Goal: Communication & Community: Answer question/provide support

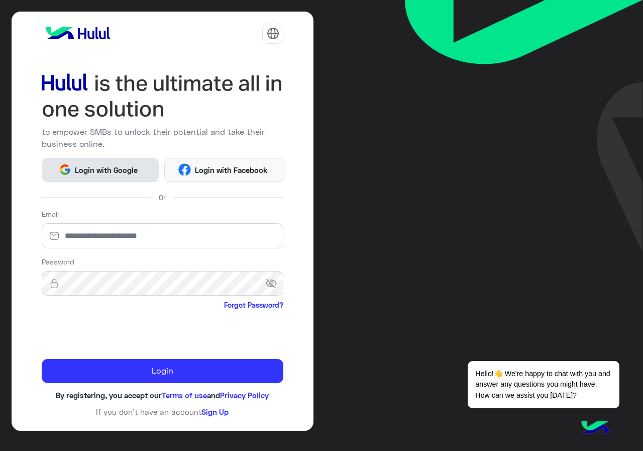
click at [68, 174] on img at bounding box center [65, 169] width 13 height 13
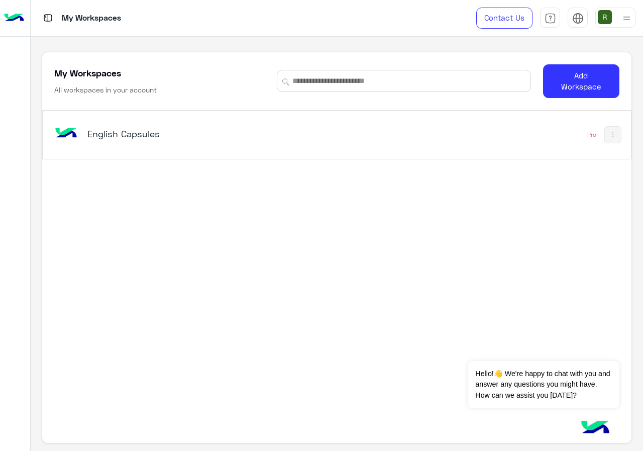
click at [247, 159] on div "English Capsules Pro" at bounding box center [336, 258] width 589 height 294
click at [265, 145] on div "English Capsules" at bounding box center [223, 134] width 342 height 29
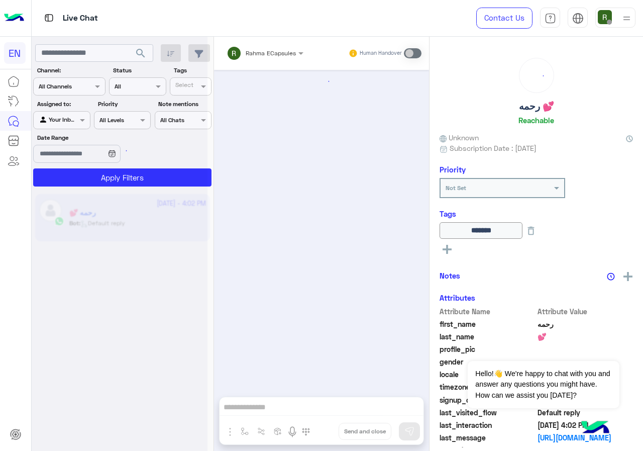
scroll to position [640, 0]
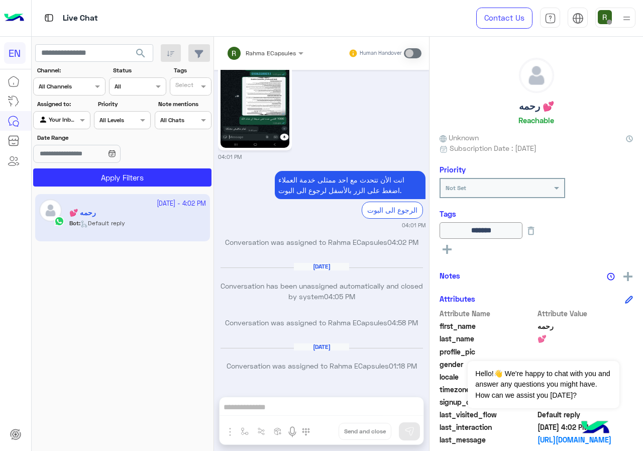
click at [61, 96] on div "Channel All Channels" at bounding box center [69, 86] width 72 height 18
click at [79, 129] on b "WhatsApp" at bounding box center [68, 125] width 35 height 9
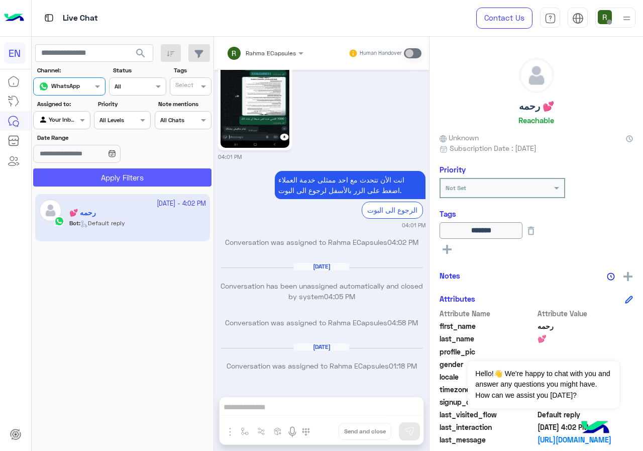
click at [89, 178] on button "Apply Filters" at bounding box center [122, 177] width 178 height 18
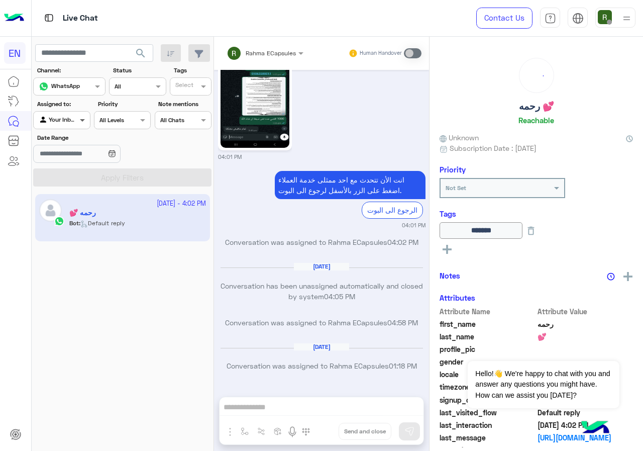
click at [81, 120] on span at bounding box center [83, 120] width 13 height 11
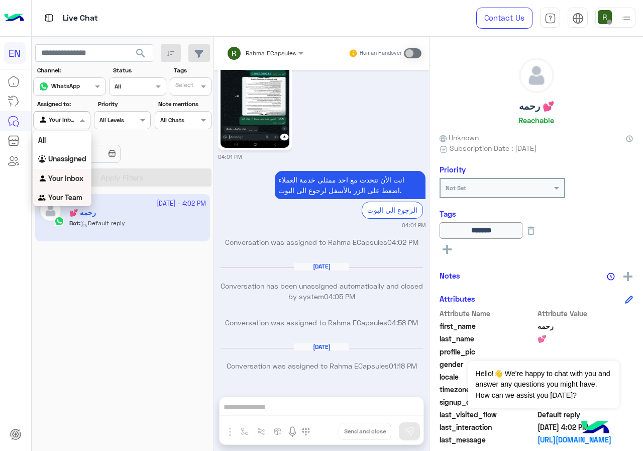
click at [77, 198] on b "Your Team" at bounding box center [65, 197] width 34 height 9
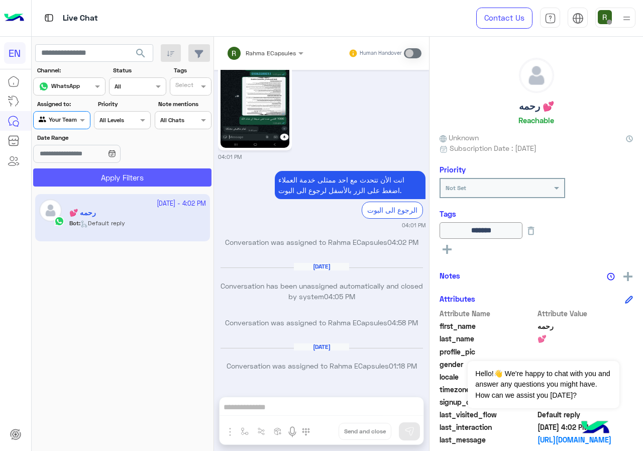
click at [102, 177] on button "Apply Filters" at bounding box center [122, 177] width 178 height 18
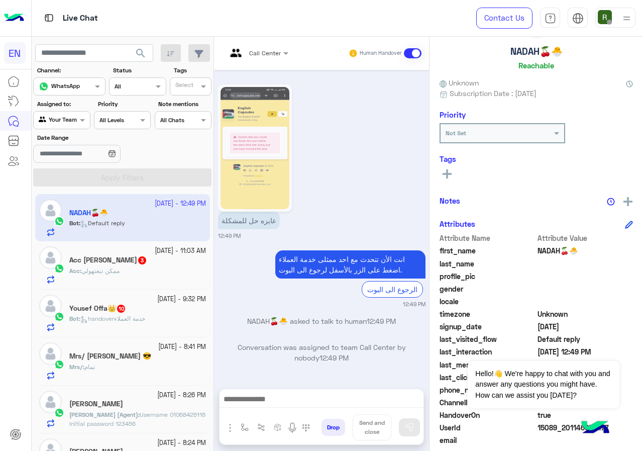
scroll to position [90, 0]
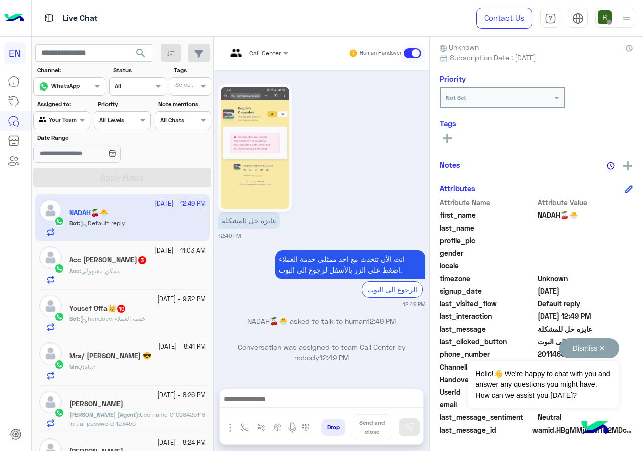
click at [605, 348] on button "Dismiss ✕" at bounding box center [590, 348] width 60 height 20
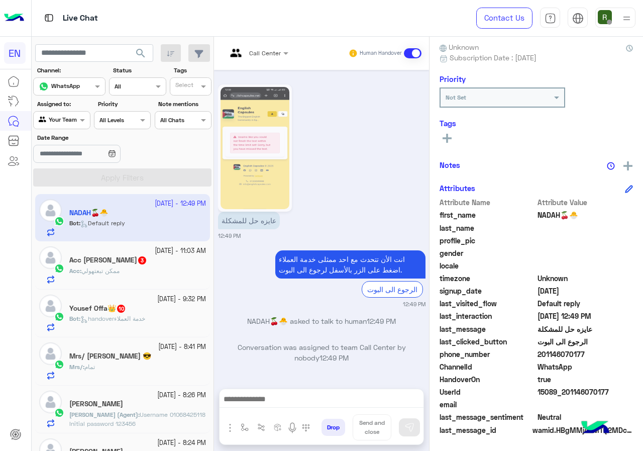
drag, startPoint x: 540, startPoint y: 357, endPoint x: 589, endPoint y: 360, distance: 48.4
click at [589, 360] on div "phone_number 201146070177" at bounding box center [537, 355] width 194 height 13
copy span "01146070177"
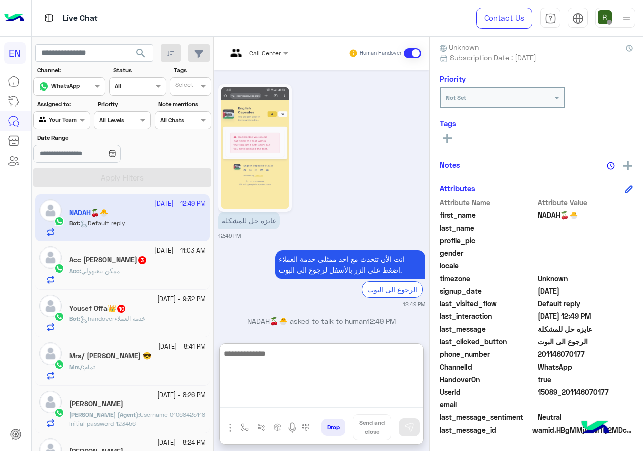
paste textarea "**********"
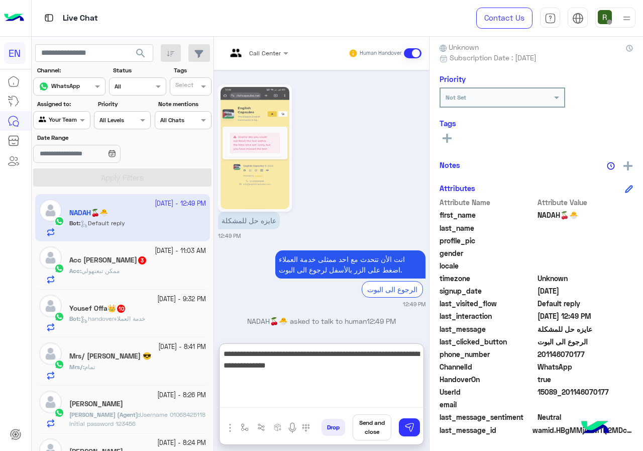
type textarea "**********"
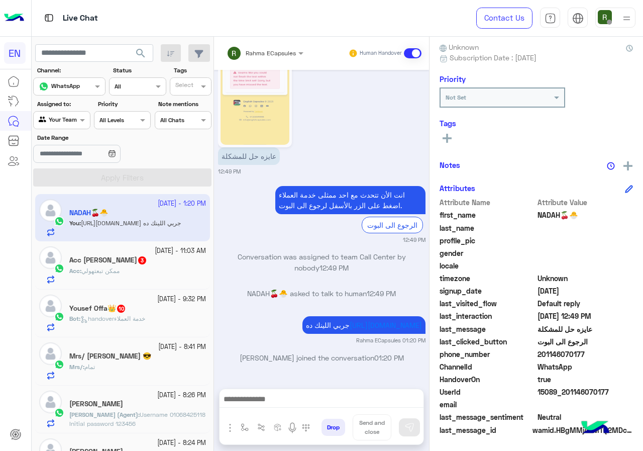
scroll to position [985, 0]
click at [292, 266] on div "Aug 4, 2025 ممكن 05:37 AM Your browser does not support the audio tag. 11:08 AM…" at bounding box center [321, 224] width 215 height 309
click at [37, 271] on div "15 October - 11:03 AM Acc Mariam Ramdan 3 Acc : ممكن تبعتهولي" at bounding box center [122, 265] width 175 height 48
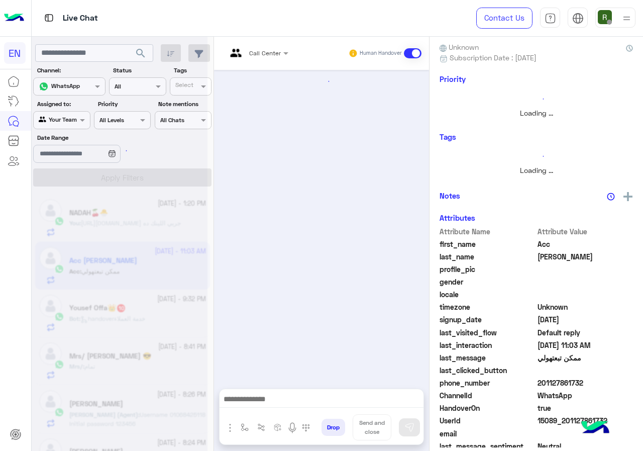
click at [138, 271] on div at bounding box center [120, 229] width 176 height 451
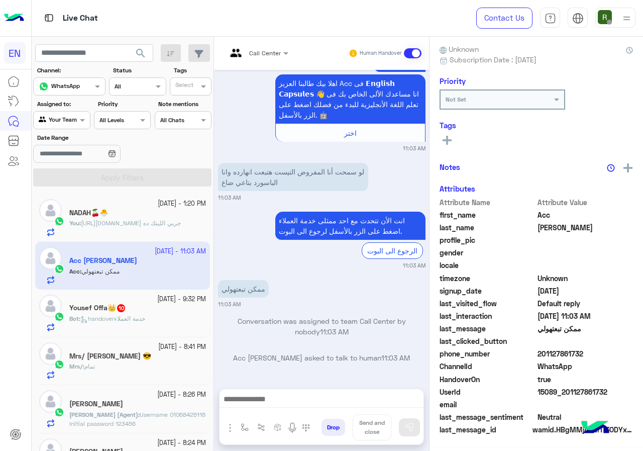
scroll to position [88, 0]
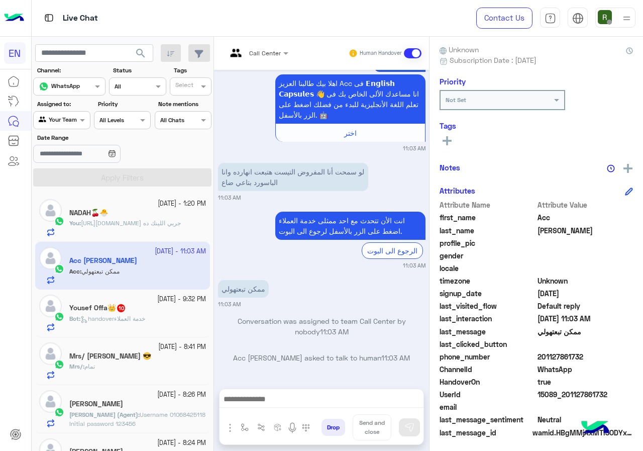
drag, startPoint x: 539, startPoint y: 353, endPoint x: 626, endPoint y: 354, distance: 87.0
click at [626, 354] on span "201127861732" at bounding box center [586, 356] width 96 height 11
copy span "01127861732"
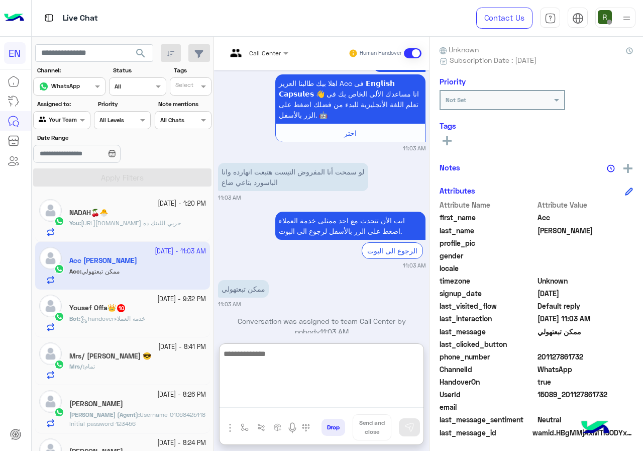
paste textarea "**********"
type textarea "**********"
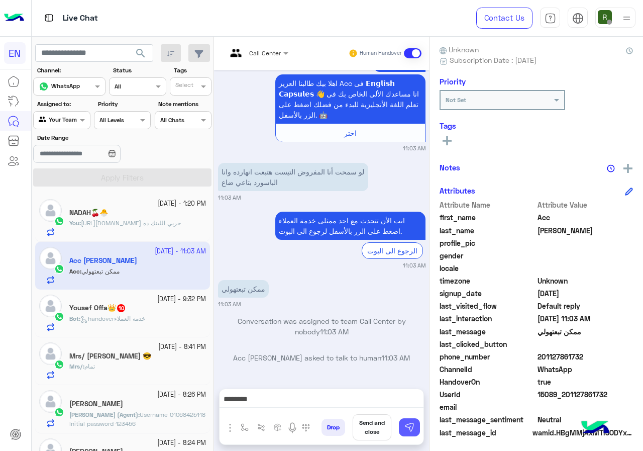
click at [408, 426] on img at bounding box center [410, 427] width 10 height 10
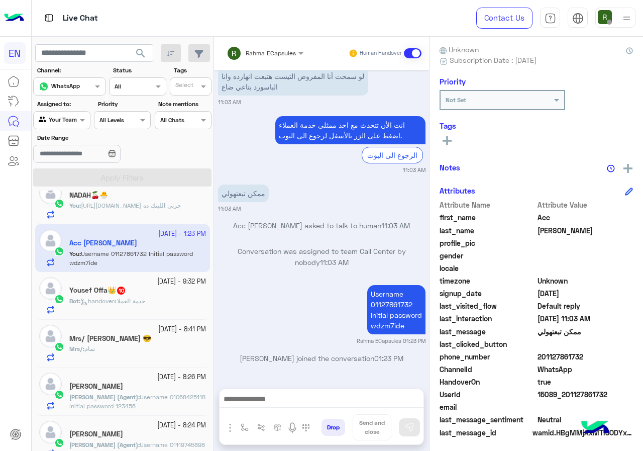
scroll to position [0, 0]
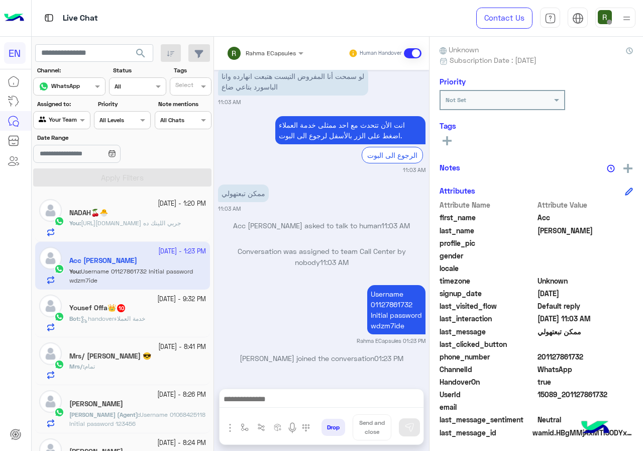
click at [145, 323] on p "Bot : handoverخدمة العملاء" at bounding box center [107, 318] width 76 height 9
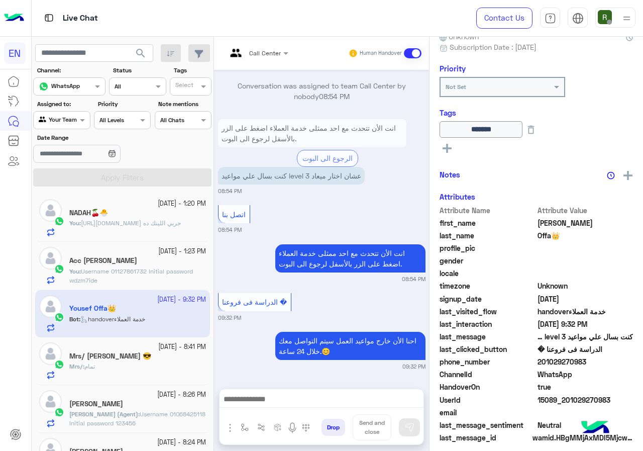
scroll to position [109, 0]
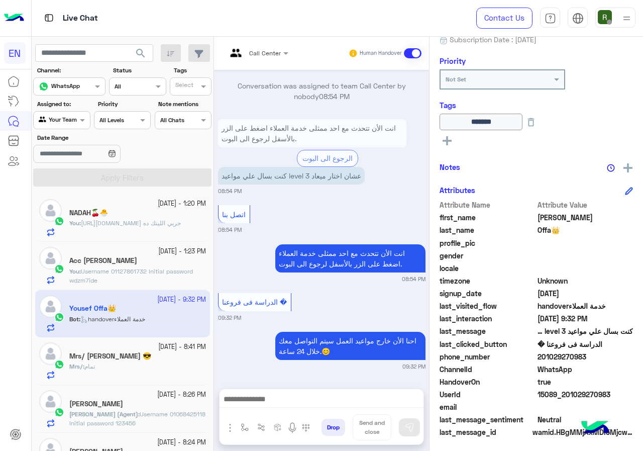
drag, startPoint x: 540, startPoint y: 355, endPoint x: 611, endPoint y: 359, distance: 71.0
click at [611, 359] on span "201029270983" at bounding box center [586, 356] width 96 height 11
copy span "01029270983"
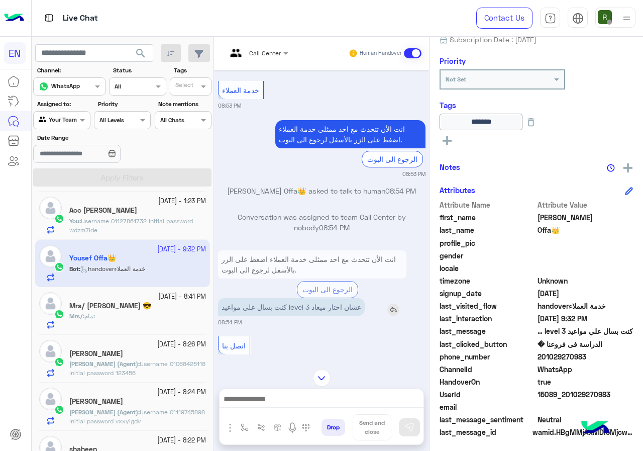
scroll to position [758, 0]
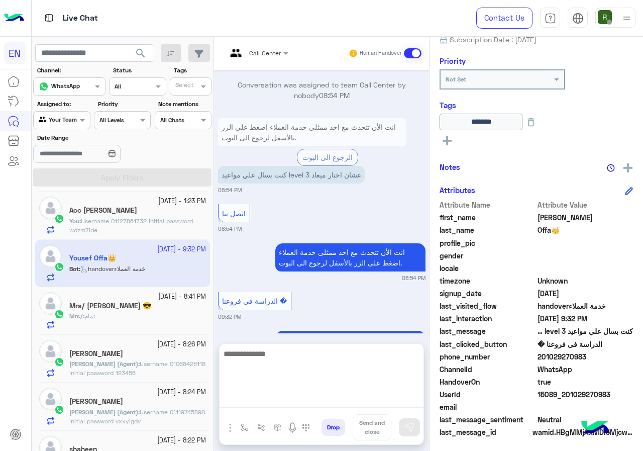
click at [305, 408] on textarea at bounding box center [322, 377] width 204 height 60
type textarea "**********"
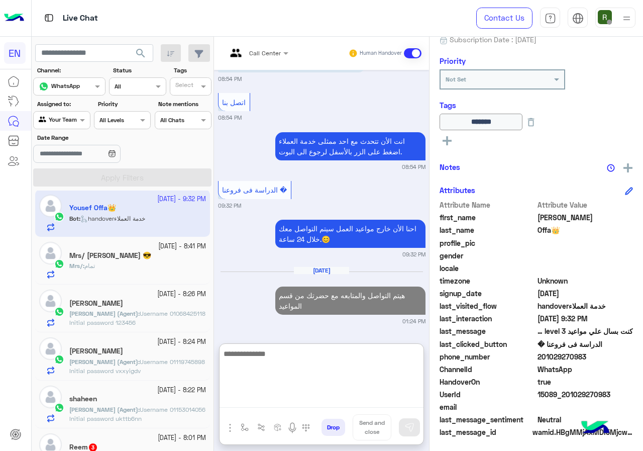
scroll to position [895, 0]
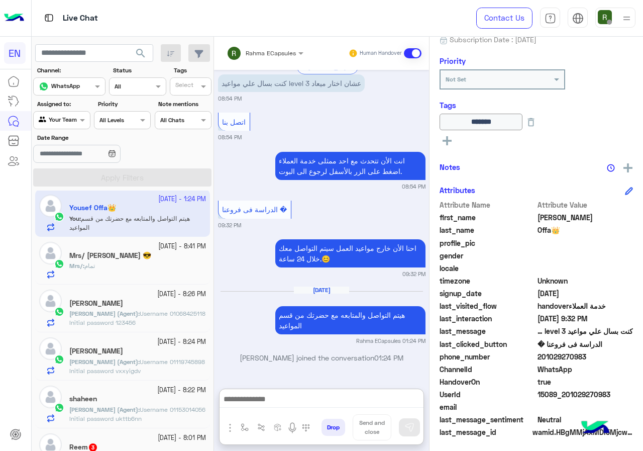
click at [118, 268] on div "Mrs/ : تمام" at bounding box center [137, 270] width 137 height 18
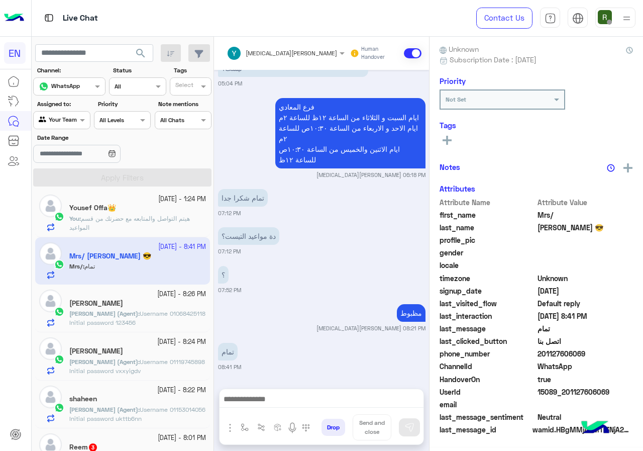
scroll to position [90, 0]
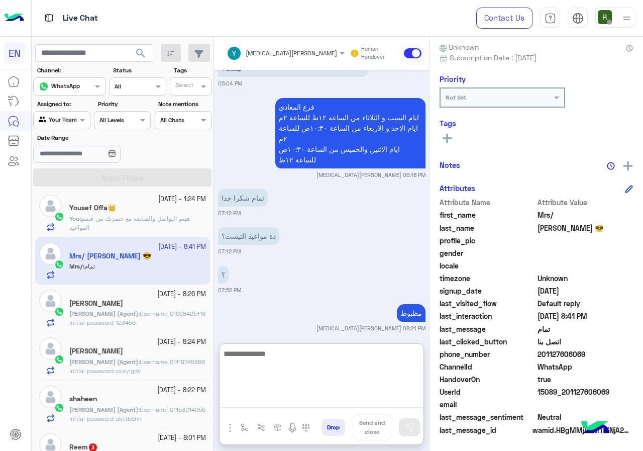
click at [296, 393] on textarea at bounding box center [322, 377] width 204 height 60
type textarea "****"
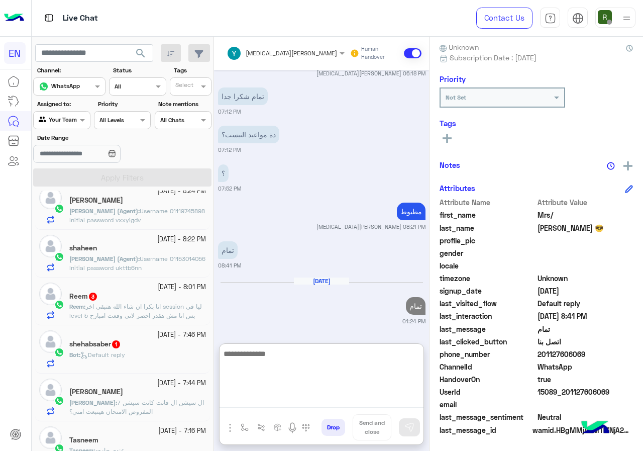
scroll to position [726, 0]
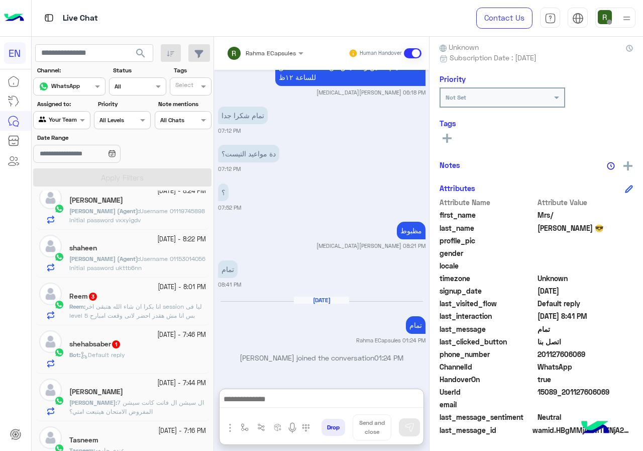
click at [140, 317] on span "انا بكرا ان شاء الله هتبقى اخر session ليا فى level 5 بس انا مش هقدر احضر لانى …" at bounding box center [137, 329] width 136 height 53
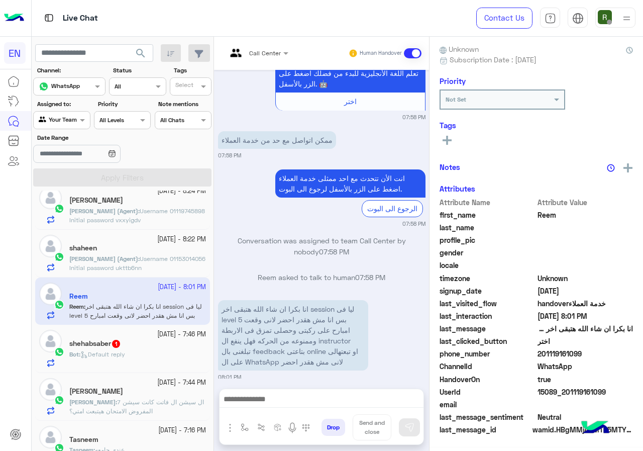
scroll to position [88, 0]
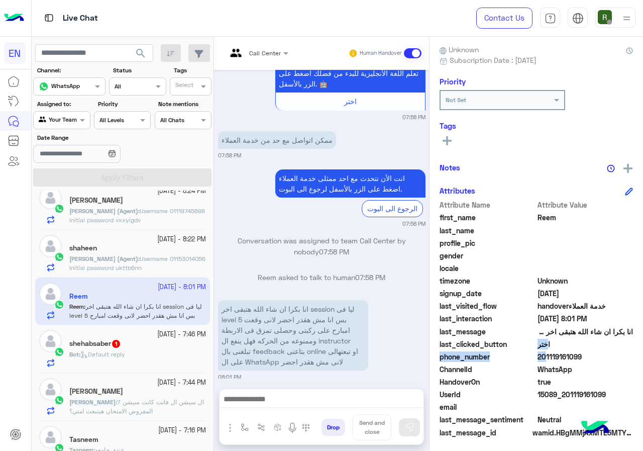
drag, startPoint x: 539, startPoint y: 350, endPoint x: 598, endPoint y: 346, distance: 59.0
click at [598, 346] on div "Attribute Name Attribute Value first_name Reem last_name profile_pic gender loc…" at bounding box center [537, 320] width 194 height 240
click at [570, 354] on span "201119161099" at bounding box center [586, 356] width 96 height 11
drag, startPoint x: 540, startPoint y: 356, endPoint x: 590, endPoint y: 356, distance: 49.8
click at [590, 356] on span "201119161099" at bounding box center [586, 356] width 96 height 11
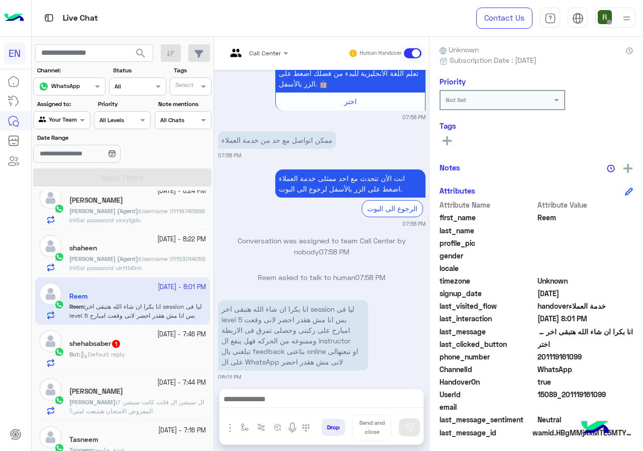
copy span "01119161099"
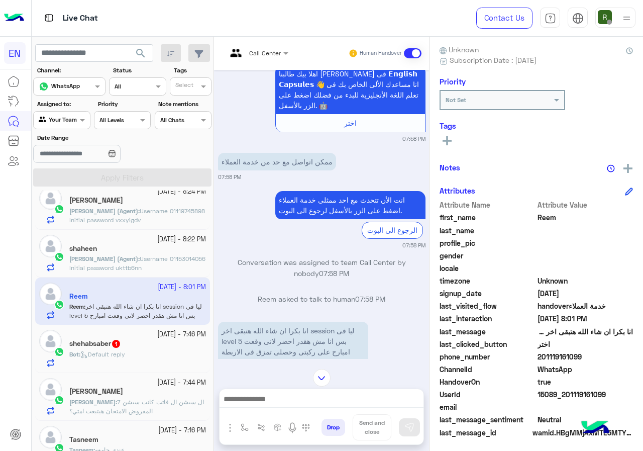
scroll to position [895, 0]
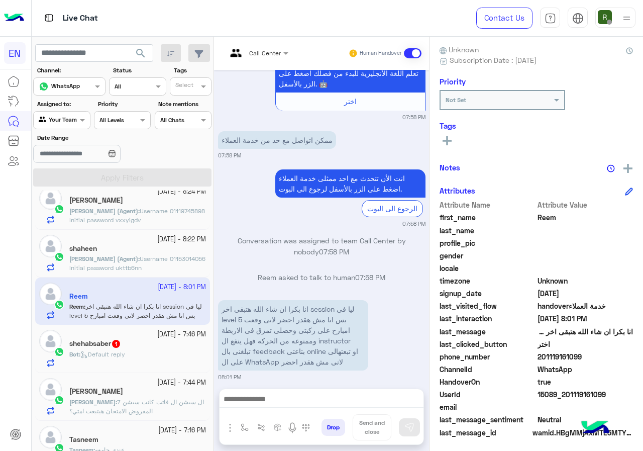
click at [295, 410] on div at bounding box center [322, 401] width 204 height 25
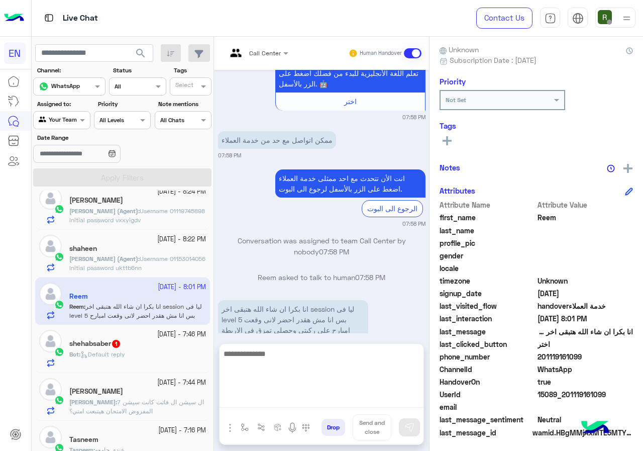
click at [297, 401] on textarea at bounding box center [322, 377] width 204 height 60
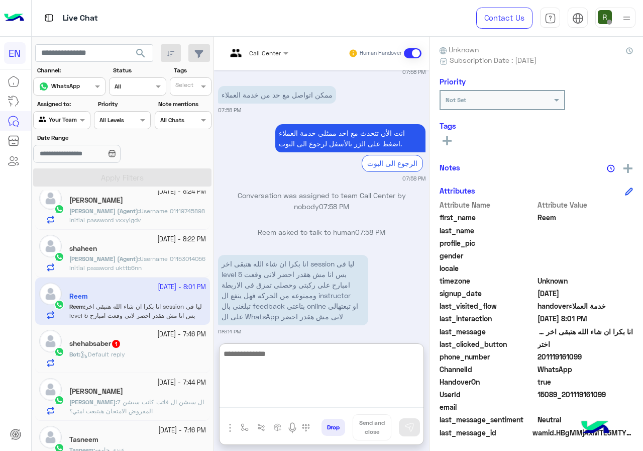
click at [333, 391] on textarea at bounding box center [322, 377] width 204 height 60
click at [315, 355] on textarea at bounding box center [322, 377] width 204 height 60
type textarea "*"
click at [294, 356] on textarea "**********" at bounding box center [322, 377] width 204 height 60
click at [240, 364] on textarea "**********" at bounding box center [322, 377] width 204 height 60
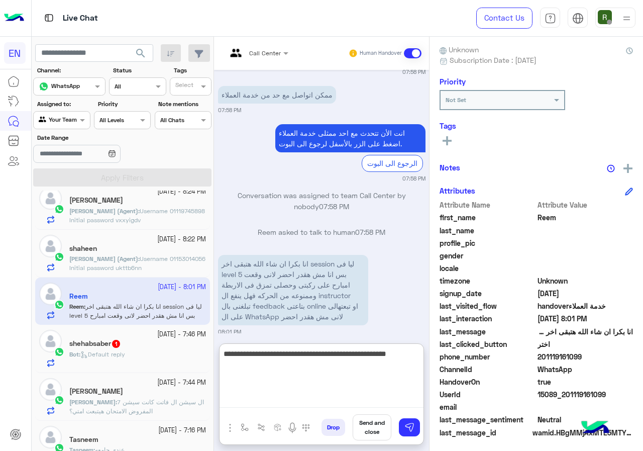
type textarea "**********"
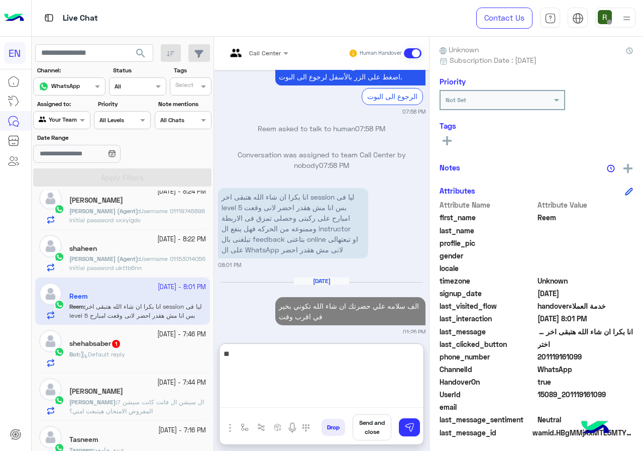
type textarea "*"
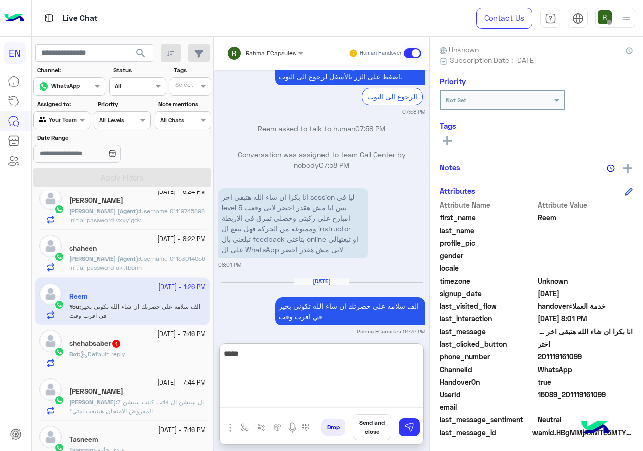
scroll to position [1033, 0]
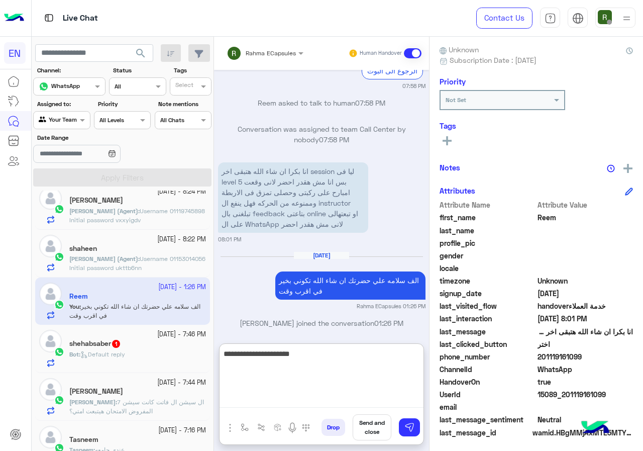
type textarea "**********"
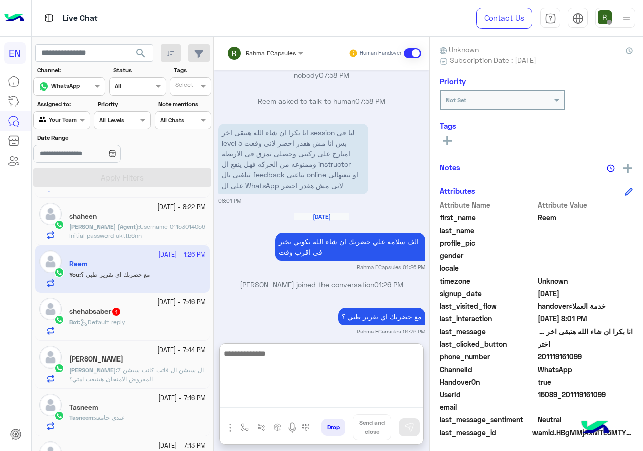
scroll to position [302, 0]
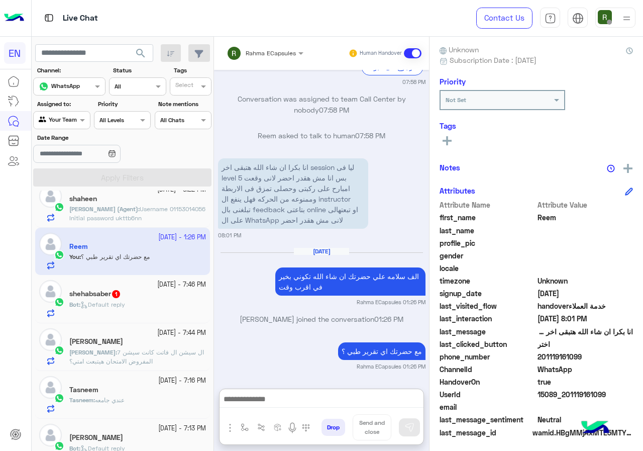
click at [137, 321] on div "14 October - 7:46 PM shehabsaber 1 Bot : Default reply" at bounding box center [122, 299] width 175 height 48
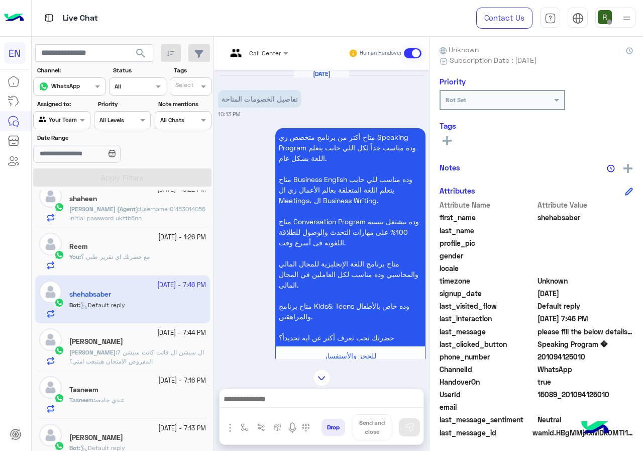
click at [265, 56] on span "Call Center" at bounding box center [265, 53] width 32 height 8
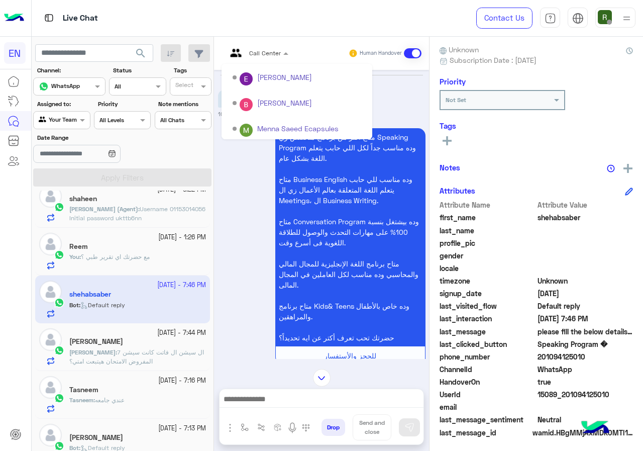
scroll to position [167, 0]
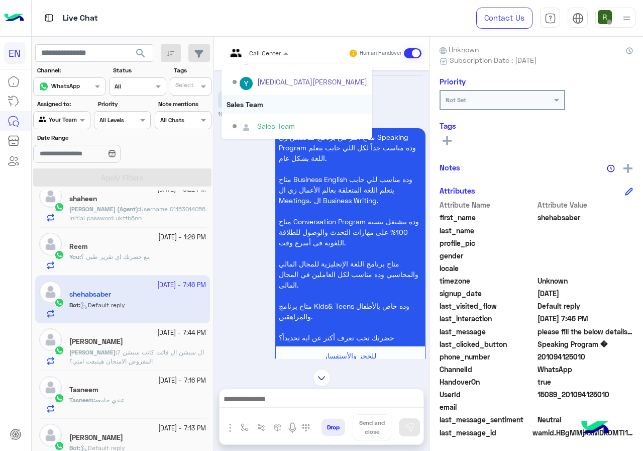
click at [279, 102] on div "Sales Team" at bounding box center [297, 104] width 151 height 19
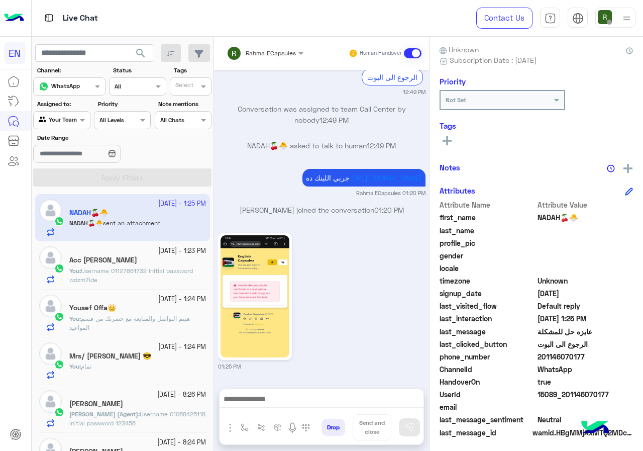
scroll to position [90, 0]
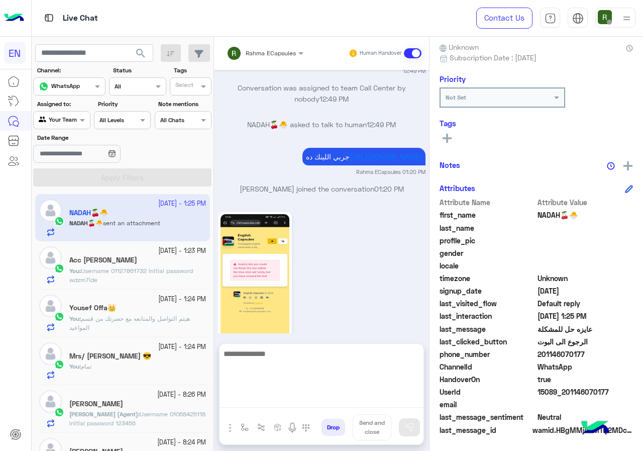
click at [265, 402] on textarea at bounding box center [322, 377] width 204 height 60
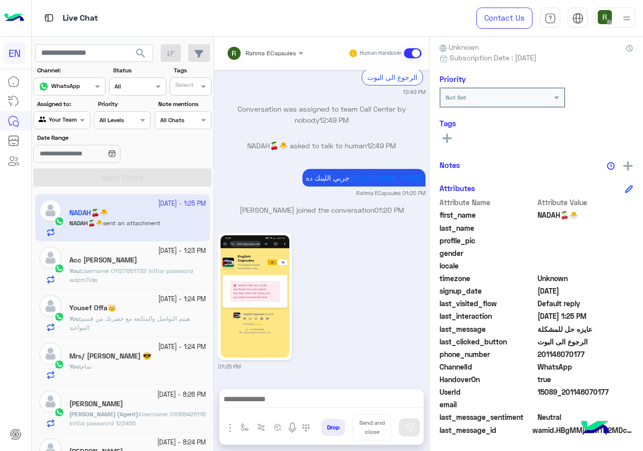
drag, startPoint x: 538, startPoint y: 352, endPoint x: 583, endPoint y: 352, distance: 44.7
click at [583, 352] on span "201146070177" at bounding box center [586, 354] width 96 height 11
click at [554, 371] on span "WhatsApp" at bounding box center [586, 366] width 96 height 11
drag, startPoint x: 540, startPoint y: 353, endPoint x: 607, endPoint y: 351, distance: 66.9
click at [607, 351] on span "201146070177" at bounding box center [586, 354] width 96 height 11
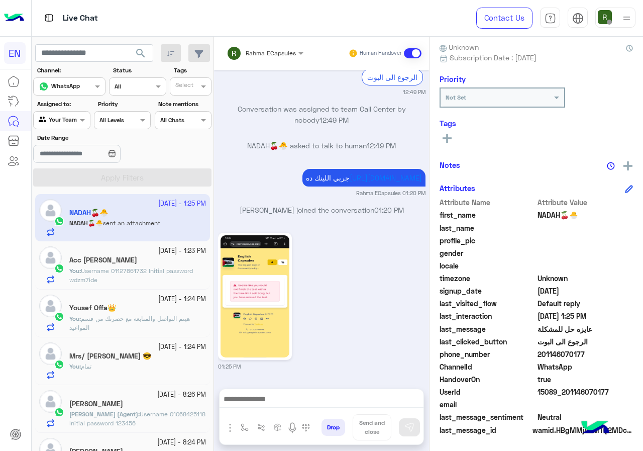
drag, startPoint x: 575, startPoint y: 354, endPoint x: 454, endPoint y: 242, distance: 165.1
click at [452, 238] on span "profile_pic" at bounding box center [488, 240] width 96 height 11
drag, startPoint x: 540, startPoint y: 350, endPoint x: 604, endPoint y: 354, distance: 63.4
click at [604, 354] on span "201146070177" at bounding box center [586, 354] width 96 height 11
copy span "01146070177"
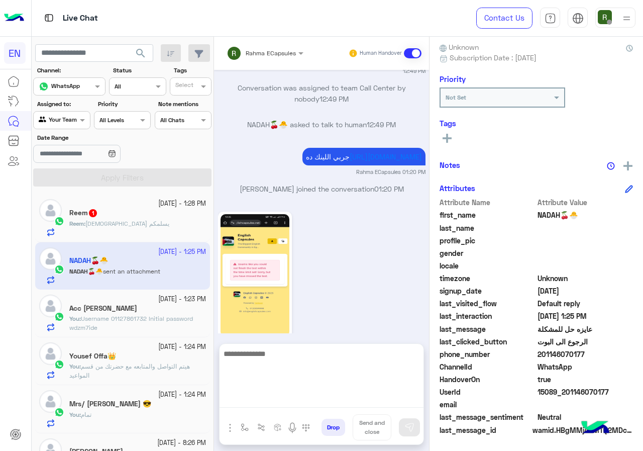
click at [297, 400] on textarea at bounding box center [322, 377] width 204 height 60
type textarea "**********"
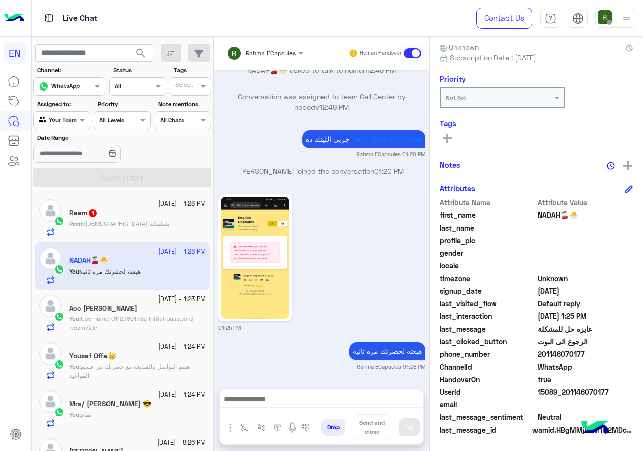
scroll to position [1061, 0]
click at [147, 226] on div "Reem : الله يسلمكم" at bounding box center [137, 228] width 137 height 18
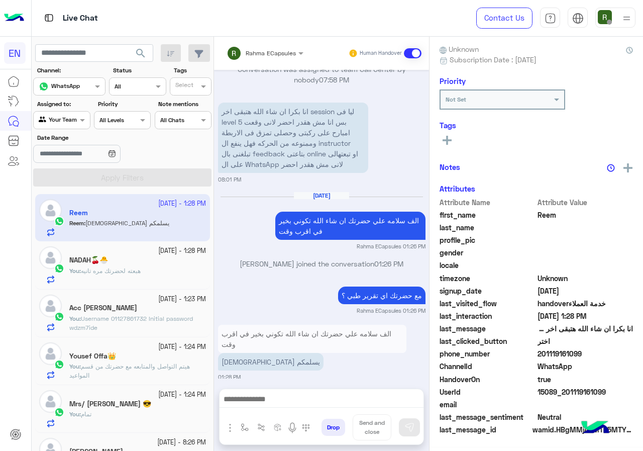
scroll to position [88, 0]
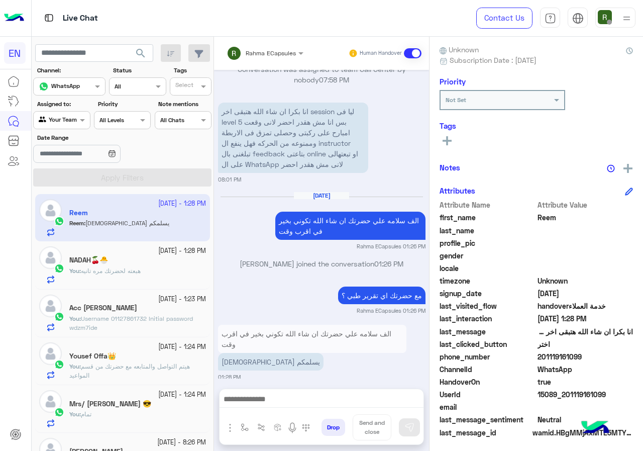
drag, startPoint x: 540, startPoint y: 357, endPoint x: 598, endPoint y: 357, distance: 57.8
click at [616, 357] on span "201119161099" at bounding box center [586, 356] width 96 height 11
copy span "01119161099"
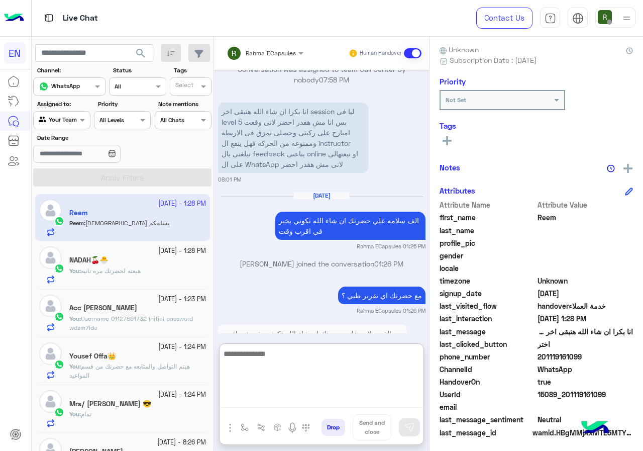
click at [247, 395] on textarea at bounding box center [322, 377] width 204 height 60
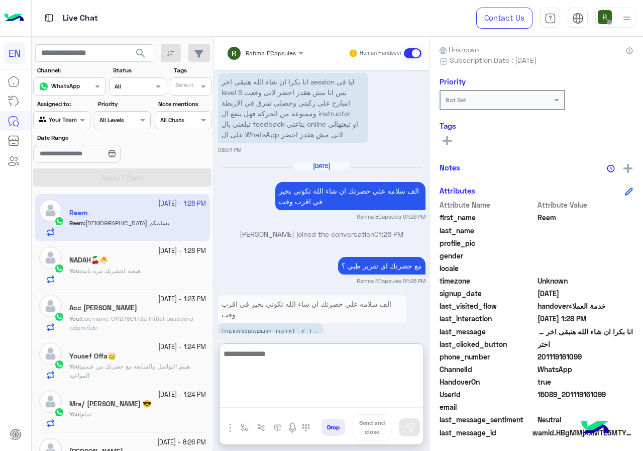
scroll to position [707, 0]
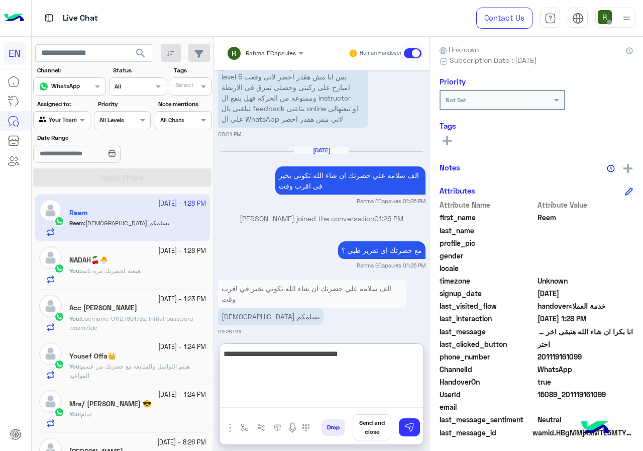
type textarea "**********"
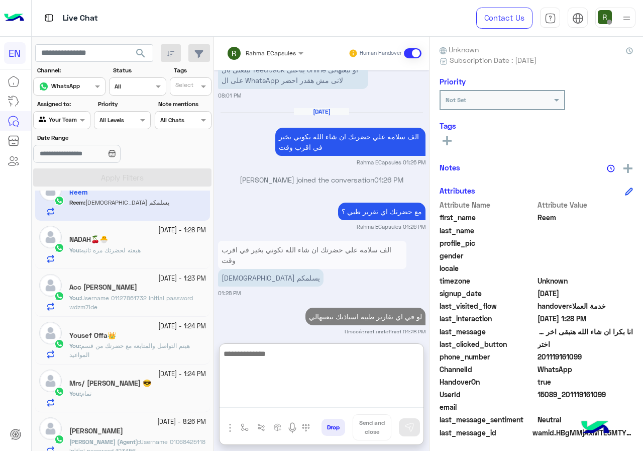
scroll to position [0, 0]
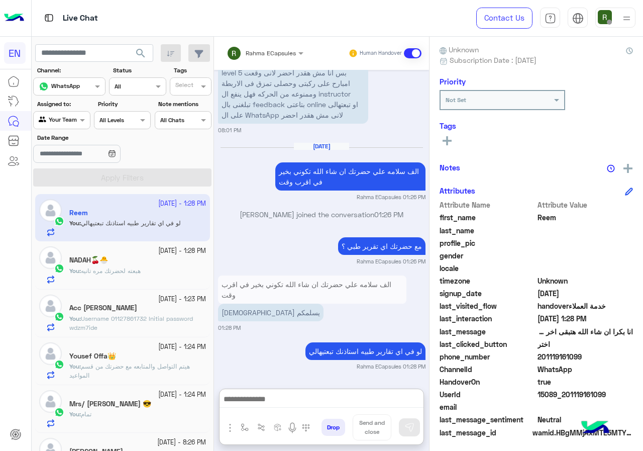
click at [139, 332] on div "15 October - 1:23 PM Acc Mariam Ramdan You : Username 01127861732 Initial passw…" at bounding box center [122, 314] width 175 height 48
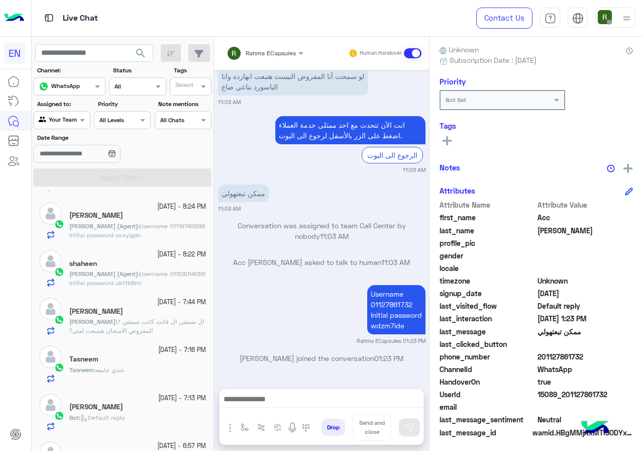
scroll to position [302, 0]
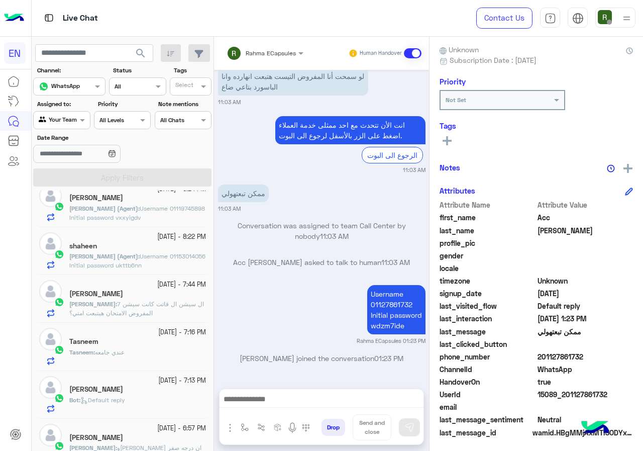
click at [136, 311] on p "Ahmed : ال سيشن ال فاتت كانت سيشن 7 المفروض الامتحان هيتبعت امتي؟" at bounding box center [137, 309] width 137 height 18
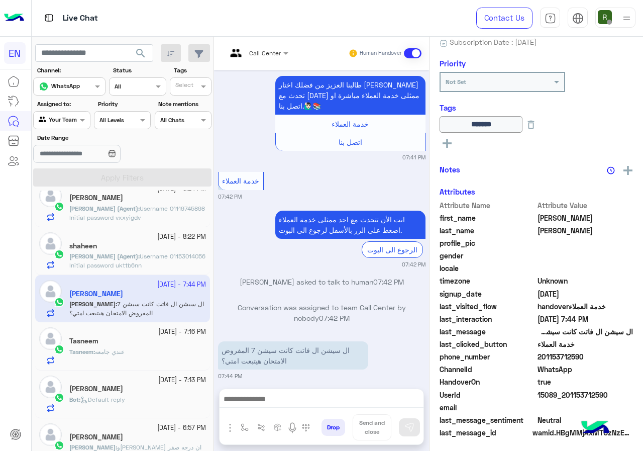
scroll to position [109, 0]
drag, startPoint x: 540, startPoint y: 357, endPoint x: 643, endPoint y: 355, distance: 103.1
click at [643, 355] on div "Ahmed Mohamed Reachable Unknown Subscription Date : 09/30/2024 Priority Not Set…" at bounding box center [537, 242] width 214 height 411
copy span "01153712590"
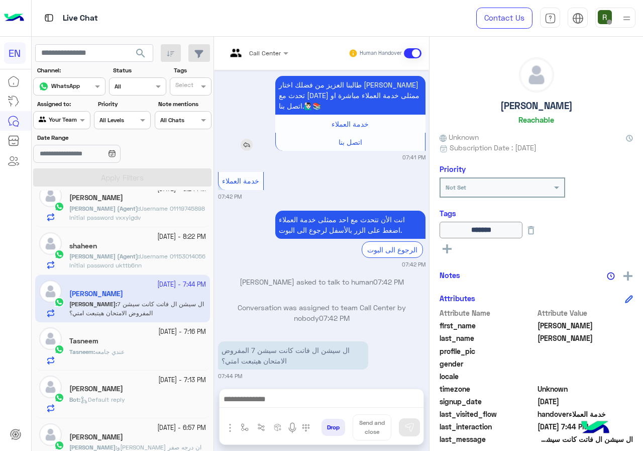
scroll to position [0, 0]
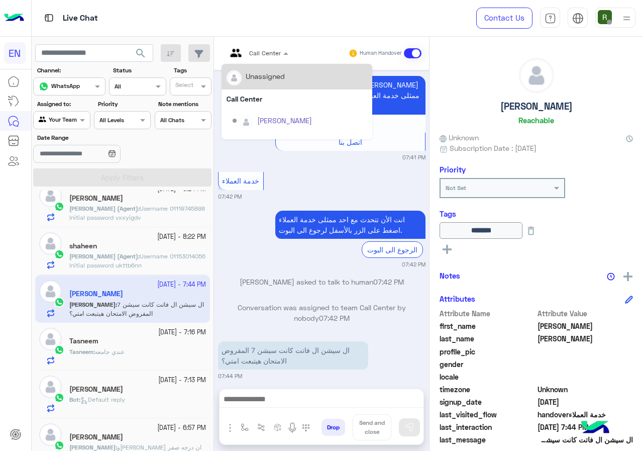
click at [257, 54] on input "text" at bounding box center [245, 51] width 37 height 9
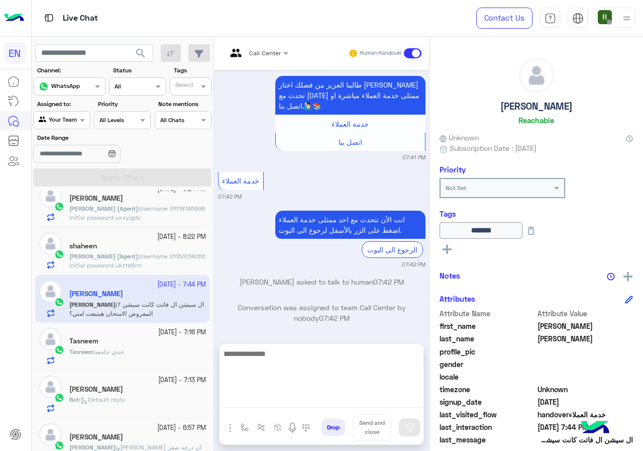
click at [275, 402] on textarea at bounding box center [322, 377] width 204 height 60
type textarea "**********"
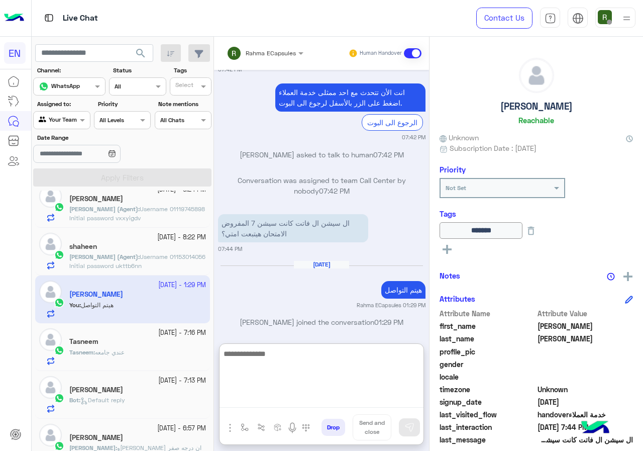
scroll to position [352, 0]
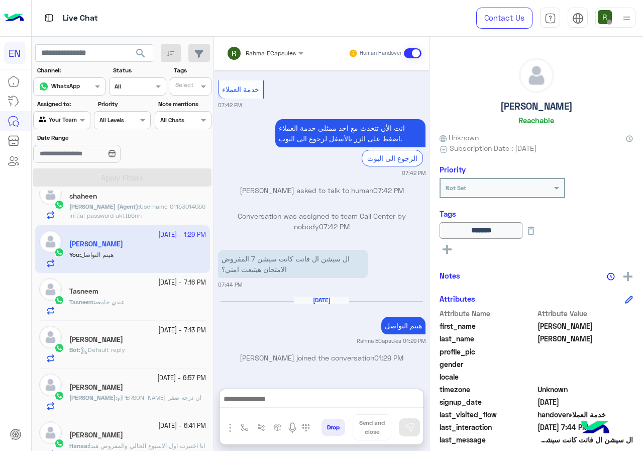
click at [125, 302] on span "عندي جامعه" at bounding box center [110, 302] width 30 height 8
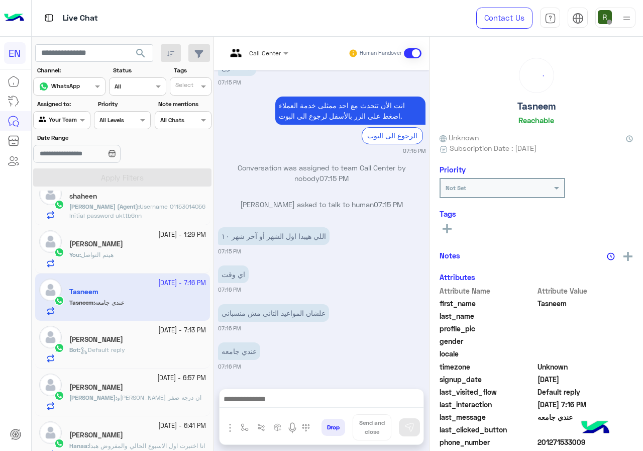
scroll to position [88, 0]
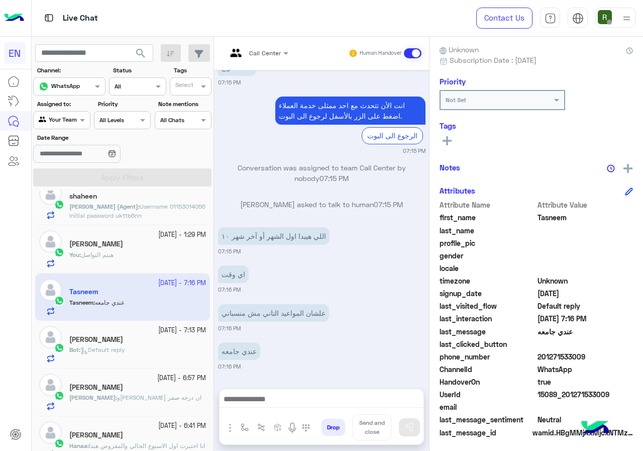
drag, startPoint x: 539, startPoint y: 353, endPoint x: 588, endPoint y: 355, distance: 49.3
click at [588, 355] on span "201271533009" at bounding box center [586, 356] width 96 height 11
copy span "01271533009"
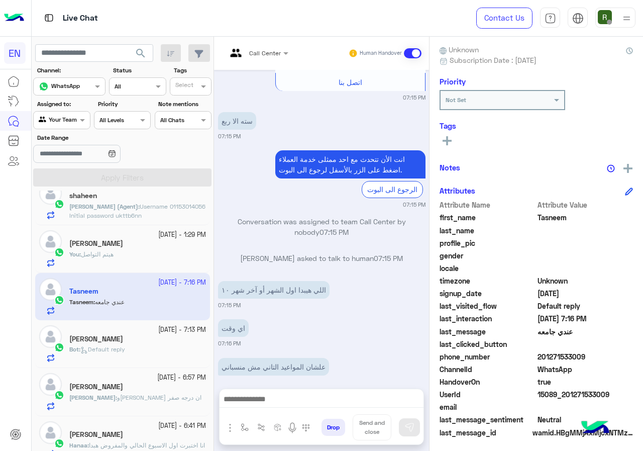
scroll to position [909, 0]
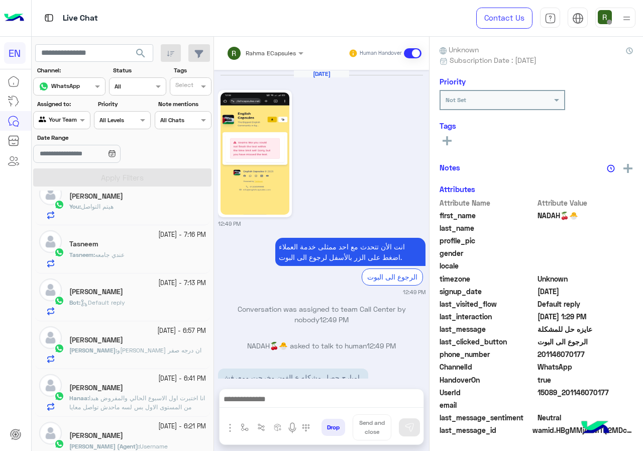
scroll to position [922, 0]
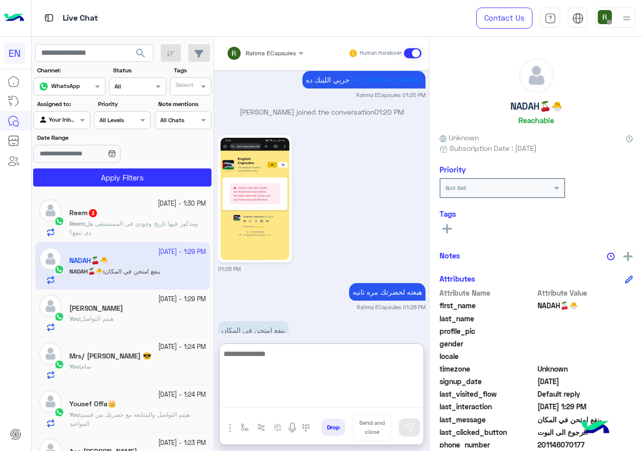
click at [299, 401] on textarea at bounding box center [322, 377] width 204 height 60
type textarea "**********"
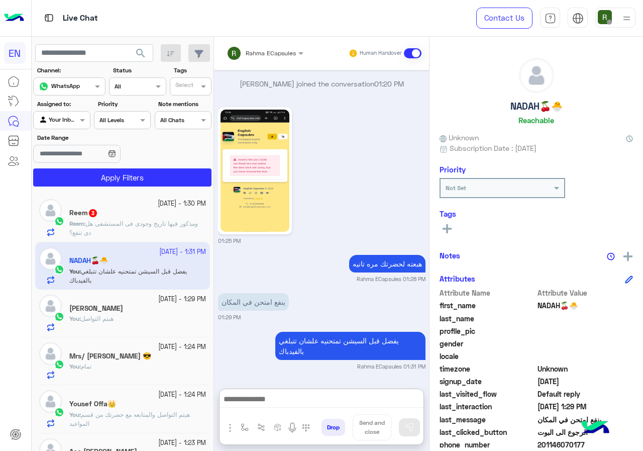
click at [145, 225] on span "ومذكور فيها تاريخ وجودى فى المستشفى هل دى تنفع؟" at bounding box center [133, 228] width 129 height 17
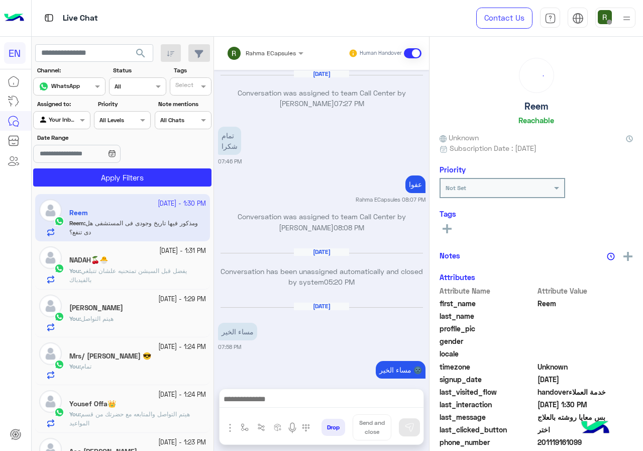
scroll to position [738, 0]
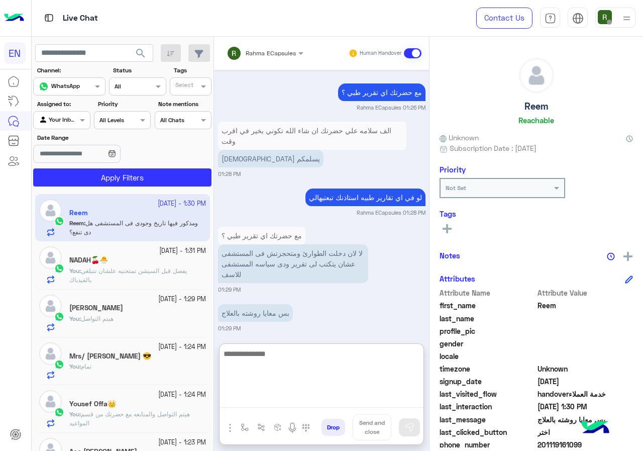
click at [336, 400] on textarea at bounding box center [322, 377] width 204 height 60
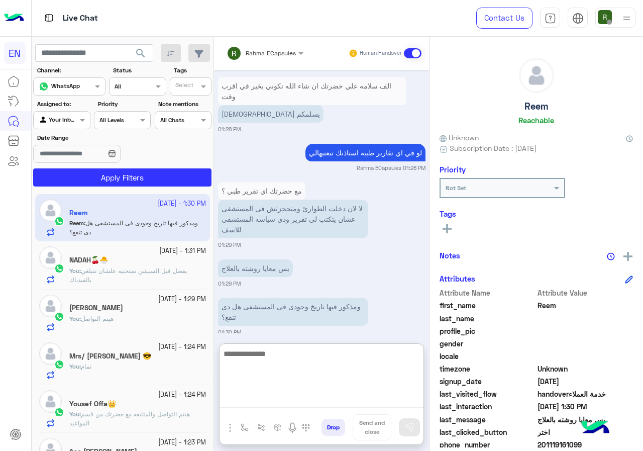
click at [324, 365] on textarea at bounding box center [322, 377] width 204 height 60
click at [310, 359] on textarea at bounding box center [322, 377] width 204 height 60
type textarea "*"
type textarea "**********"
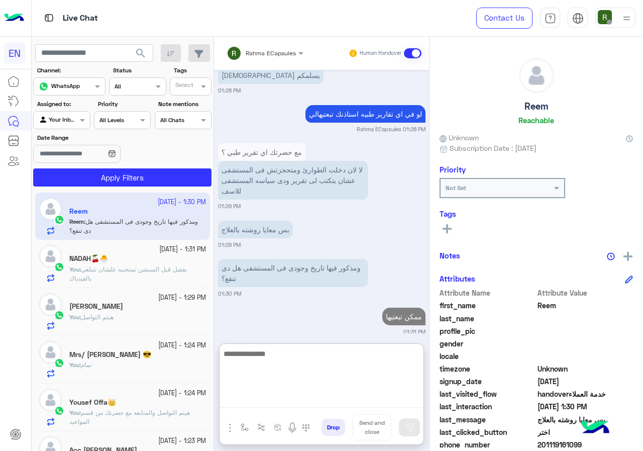
scroll to position [0, 0]
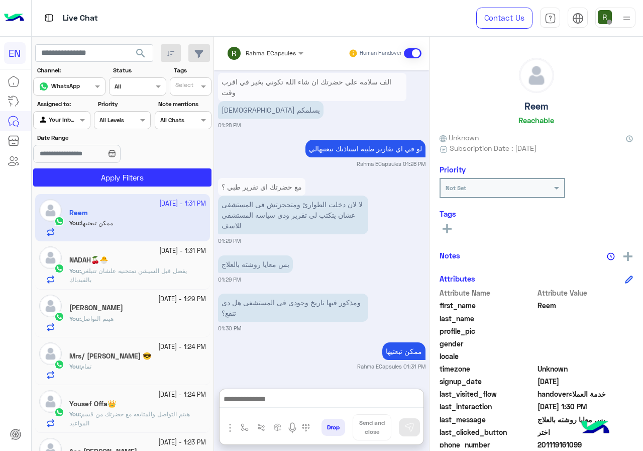
click at [276, 55] on input "text" at bounding box center [252, 51] width 51 height 9
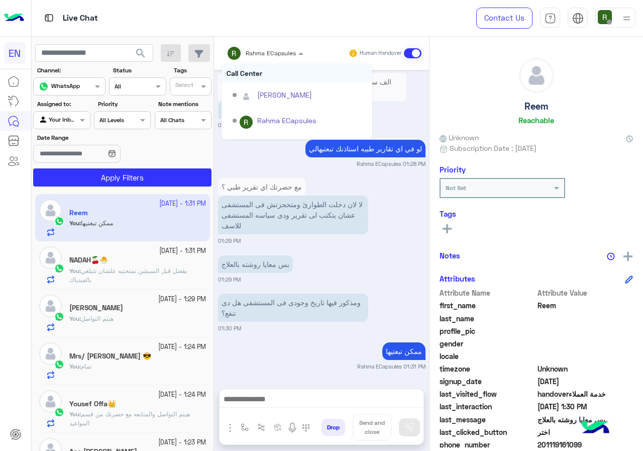
scroll to position [777, 0]
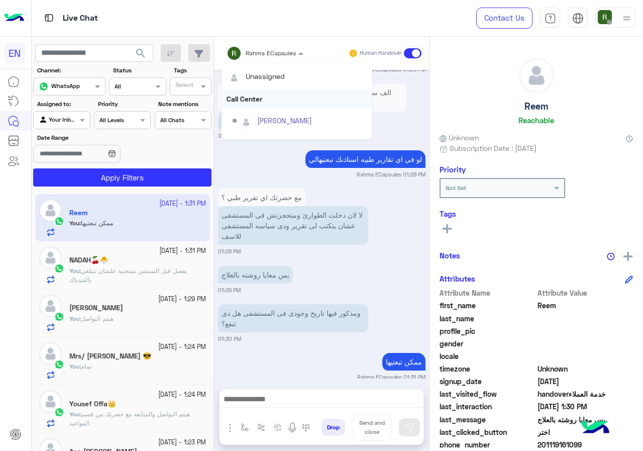
click at [278, 95] on div "Call Center" at bounding box center [297, 98] width 151 height 19
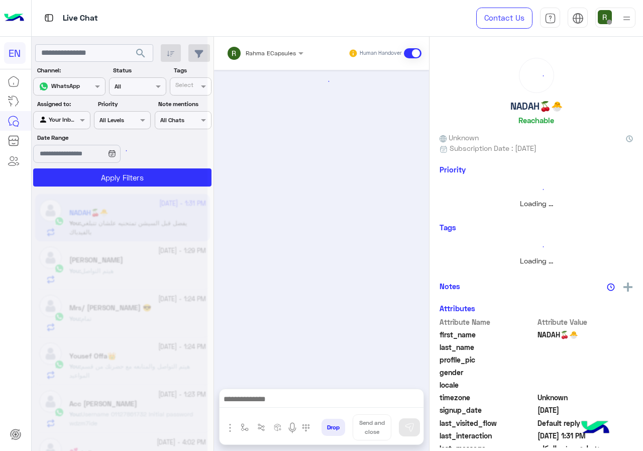
click at [275, 51] on input "text" at bounding box center [252, 51] width 51 height 9
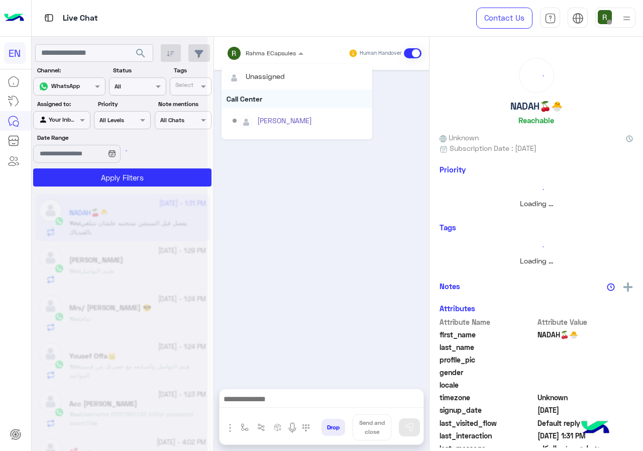
click at [269, 102] on div "Call Center" at bounding box center [297, 98] width 151 height 19
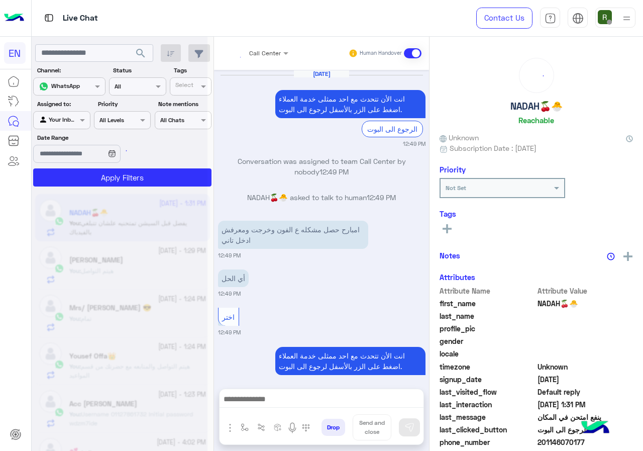
scroll to position [823, 0]
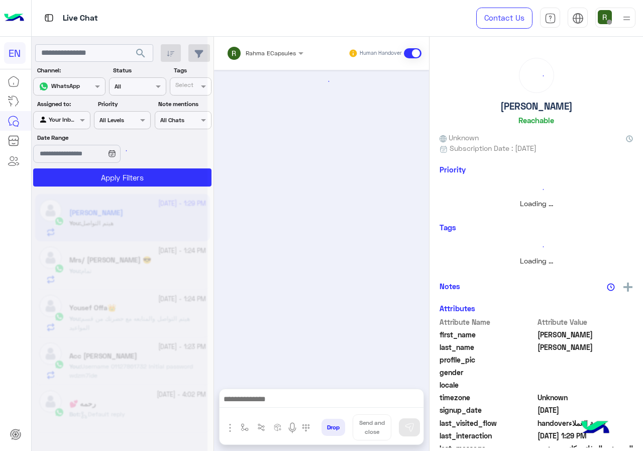
click at [269, 57] on div "Rahma ECapsules" at bounding box center [271, 53] width 50 height 9
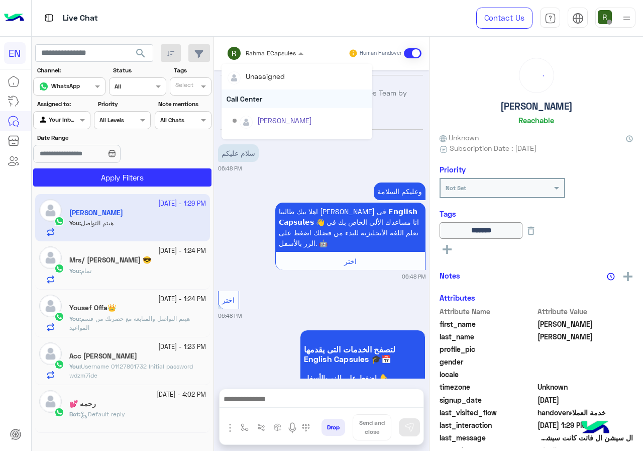
scroll to position [792, 0]
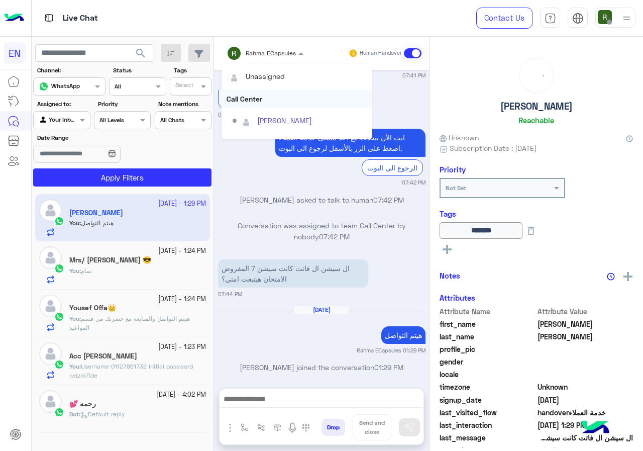
click at [267, 100] on div "Call Center" at bounding box center [297, 98] width 151 height 19
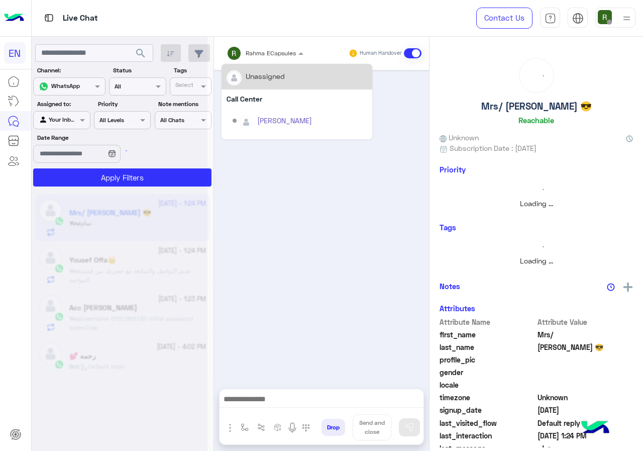
click at [268, 57] on div "Rahma ECapsules" at bounding box center [271, 53] width 50 height 9
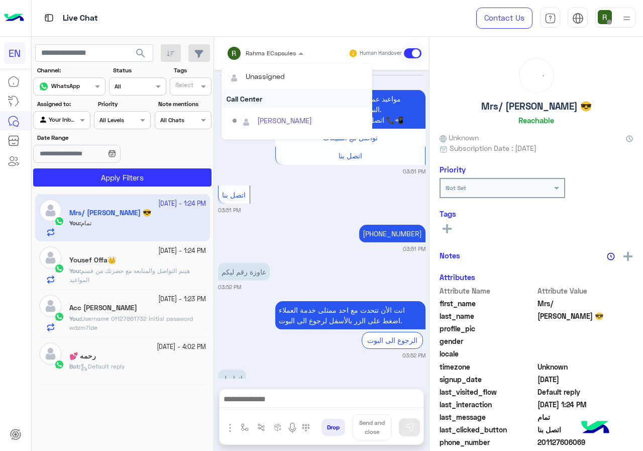
scroll to position [617, 0]
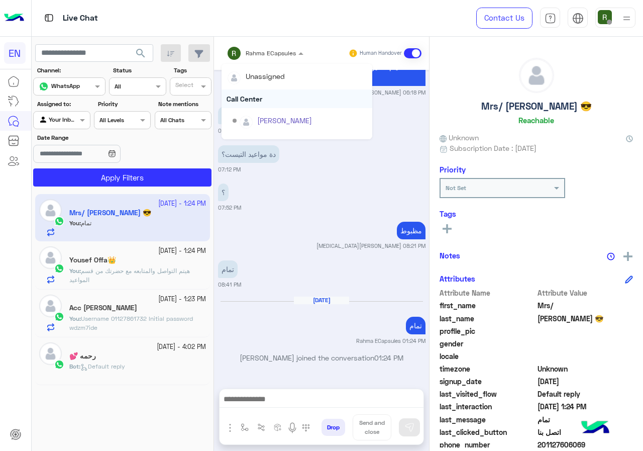
click at [269, 103] on div "Call Center" at bounding box center [297, 98] width 151 height 19
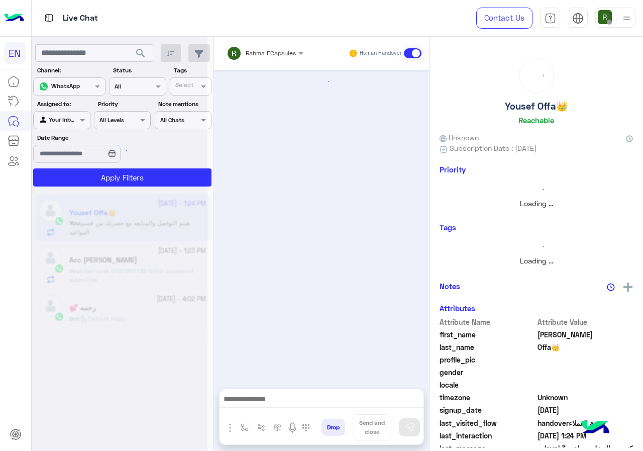
click at [273, 53] on input "text" at bounding box center [252, 51] width 51 height 9
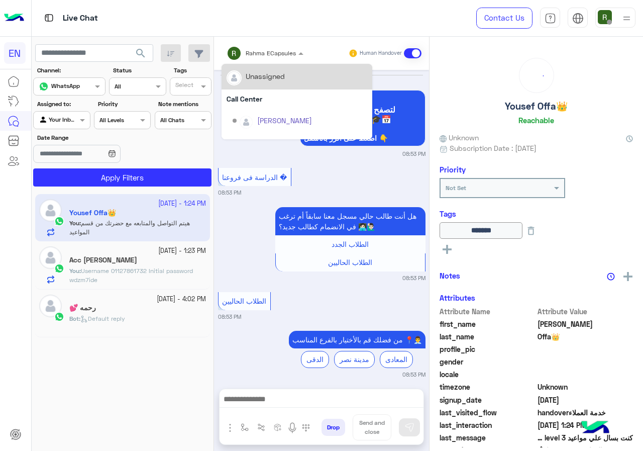
scroll to position [786, 0]
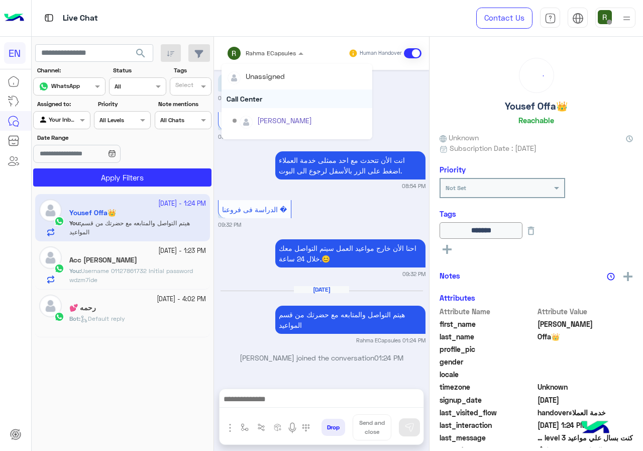
click at [275, 93] on div "Call Center" at bounding box center [297, 98] width 151 height 19
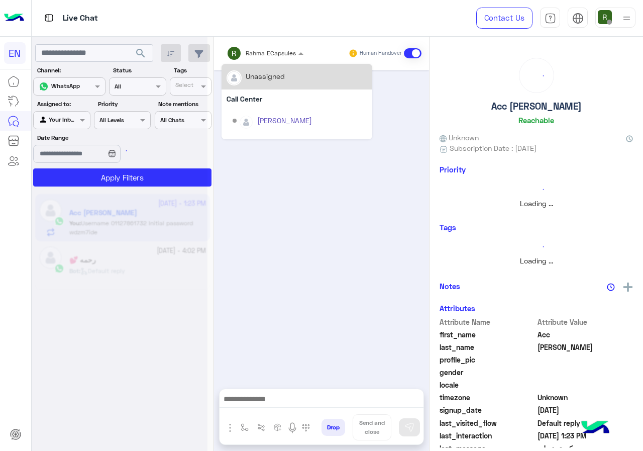
click at [275, 51] on input "text" at bounding box center [252, 51] width 51 height 9
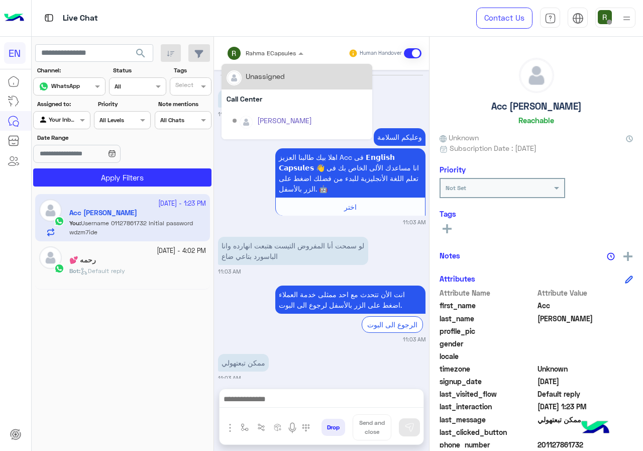
scroll to position [169, 0]
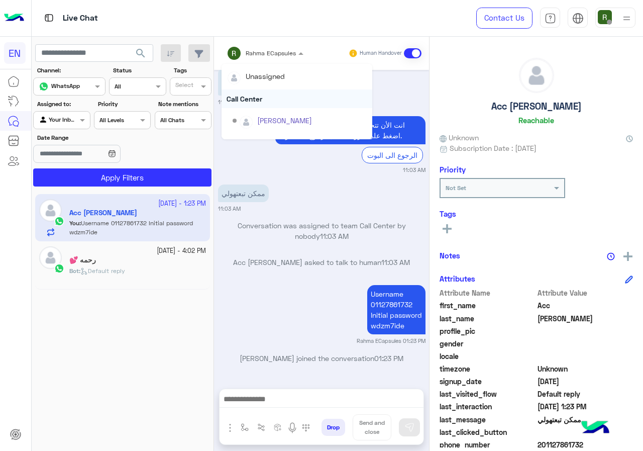
drag, startPoint x: 274, startPoint y: 59, endPoint x: 273, endPoint y: 95, distance: 36.2
click at [273, 95] on div "Unassigned Call Center Shorouk Salah Rahma ECapsules Eman salman Bassant Ayman …" at bounding box center [297, 185] width 151 height 242
click at [250, 95] on div "Call Center" at bounding box center [297, 98] width 151 height 19
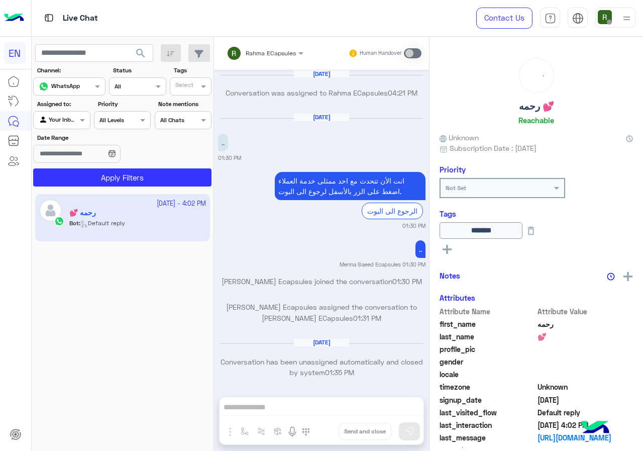
scroll to position [640, 0]
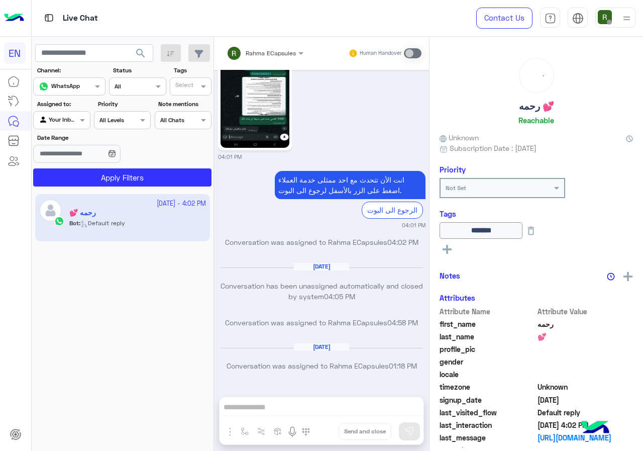
click at [69, 112] on div "Agent Filter Your Inbox" at bounding box center [61, 120] width 57 height 18
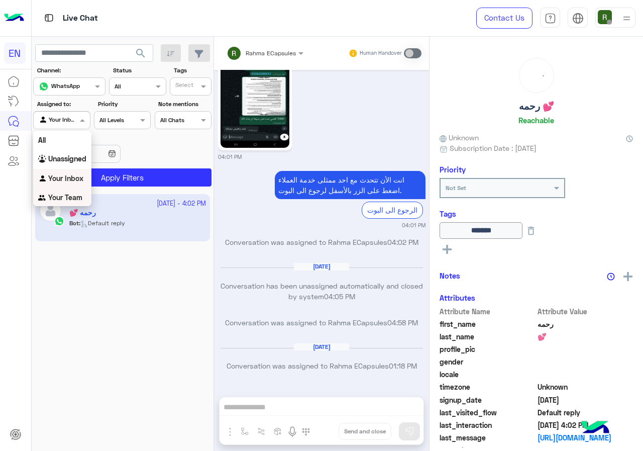
click at [65, 192] on div "Your Team" at bounding box center [62, 198] width 58 height 20
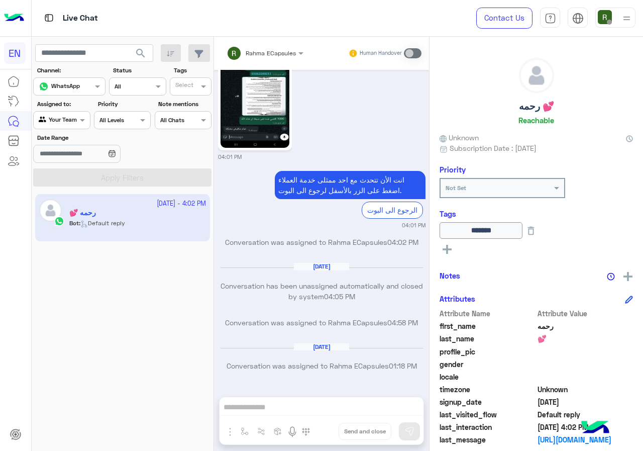
click at [144, 45] on button "search" at bounding box center [141, 55] width 25 height 22
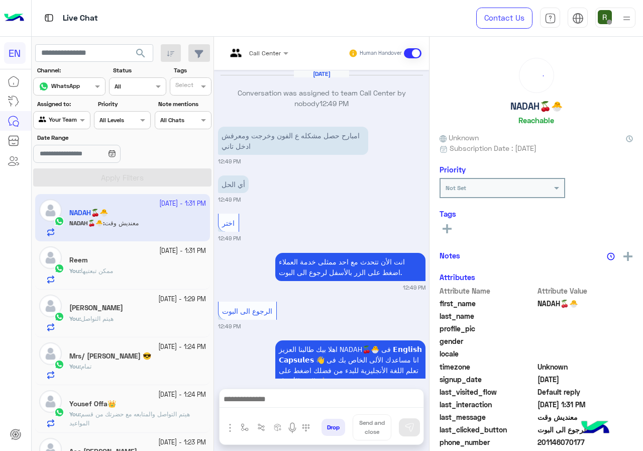
scroll to position [804, 0]
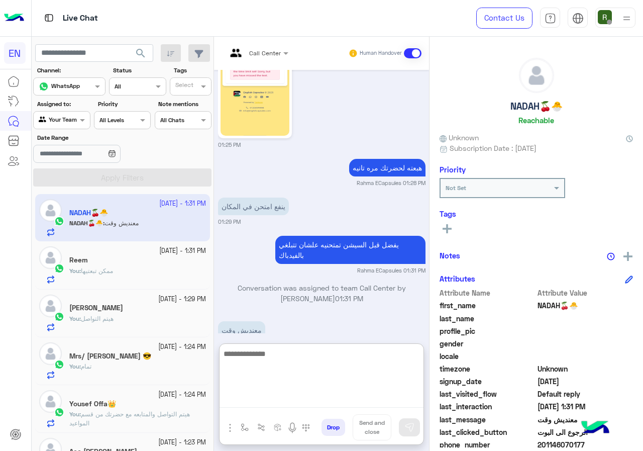
click at [315, 399] on textarea at bounding box center [322, 377] width 204 height 60
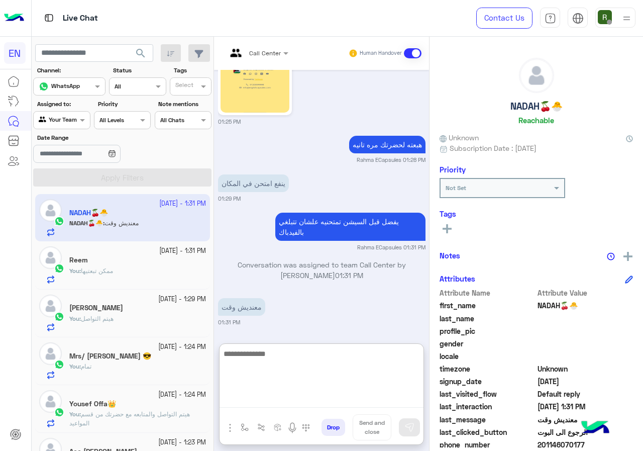
scroll to position [849, 0]
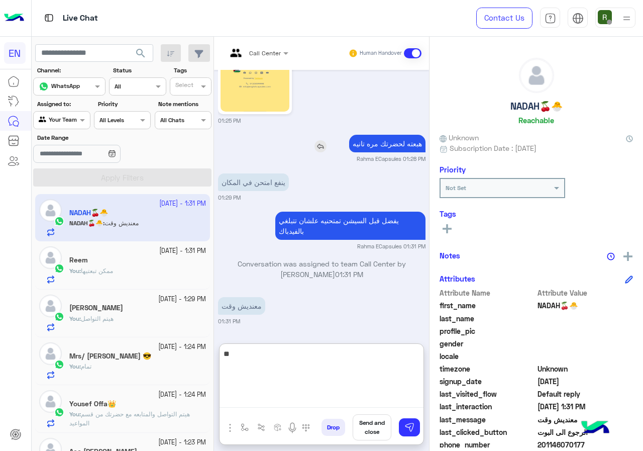
type textarea "*"
type textarea "**********"
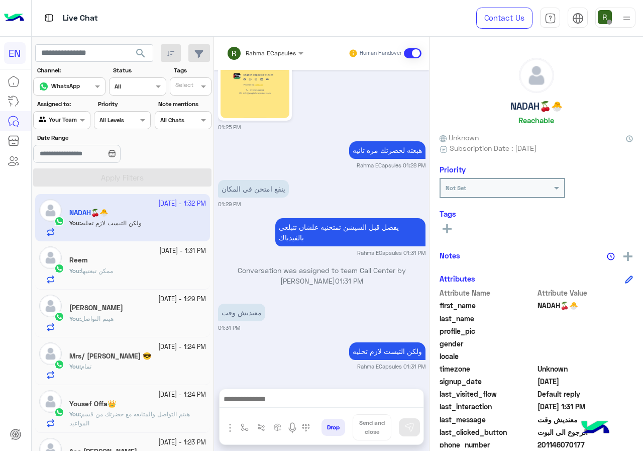
click at [146, 308] on div "[PERSON_NAME]" at bounding box center [137, 309] width 137 height 11
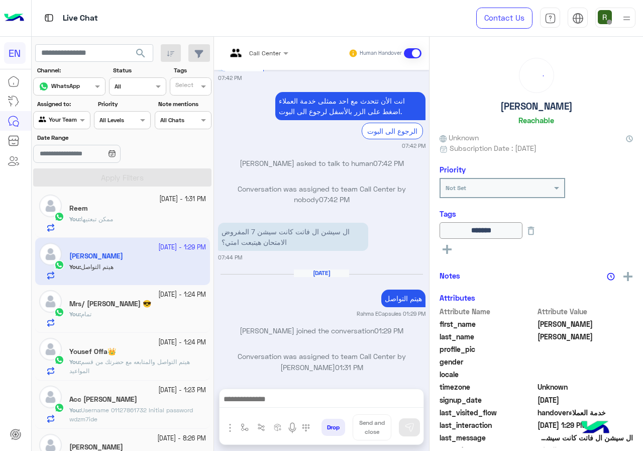
scroll to position [101, 0]
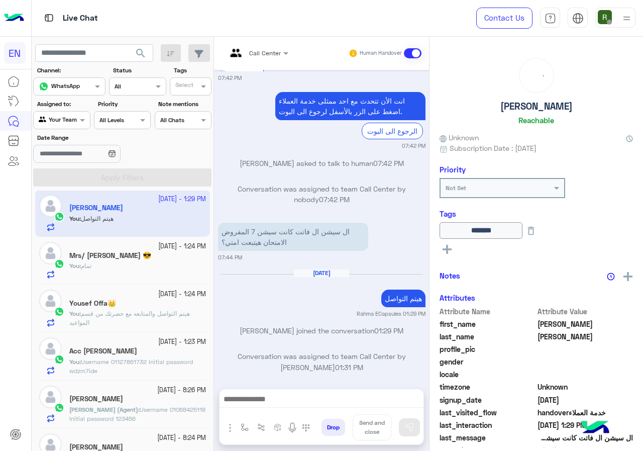
click at [151, 266] on div "You : تمام" at bounding box center [137, 270] width 137 height 18
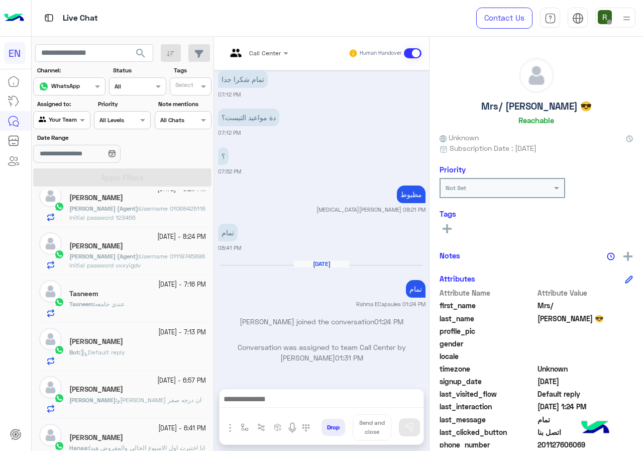
scroll to position [352, 0]
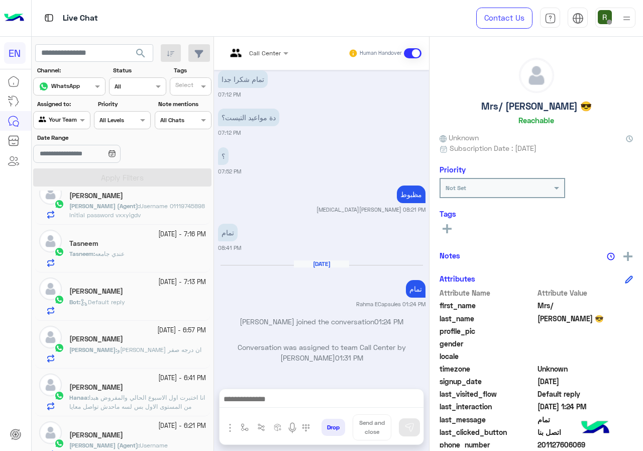
click at [150, 262] on div "Tasneem : عندي جامعه" at bounding box center [137, 258] width 137 height 18
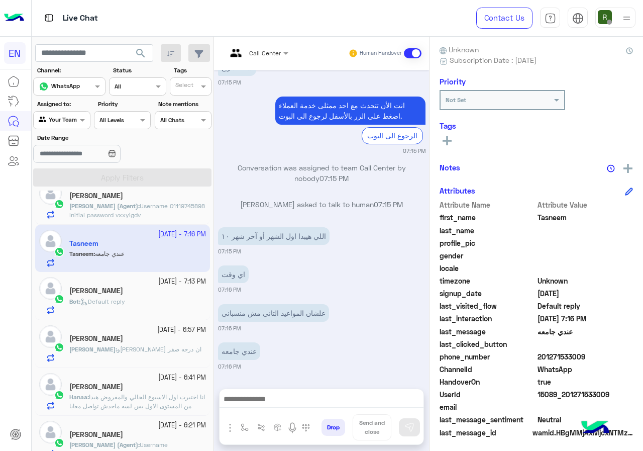
drag, startPoint x: 540, startPoint y: 353, endPoint x: 584, endPoint y: 355, distance: 43.3
click at [584, 355] on span "201271533009" at bounding box center [586, 356] width 96 height 11
copy span "01271533009"
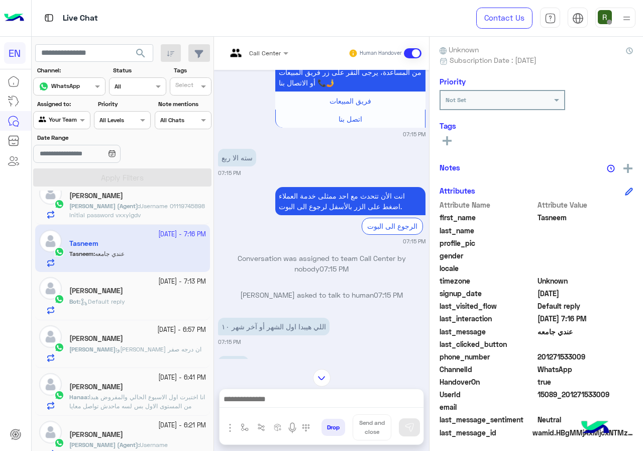
scroll to position [909, 0]
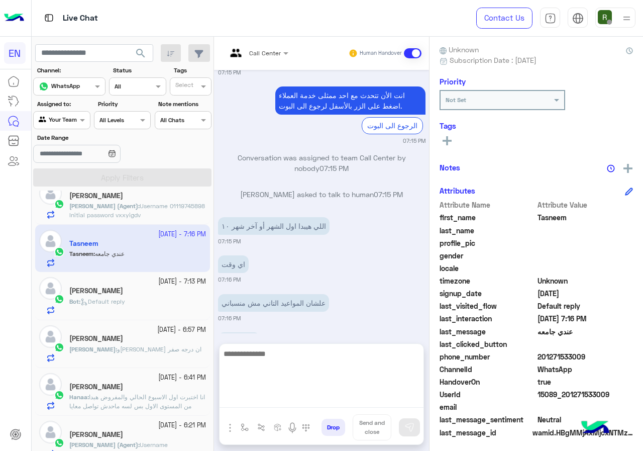
click at [271, 401] on textarea at bounding box center [322, 377] width 204 height 60
type textarea "**********"
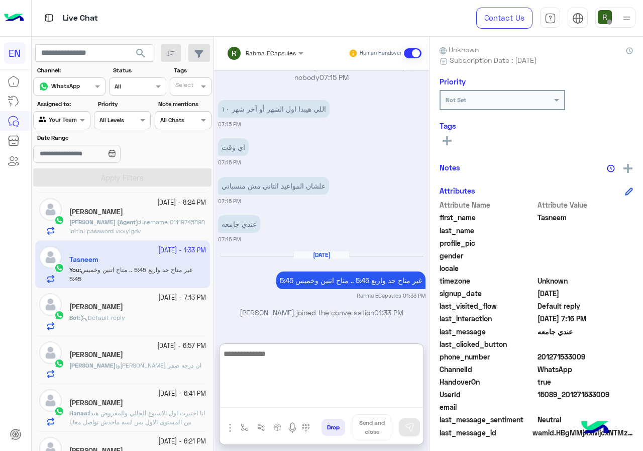
scroll to position [352, 0]
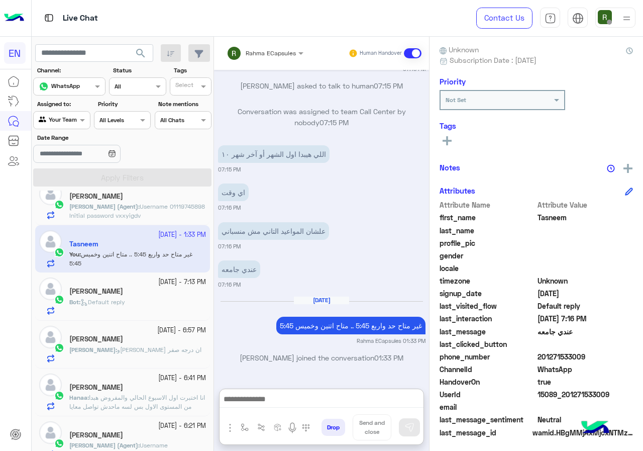
click at [142, 304] on div "Bot : Default reply" at bounding box center [137, 307] width 137 height 18
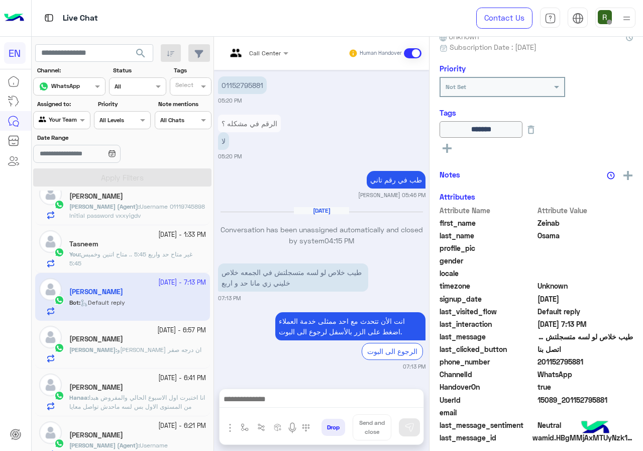
scroll to position [109, 0]
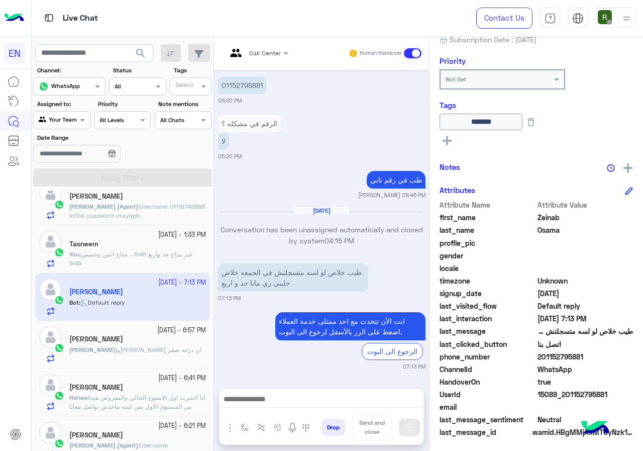
drag, startPoint x: 541, startPoint y: 353, endPoint x: 591, endPoint y: 359, distance: 50.1
click at [591, 359] on span "201152795881" at bounding box center [586, 356] width 96 height 11
copy span "01152795881"
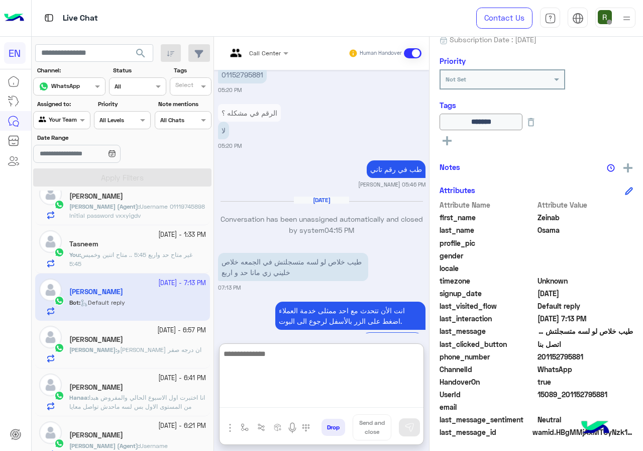
click at [288, 393] on textarea at bounding box center [322, 377] width 204 height 60
paste textarea "**********"
drag, startPoint x: 284, startPoint y: 356, endPoint x: 292, endPoint y: 354, distance: 8.4
click at [292, 354] on textarea "**********" at bounding box center [322, 377] width 204 height 60
type textarea "**********"
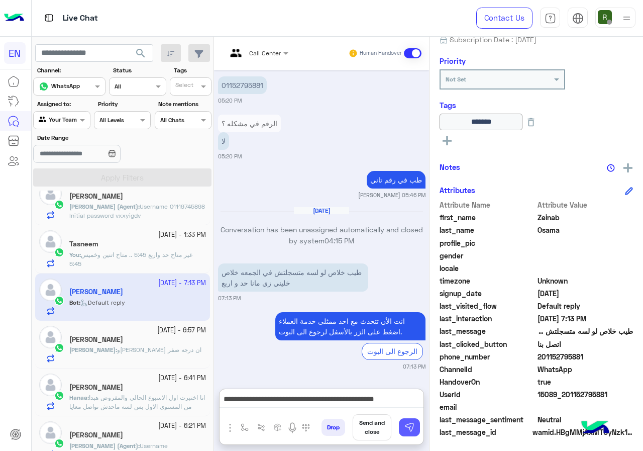
click at [409, 426] on img at bounding box center [410, 427] width 10 height 10
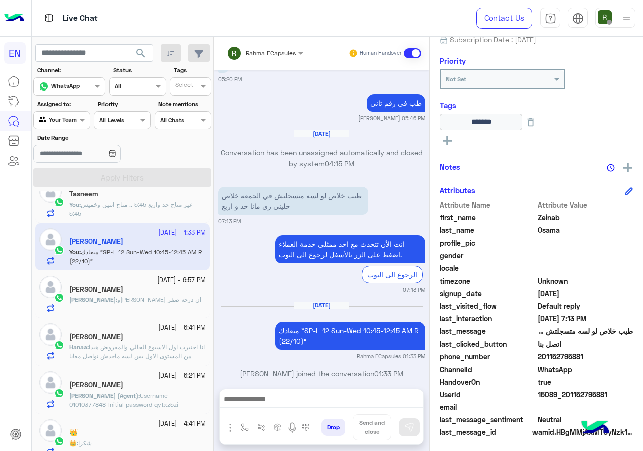
scroll to position [1048, 0]
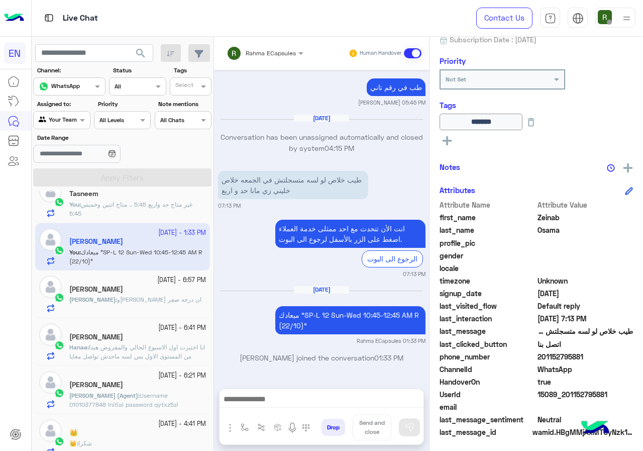
click at [163, 286] on div "[PERSON_NAME]" at bounding box center [137, 290] width 137 height 11
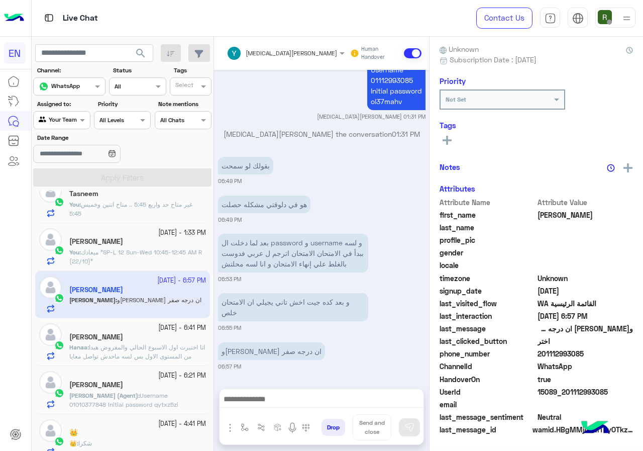
scroll to position [88, 0]
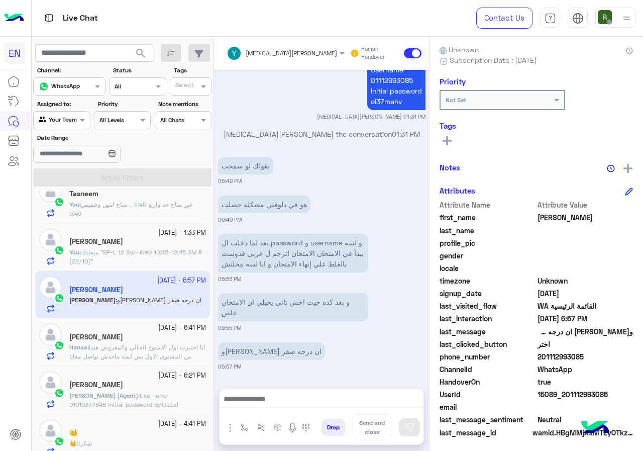
drag, startPoint x: 541, startPoint y: 352, endPoint x: 643, endPoint y: 359, distance: 102.3
click at [643, 359] on div "Ahmed Reachable Unknown Subscription Date : 10/13/2025 Priority Not Set Tags Se…" at bounding box center [537, 242] width 214 height 411
copy span "01112993085"
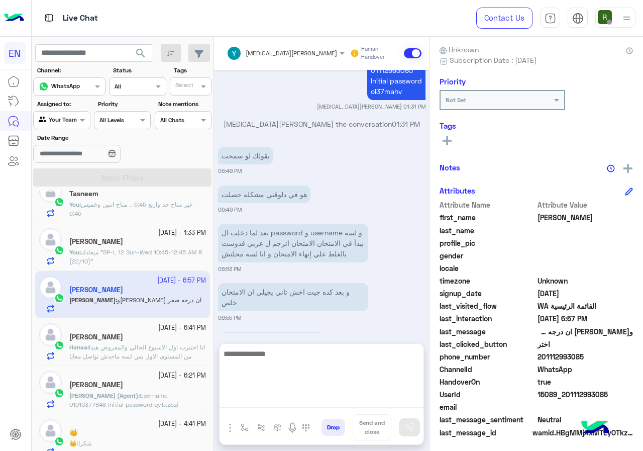
click at [310, 396] on textarea at bounding box center [322, 377] width 204 height 60
type textarea "**********"
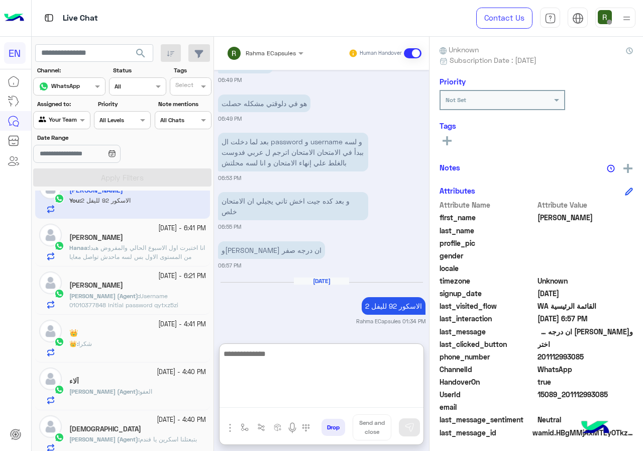
scroll to position [503, 0]
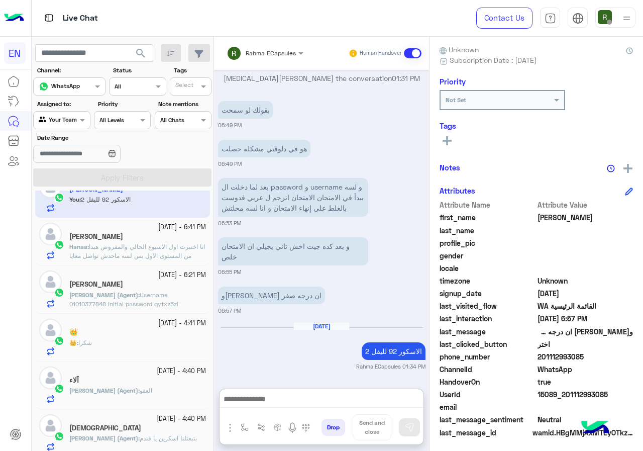
click at [154, 251] on p "Hanaa : انا اختبرت اول الاسبوع الحالي والمفروض هبدا من المستوى الاول بس لسه ماح…" at bounding box center [137, 260] width 137 height 36
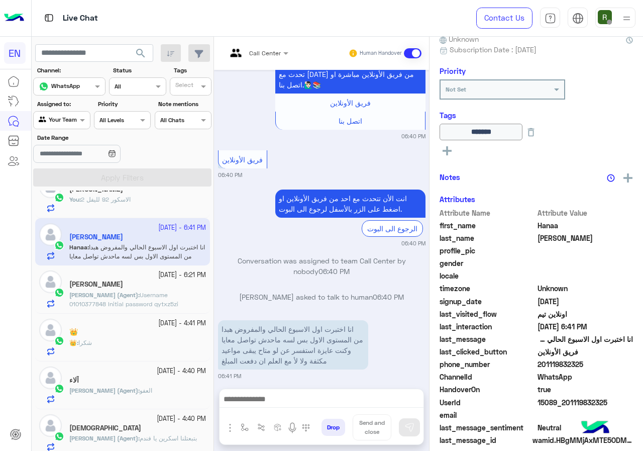
scroll to position [109, 0]
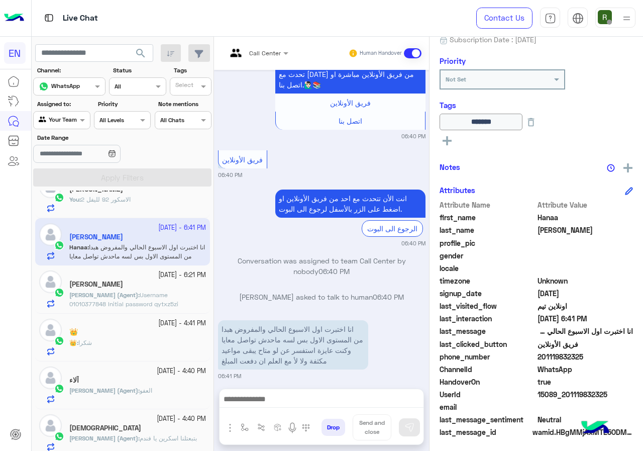
drag, startPoint x: 541, startPoint y: 354, endPoint x: 594, endPoint y: 354, distance: 52.8
click at [594, 354] on span "201119832325" at bounding box center [586, 356] width 96 height 11
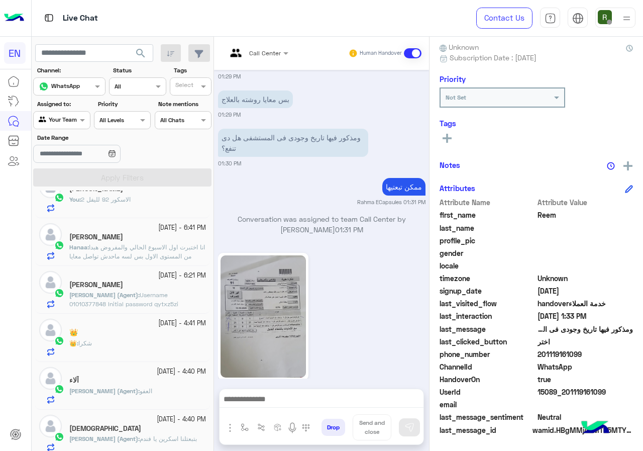
scroll to position [837, 0]
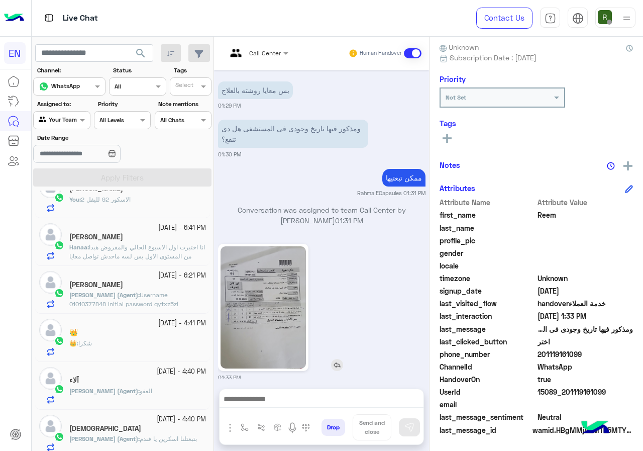
click at [256, 290] on img at bounding box center [264, 307] width 86 height 122
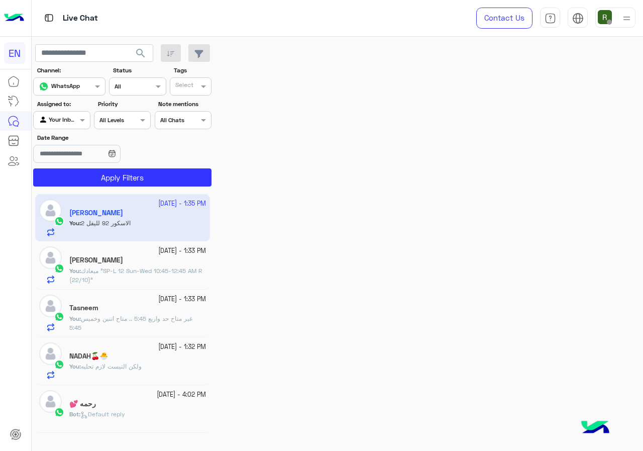
scroll to position [424, 0]
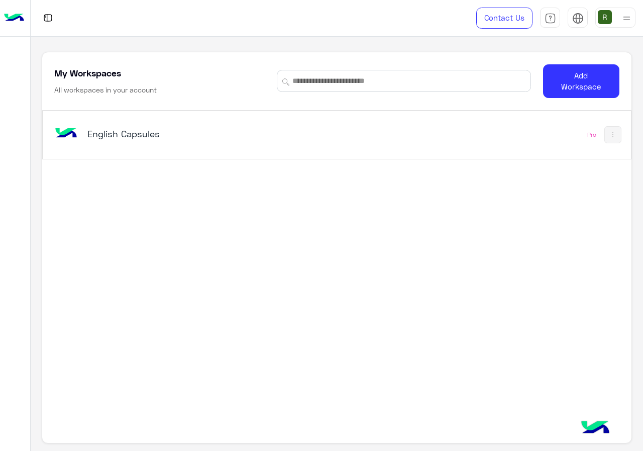
click at [197, 142] on div "English Capsules" at bounding box center [223, 134] width 342 height 29
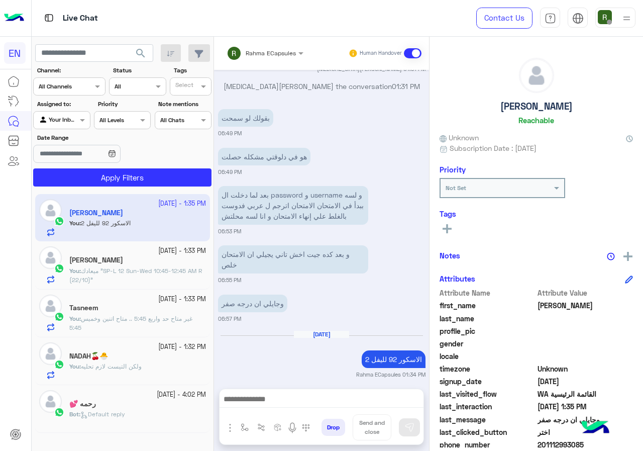
click at [284, 53] on div at bounding box center [265, 52] width 87 height 10
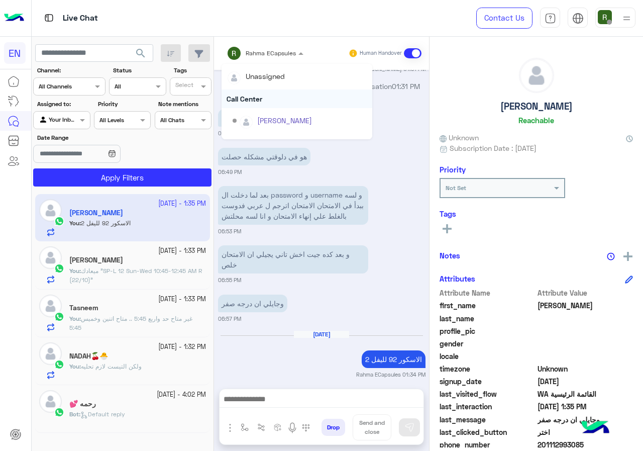
click at [271, 103] on div "Call Center" at bounding box center [297, 98] width 151 height 19
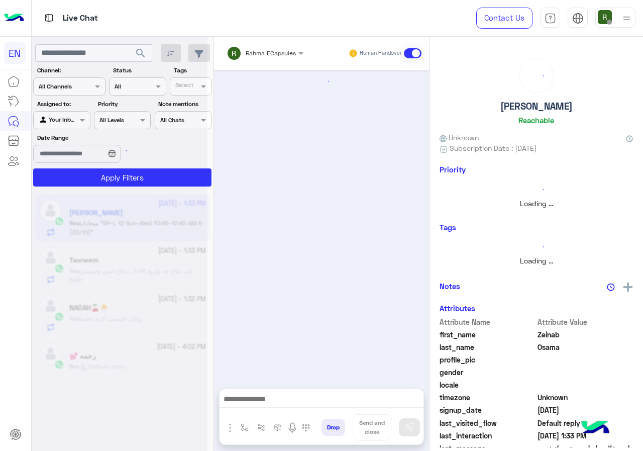
click at [274, 53] on input "text" at bounding box center [252, 51] width 51 height 9
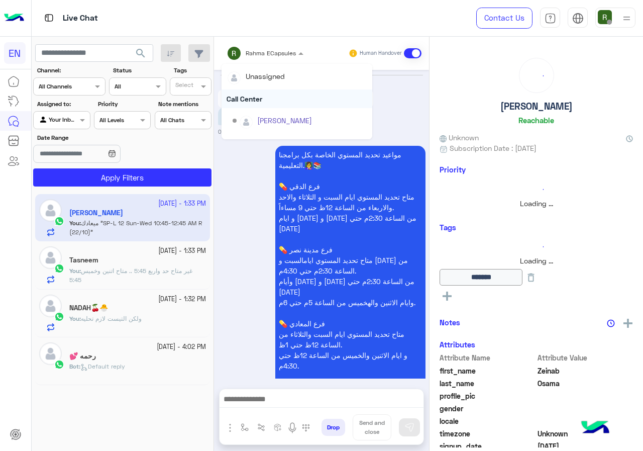
scroll to position [957, 0]
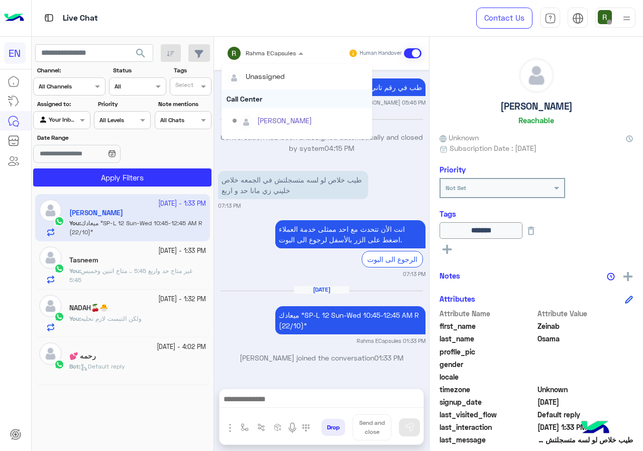
click at [268, 96] on div "Call Center" at bounding box center [297, 98] width 151 height 19
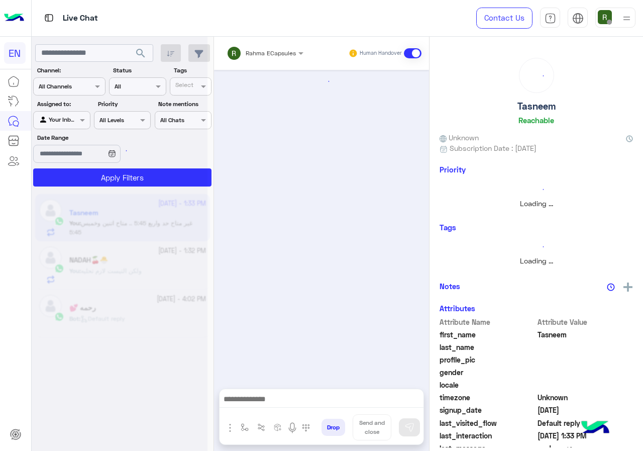
click at [272, 60] on div "Rahma ECapsules" at bounding box center [261, 53] width 69 height 20
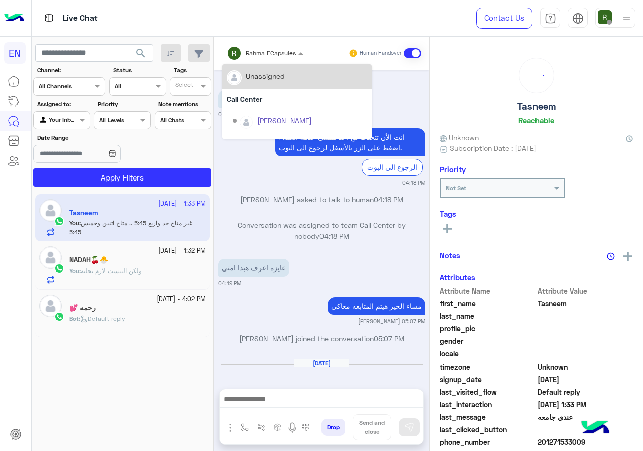
scroll to position [868, 0]
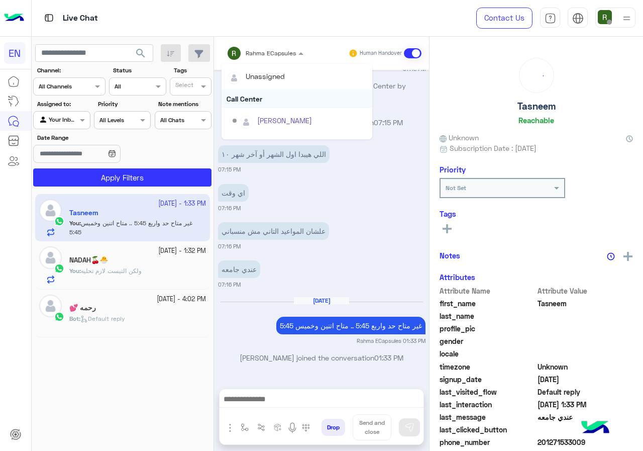
click at [273, 92] on div "Call Center" at bounding box center [297, 98] width 151 height 19
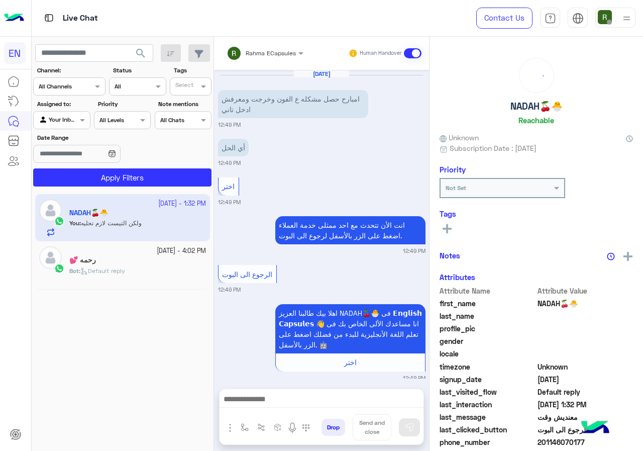
scroll to position [806, 0]
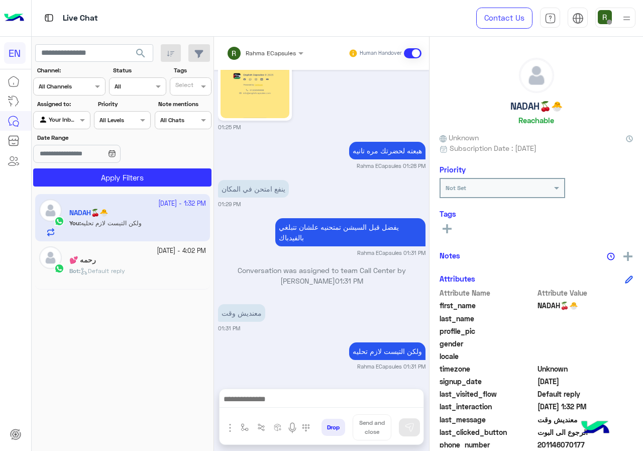
click at [274, 67] on div "Rahma ECapsules Human Handover" at bounding box center [321, 53] width 215 height 33
click at [271, 55] on input "text" at bounding box center [252, 51] width 51 height 9
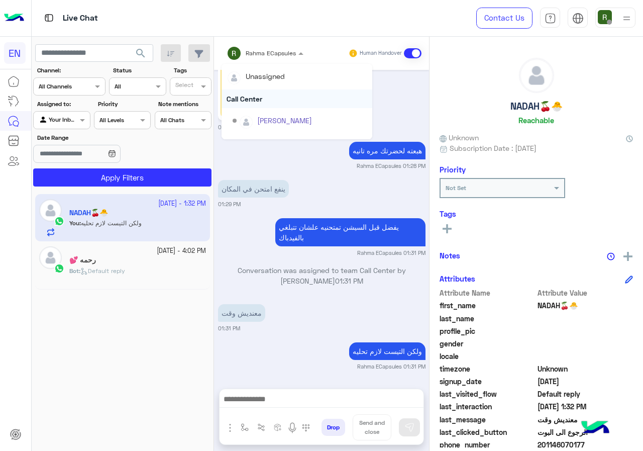
click at [261, 98] on div "Call Center" at bounding box center [297, 98] width 151 height 19
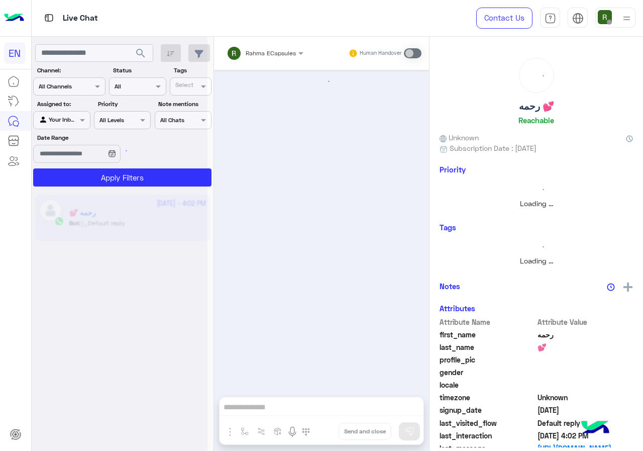
scroll to position [640, 0]
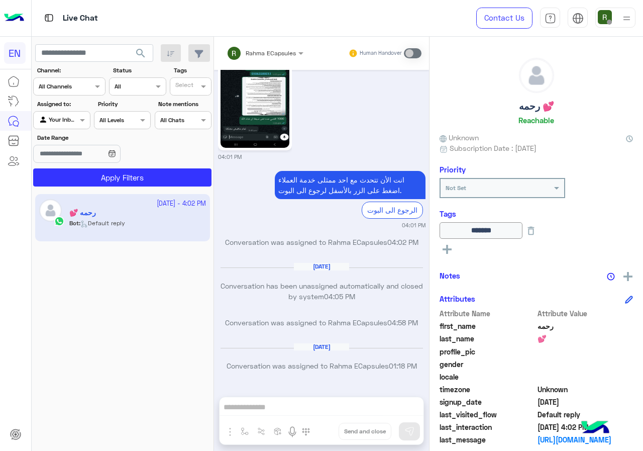
click at [80, 86] on div at bounding box center [69, 85] width 71 height 10
click at [75, 125] on b "WhatsApp" at bounding box center [68, 125] width 35 height 9
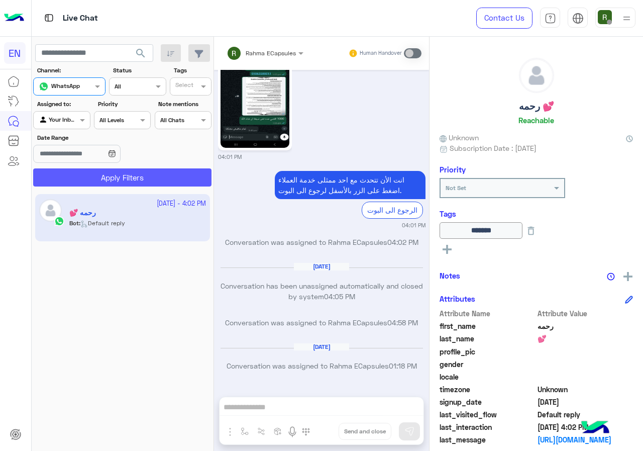
click at [92, 175] on button "Apply Filters" at bounding box center [122, 177] width 178 height 18
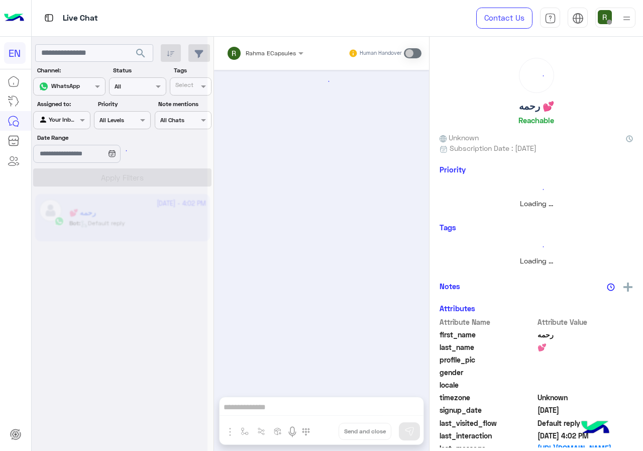
scroll to position [0, 0]
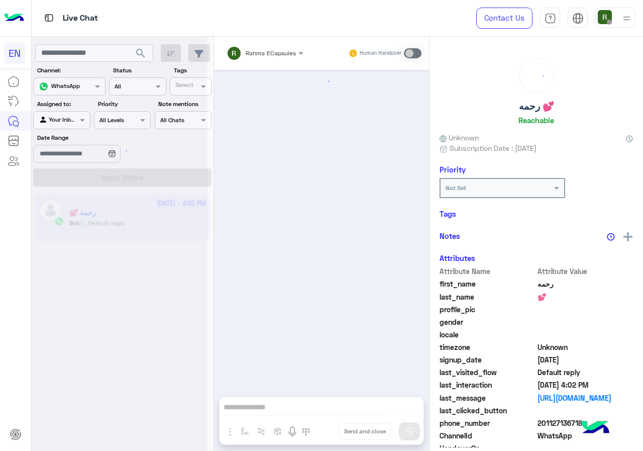
click at [72, 120] on div at bounding box center [120, 229] width 176 height 451
click at [73, 117] on div at bounding box center [120, 229] width 176 height 451
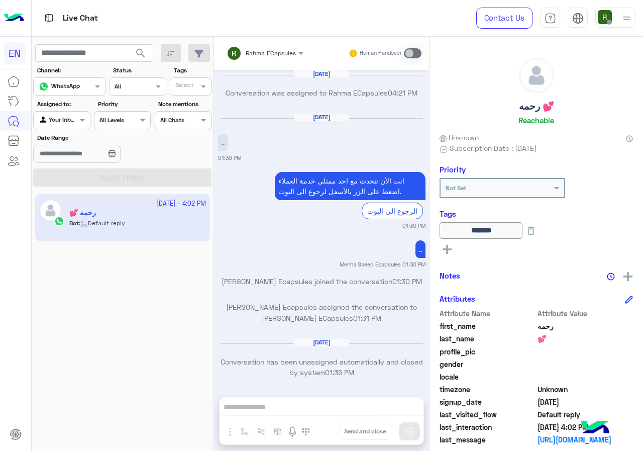
scroll to position [640, 0]
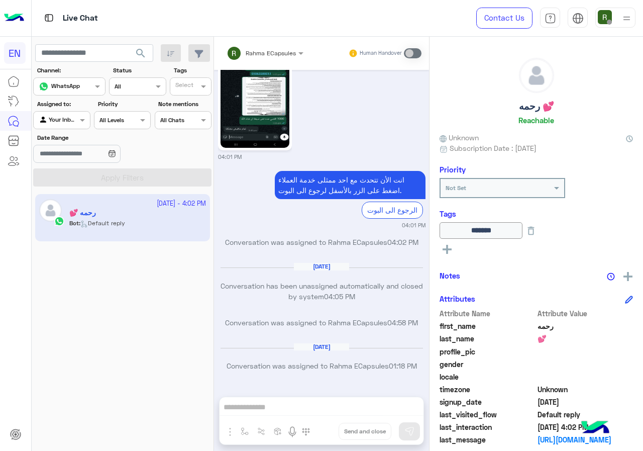
click at [71, 116] on div at bounding box center [62, 119] width 56 height 10
click at [64, 195] on b "Your Team" at bounding box center [65, 197] width 34 height 9
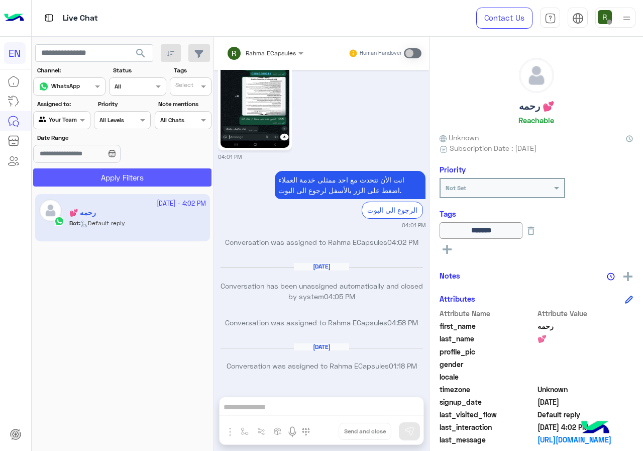
click at [85, 178] on button "Apply Filters" at bounding box center [122, 177] width 178 height 18
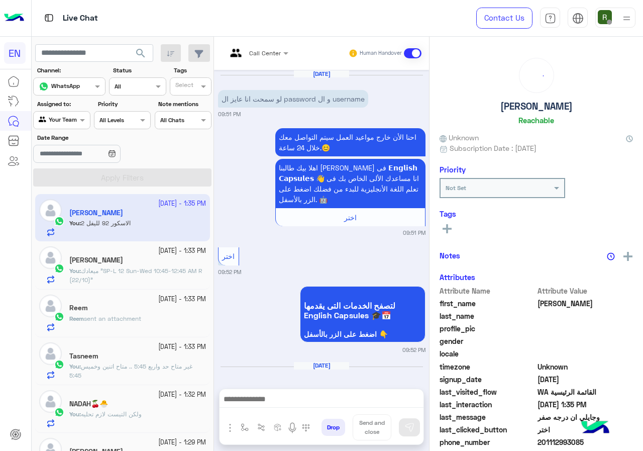
scroll to position [460, 0]
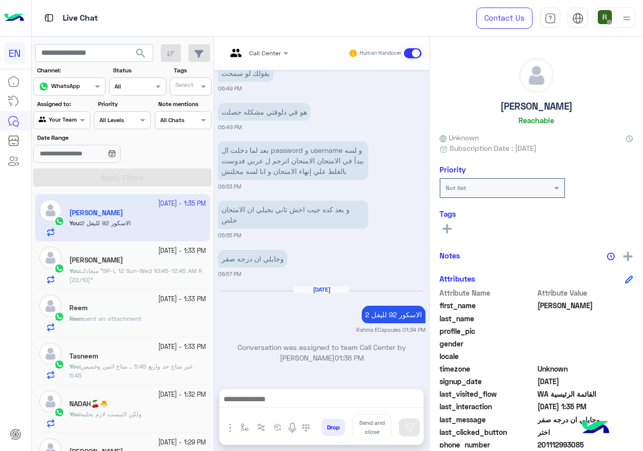
click at [122, 331] on div "Reem sent an attachment" at bounding box center [137, 323] width 137 height 18
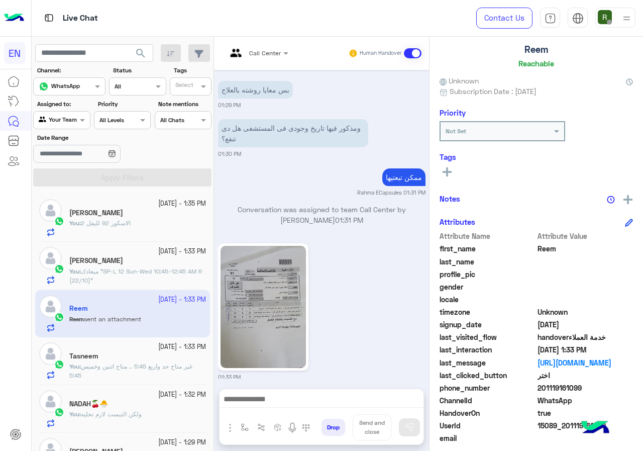
scroll to position [90, 0]
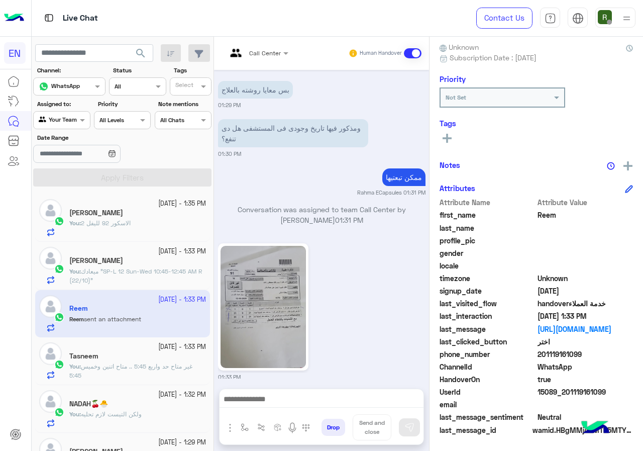
drag, startPoint x: 541, startPoint y: 352, endPoint x: 612, endPoint y: 352, distance: 71.4
click at [612, 352] on span "201119161099" at bounding box center [586, 354] width 96 height 11
click at [474, 254] on span "gender" at bounding box center [488, 253] width 96 height 11
drag, startPoint x: 540, startPoint y: 355, endPoint x: 590, endPoint y: 352, distance: 49.4
click at [590, 352] on span "201119161099" at bounding box center [586, 354] width 96 height 11
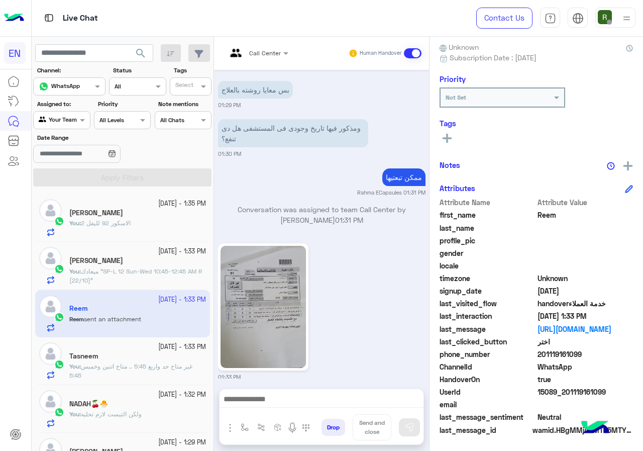
copy span "01119161099"
click at [278, 280] on img at bounding box center [264, 307] width 86 height 122
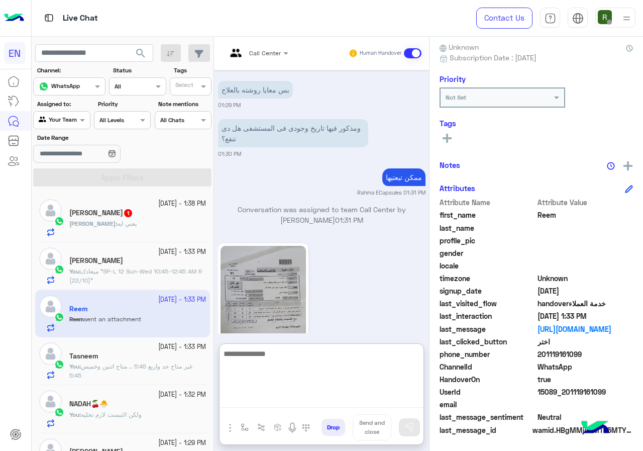
click at [311, 401] on textarea at bounding box center [322, 377] width 204 height 60
type textarea "*"
type textarea "**********"
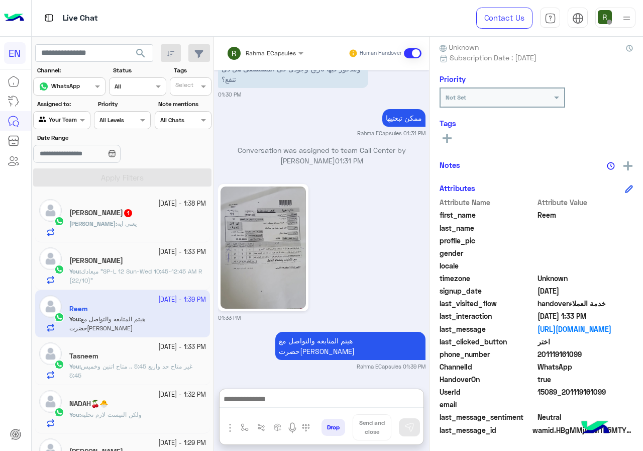
click at [140, 216] on div "Ahmed 1" at bounding box center [137, 214] width 137 height 11
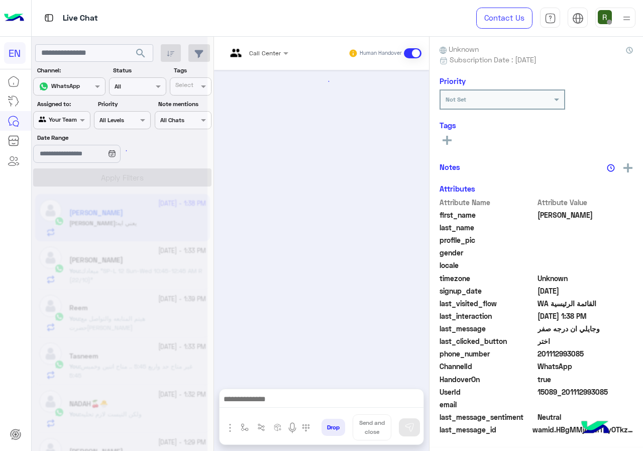
scroll to position [516, 0]
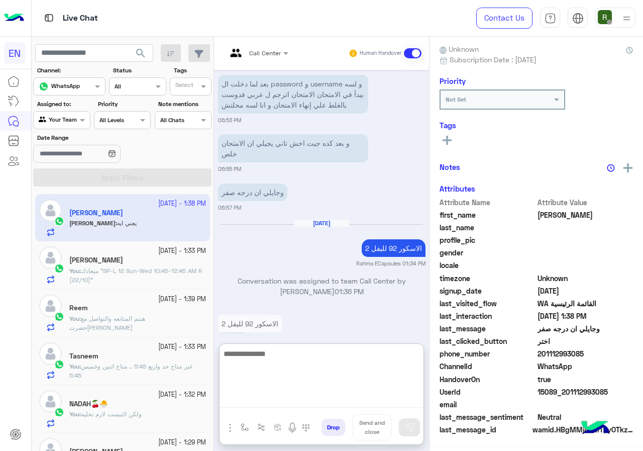
click at [331, 396] on textarea at bounding box center [322, 377] width 204 height 60
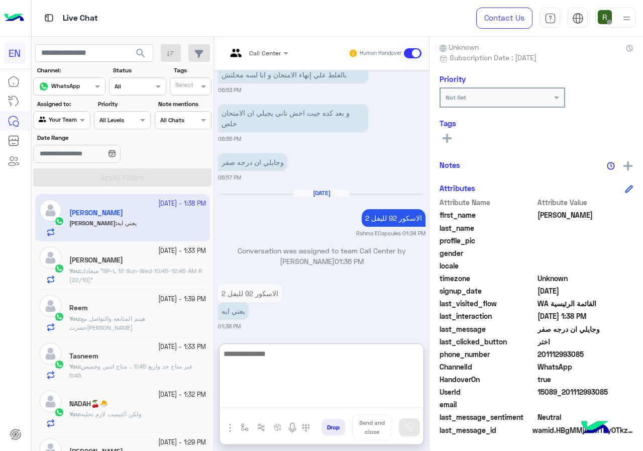
scroll to position [561, 0]
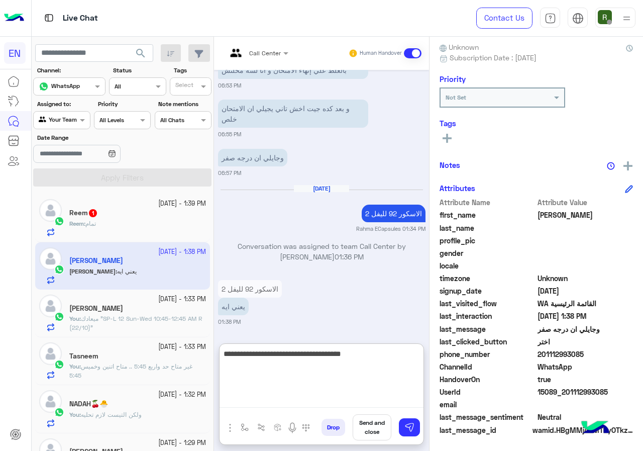
type textarea "**********"
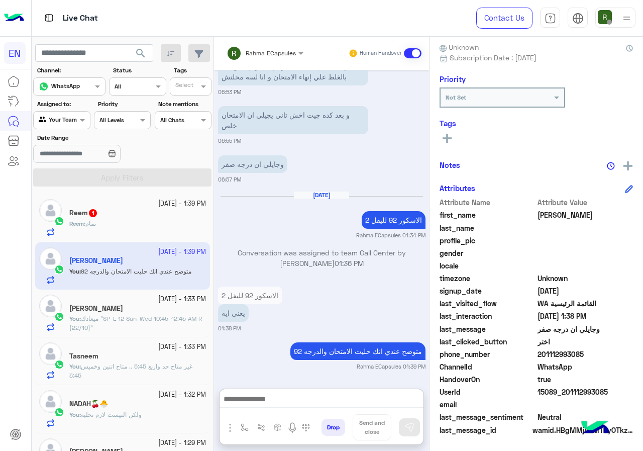
click at [162, 239] on div "15 October - 1:39 PM Reem 1 Reem : تمام" at bounding box center [122, 218] width 175 height 48
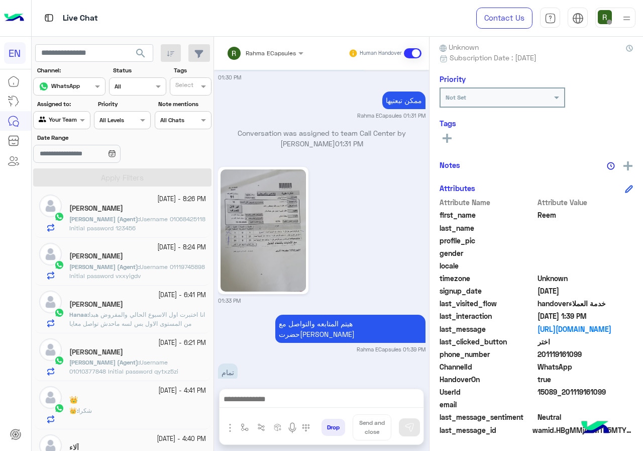
scroll to position [452, 0]
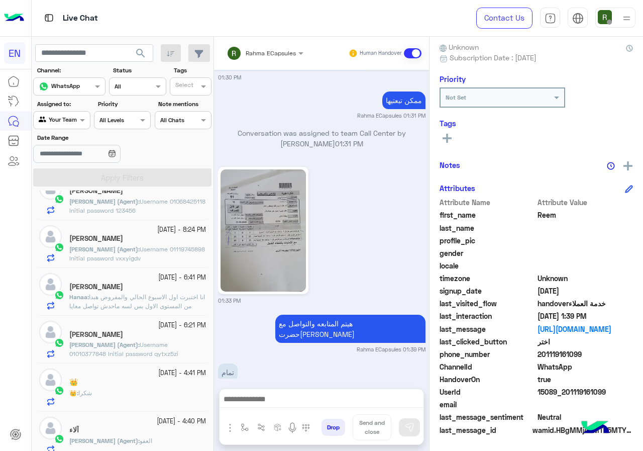
click at [134, 308] on span "انا اختبرت اول الاسبوع الحالي والمفروض هبدا من المستوى الاول بس لسه ماحدش تواصل…" at bounding box center [137, 310] width 136 height 35
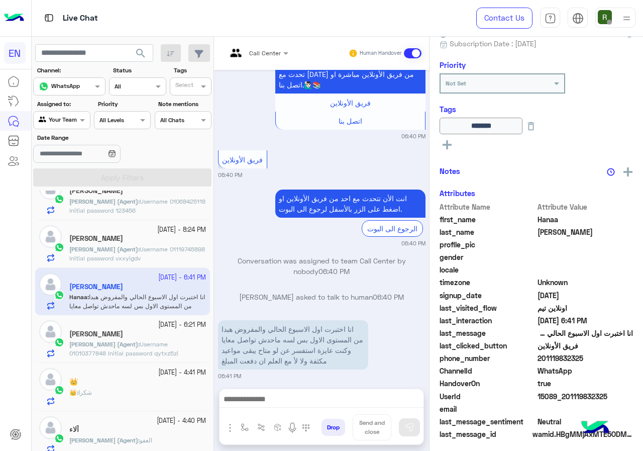
scroll to position [109, 0]
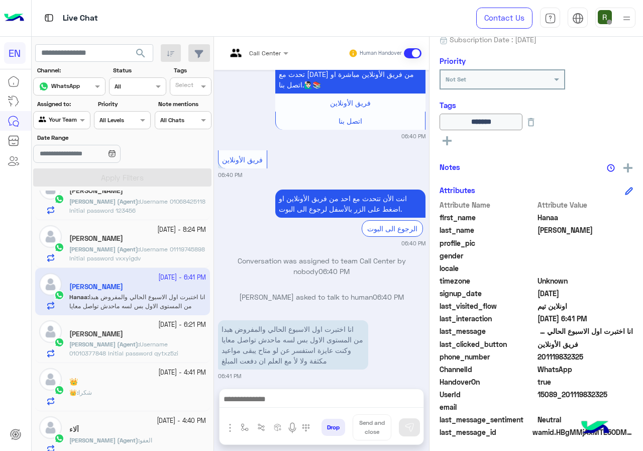
click at [124, 398] on div "👑 : شكرا" at bounding box center [137, 397] width 137 height 18
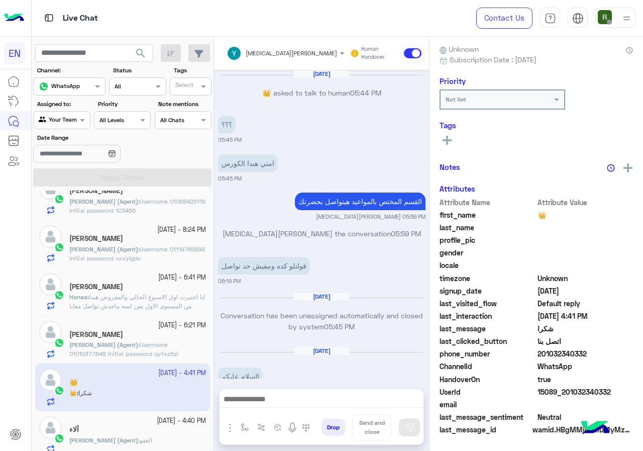
scroll to position [569, 0]
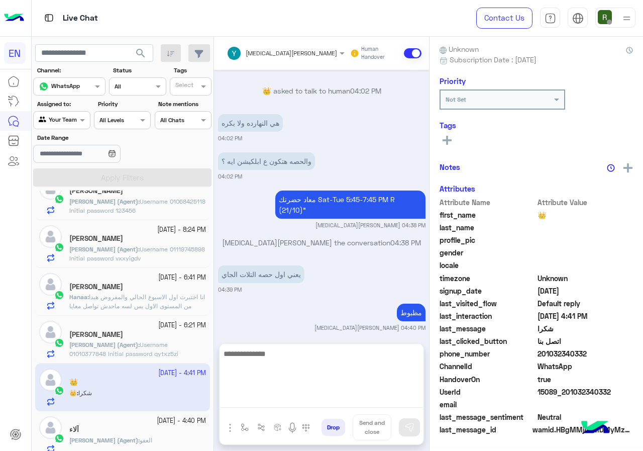
click at [275, 397] on textarea at bounding box center [322, 377] width 204 height 60
type textarea "*"
type textarea "****"
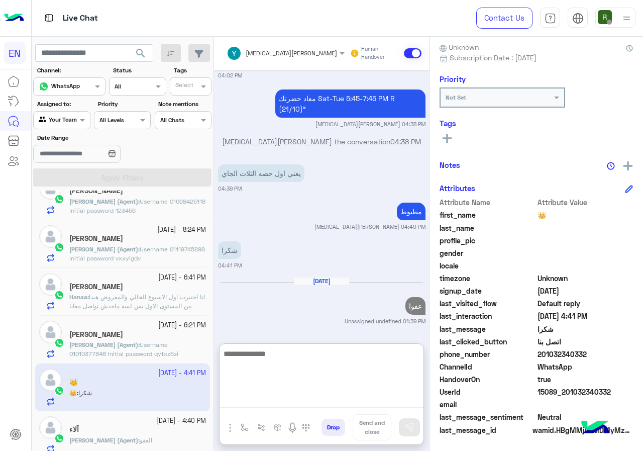
scroll to position [696, 0]
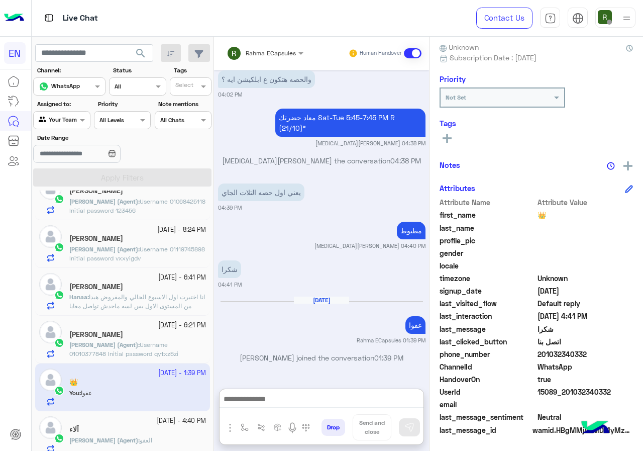
click at [152, 301] on span "انا اختبرت اول الاسبوع الحالي والمفروض هبدا من المستوى الاول بس لسه ماحدش تواصل…" at bounding box center [137, 310] width 136 height 35
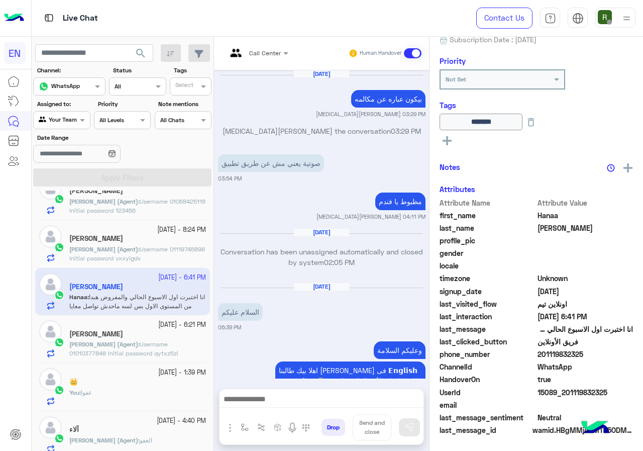
scroll to position [793, 0]
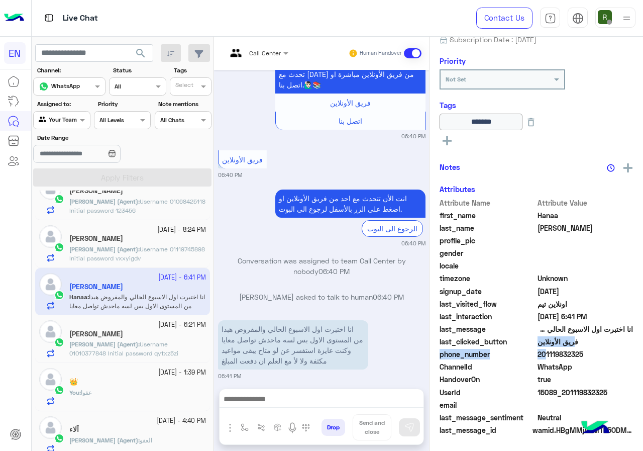
drag, startPoint x: 540, startPoint y: 355, endPoint x: 603, endPoint y: 350, distance: 63.1
click at [603, 350] on div "Attribute Name Attribute Value first_name Hanaa last_name Ahmed profile_pic gen…" at bounding box center [537, 318] width 194 height 240
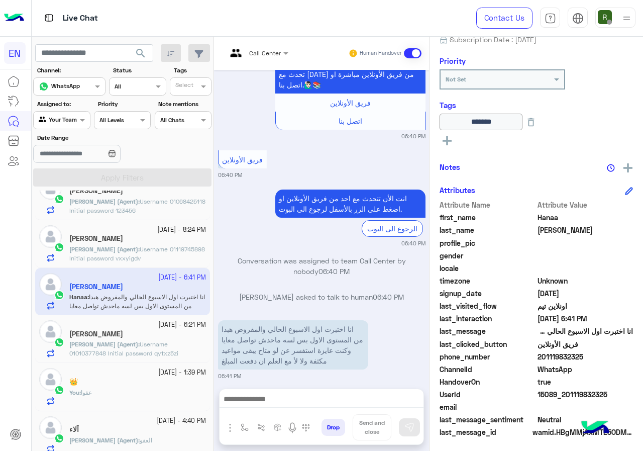
drag, startPoint x: 564, startPoint y: 357, endPoint x: 535, endPoint y: 365, distance: 30.2
click at [534, 365] on div "ChannelId WhatsApp" at bounding box center [537, 370] width 194 height 13
drag, startPoint x: 540, startPoint y: 356, endPoint x: 603, endPoint y: 352, distance: 62.5
click at [603, 352] on span "201119832325" at bounding box center [586, 356] width 96 height 11
copy span "01119832325"
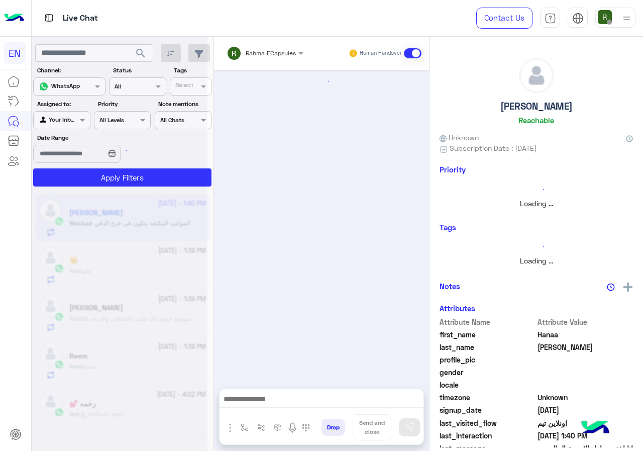
scroll to position [811, 0]
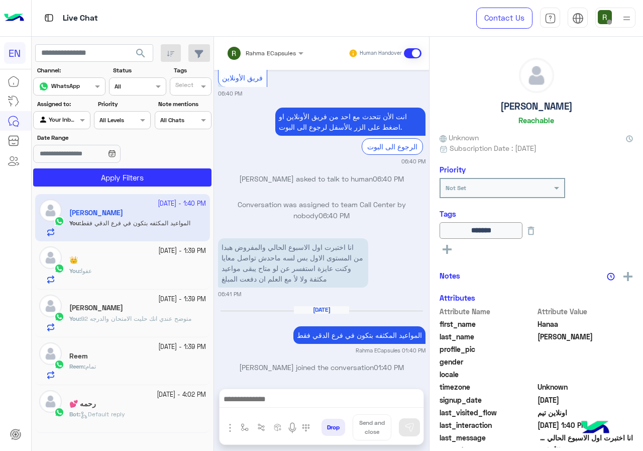
click at [285, 55] on div at bounding box center [265, 52] width 87 height 10
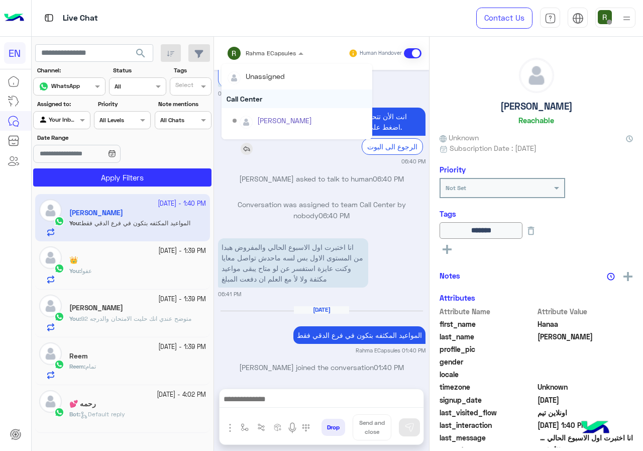
click at [275, 103] on div "Call Center" at bounding box center [297, 98] width 151 height 19
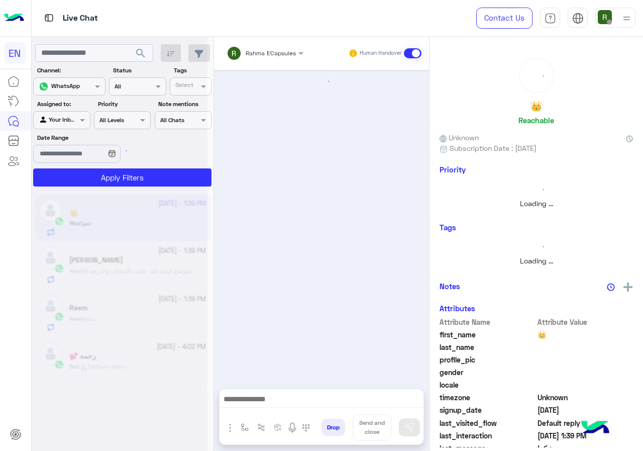
click at [278, 59] on div "Rahma ECapsules" at bounding box center [261, 53] width 69 height 20
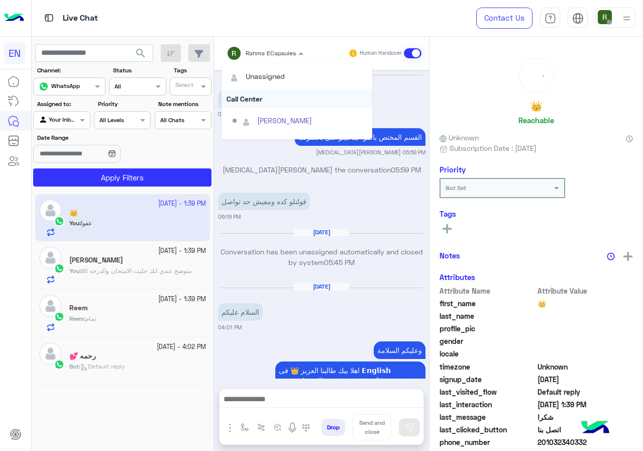
scroll to position [587, 0]
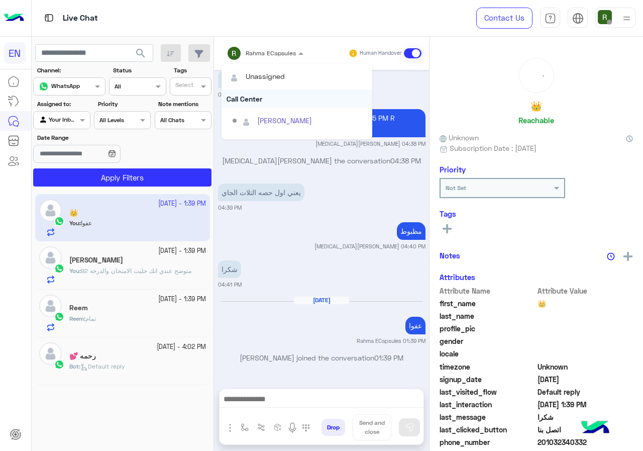
click at [278, 100] on div "Call Center" at bounding box center [297, 98] width 151 height 19
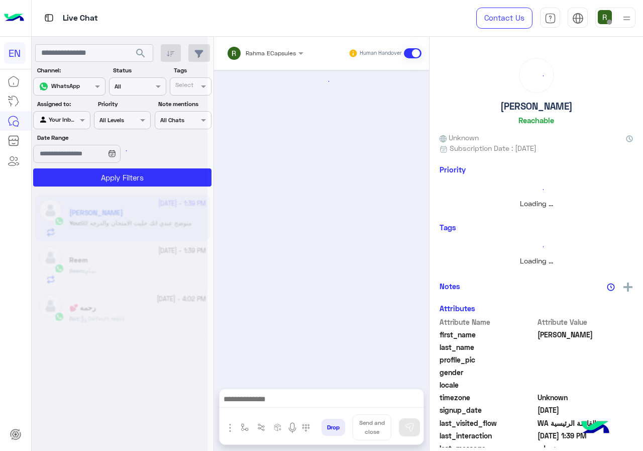
click at [278, 56] on span "Rahma ECapsules" at bounding box center [271, 53] width 50 height 8
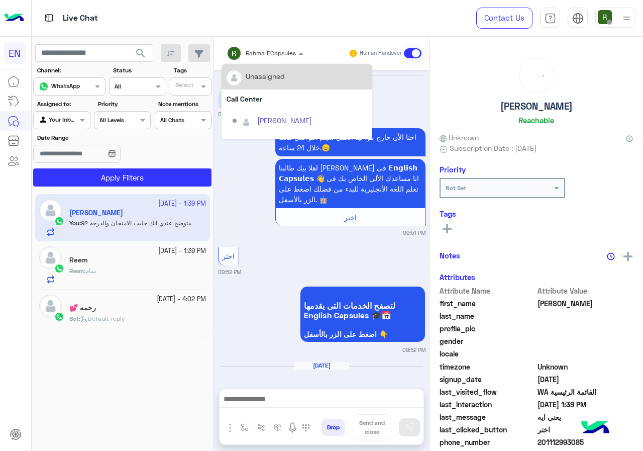
scroll to position [554, 0]
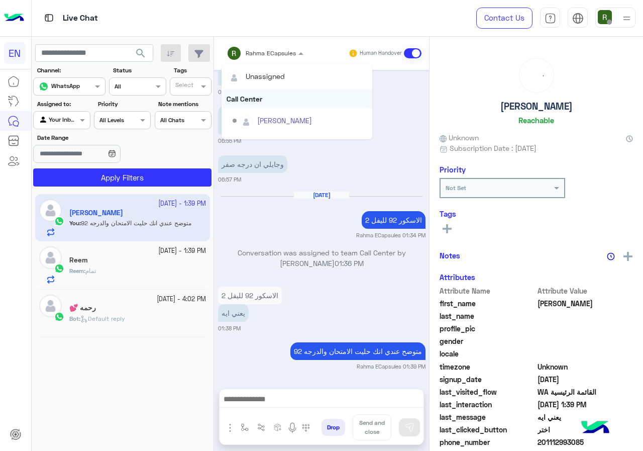
click at [274, 91] on div "Call Center" at bounding box center [297, 98] width 151 height 19
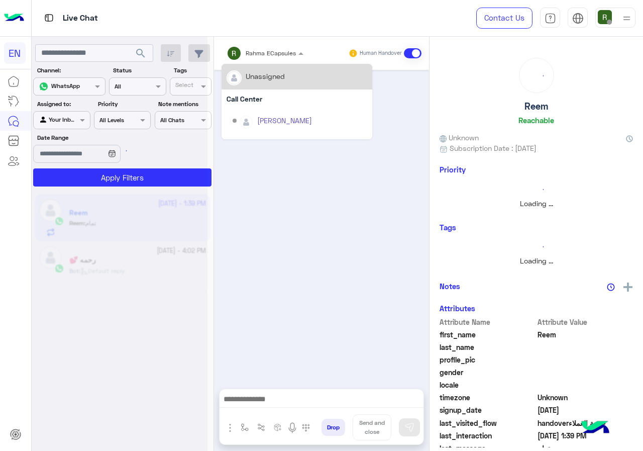
click at [275, 60] on div "Rahma ECapsules" at bounding box center [261, 53] width 69 height 20
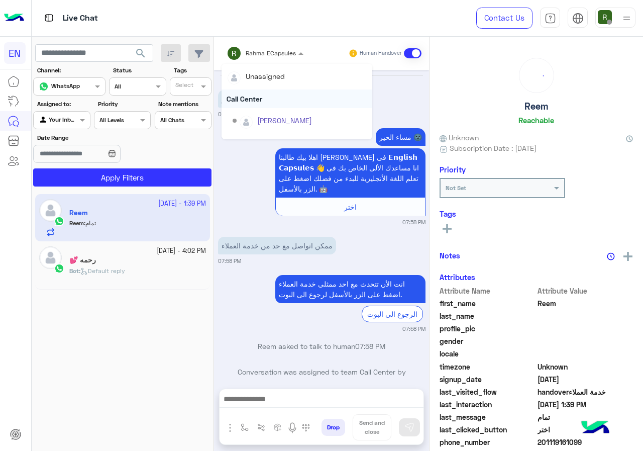
scroll to position [805, 0]
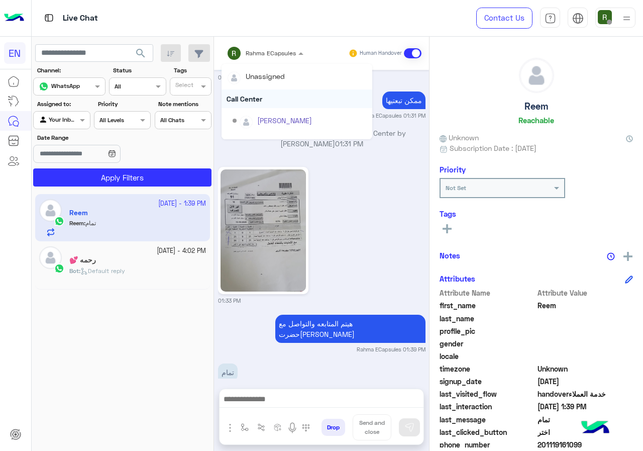
click at [269, 91] on div "Call Center" at bounding box center [297, 98] width 151 height 19
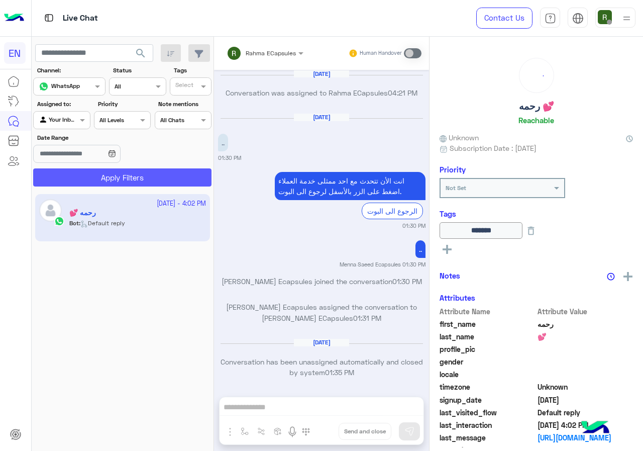
scroll to position [640, 0]
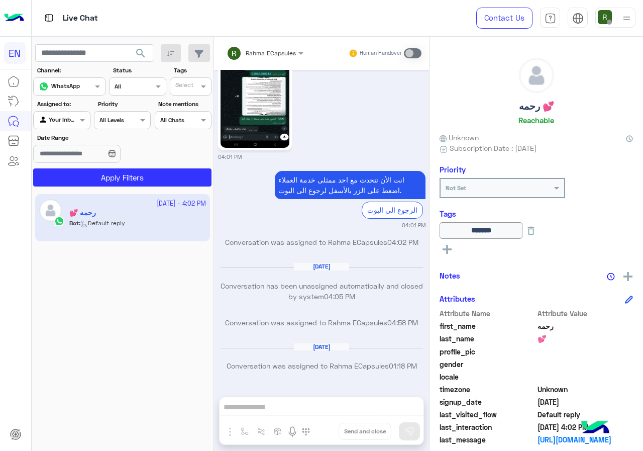
click at [63, 111] on div "Assigned to: Agent Filter Your Inbox" at bounding box center [61, 115] width 57 height 30
click at [78, 127] on div "Agent Filter Your Inbox" at bounding box center [61, 120] width 57 height 18
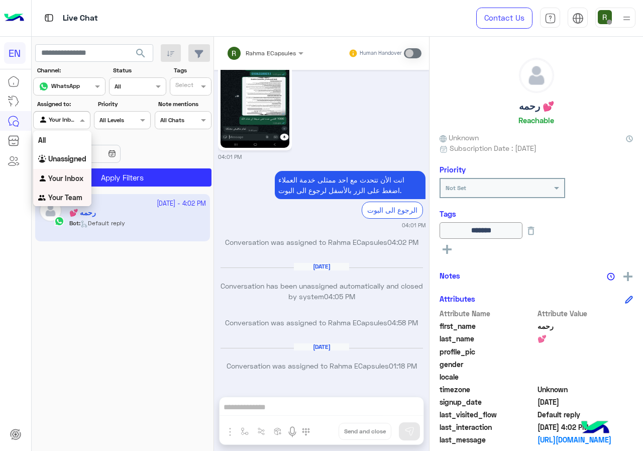
click at [71, 192] on div "Your Team" at bounding box center [62, 198] width 58 height 20
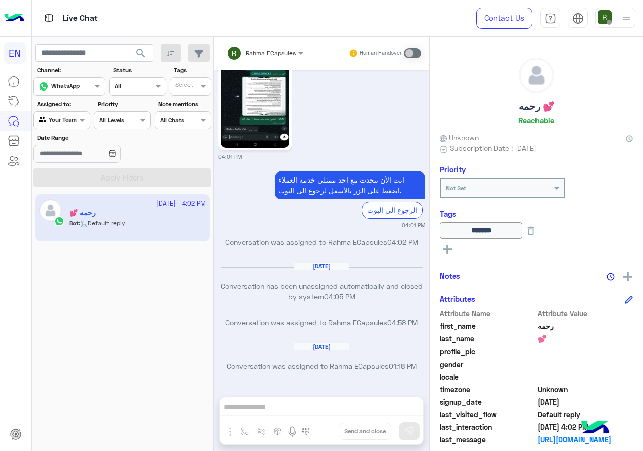
click at [137, 59] on span "search" at bounding box center [141, 53] width 12 height 12
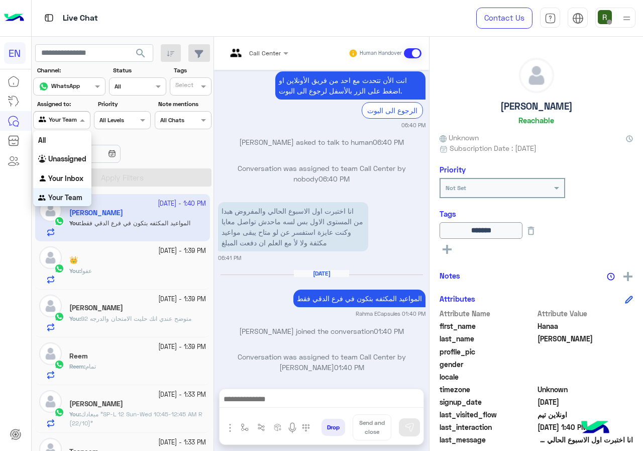
click at [49, 124] on div "Your Team" at bounding box center [58, 120] width 38 height 10
click at [76, 155] on b "Unassigned" at bounding box center [67, 157] width 38 height 9
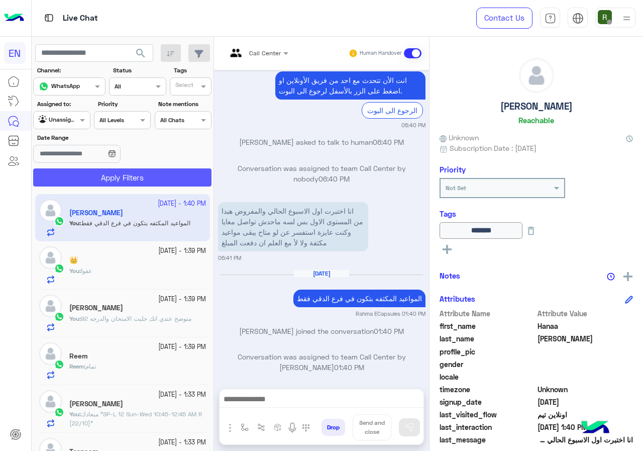
click at [86, 177] on button "Apply Filters" at bounding box center [122, 177] width 178 height 18
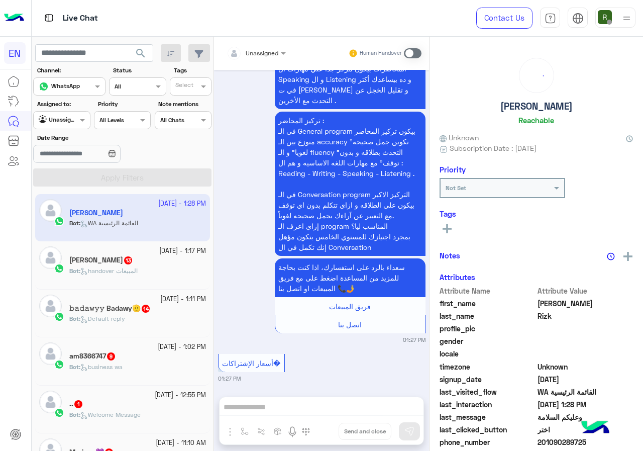
scroll to position [1589, 0]
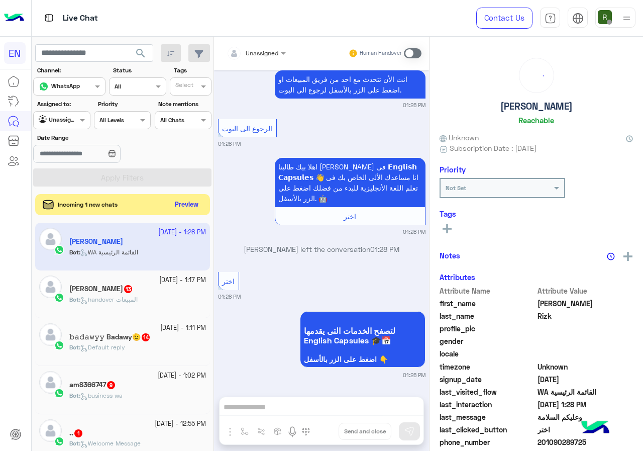
click at [179, 212] on div "Incoming 1 new chats Preview" at bounding box center [122, 204] width 175 height 21
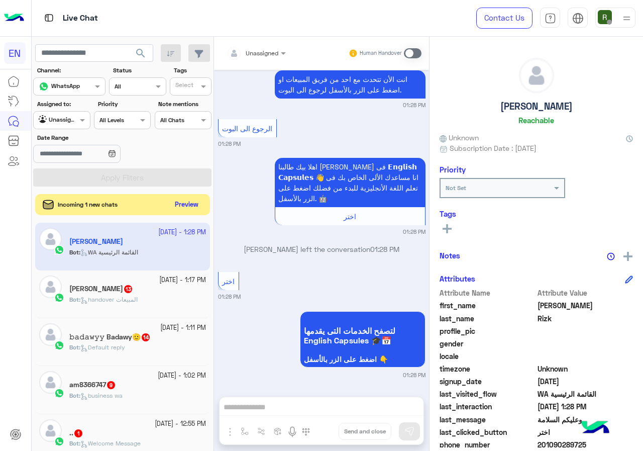
click at [181, 206] on button "Preview" at bounding box center [186, 205] width 31 height 14
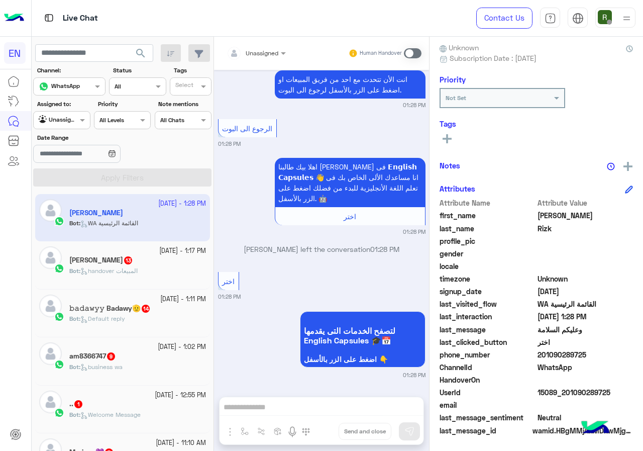
scroll to position [90, 0]
drag, startPoint x: 540, startPoint y: 353, endPoint x: 608, endPoint y: 354, distance: 67.4
click at [608, 354] on span "201090289725" at bounding box center [586, 354] width 96 height 11
copy span "01090289725"
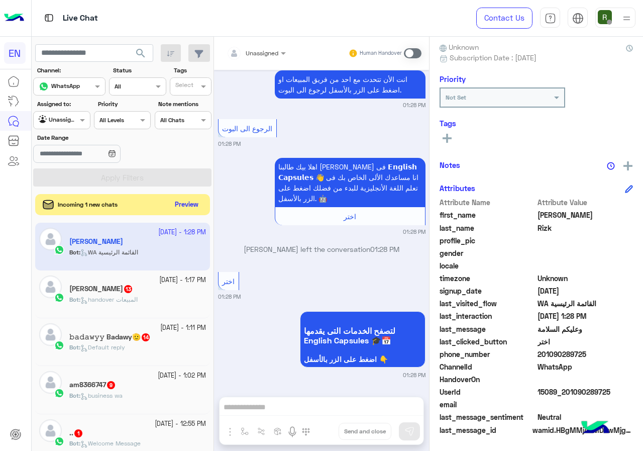
click at [186, 208] on button "Preview" at bounding box center [186, 205] width 31 height 14
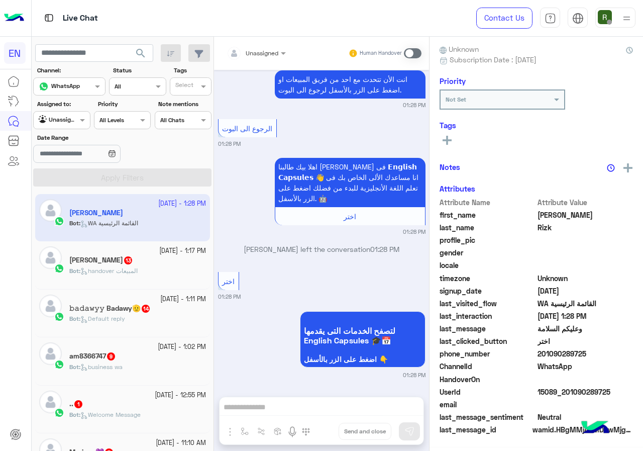
scroll to position [88, 0]
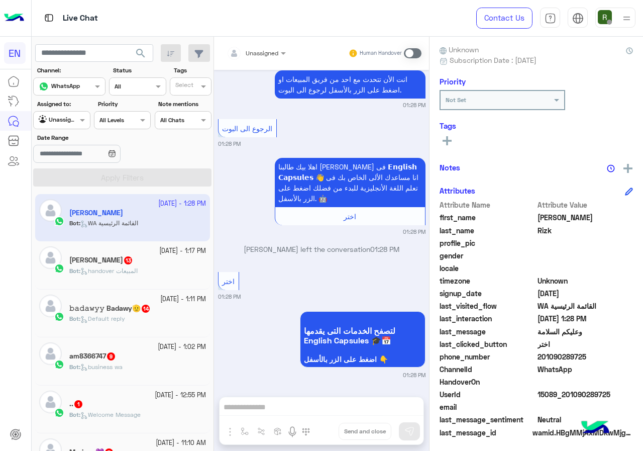
copy span "01090289725"
click at [261, 59] on div "Unassigned" at bounding box center [253, 53] width 52 height 20
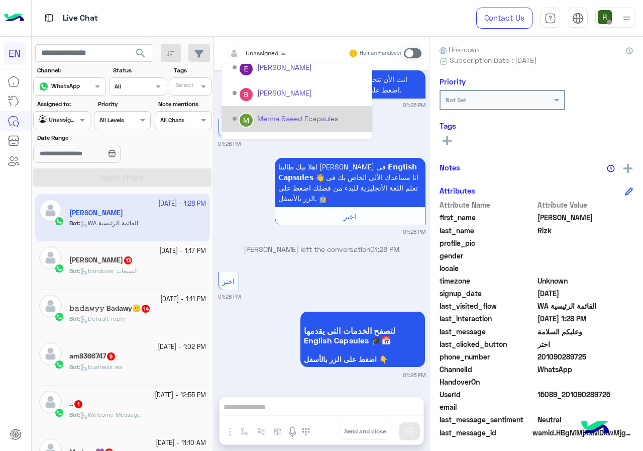
scroll to position [167, 0]
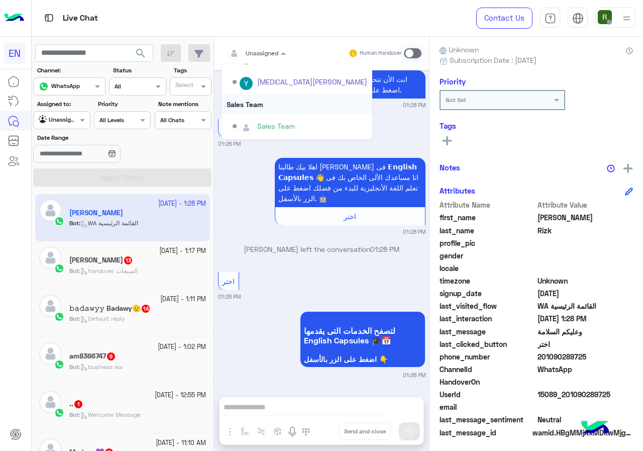
click at [262, 112] on div "Sales Team" at bounding box center [297, 104] width 151 height 19
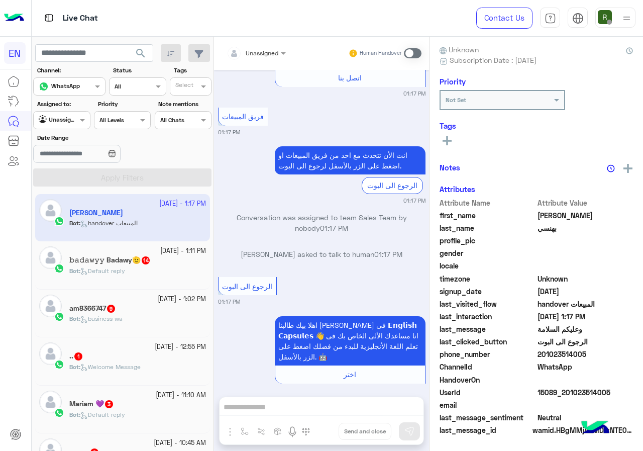
scroll to position [1236, 0]
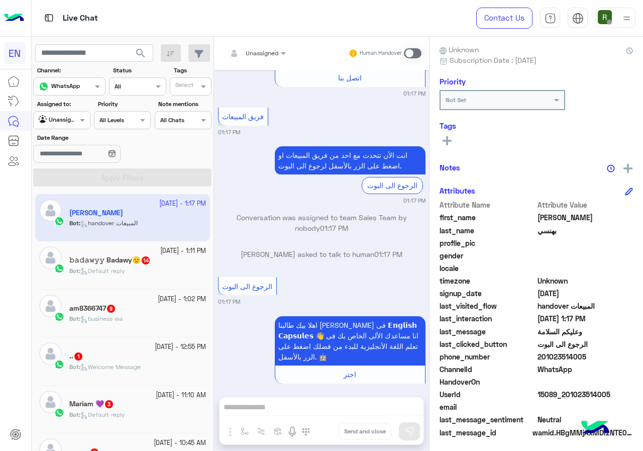
drag, startPoint x: 537, startPoint y: 354, endPoint x: 580, endPoint y: 355, distance: 42.2
click at [580, 355] on span "201023514005" at bounding box center [586, 356] width 96 height 11
click at [561, 370] on span "WhatsApp" at bounding box center [586, 369] width 96 height 11
drag, startPoint x: 539, startPoint y: 356, endPoint x: 593, endPoint y: 354, distance: 54.3
click at [593, 354] on span "201023514005" at bounding box center [586, 356] width 96 height 11
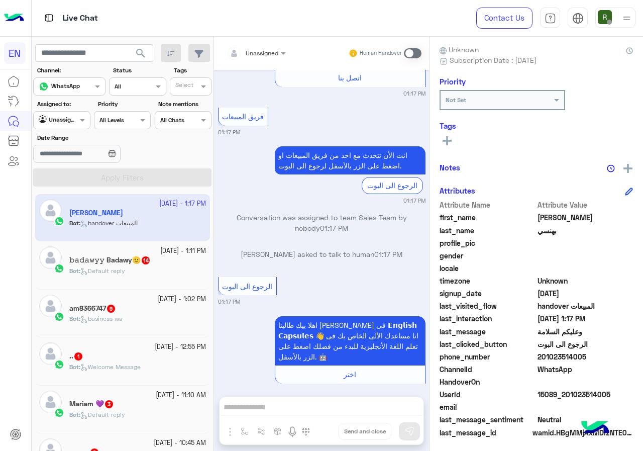
copy span "01023514005"
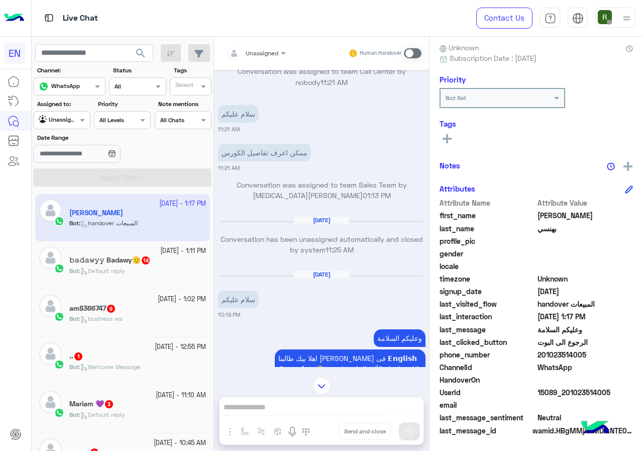
scroll to position [90, 0]
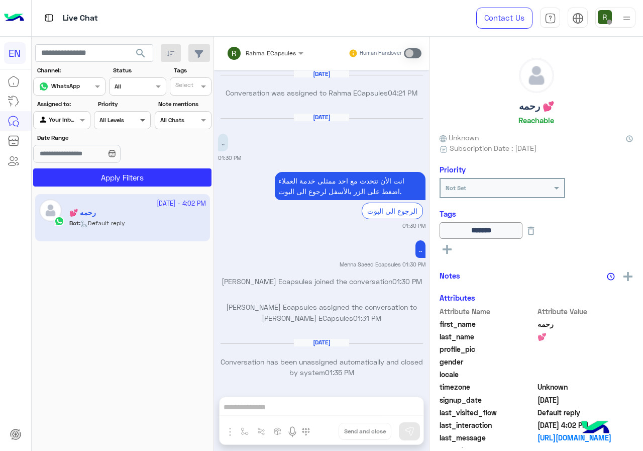
scroll to position [640, 0]
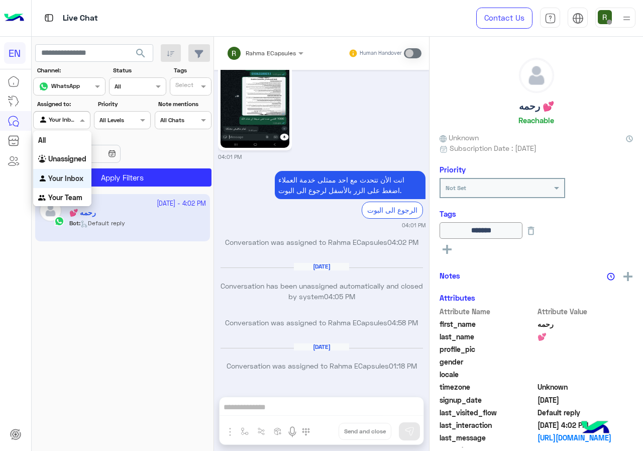
click at [66, 116] on div at bounding box center [62, 119] width 56 height 10
click at [60, 193] on div "Your Team" at bounding box center [62, 198] width 58 height 20
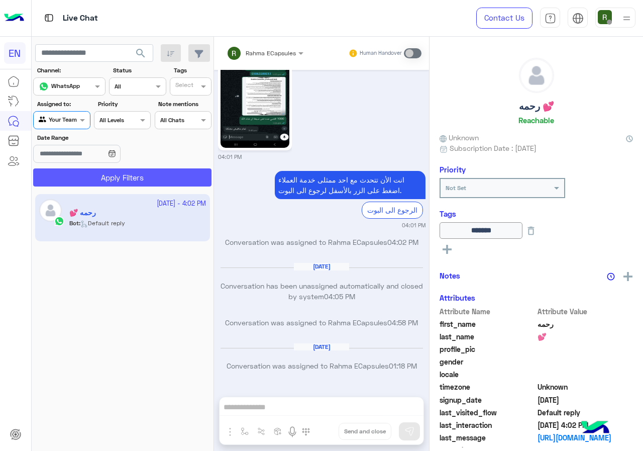
click at [69, 176] on button "Apply Filters" at bounding box center [122, 177] width 178 height 18
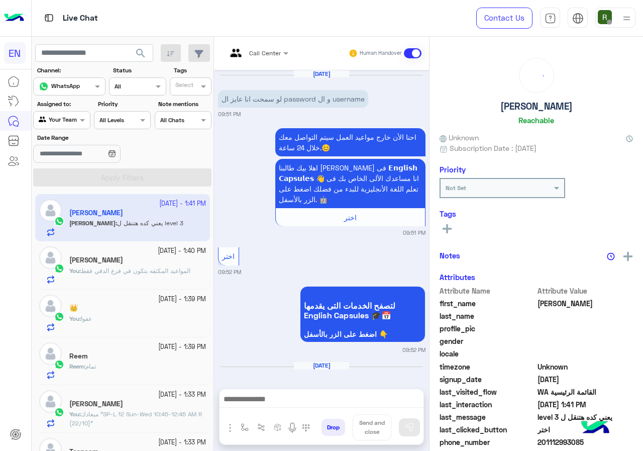
scroll to position [706, 0]
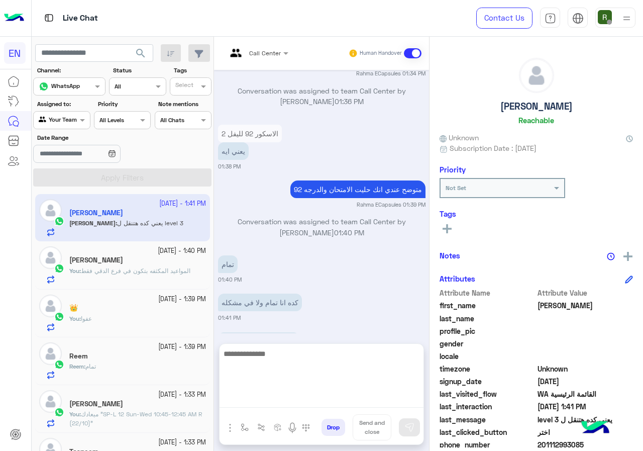
click at [298, 396] on textarea at bounding box center [322, 377] width 204 height 60
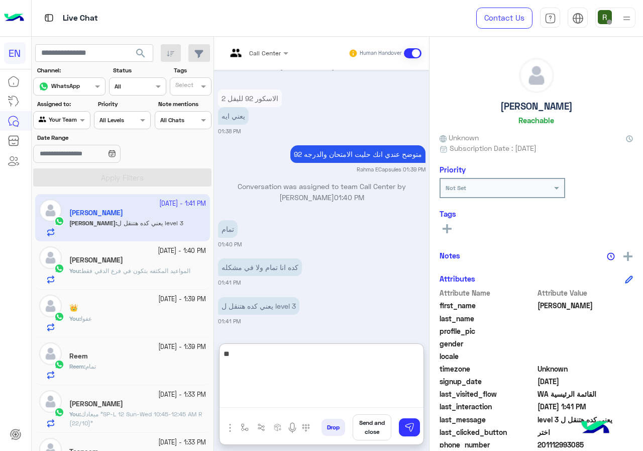
type textarea "*"
type textarea "**********"
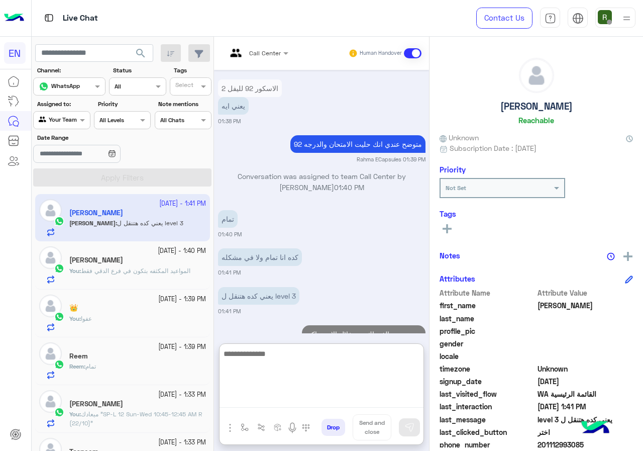
scroll to position [790, 0]
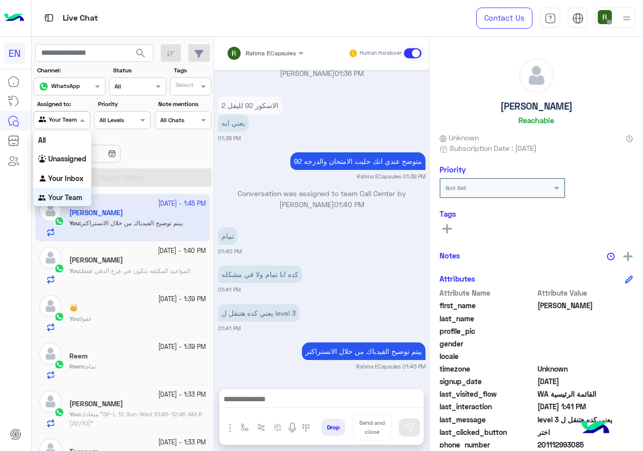
click at [69, 117] on div at bounding box center [62, 119] width 56 height 10
click at [68, 172] on div "Your Inbox" at bounding box center [62, 178] width 58 height 20
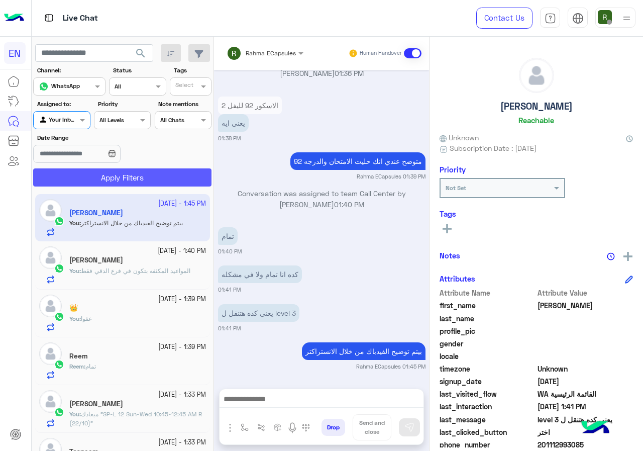
click at [68, 172] on button "Apply Filters" at bounding box center [122, 177] width 178 height 18
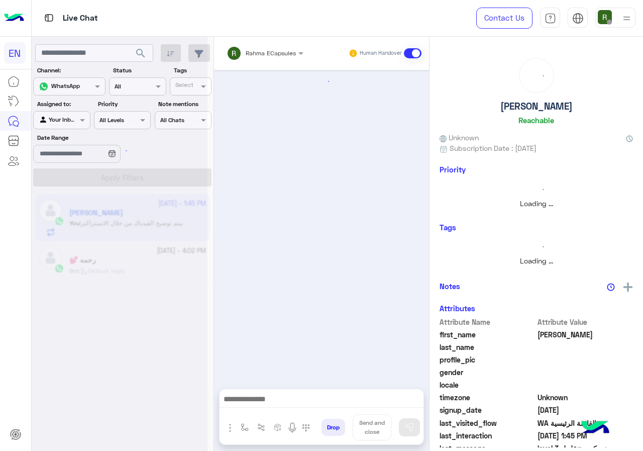
scroll to position [696, 0]
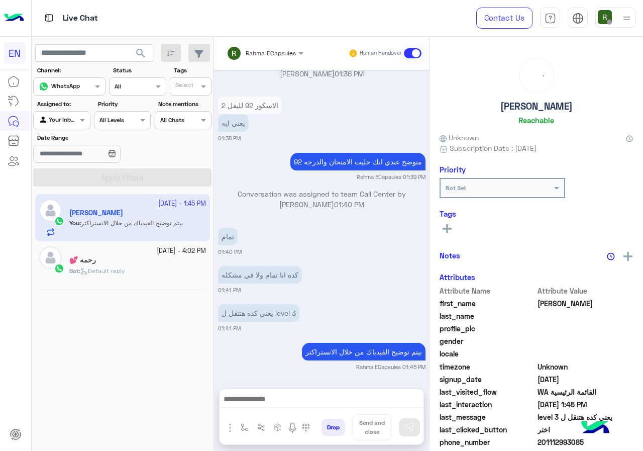
click at [246, 52] on input "text" at bounding box center [252, 51] width 51 height 9
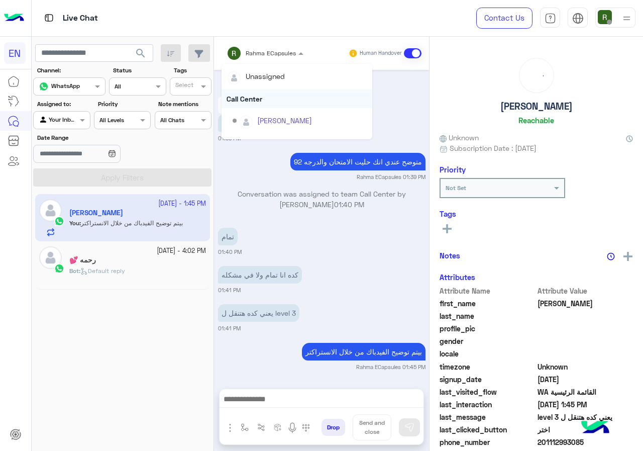
click at [268, 101] on div "Call Center" at bounding box center [297, 98] width 151 height 19
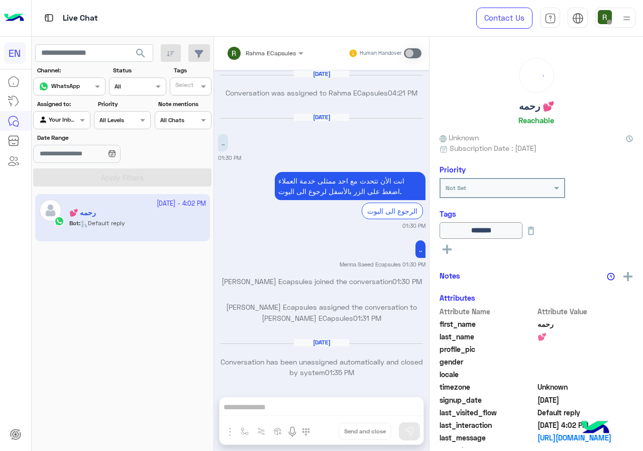
scroll to position [640, 0]
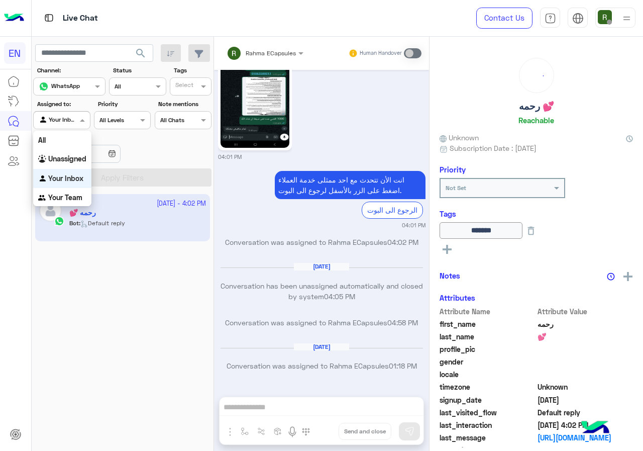
click at [66, 124] on div "Your Inbox" at bounding box center [58, 120] width 38 height 10
click at [77, 163] on b "Unassigned" at bounding box center [67, 158] width 38 height 9
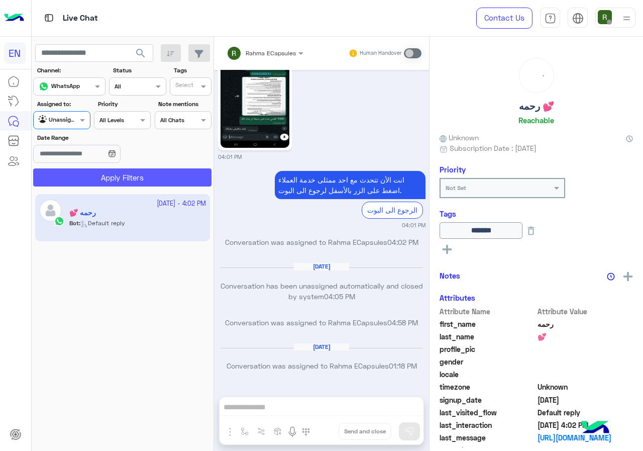
click at [96, 178] on button "Apply Filters" at bounding box center [122, 177] width 178 height 18
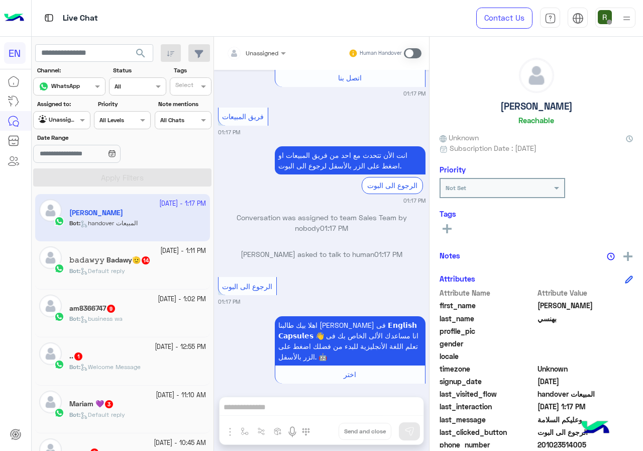
scroll to position [90, 0]
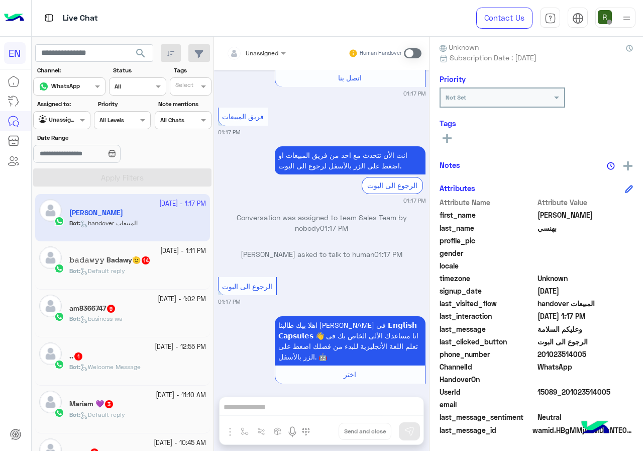
drag, startPoint x: 544, startPoint y: 354, endPoint x: 608, endPoint y: 360, distance: 64.1
click at [608, 360] on div "phone_number [PHONE_NUMBER]" at bounding box center [537, 355] width 194 height 13
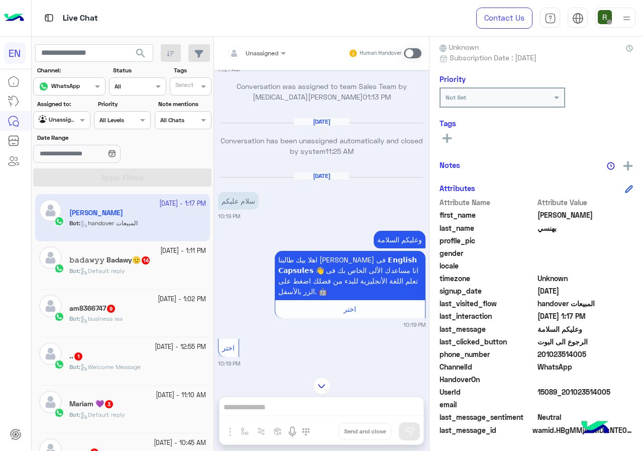
scroll to position [368, 0]
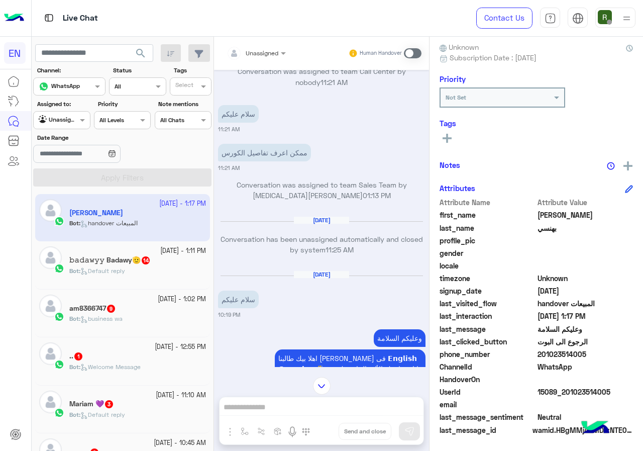
click at [415, 57] on span at bounding box center [413, 53] width 18 height 10
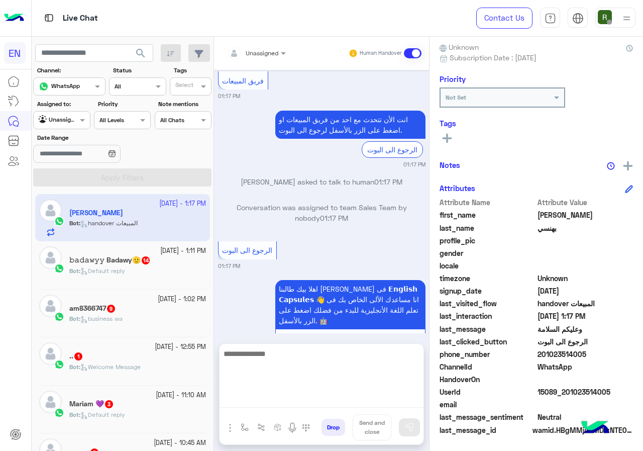
click at [347, 394] on textarea at bounding box center [322, 377] width 204 height 60
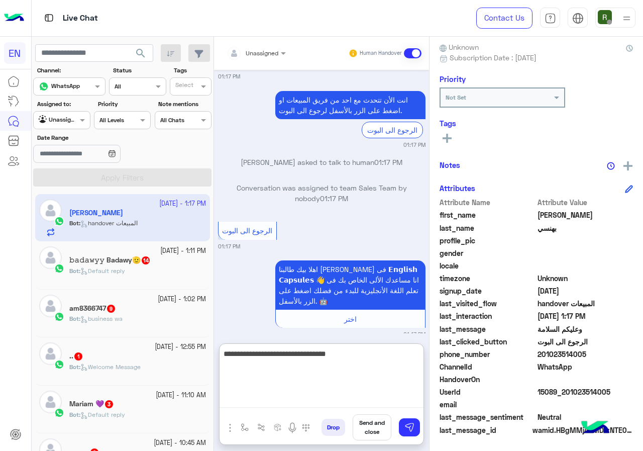
type textarea "**********"
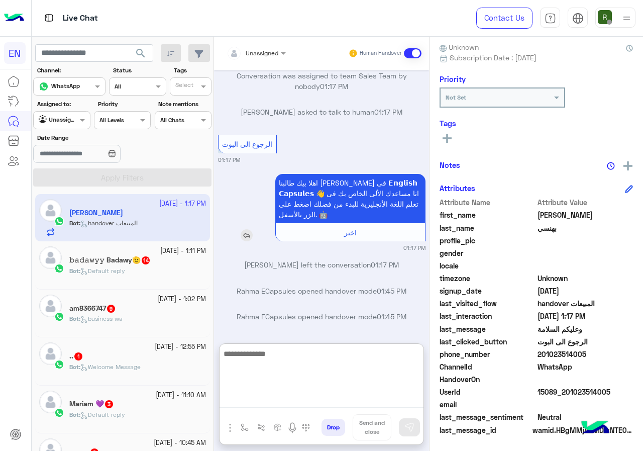
scroll to position [2495, 0]
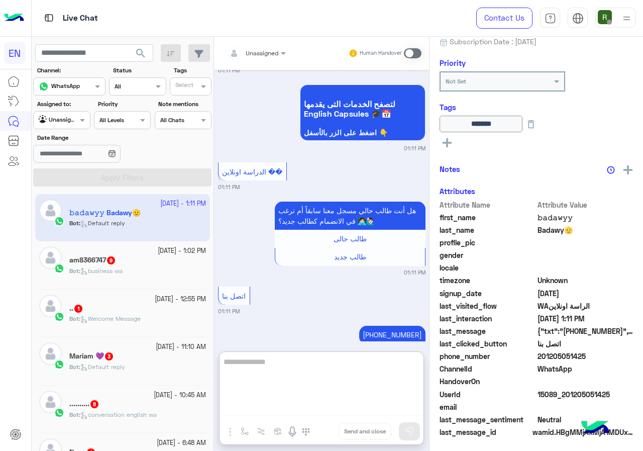
scroll to position [109, 0]
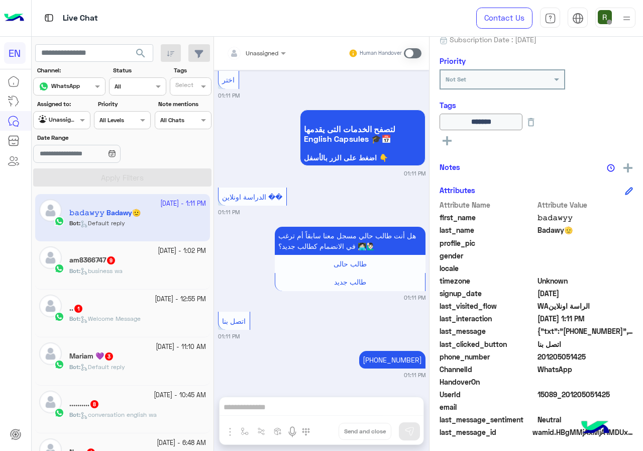
drag, startPoint x: 540, startPoint y: 353, endPoint x: 601, endPoint y: 352, distance: 60.8
click at [601, 352] on span "201205051425" at bounding box center [586, 356] width 96 height 11
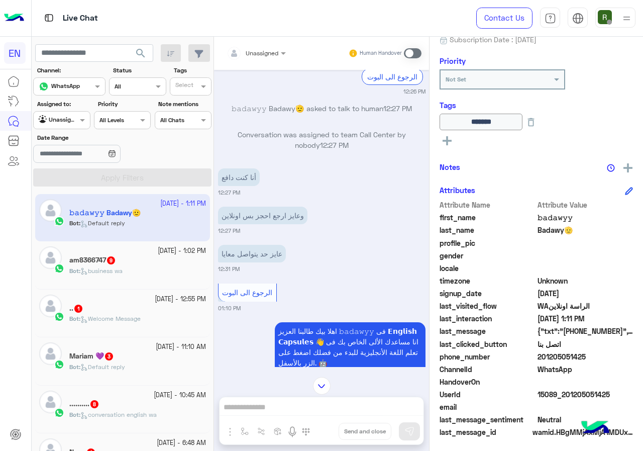
scroll to position [237, 0]
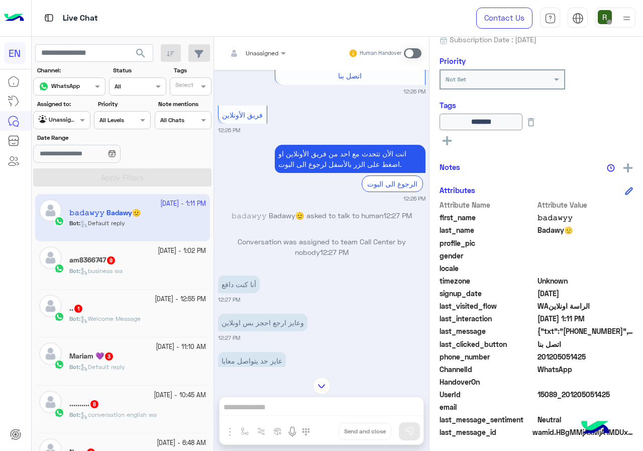
click at [245, 53] on input "text" at bounding box center [244, 51] width 35 height 9
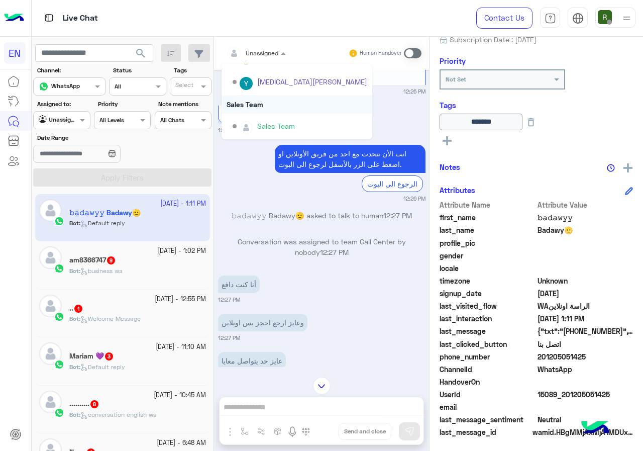
scroll to position [388, 0]
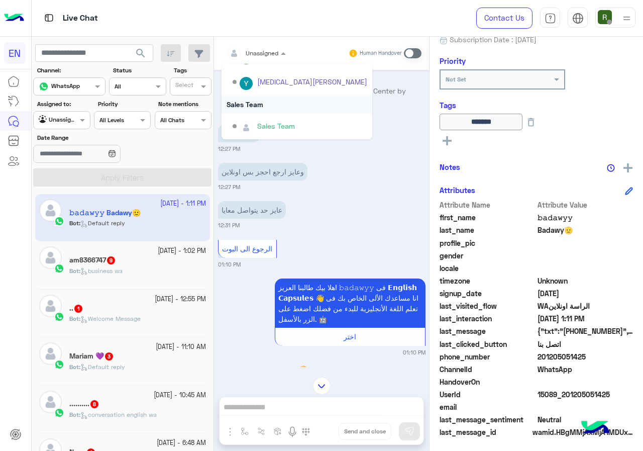
click at [286, 100] on div "Sales Team" at bounding box center [297, 104] width 151 height 19
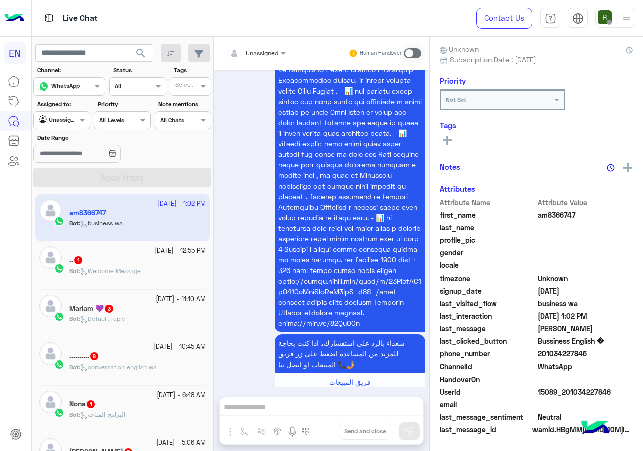
scroll to position [88, 0]
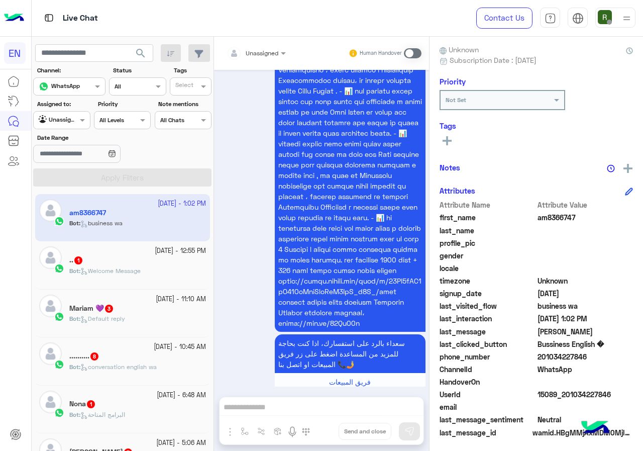
drag, startPoint x: 539, startPoint y: 355, endPoint x: 619, endPoint y: 359, distance: 80.1
click at [619, 359] on span "201034227846" at bounding box center [586, 356] width 96 height 11
copy span "01034227846"
click at [285, 59] on div "Unassigned" at bounding box center [256, 53] width 69 height 18
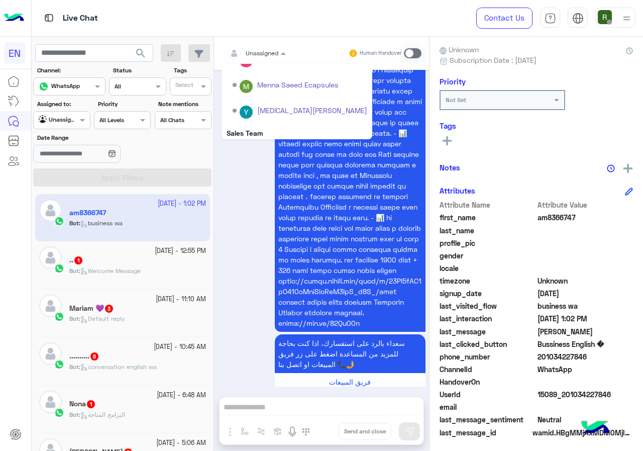
scroll to position [167, 0]
click at [295, 101] on div "Sales Team" at bounding box center [297, 104] width 151 height 19
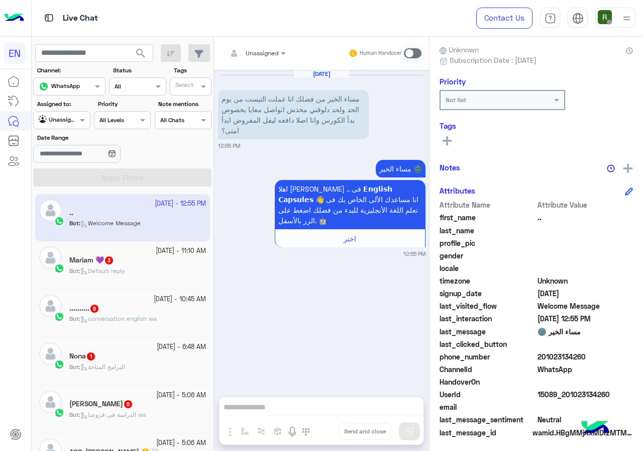
scroll to position [90, 0]
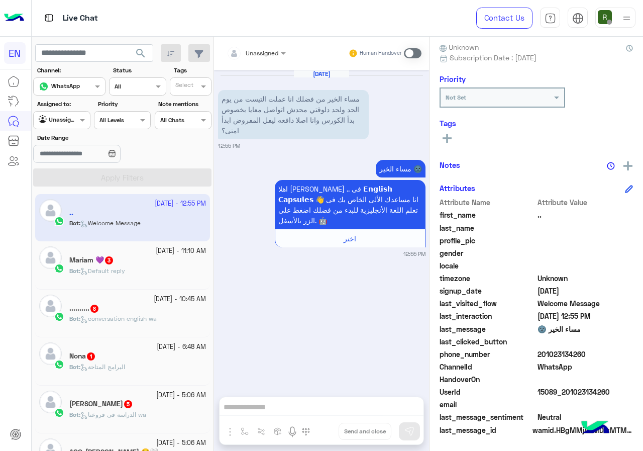
drag, startPoint x: 540, startPoint y: 351, endPoint x: 591, endPoint y: 349, distance: 50.8
click at [591, 349] on span "201023134260" at bounding box center [586, 354] width 96 height 11
copy span "01023134260"
click at [414, 57] on span at bounding box center [413, 53] width 18 height 10
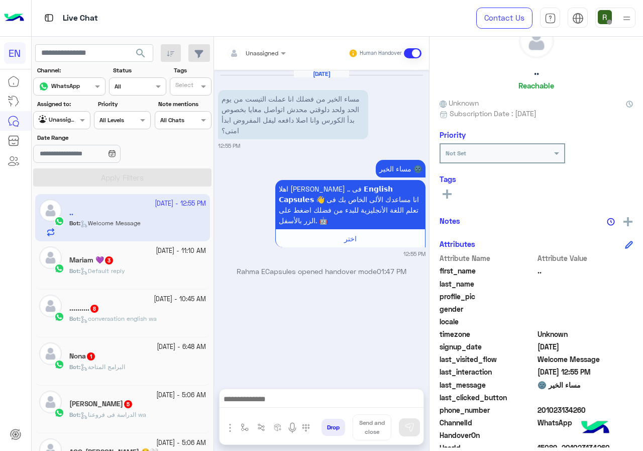
scroll to position [0, 0]
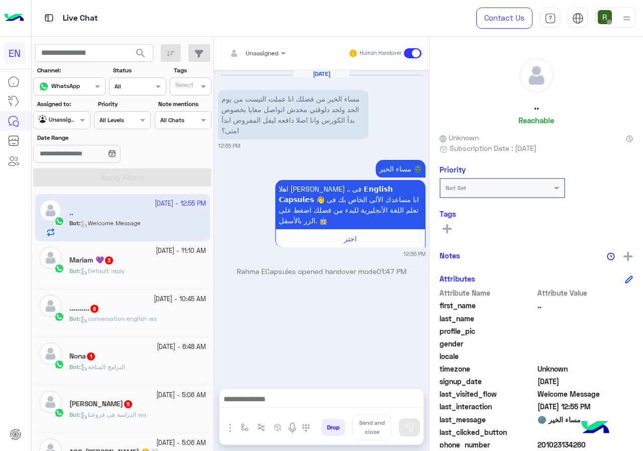
click at [315, 391] on div at bounding box center [322, 401] width 204 height 25
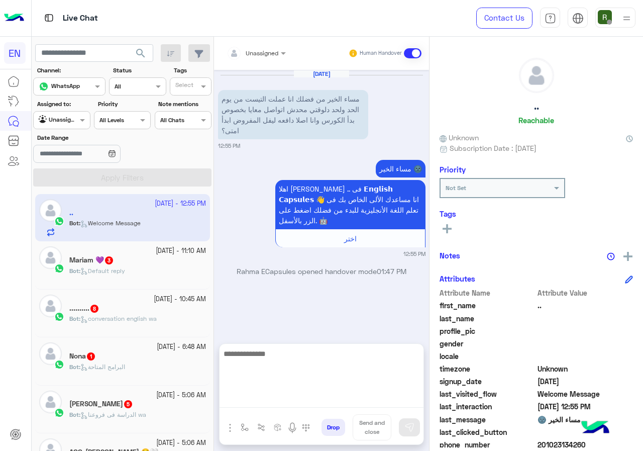
click at [236, 397] on textarea at bounding box center [322, 377] width 204 height 60
type textarea "**********"
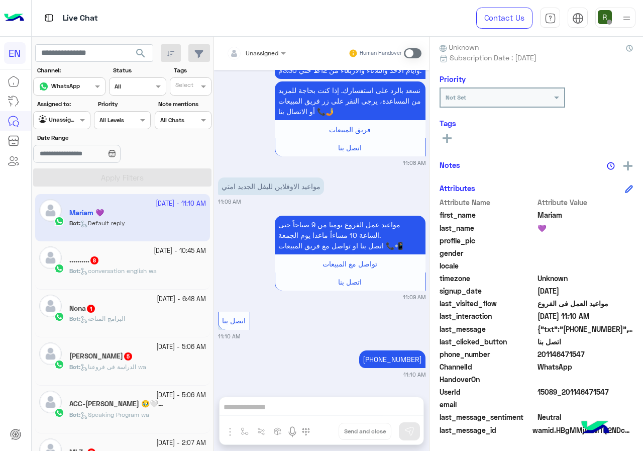
scroll to position [1006, 0]
drag, startPoint x: 541, startPoint y: 355, endPoint x: 606, endPoint y: 351, distance: 64.5
click at [606, 351] on span "201146471547" at bounding box center [586, 354] width 96 height 11
copy span "01146471547"
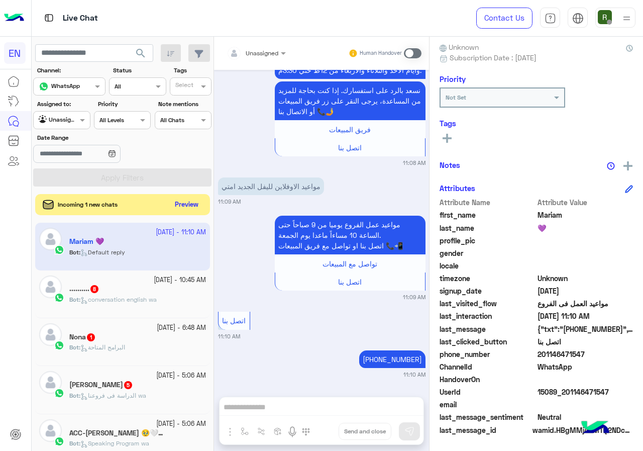
click at [184, 200] on button "Preview" at bounding box center [186, 205] width 31 height 14
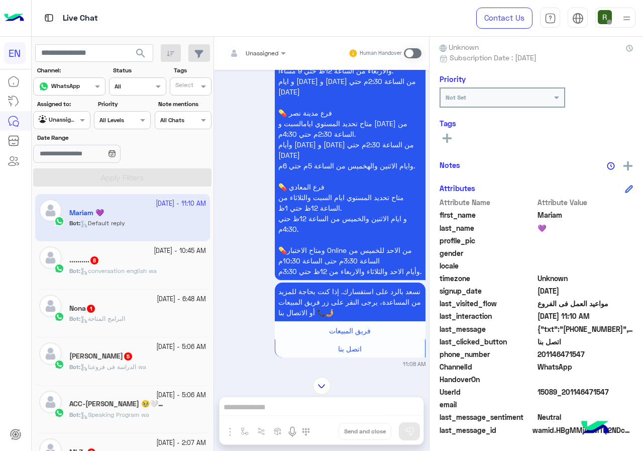
scroll to position [1006, 0]
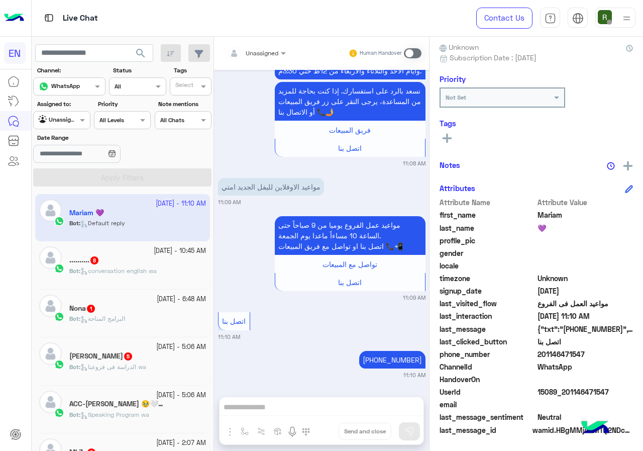
click at [438, 130] on div "Mariam 💜 Reachable Unknown Subscription Date : [DATE] Priority Not Set Tags See…" at bounding box center [537, 242] width 214 height 411
click at [447, 133] on button at bounding box center [447, 138] width 15 height 12
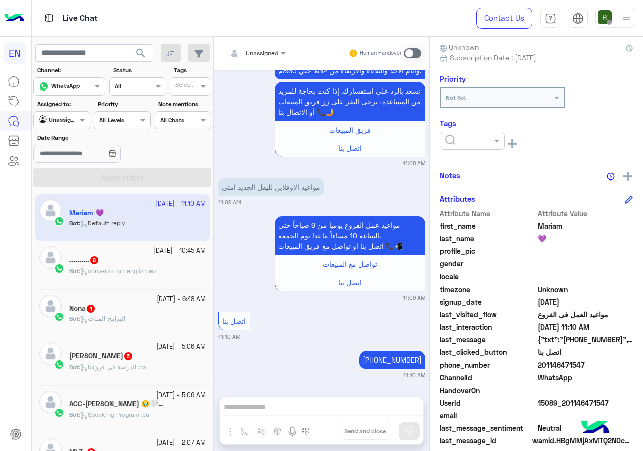
click at [459, 142] on input "text" at bounding box center [460, 139] width 31 height 9
click at [474, 159] on div "Solved" at bounding box center [472, 165] width 65 height 19
click at [514, 169] on div "Notes" at bounding box center [537, 175] width 194 height 13
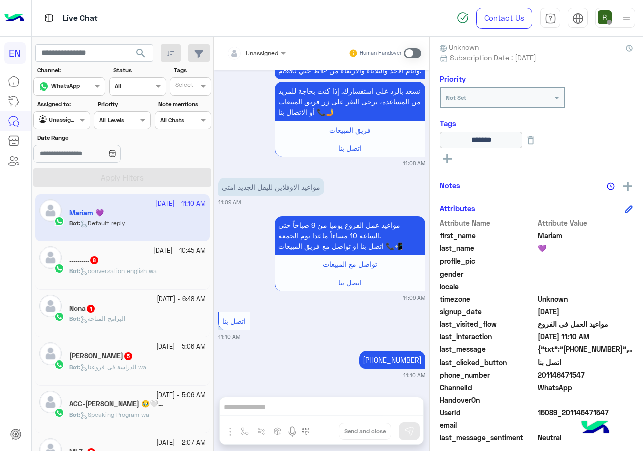
click at [264, 57] on div "Unassigned" at bounding box center [262, 53] width 33 height 9
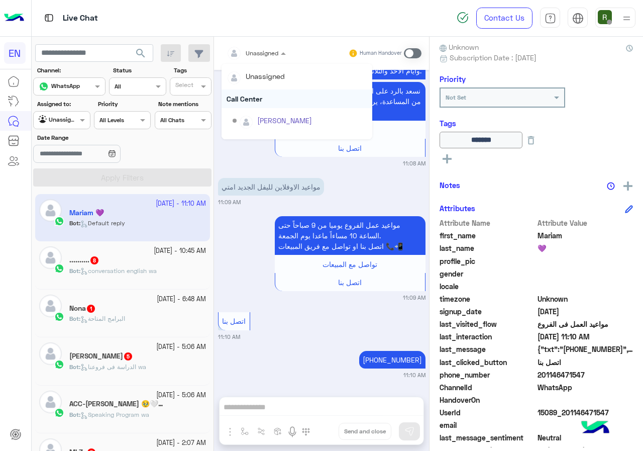
click at [263, 101] on div "Call Center" at bounding box center [297, 98] width 151 height 19
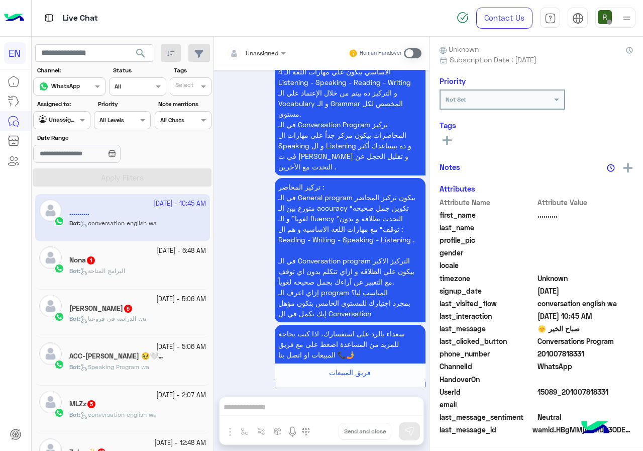
scroll to position [88, 0]
drag, startPoint x: 539, startPoint y: 354, endPoint x: 610, endPoint y: 353, distance: 71.4
click at [610, 353] on span "201007818331" at bounding box center [586, 354] width 96 height 11
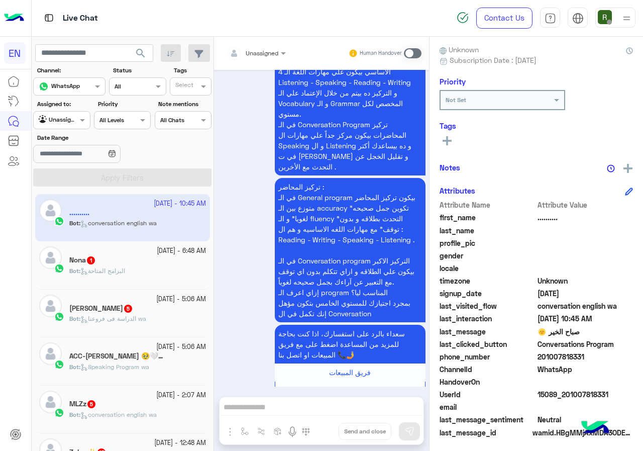
copy span "01007818331"
click at [258, 44] on div "Unassigned" at bounding box center [253, 53] width 52 height 20
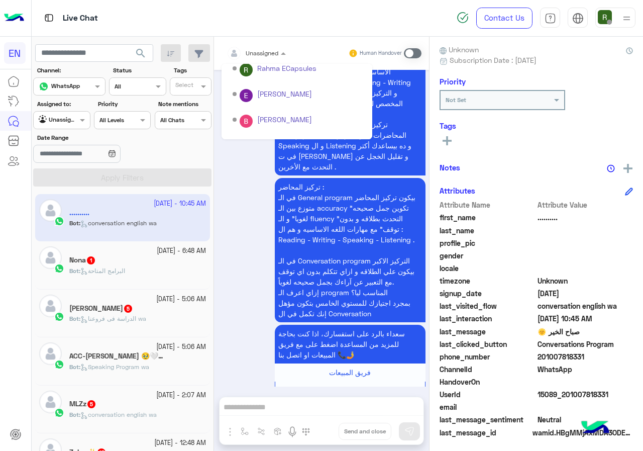
scroll to position [167, 0]
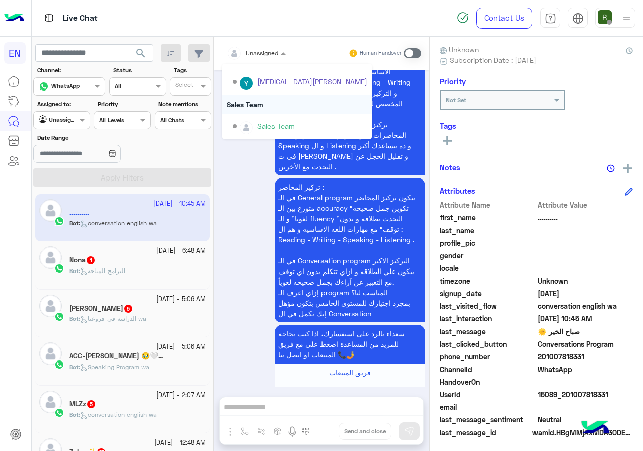
click at [268, 103] on div "Sales Team" at bounding box center [297, 104] width 151 height 19
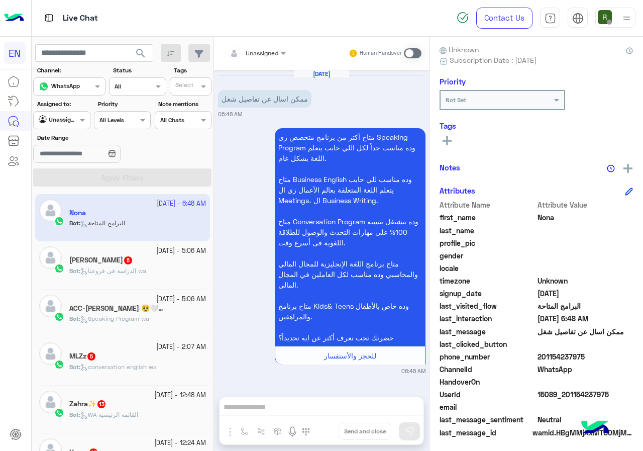
drag, startPoint x: 538, startPoint y: 353, endPoint x: 599, endPoint y: 353, distance: 61.3
click at [599, 353] on span "201154237975" at bounding box center [586, 356] width 96 height 11
click at [576, 360] on span "201154237975" at bounding box center [586, 356] width 96 height 11
drag, startPoint x: 539, startPoint y: 358, endPoint x: 585, endPoint y: 358, distance: 46.2
click at [585, 358] on span "201154237975" at bounding box center [586, 356] width 96 height 11
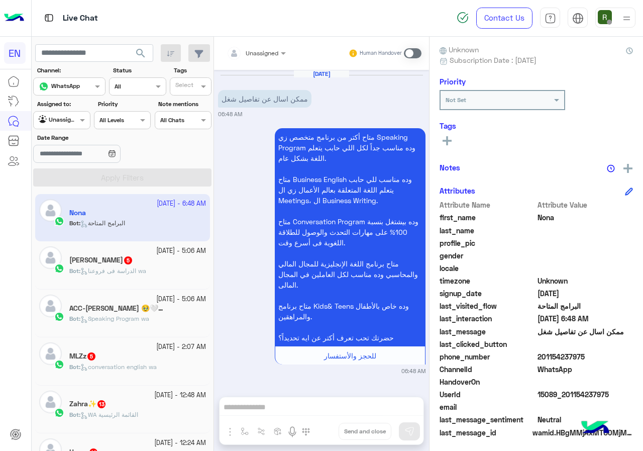
copy span "01154237975"
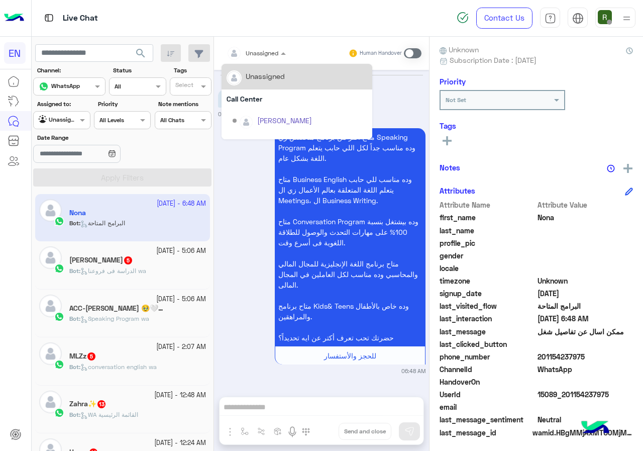
click at [271, 52] on div at bounding box center [256, 52] width 69 height 10
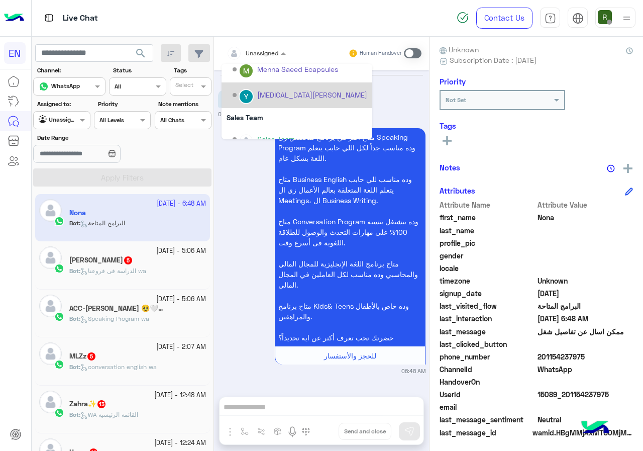
scroll to position [167, 0]
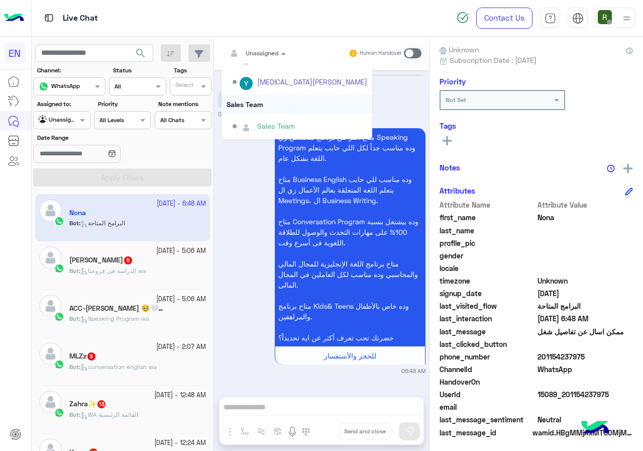
click at [268, 98] on div "Sales Team" at bounding box center [297, 104] width 151 height 19
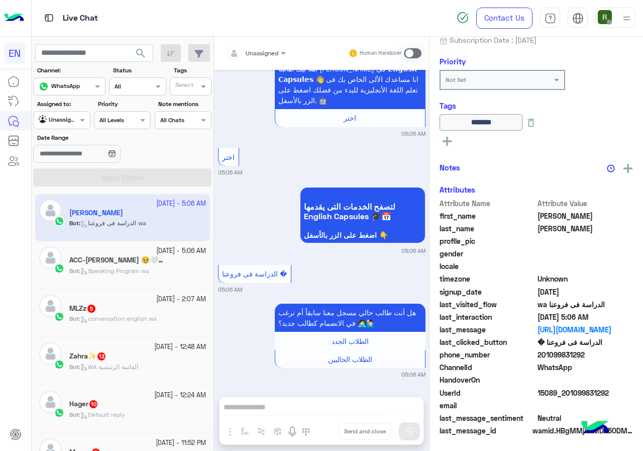
scroll to position [109, 0]
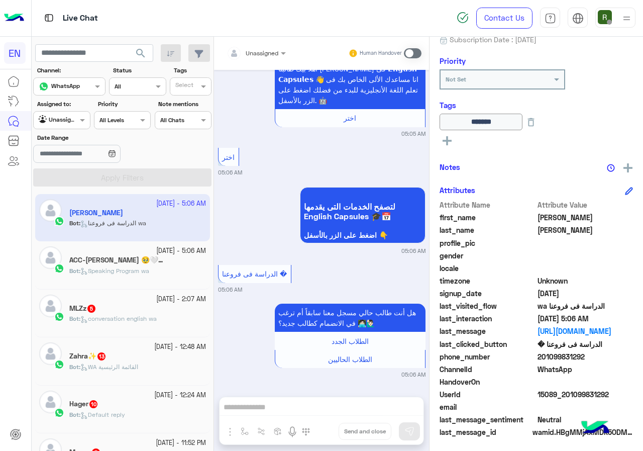
drag, startPoint x: 541, startPoint y: 352, endPoint x: 603, endPoint y: 352, distance: 62.3
click at [603, 352] on span "201099831292" at bounding box center [586, 356] width 96 height 11
copy span "01099831292"
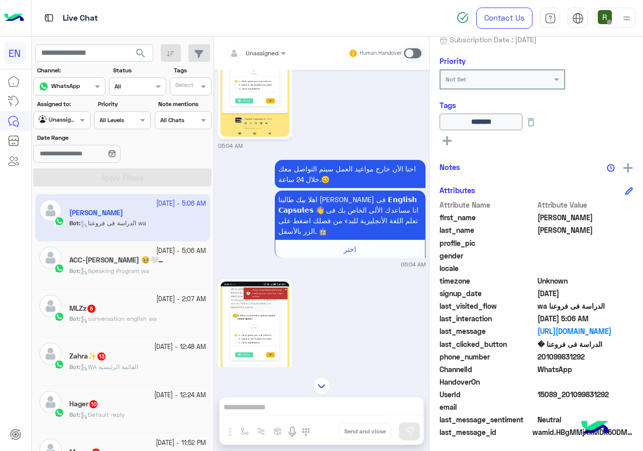
scroll to position [684, 0]
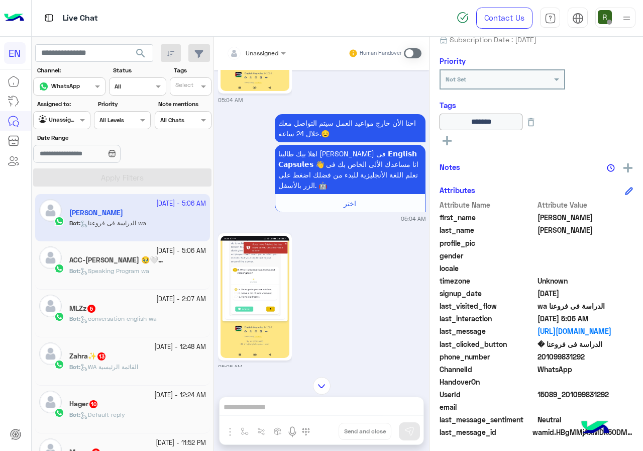
click at [290, 405] on div "Unassigned Human Handover [DATE] [PERSON_NAME] joined the conversation 01:05 PM…" at bounding box center [321, 246] width 215 height 418
click at [282, 410] on div "Unassigned Human Handover [DATE] [PERSON_NAME] joined the conversation 01:05 PM…" at bounding box center [321, 246] width 215 height 418
click at [410, 52] on span at bounding box center [413, 53] width 18 height 10
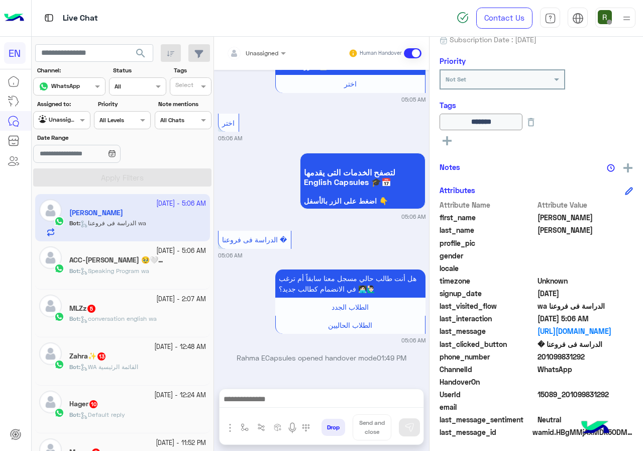
click at [298, 391] on div at bounding box center [322, 401] width 204 height 25
click at [315, 391] on div at bounding box center [322, 401] width 204 height 25
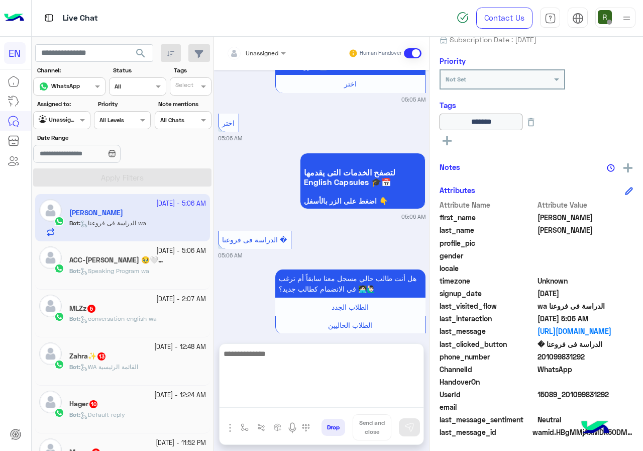
click at [313, 404] on textarea at bounding box center [322, 377] width 204 height 60
type textarea "**********"
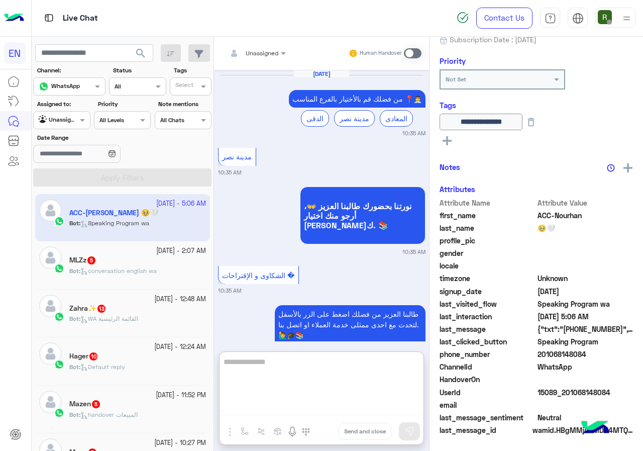
scroll to position [1872, 0]
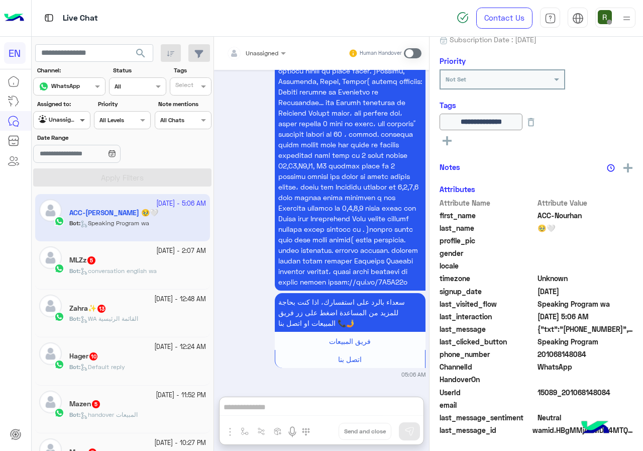
click at [85, 121] on span at bounding box center [83, 120] width 13 height 11
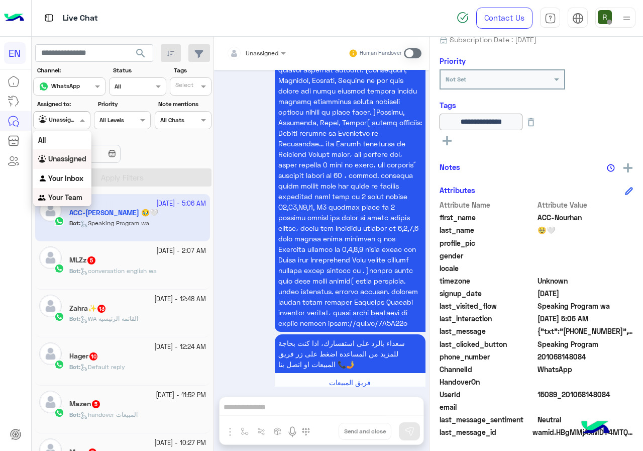
click at [73, 201] on b "Your Team" at bounding box center [65, 197] width 34 height 9
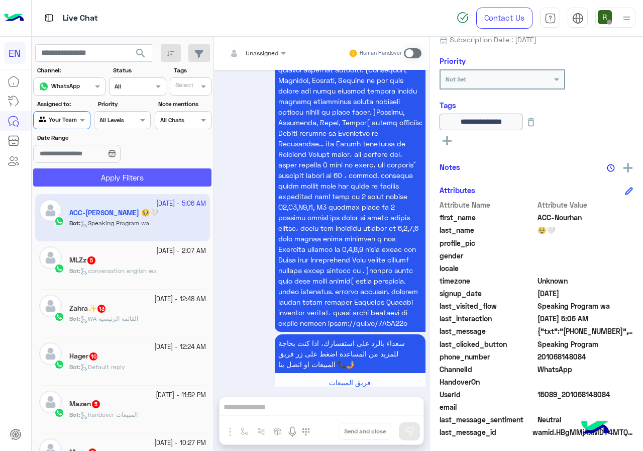
click at [80, 175] on button "Apply Filters" at bounding box center [122, 177] width 178 height 18
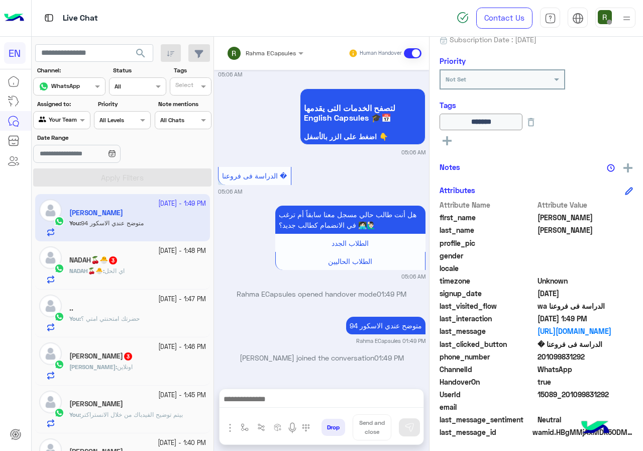
click at [151, 280] on div "NADAH🍒🐣 : اي الحل" at bounding box center [137, 275] width 137 height 18
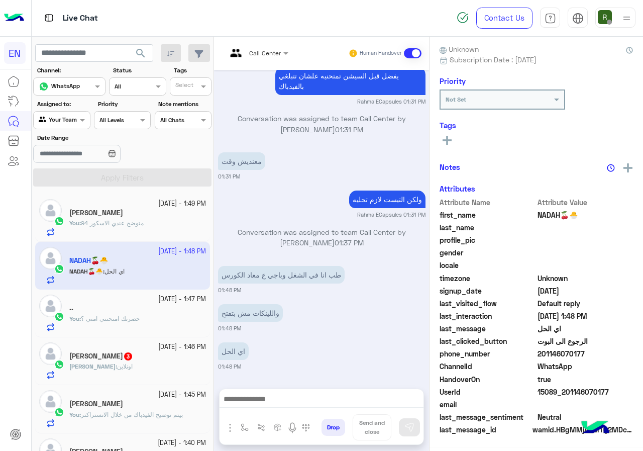
scroll to position [90, 0]
drag, startPoint x: 538, startPoint y: 352, endPoint x: 641, endPoint y: 359, distance: 102.8
click at [641, 359] on div "NADAH🍒🐣 Reachable Unknown Subscription Date : [DATE] Priority Not Set Tags See …" at bounding box center [537, 242] width 214 height 411
copy span "01146070177"
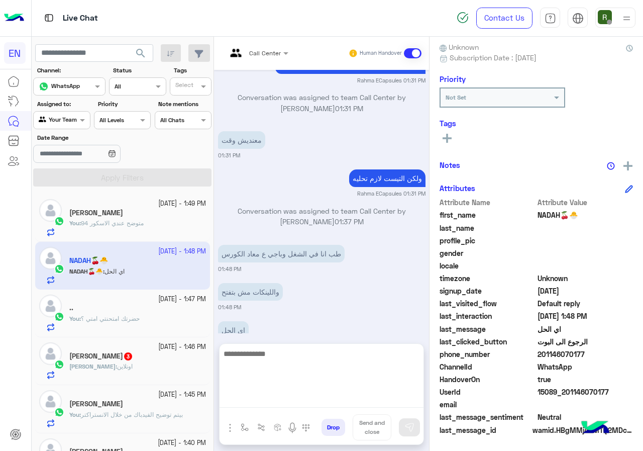
click at [283, 399] on textarea at bounding box center [322, 377] width 204 height 60
type textarea "*"
paste textarea "**********"
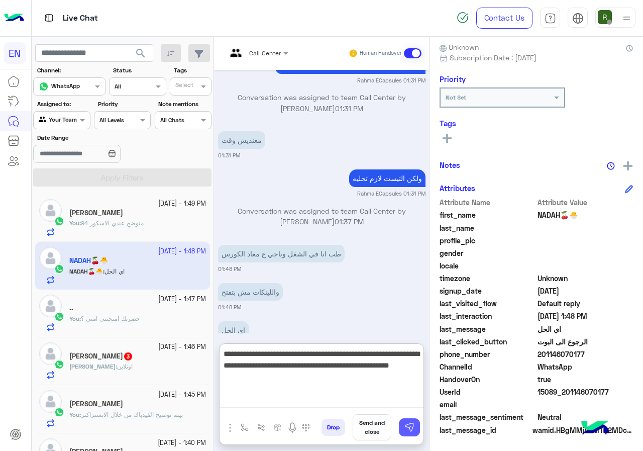
type textarea "**********"
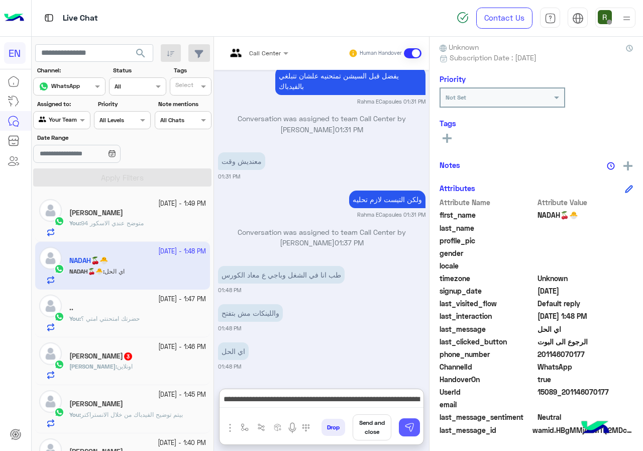
click at [401, 422] on button at bounding box center [409, 427] width 21 height 18
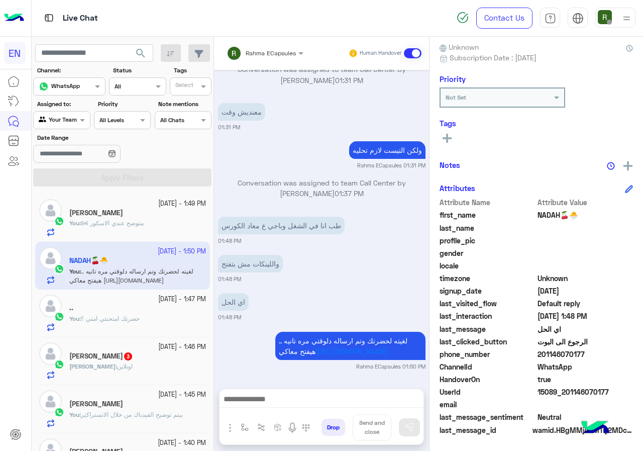
scroll to position [50, 0]
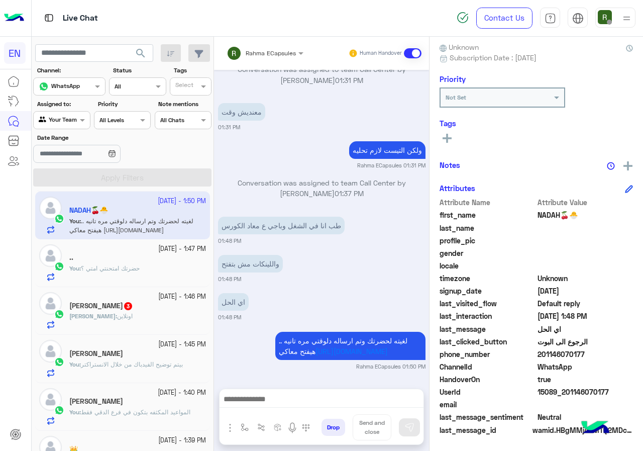
click at [127, 307] on h5 "[PERSON_NAME] 3" at bounding box center [101, 306] width 64 height 9
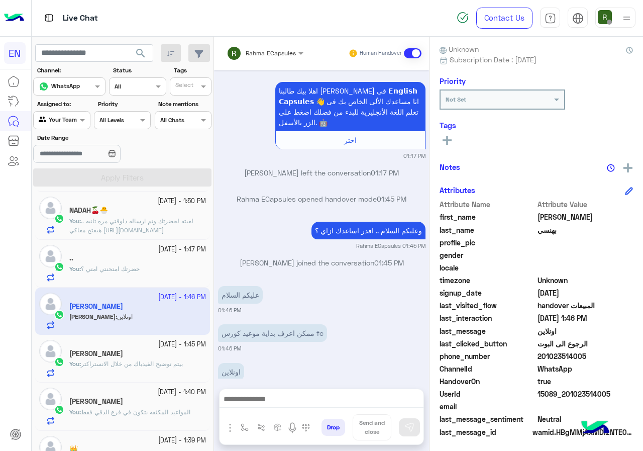
scroll to position [90, 0]
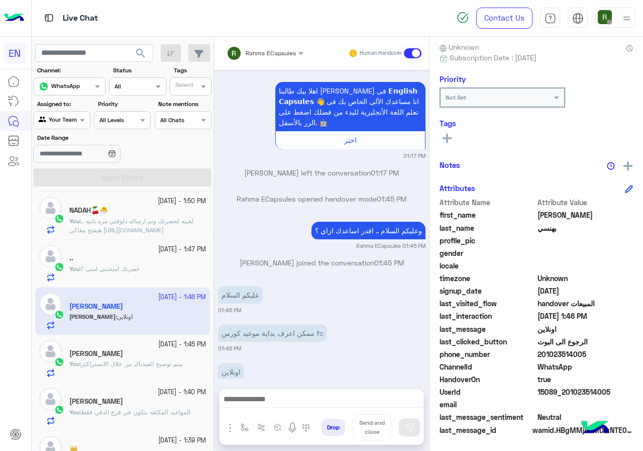
drag, startPoint x: 539, startPoint y: 353, endPoint x: 605, endPoint y: 360, distance: 65.7
click at [605, 360] on div "phone_number [PHONE_NUMBER]" at bounding box center [537, 355] width 194 height 13
copy span "01023514005"
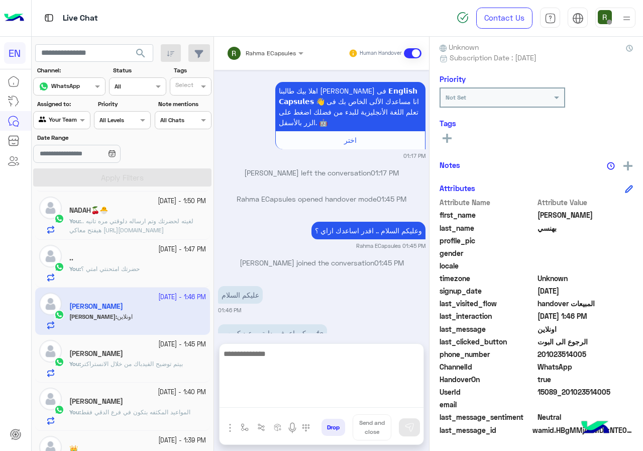
click at [236, 399] on textarea at bounding box center [322, 377] width 204 height 60
type textarea "**********"
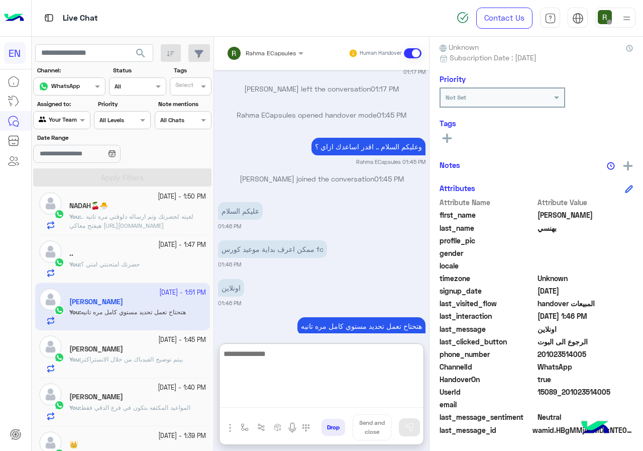
scroll to position [0, 0]
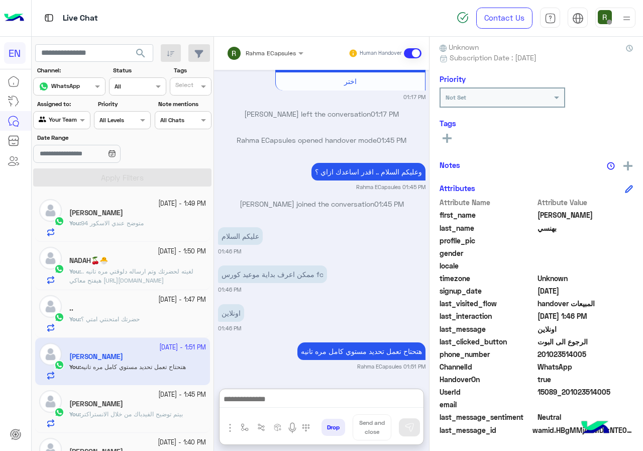
click at [60, 121] on input "text" at bounding box center [50, 119] width 23 height 9
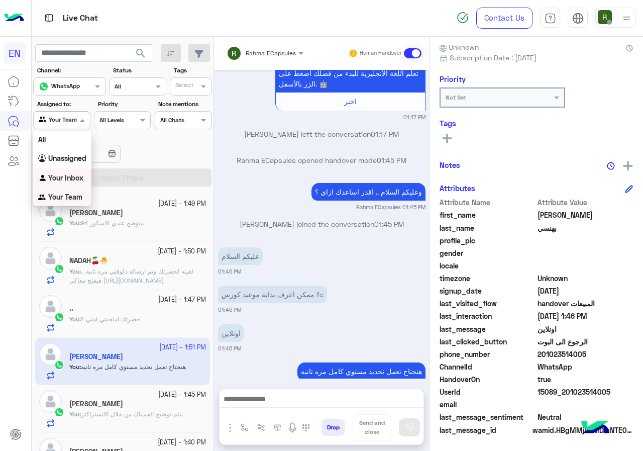
click at [76, 174] on b "Your Inbox" at bounding box center [65, 177] width 35 height 9
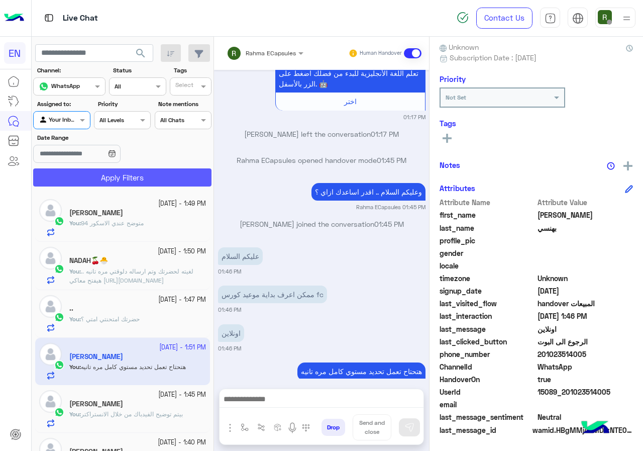
click at [101, 177] on button "Apply Filters" at bounding box center [122, 177] width 178 height 18
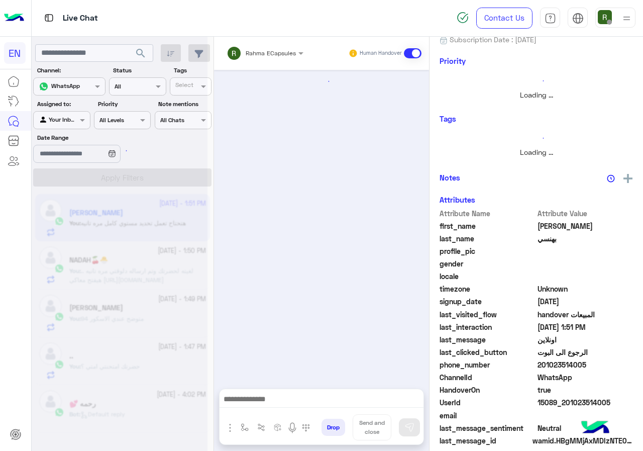
scroll to position [88, 0]
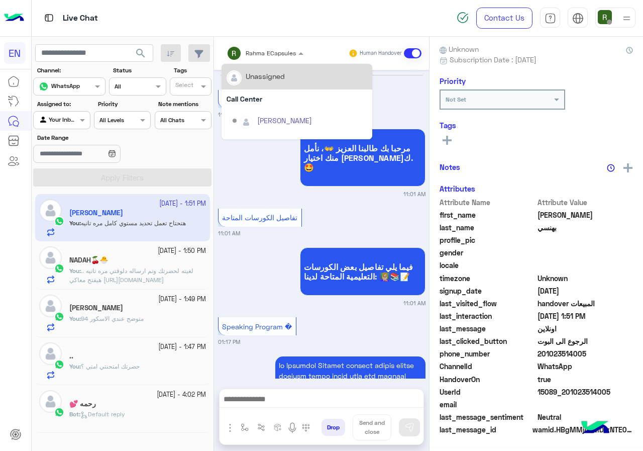
click at [260, 50] on input "text" at bounding box center [252, 51] width 51 height 9
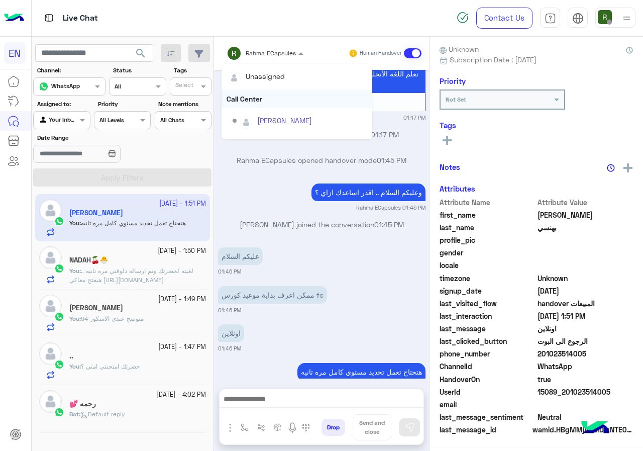
click at [265, 101] on div "Call Center" at bounding box center [297, 98] width 151 height 19
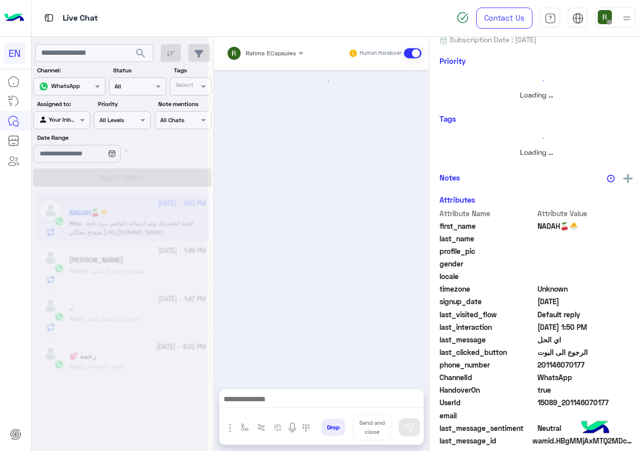
click at [261, 56] on span "Rahma ECapsules" at bounding box center [271, 53] width 50 height 8
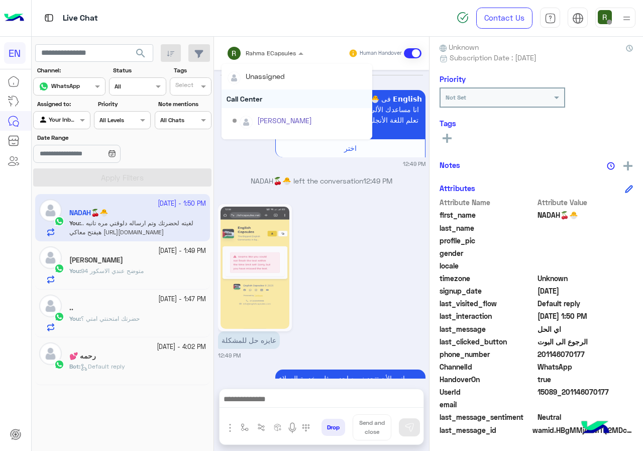
scroll to position [813, 0]
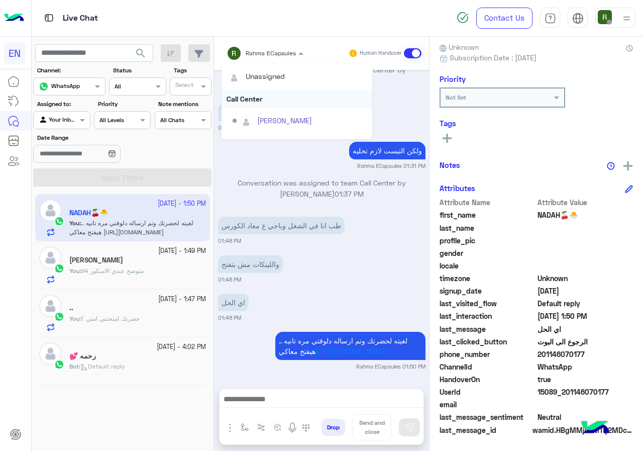
click at [264, 98] on div "Call Center" at bounding box center [297, 98] width 151 height 19
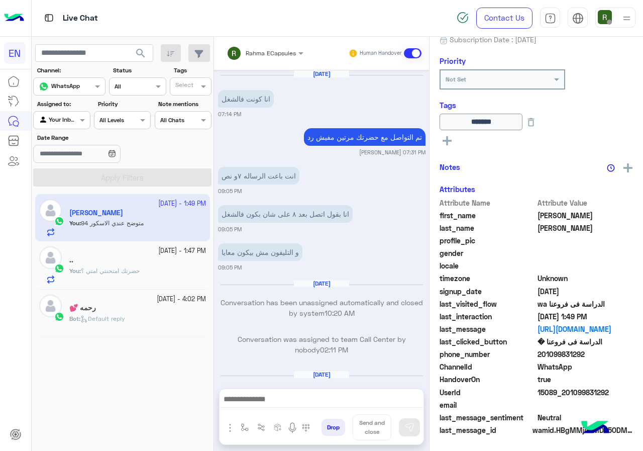
click at [256, 42] on div "Rahma ECapsules Human Handover" at bounding box center [321, 53] width 215 height 33
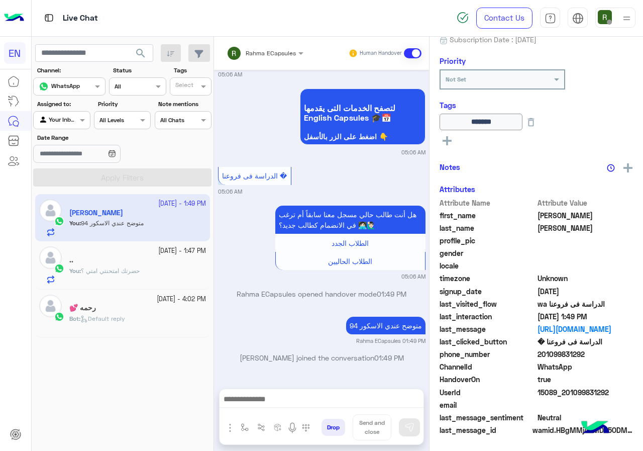
click at [256, 58] on div "Rahma ECapsules" at bounding box center [261, 53] width 69 height 20
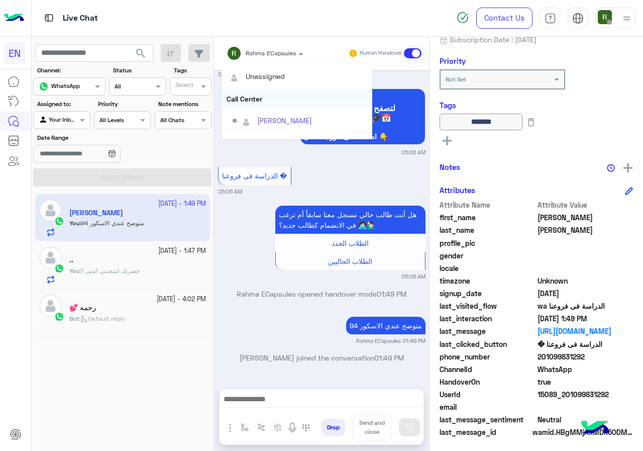
click at [262, 99] on div "Call Center" at bounding box center [297, 98] width 151 height 19
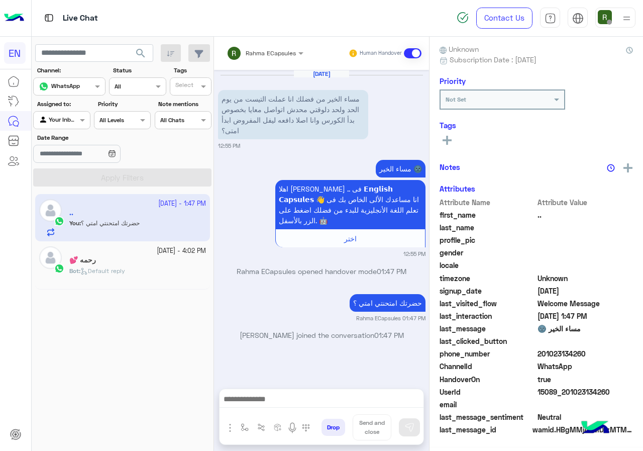
click at [261, 63] on div "Rahma ECapsules Human Handover" at bounding box center [321, 53] width 215 height 33
click at [261, 62] on div "Rahma ECapsules" at bounding box center [261, 53] width 69 height 20
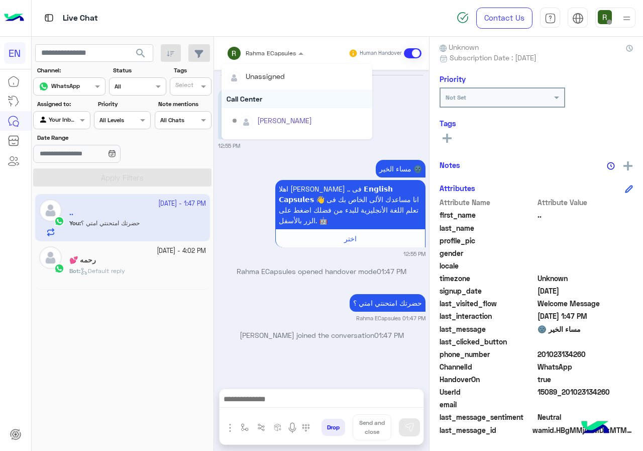
click at [259, 100] on div "Call Center" at bounding box center [297, 98] width 151 height 19
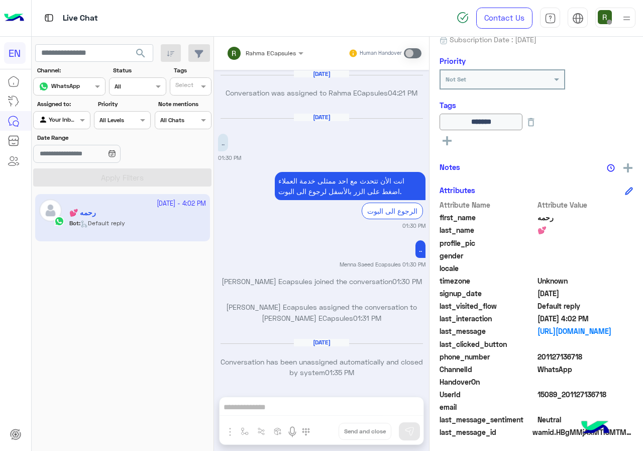
scroll to position [640, 0]
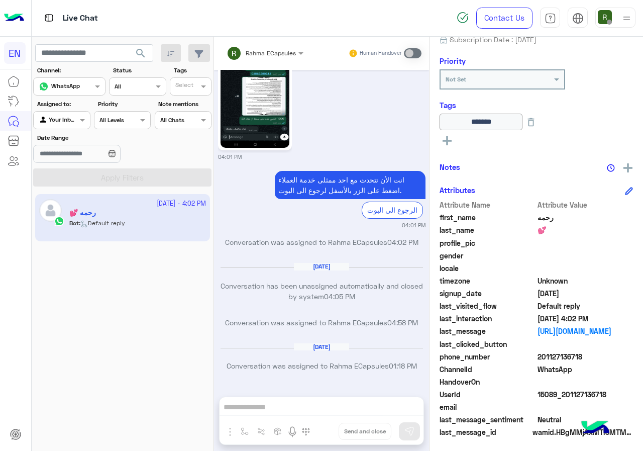
click at [76, 116] on div at bounding box center [62, 119] width 56 height 10
click at [72, 160] on b "Unassigned" at bounding box center [67, 158] width 38 height 9
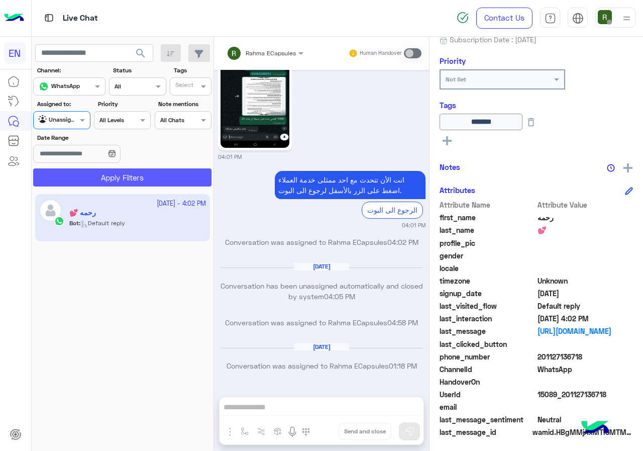
click at [109, 178] on button "Apply Filters" at bounding box center [122, 177] width 178 height 18
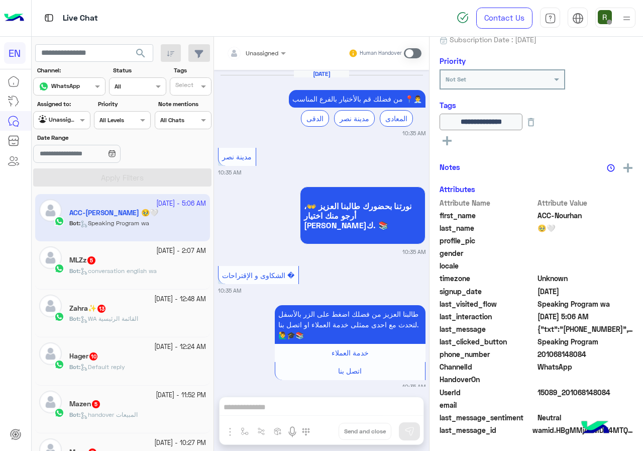
scroll to position [1827, 0]
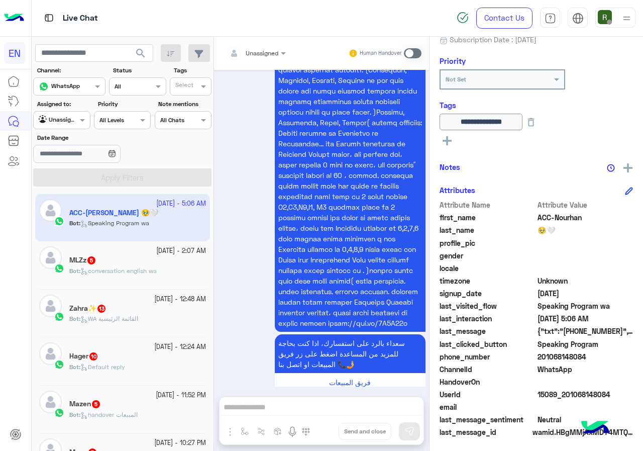
drag, startPoint x: 541, startPoint y: 355, endPoint x: 607, endPoint y: 350, distance: 65.5
click at [607, 350] on div "Attribute Name Attribute Value first_name ACC-Nourhan last_name 🥹🤍 profile_pic …" at bounding box center [537, 320] width 194 height 240
click at [561, 359] on span "201068148084" at bounding box center [586, 356] width 96 height 11
drag, startPoint x: 583, startPoint y: 358, endPoint x: 615, endPoint y: 356, distance: 32.2
click at [615, 356] on span "201068148084" at bounding box center [586, 356] width 96 height 11
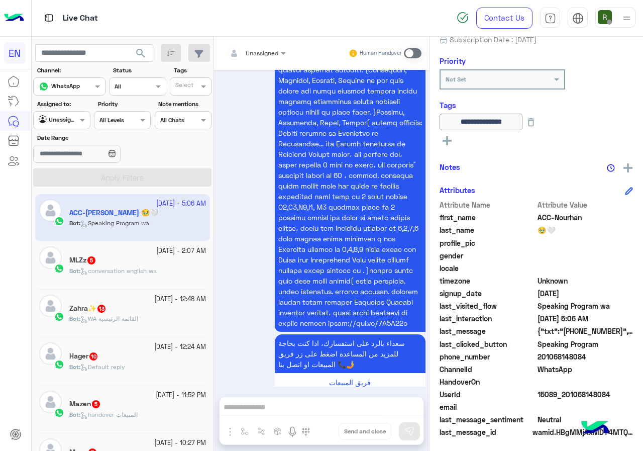
copy span "01068148084"
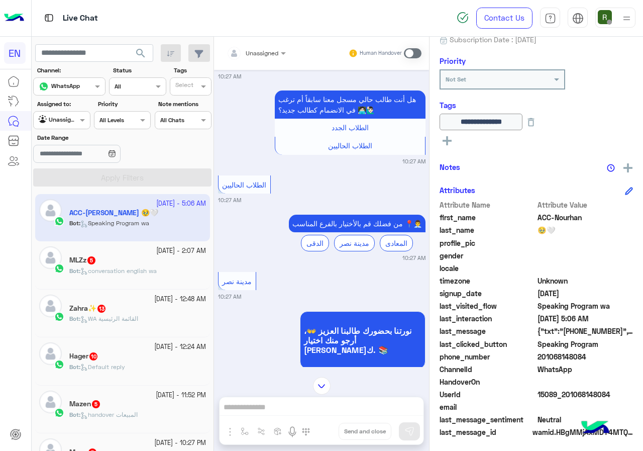
scroll to position [894, 0]
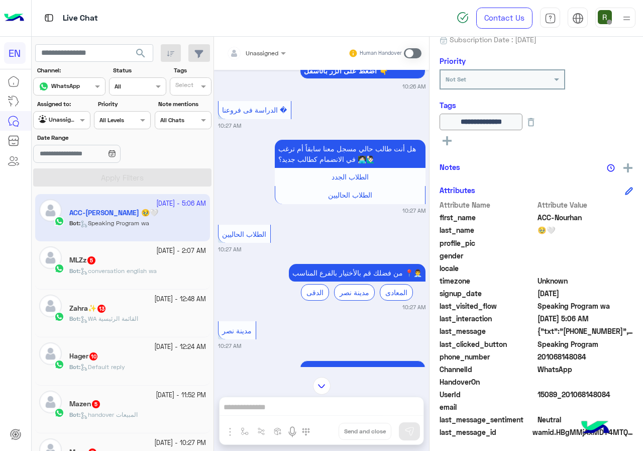
click at [411, 57] on span at bounding box center [413, 53] width 18 height 10
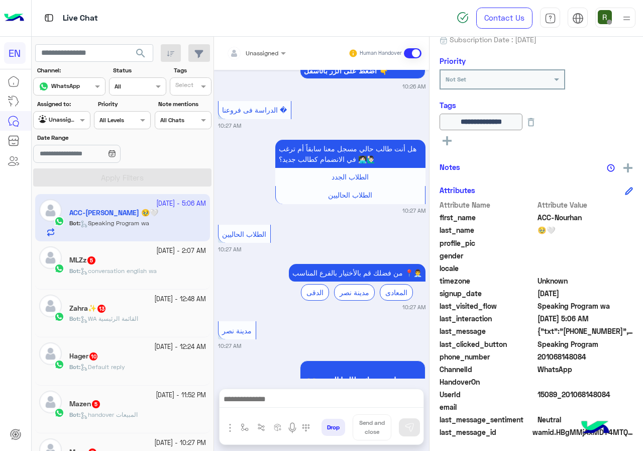
scroll to position [4854, 0]
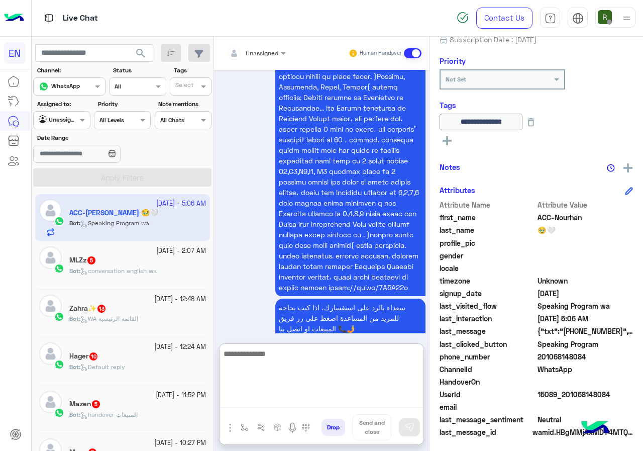
click at [278, 398] on textarea at bounding box center [322, 377] width 204 height 60
type textarea "**********"
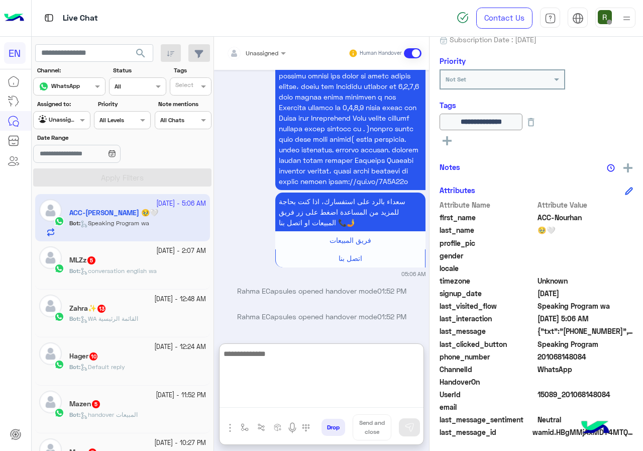
scroll to position [4964, 0]
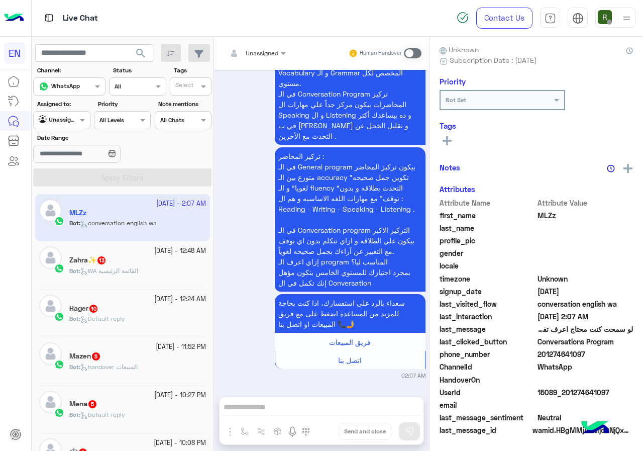
drag, startPoint x: 540, startPoint y: 356, endPoint x: 590, endPoint y: 351, distance: 50.5
click at [590, 351] on span "201274641097" at bounding box center [586, 354] width 96 height 11
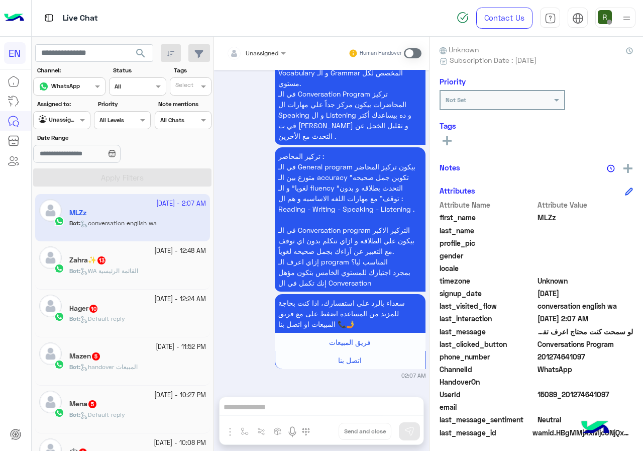
copy span "01274641097"
click at [266, 46] on div "Unassigned" at bounding box center [253, 53] width 52 height 20
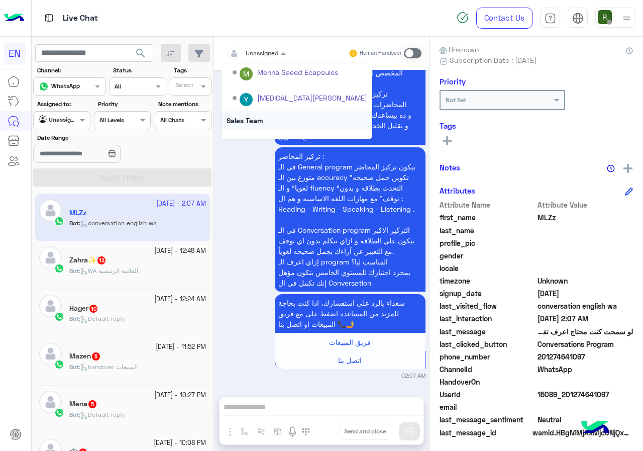
scroll to position [167, 0]
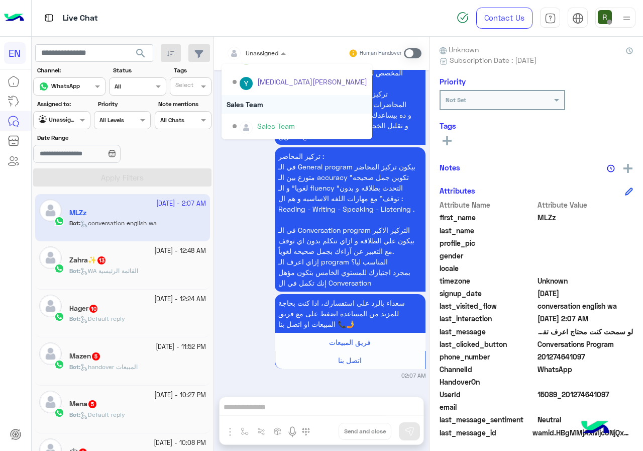
click at [276, 108] on div "Sales Team" at bounding box center [297, 104] width 151 height 19
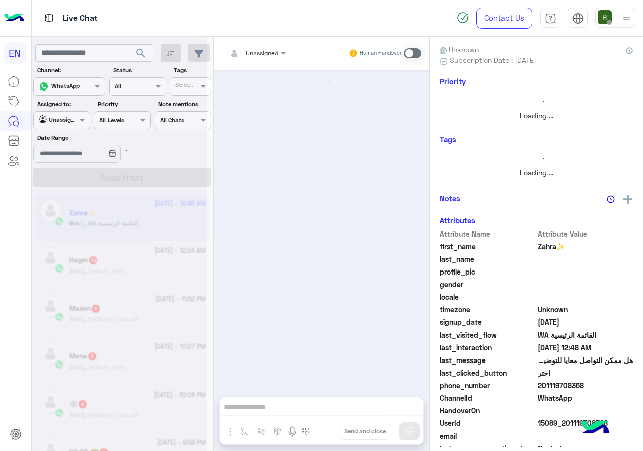
scroll to position [874, 0]
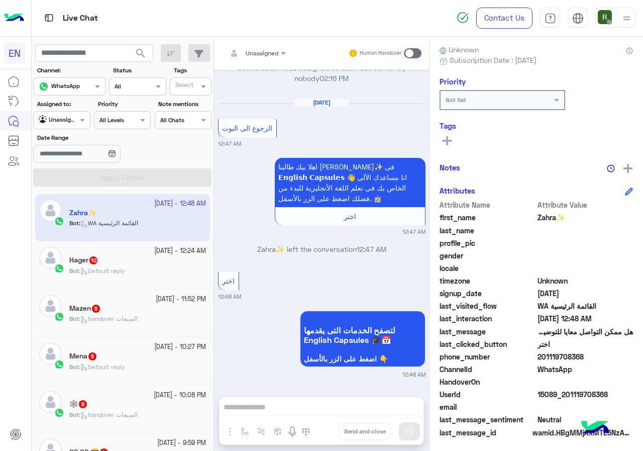
drag, startPoint x: 539, startPoint y: 353, endPoint x: 586, endPoint y: 352, distance: 46.3
click at [586, 352] on span "201119708368" at bounding box center [586, 356] width 96 height 11
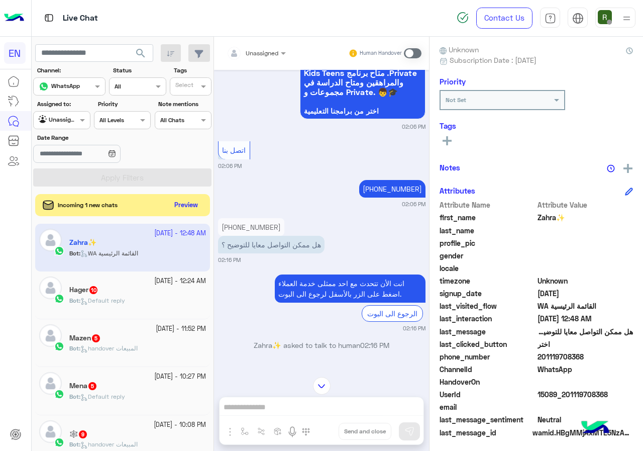
scroll to position [522, 0]
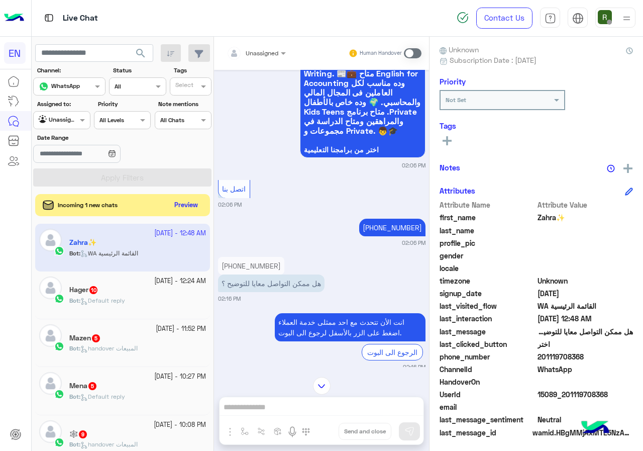
click at [248, 53] on input "text" at bounding box center [244, 51] width 35 height 9
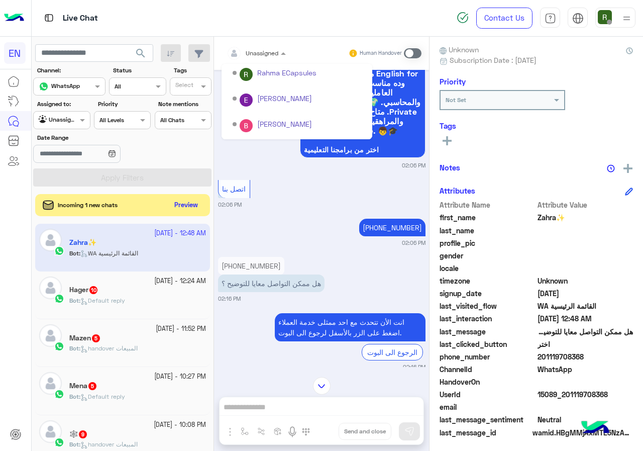
scroll to position [167, 0]
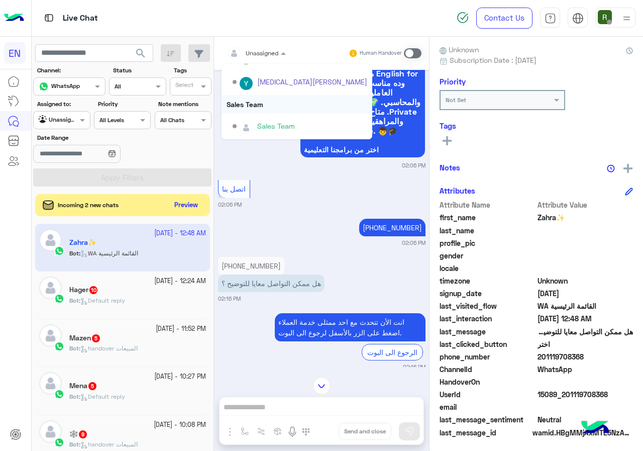
click at [285, 103] on div "Sales Team" at bounding box center [297, 104] width 151 height 19
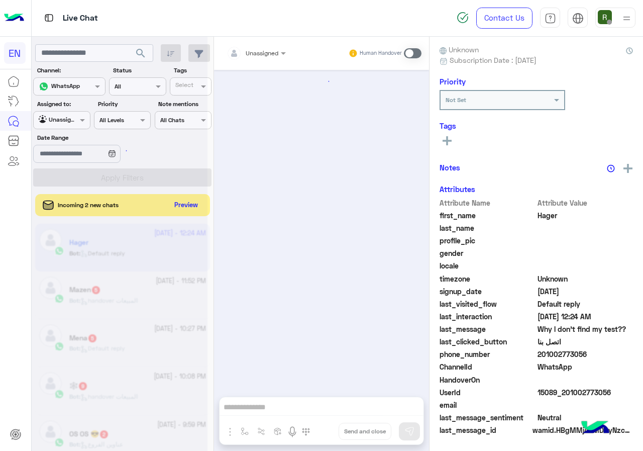
scroll to position [1332, 0]
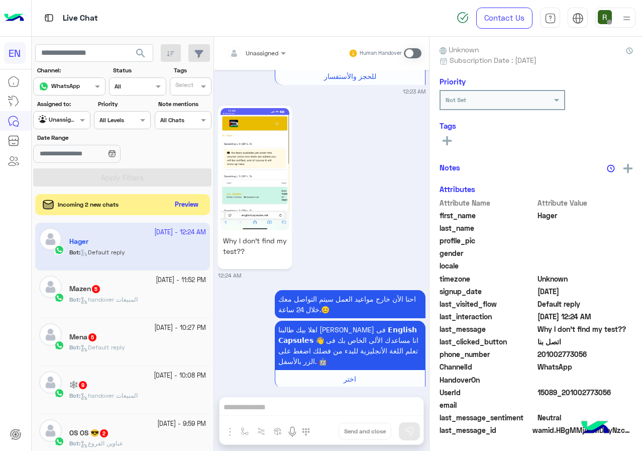
click at [191, 204] on button "Preview" at bounding box center [186, 205] width 31 height 14
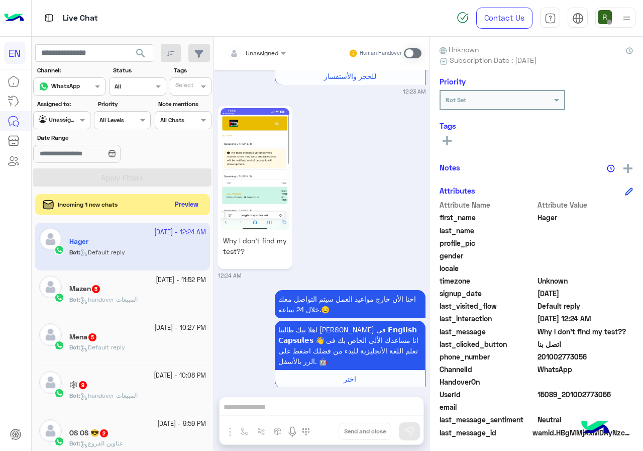
click at [199, 206] on button "Preview" at bounding box center [186, 205] width 31 height 14
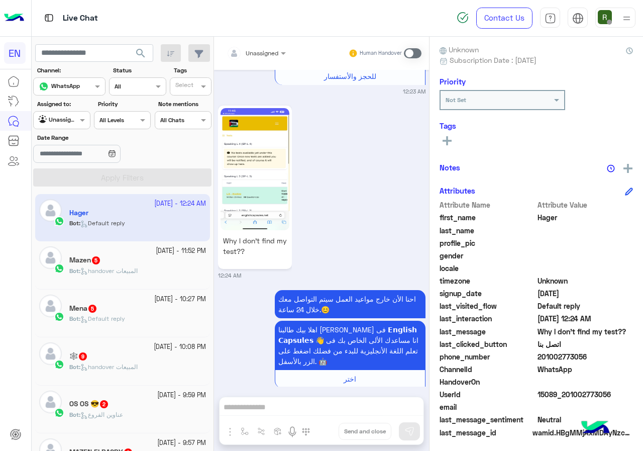
drag, startPoint x: 539, startPoint y: 354, endPoint x: 606, endPoint y: 356, distance: 66.4
click at [606, 356] on span "201002773056" at bounding box center [586, 356] width 96 height 11
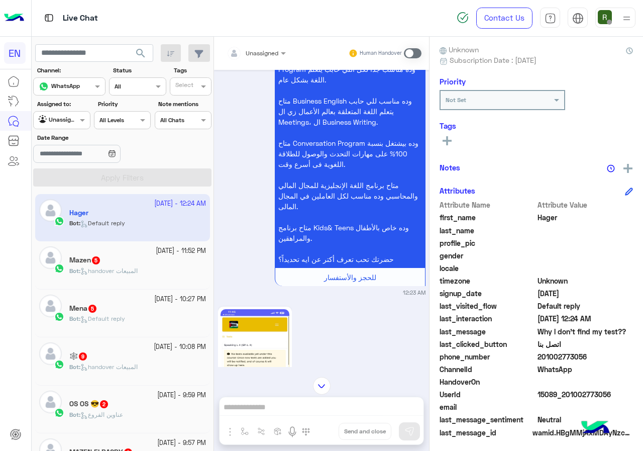
scroll to position [1331, 0]
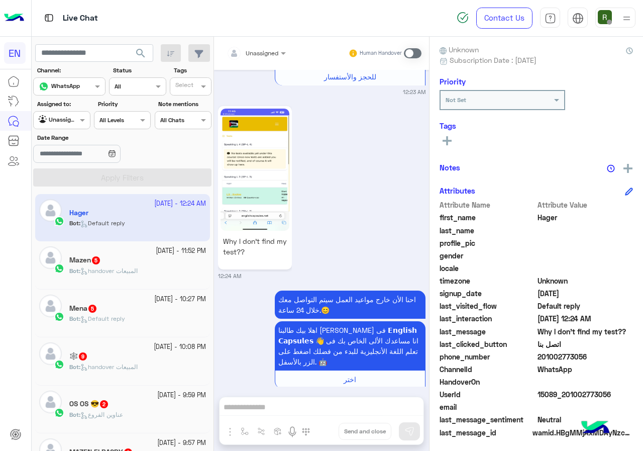
click at [276, 272] on small "12:24 AM" at bounding box center [322, 276] width 208 height 8
click at [265, 151] on img at bounding box center [255, 170] width 69 height 122
click at [417, 54] on span at bounding box center [413, 53] width 18 height 10
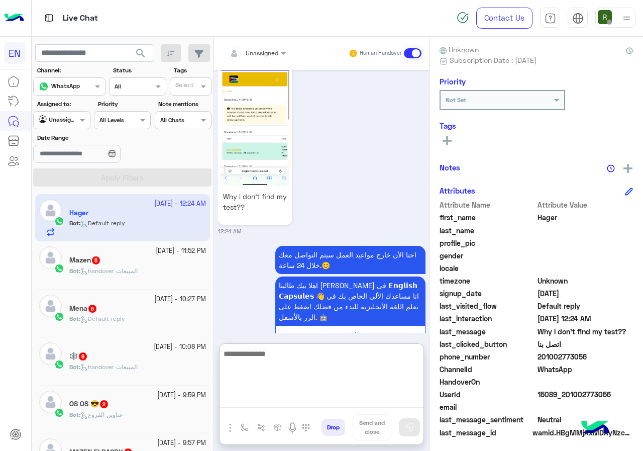
paste textarea "**********"
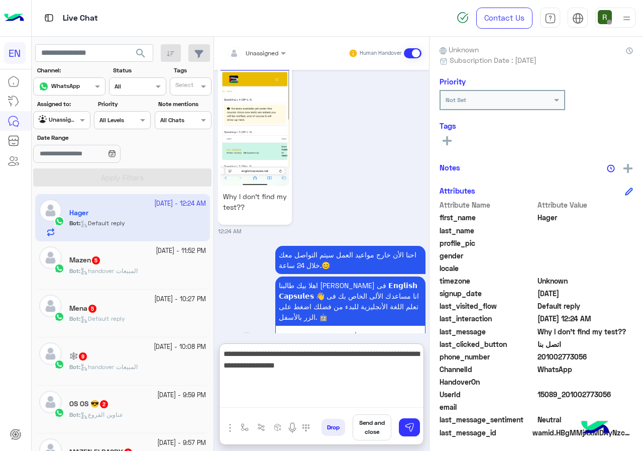
type textarea "**********"
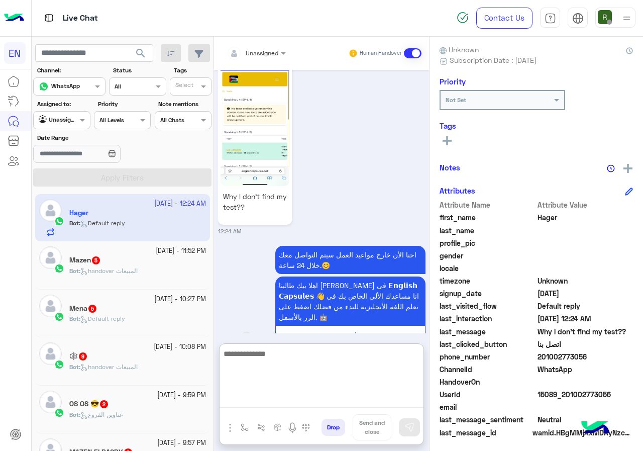
scroll to position [1480, 0]
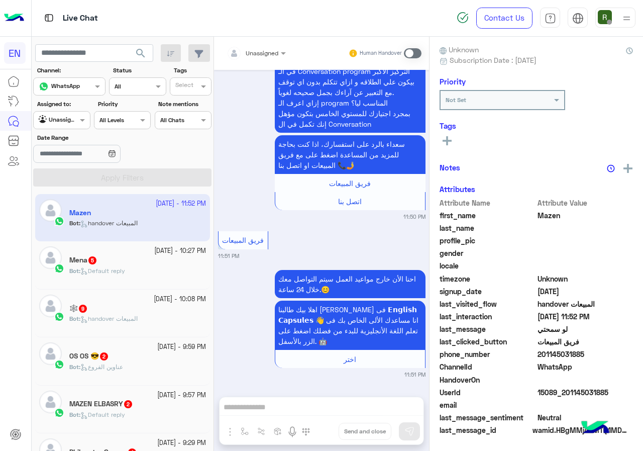
scroll to position [1018, 0]
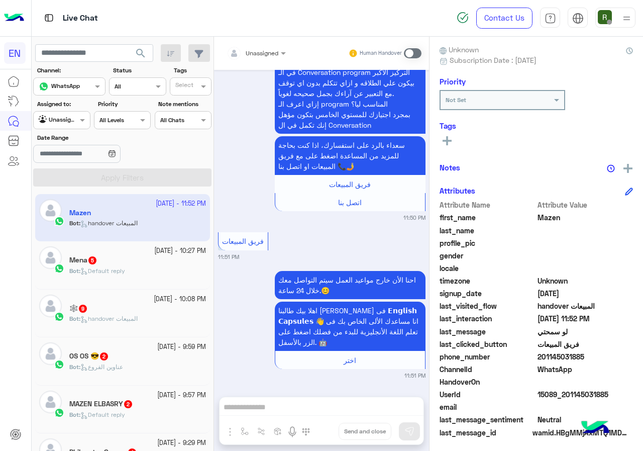
drag, startPoint x: 540, startPoint y: 350, endPoint x: 601, endPoint y: 354, distance: 61.0
click at [601, 354] on span "201145031885" at bounding box center [586, 356] width 96 height 11
click at [251, 58] on div "Unassigned" at bounding box center [253, 53] width 52 height 20
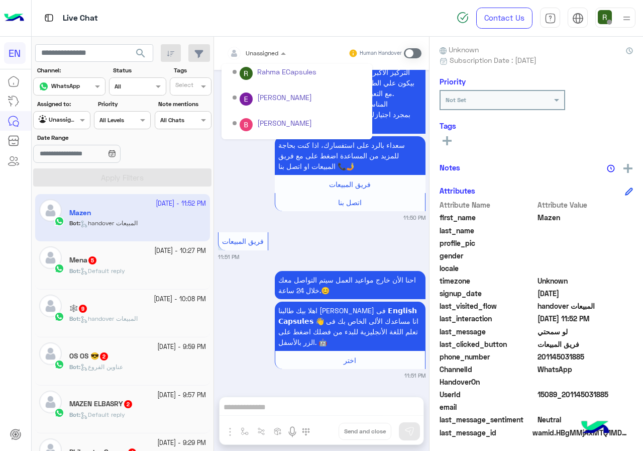
scroll to position [167, 0]
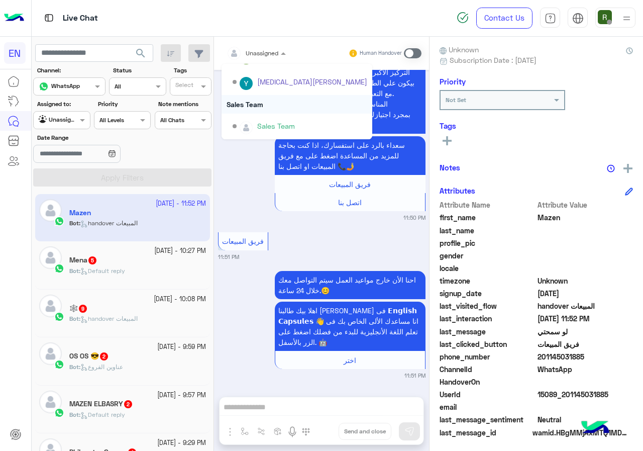
click at [295, 100] on div "Sales Team" at bounding box center [297, 104] width 151 height 19
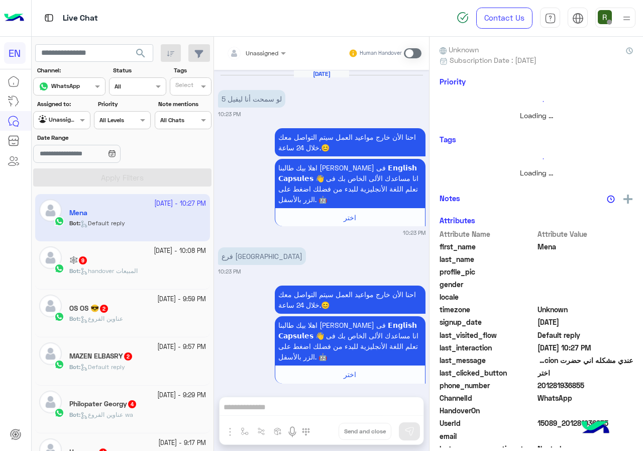
scroll to position [531, 0]
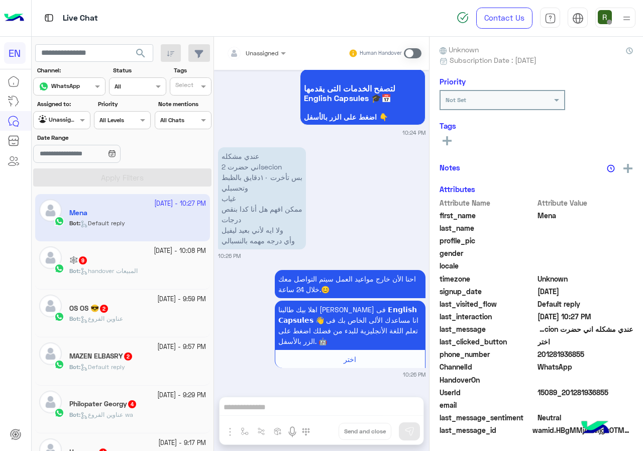
drag, startPoint x: 540, startPoint y: 354, endPoint x: 594, endPoint y: 352, distance: 53.8
click at [594, 352] on span "201281936855" at bounding box center [586, 354] width 96 height 11
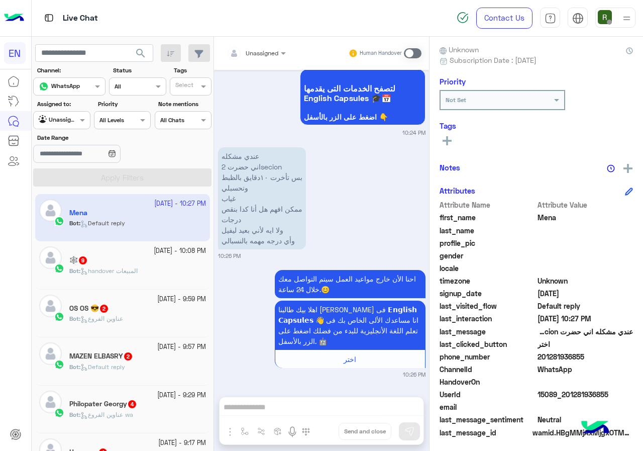
scroll to position [531, 0]
click at [413, 52] on span at bounding box center [413, 53] width 18 height 10
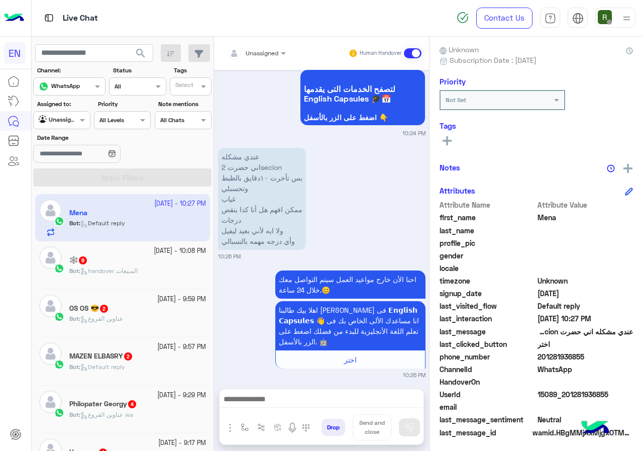
scroll to position [583, 0]
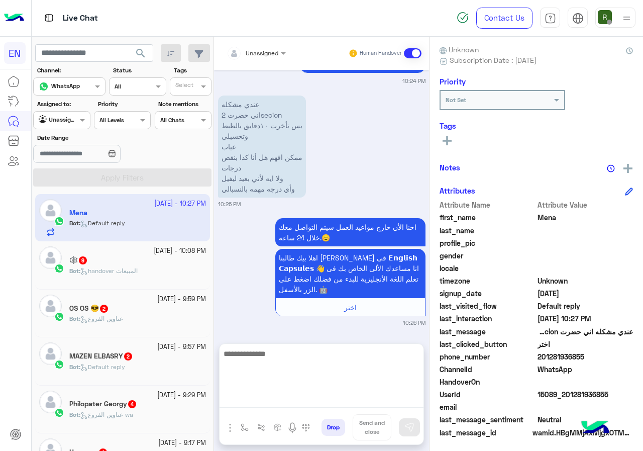
click at [295, 404] on textarea at bounding box center [322, 377] width 204 height 60
type textarea "**********"
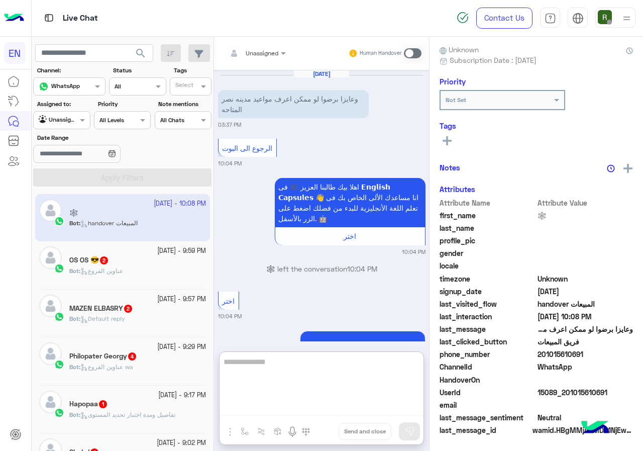
scroll to position [1443, 0]
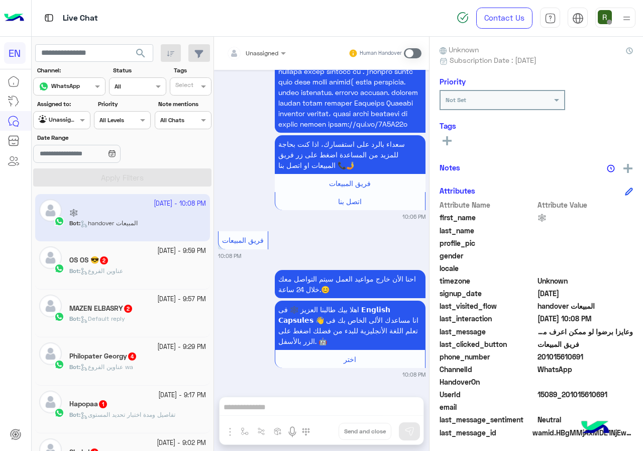
drag, startPoint x: 539, startPoint y: 355, endPoint x: 600, endPoint y: 355, distance: 60.8
click at [600, 355] on span "201015610691" at bounding box center [586, 356] width 96 height 11
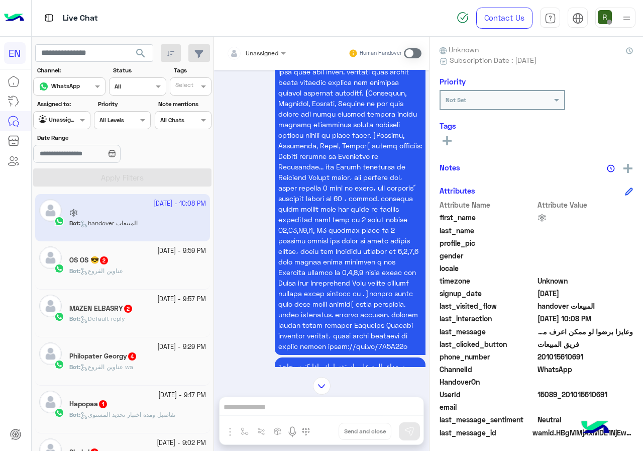
scroll to position [1046, 0]
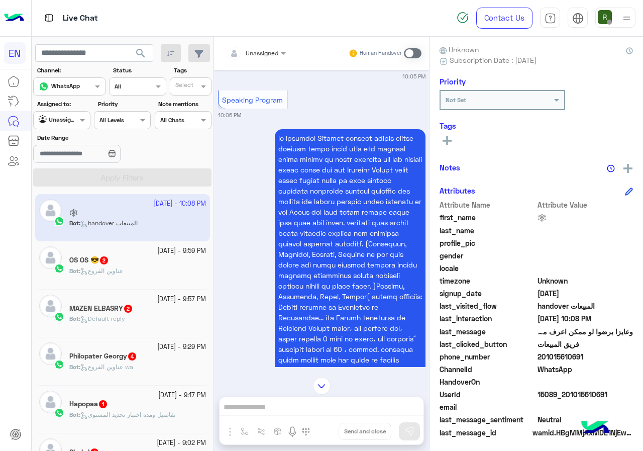
click at [436, 139] on div "🕸️ Reachable Unknown Subscription Date : 10/14/2025 Priority Not Set Tags See A…" at bounding box center [537, 242] width 214 height 411
click at [440, 139] on button at bounding box center [447, 140] width 15 height 12
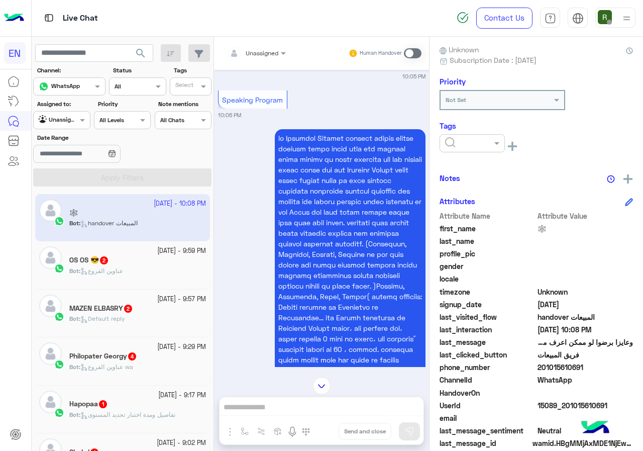
click at [445, 143] on div at bounding box center [445, 143] width 0 height 0
click at [468, 160] on div "Solved" at bounding box center [472, 167] width 65 height 19
click at [480, 161] on div "× Solved See All" at bounding box center [537, 147] width 194 height 27
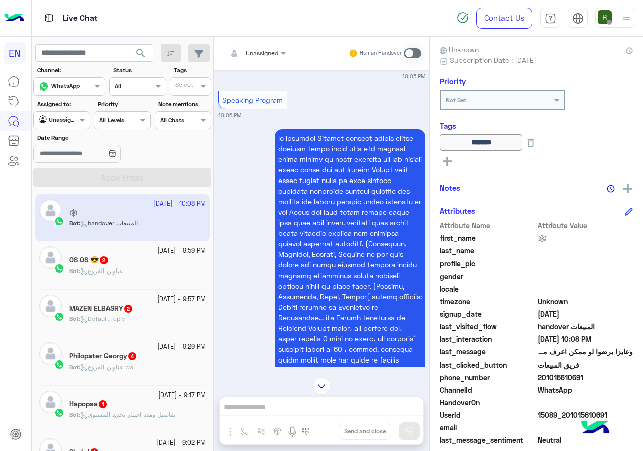
click at [268, 47] on div at bounding box center [256, 52] width 69 height 10
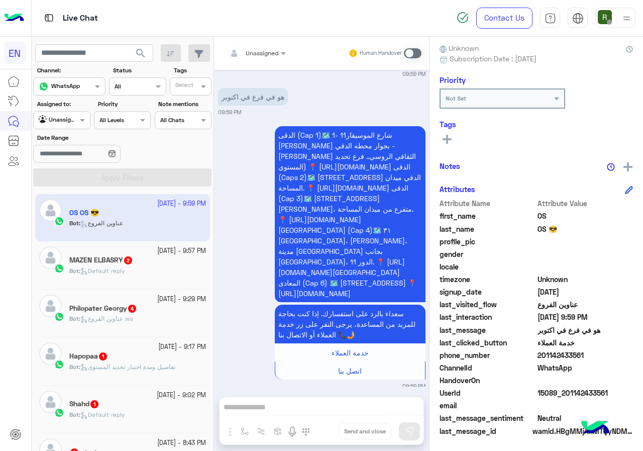
scroll to position [90, 0]
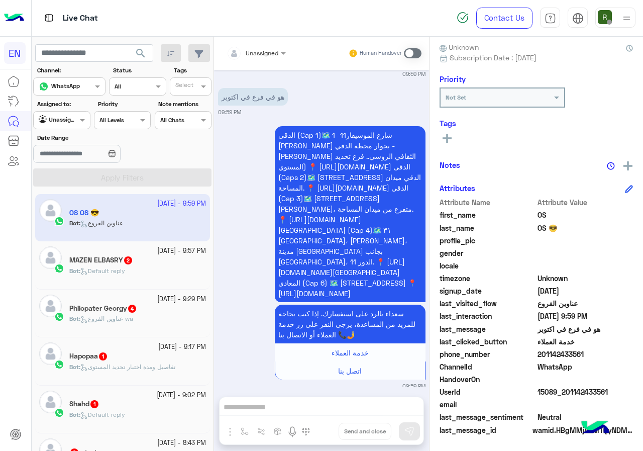
drag, startPoint x: 540, startPoint y: 353, endPoint x: 614, endPoint y: 354, distance: 73.4
click at [614, 354] on span "201142433561" at bounding box center [586, 354] width 96 height 11
click at [308, 54] on div "Unassigned Human Handover" at bounding box center [322, 53] width 200 height 18
click at [244, 53] on input "text" at bounding box center [244, 51] width 35 height 9
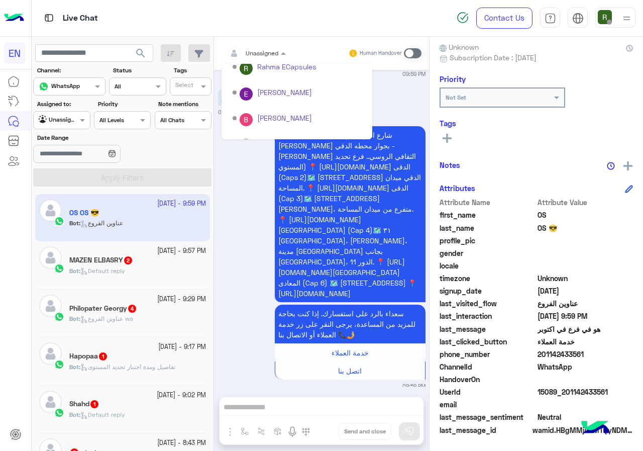
scroll to position [167, 0]
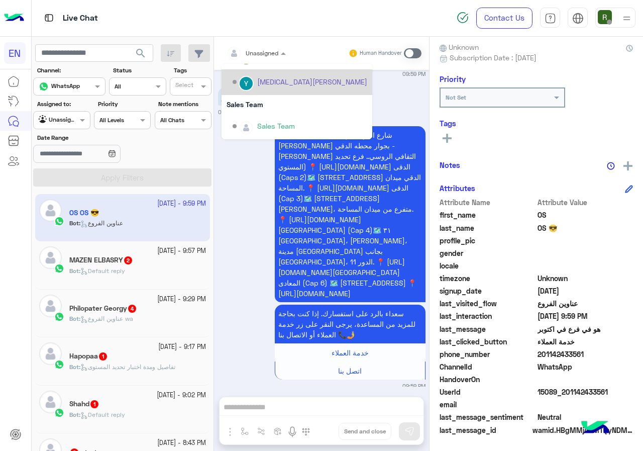
click at [263, 101] on div "Sales Team" at bounding box center [297, 104] width 151 height 19
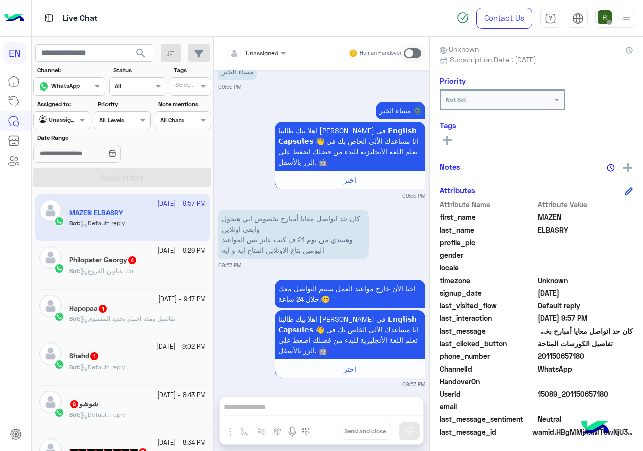
scroll to position [90, 0]
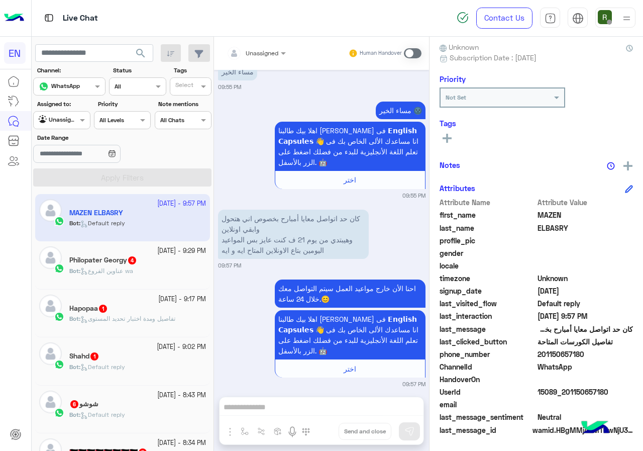
drag, startPoint x: 541, startPoint y: 353, endPoint x: 608, endPoint y: 352, distance: 66.9
click at [608, 352] on span "201150657180" at bounding box center [586, 354] width 96 height 11
click at [412, 50] on span at bounding box center [413, 53] width 18 height 10
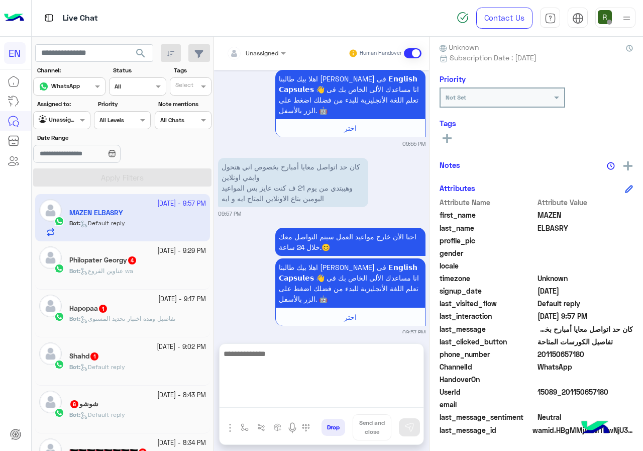
click at [299, 398] on textarea at bounding box center [322, 377] width 204 height 60
paste textarea "**********"
drag, startPoint x: 258, startPoint y: 351, endPoint x: 246, endPoint y: 349, distance: 12.7
click at [246, 349] on textarea "**********" at bounding box center [322, 377] width 204 height 60
click at [252, 354] on textarea "**********" at bounding box center [322, 377] width 204 height 60
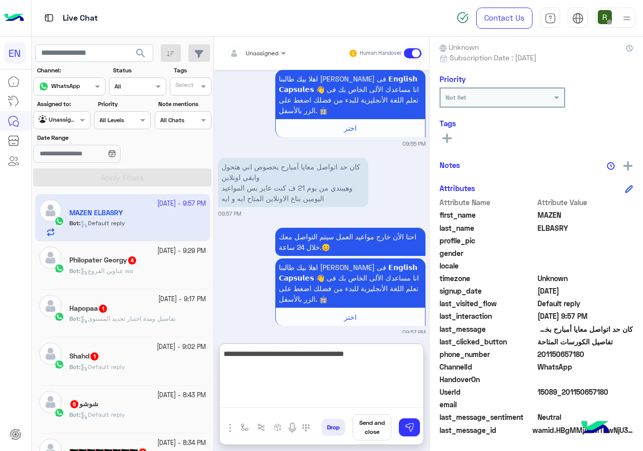
drag, startPoint x: 260, startPoint y: 357, endPoint x: 248, endPoint y: 353, distance: 12.7
click at [248, 353] on textarea "**********" at bounding box center [322, 377] width 204 height 60
click at [371, 349] on textarea "**********" at bounding box center [322, 377] width 204 height 60
type textarea "**********"
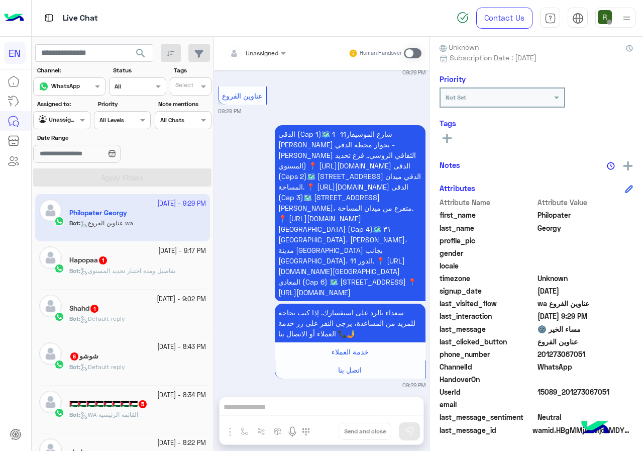
scroll to position [376, 0]
drag, startPoint x: 543, startPoint y: 355, endPoint x: 643, endPoint y: 355, distance: 100.0
click at [643, 355] on div "Philopater Georgy Reachable Unknown Subscription Date : 10/14/2025 Priority Not…" at bounding box center [537, 242] width 214 height 411
click at [547, 370] on span "WhatsApp" at bounding box center [586, 366] width 96 height 11
drag, startPoint x: 538, startPoint y: 350, endPoint x: 594, endPoint y: 357, distance: 56.7
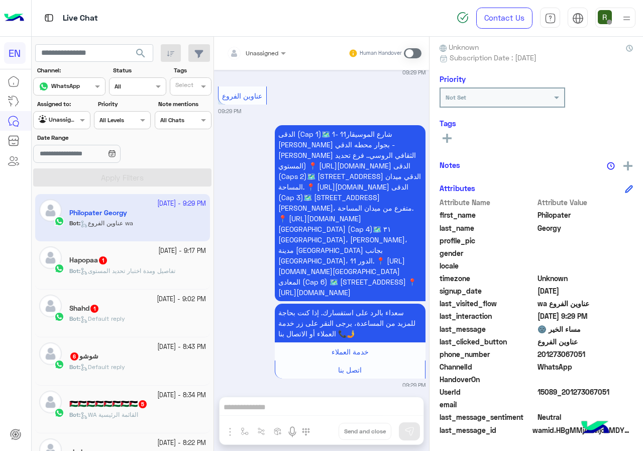
click at [594, 357] on span "201273067051" at bounding box center [586, 354] width 96 height 11
click at [556, 358] on span "201273067051" at bounding box center [586, 354] width 96 height 11
click at [592, 352] on span "201273067051" at bounding box center [586, 354] width 96 height 11
click at [259, 48] on input "text" at bounding box center [244, 51] width 35 height 9
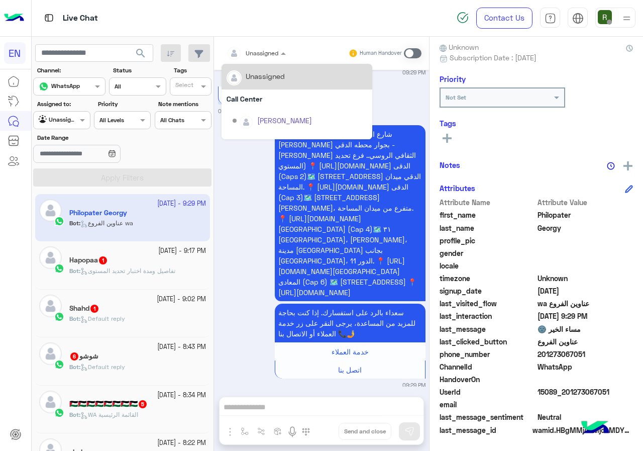
scroll to position [167, 0]
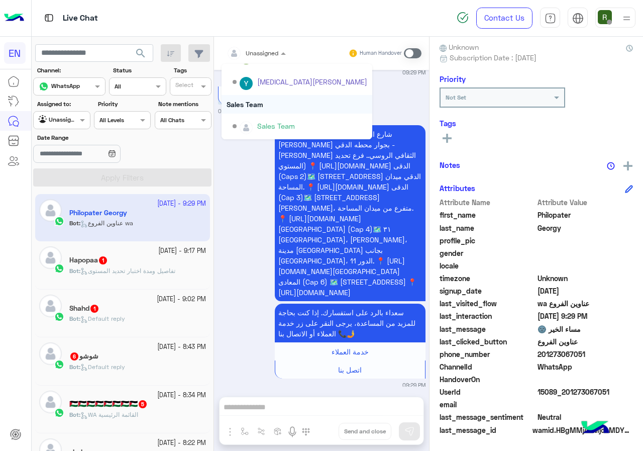
click at [262, 95] on div "Sales Team" at bounding box center [297, 104] width 151 height 19
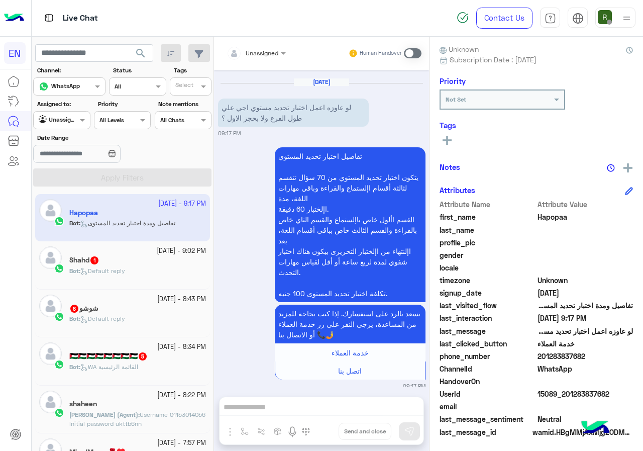
scroll to position [90, 0]
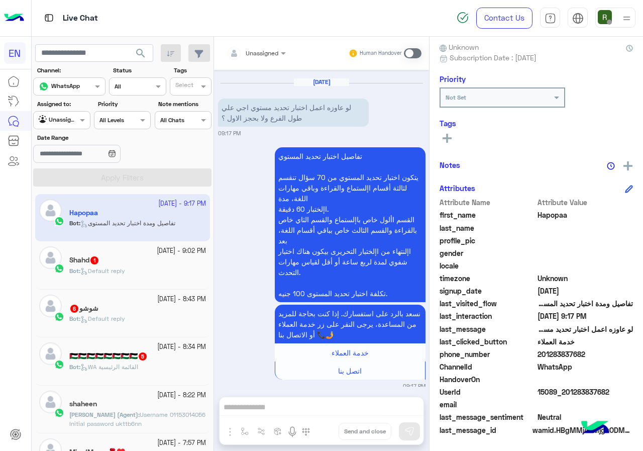
drag, startPoint x: 540, startPoint y: 354, endPoint x: 593, endPoint y: 356, distance: 52.3
click at [593, 356] on span "201283837682" at bounding box center [586, 354] width 96 height 11
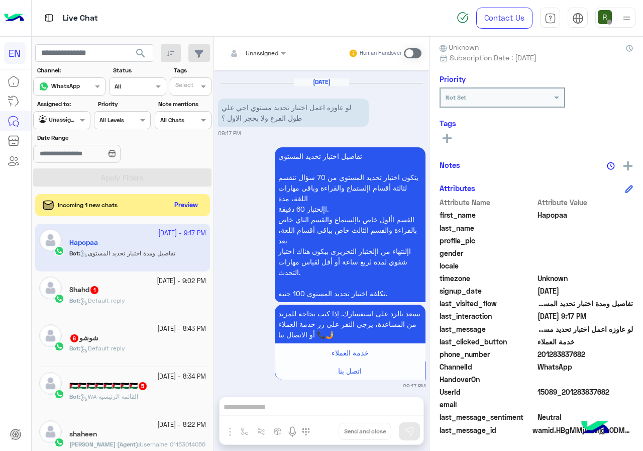
click at [258, 47] on input "text" at bounding box center [244, 51] width 35 height 9
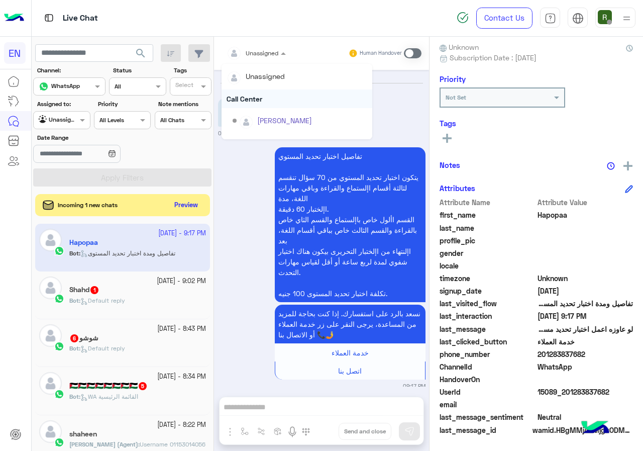
scroll to position [167, 0]
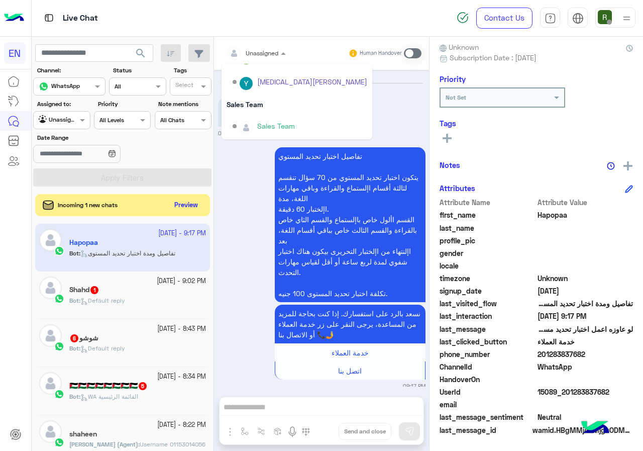
click at [269, 107] on div "Sales Team" at bounding box center [297, 104] width 151 height 19
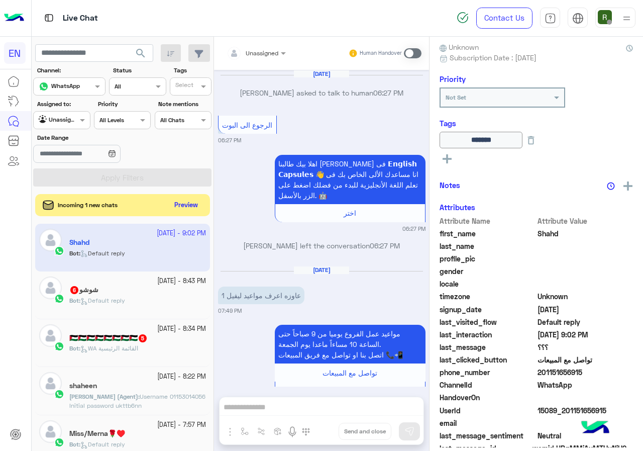
scroll to position [986, 0]
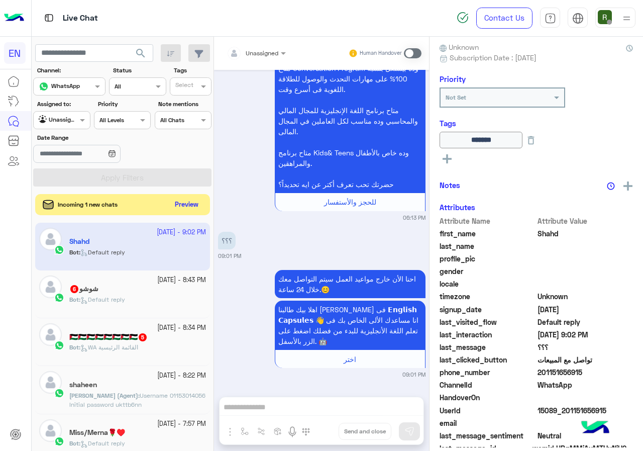
click at [178, 199] on button "Preview" at bounding box center [186, 205] width 31 height 14
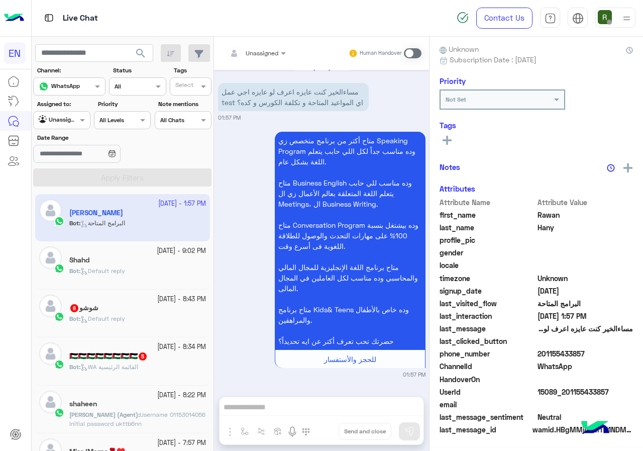
scroll to position [88, 0]
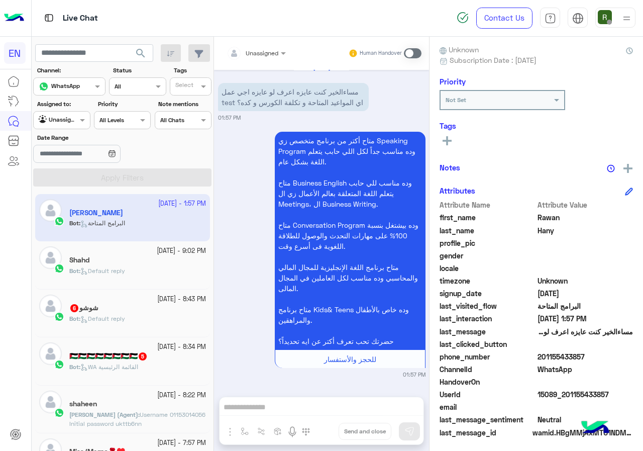
drag, startPoint x: 541, startPoint y: 356, endPoint x: 586, endPoint y: 358, distance: 45.3
click at [586, 358] on span "201155433857" at bounding box center [586, 356] width 96 height 11
click at [255, 55] on input "text" at bounding box center [244, 51] width 35 height 9
click at [395, 132] on p "متاح أكتر من برنامج متخصص زي Speaking Program وده مناسب جداً لكل اللي حابب يتعل…" at bounding box center [350, 241] width 151 height 218
click at [255, 50] on input "text" at bounding box center [244, 51] width 35 height 9
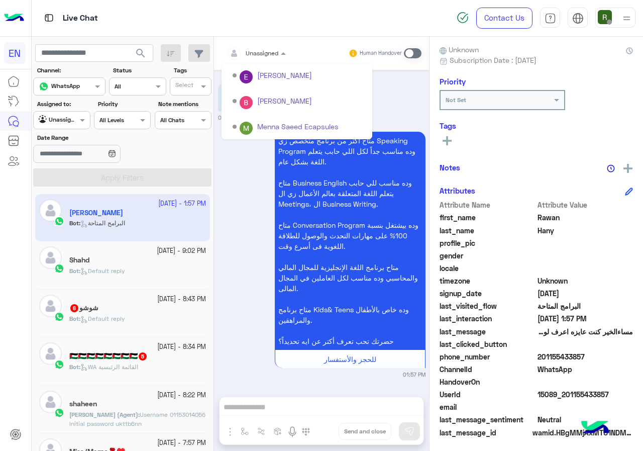
scroll to position [167, 0]
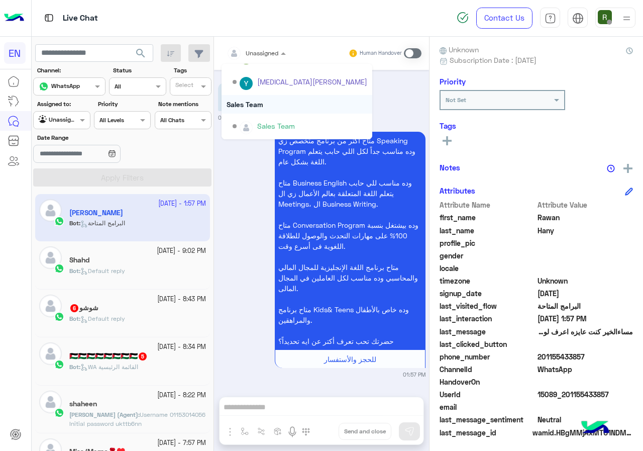
click at [254, 107] on div "Sales Team" at bounding box center [297, 104] width 151 height 19
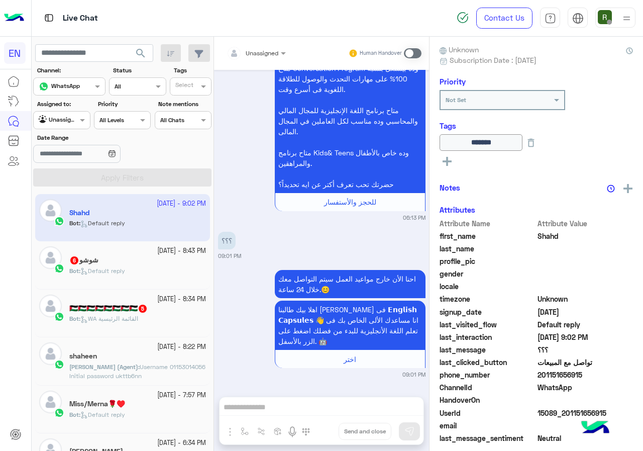
scroll to position [109, 0]
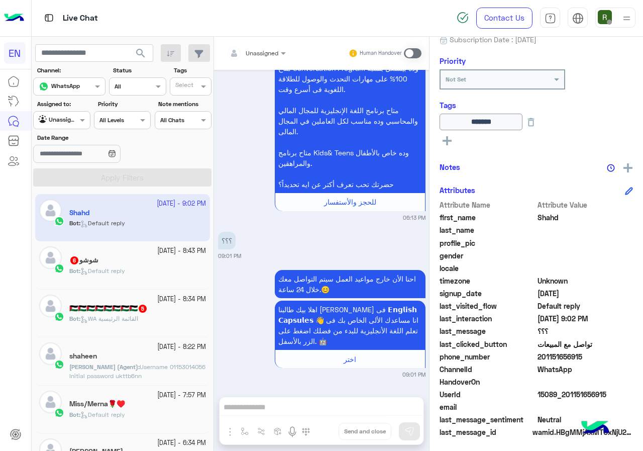
drag, startPoint x: 540, startPoint y: 355, endPoint x: 597, endPoint y: 355, distance: 56.8
click at [597, 355] on span "201151656915" at bounding box center [586, 356] width 96 height 11
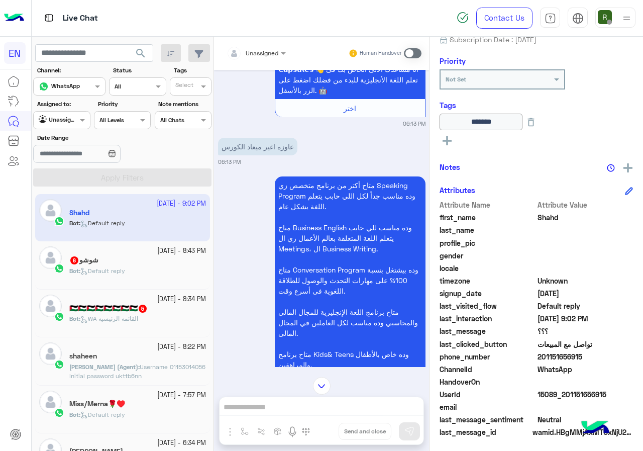
scroll to position [684, 0]
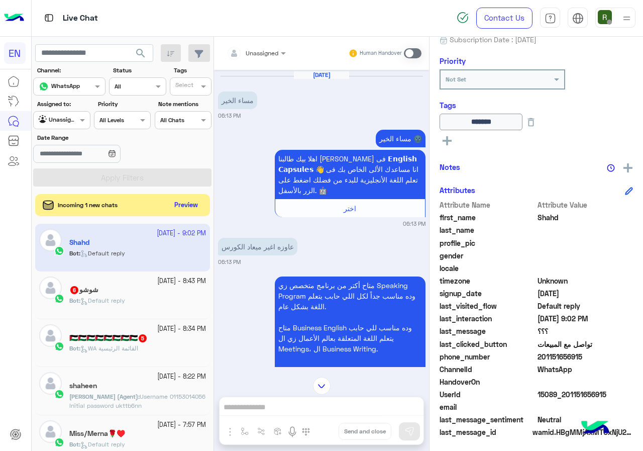
click at [288, 412] on div "Unassigned Human Handover Aug 13, 2025 Shahd asked to talk to human 06:27 PM ال…" at bounding box center [321, 246] width 215 height 418
click at [412, 55] on span at bounding box center [413, 53] width 18 height 10
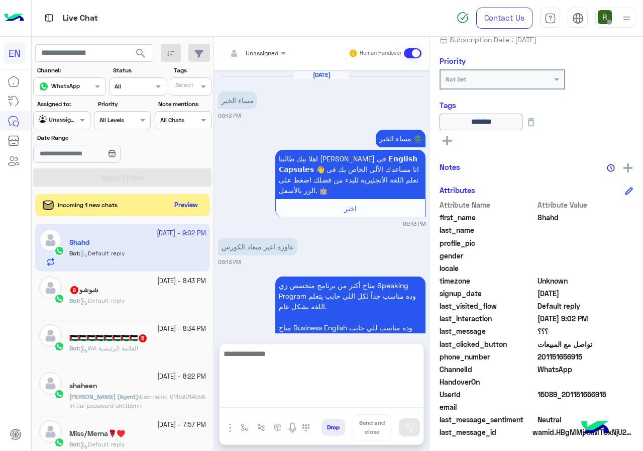
scroll to position [1038, 0]
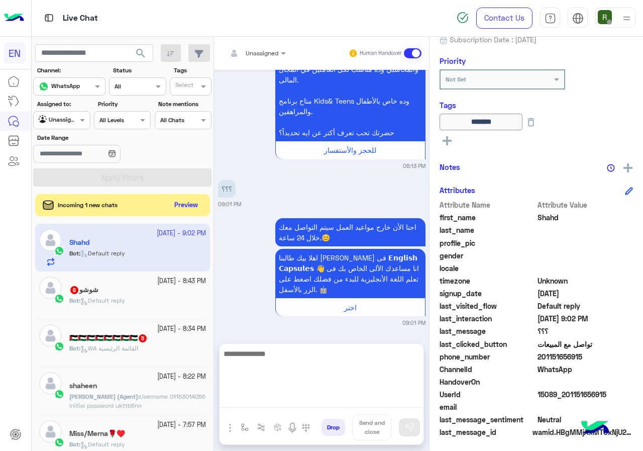
click at [301, 400] on textarea at bounding box center [322, 377] width 204 height 60
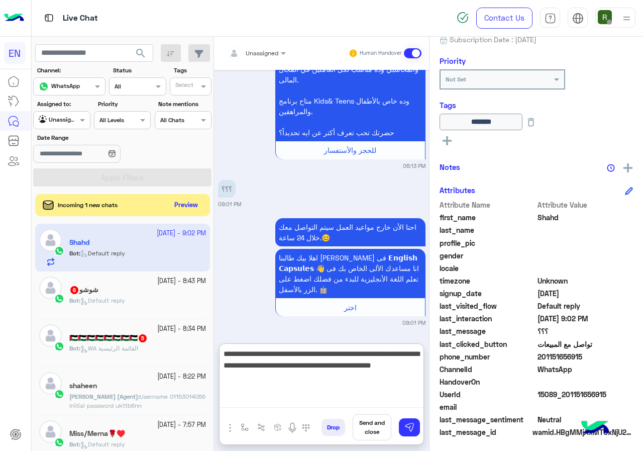
paste textarea "**********"
type textarea "**********"
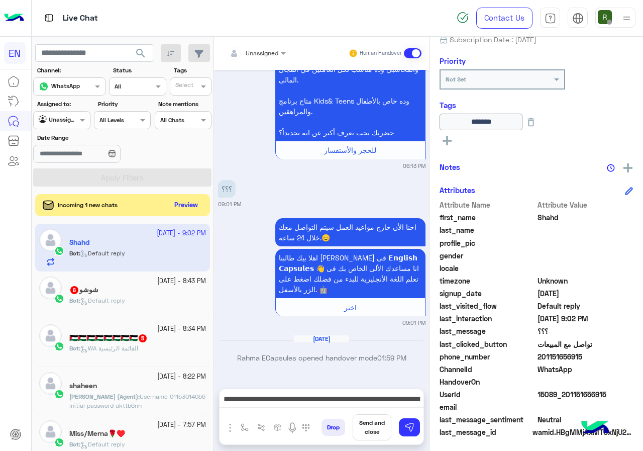
click at [420, 422] on div "Drop Send and close" at bounding box center [371, 429] width 106 height 30
click at [415, 428] on button at bounding box center [409, 427] width 21 height 18
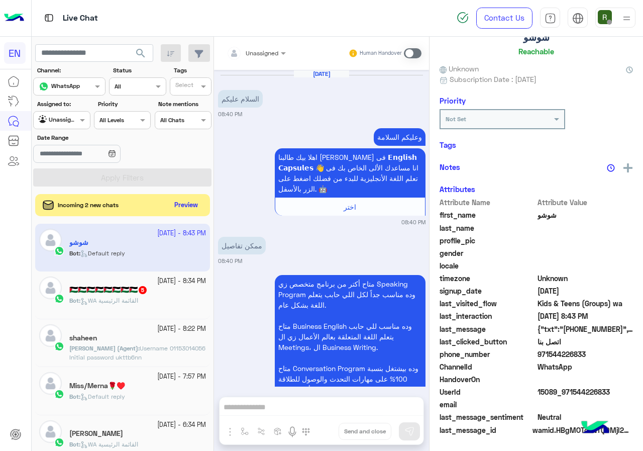
scroll to position [823, 0]
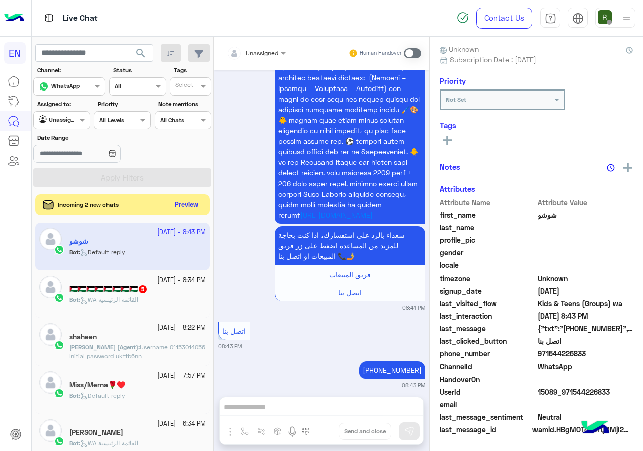
click at [192, 203] on button "Preview" at bounding box center [186, 205] width 31 height 14
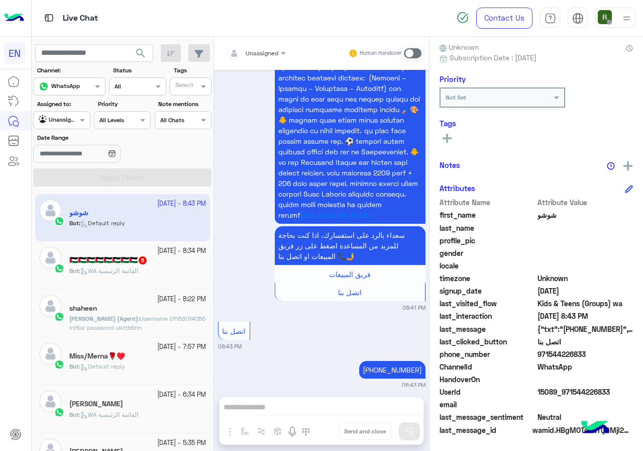
click at [542, 356] on span "971544226833" at bounding box center [586, 354] width 96 height 11
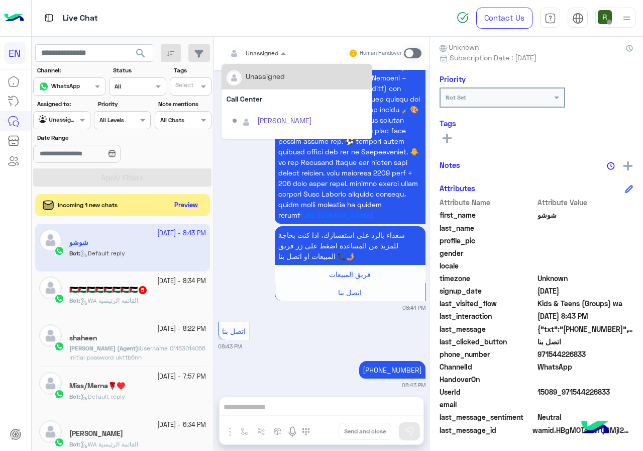
click at [251, 52] on input "text" at bounding box center [244, 51] width 35 height 9
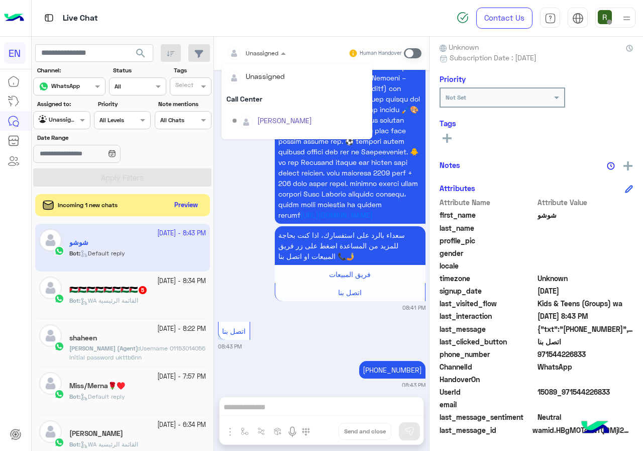
scroll to position [167, 0]
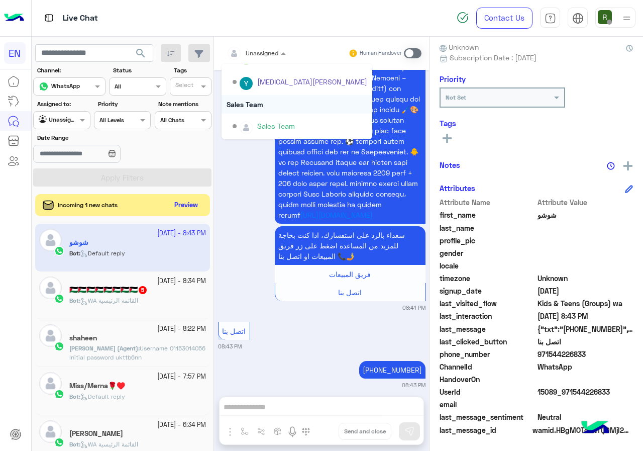
click at [264, 99] on div "Sales Team" at bounding box center [297, 104] width 151 height 19
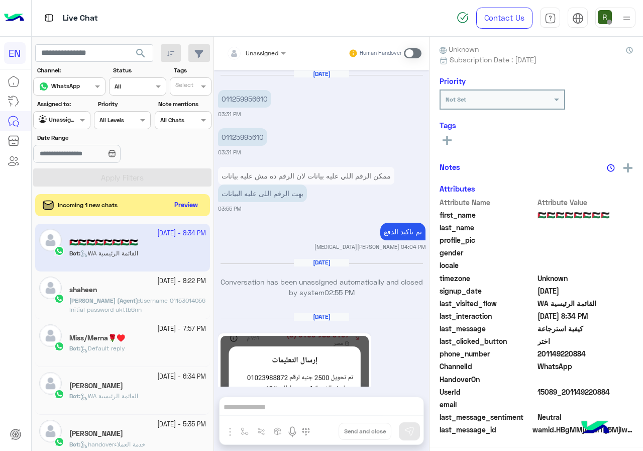
scroll to position [918, 0]
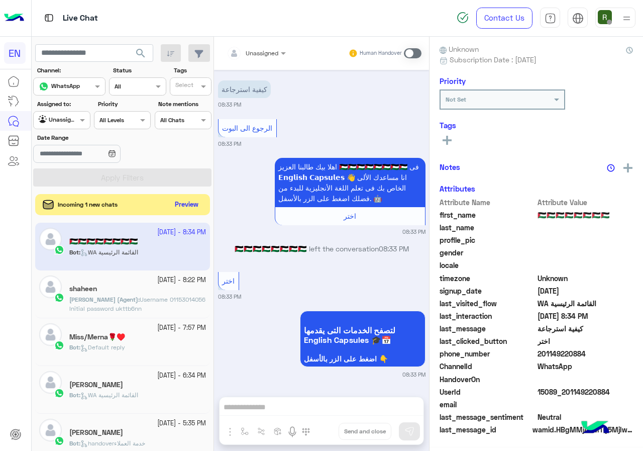
click at [187, 204] on button "Preview" at bounding box center [186, 205] width 31 height 14
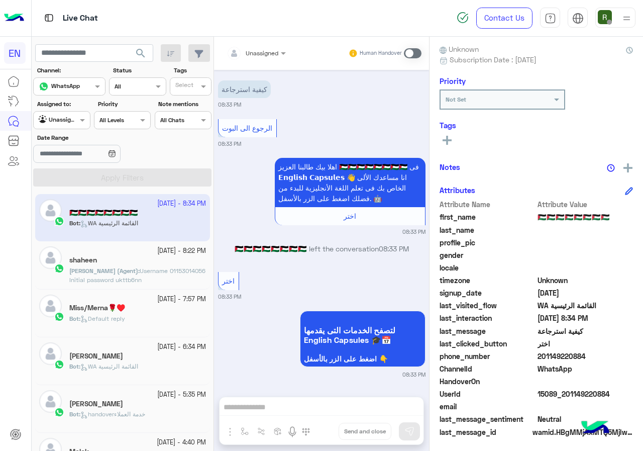
scroll to position [90, 0]
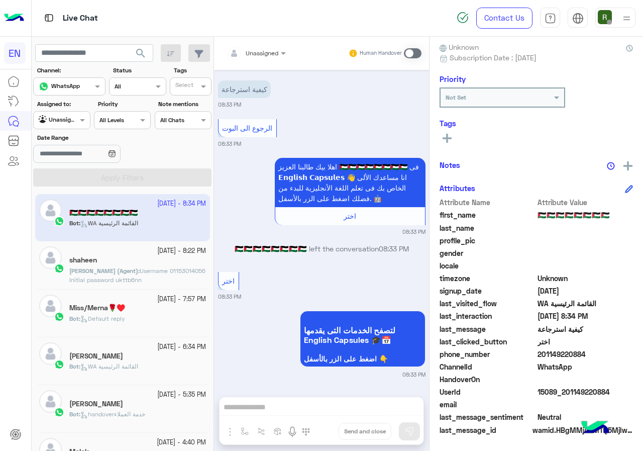
drag, startPoint x: 539, startPoint y: 354, endPoint x: 597, endPoint y: 353, distance: 57.3
click at [597, 353] on span "201149220884" at bounding box center [586, 354] width 96 height 11
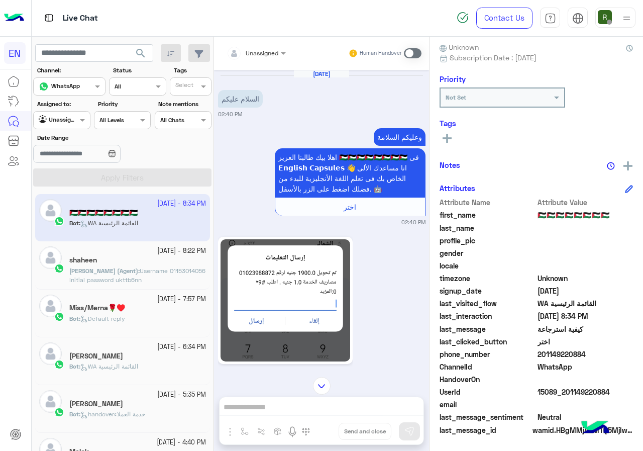
scroll to position [572, 0]
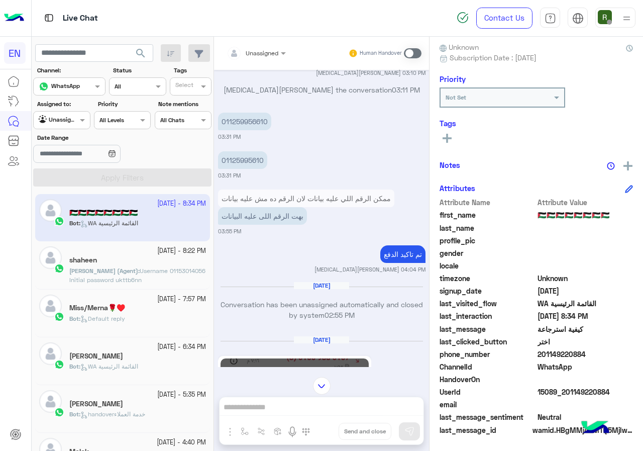
click at [250, 155] on p "01125995610" at bounding box center [242, 160] width 49 height 18
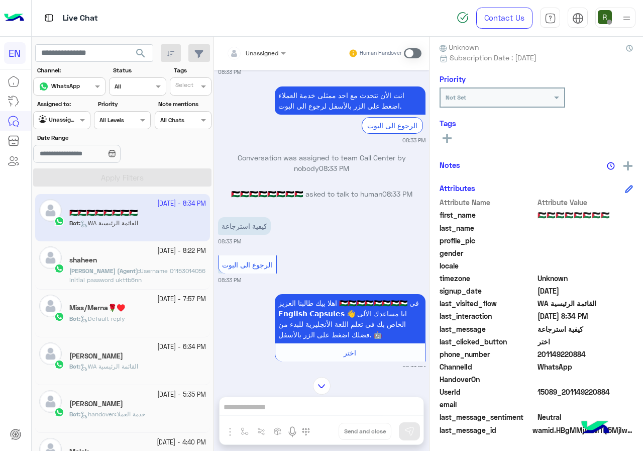
scroll to position [1512, 0]
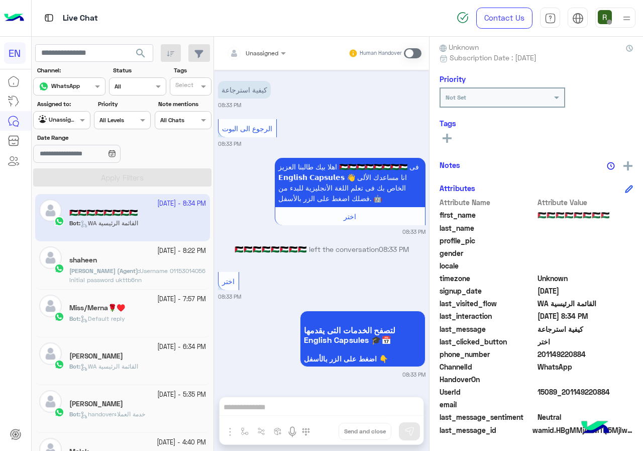
click at [413, 50] on span at bounding box center [413, 53] width 18 height 10
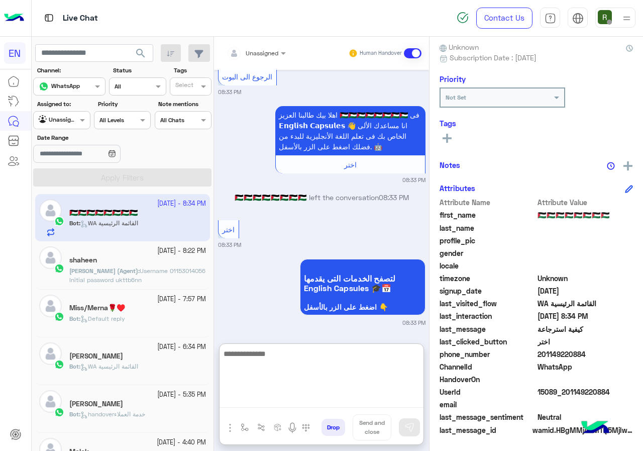
click at [287, 406] on textarea at bounding box center [322, 377] width 204 height 60
type textarea "**********"
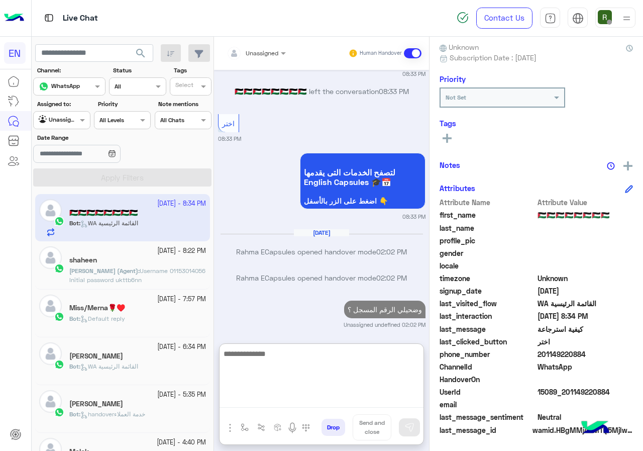
scroll to position [1674, 0]
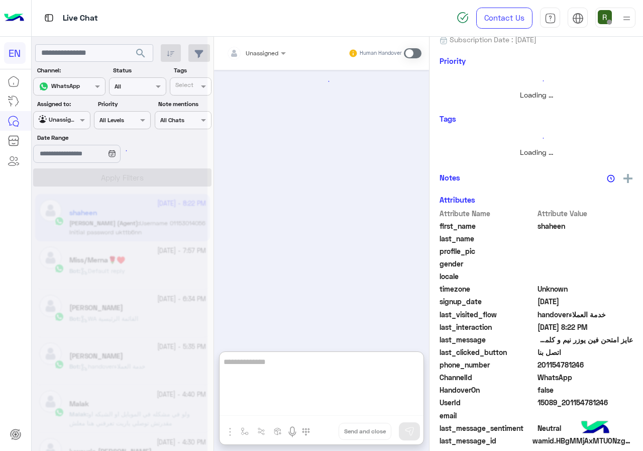
scroll to position [801, 0]
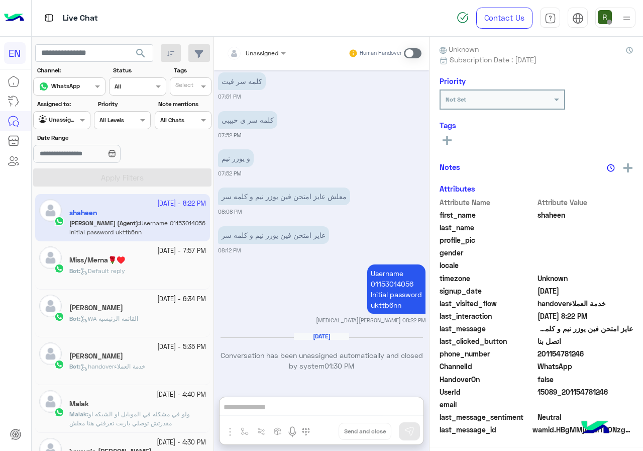
click at [135, 267] on div "Bot : Default reply" at bounding box center [137, 275] width 137 height 18
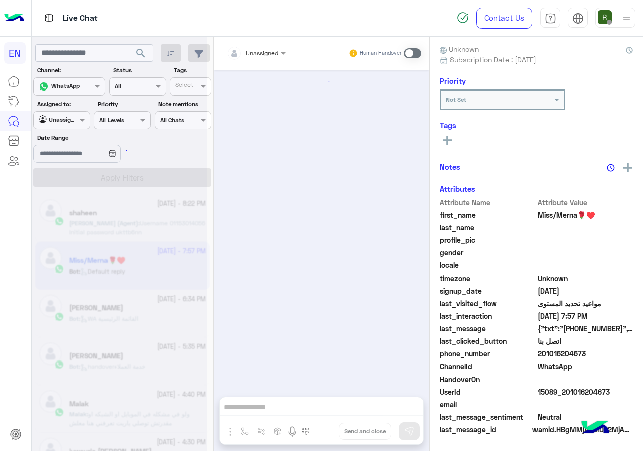
scroll to position [986, 0]
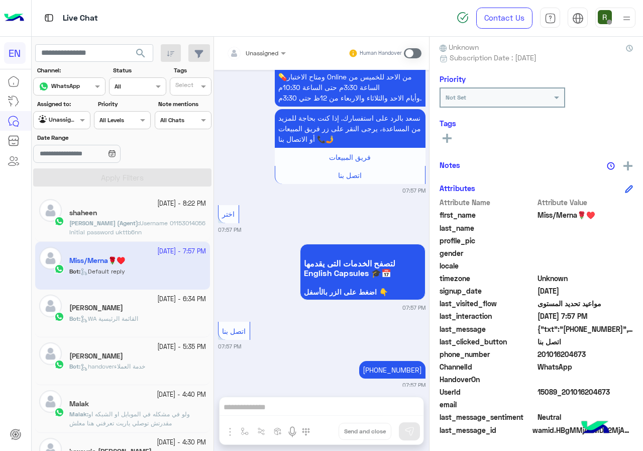
drag, startPoint x: 540, startPoint y: 352, endPoint x: 598, endPoint y: 353, distance: 57.8
click at [598, 353] on span "201016204673" at bounding box center [586, 354] width 96 height 11
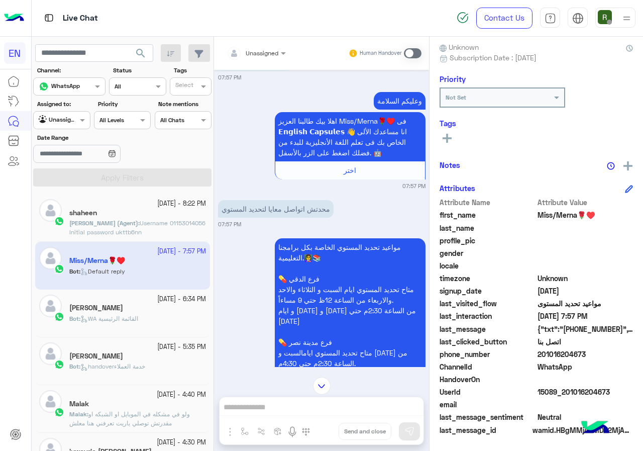
scroll to position [534, 0]
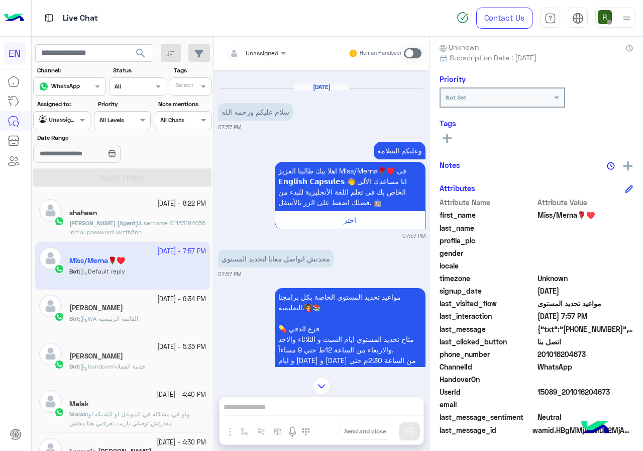
click at [408, 57] on span at bounding box center [413, 53] width 18 height 10
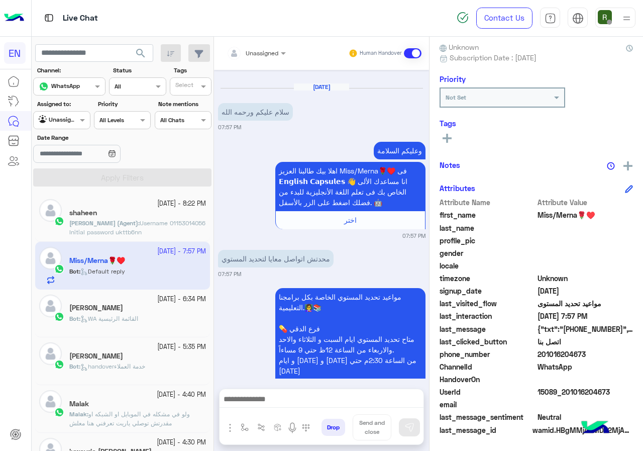
scroll to position [1048, 0]
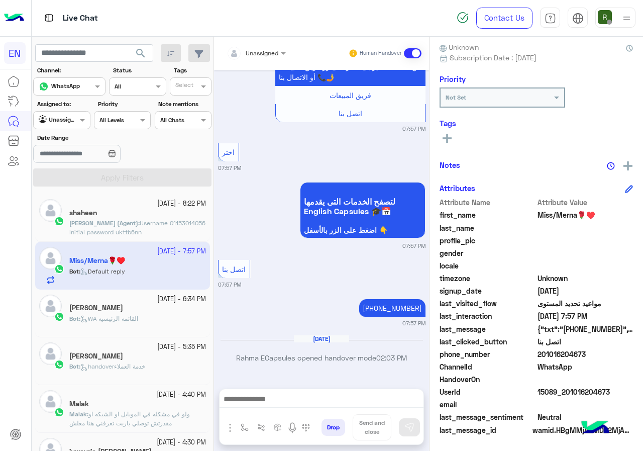
click at [318, 388] on div "Unassigned Human Handover Oct 9, 2025 ويرجي التوضيح لرقم أ/ مروه Rahma ECapsule…" at bounding box center [321, 246] width 215 height 418
click at [316, 392] on div at bounding box center [322, 401] width 204 height 25
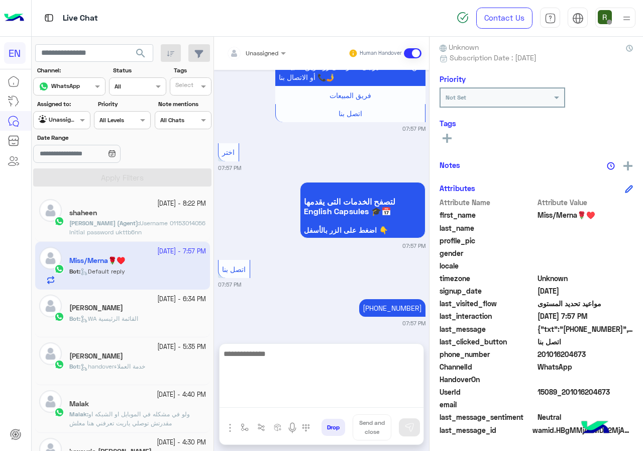
click at [316, 396] on textarea at bounding box center [322, 377] width 204 height 60
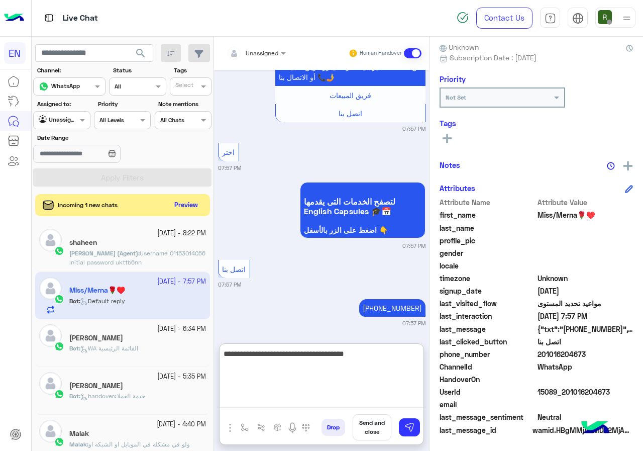
type textarea "**********"
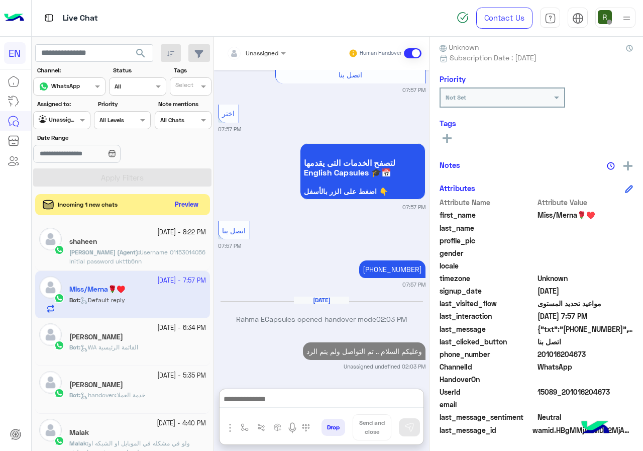
click at [194, 204] on button "Preview" at bounding box center [186, 205] width 31 height 14
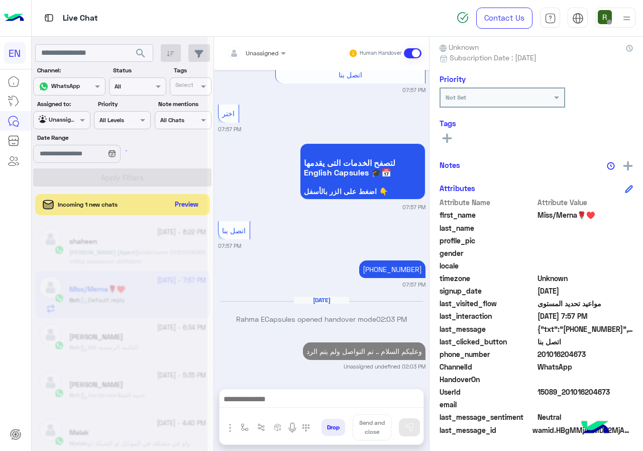
scroll to position [1087, 0]
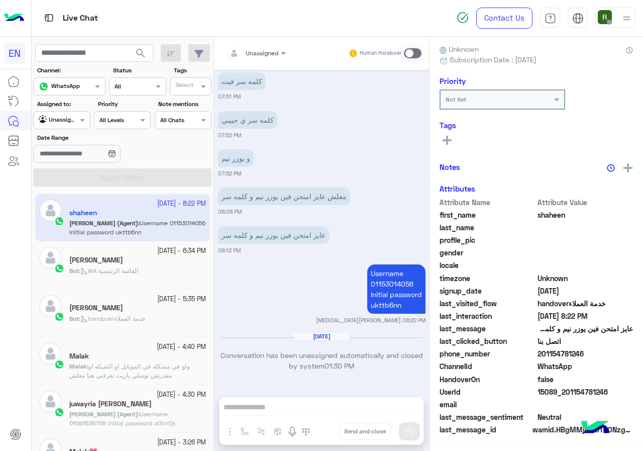
scroll to position [88, 0]
click at [157, 254] on small "14 October - 6:34 PM" at bounding box center [181, 251] width 49 height 10
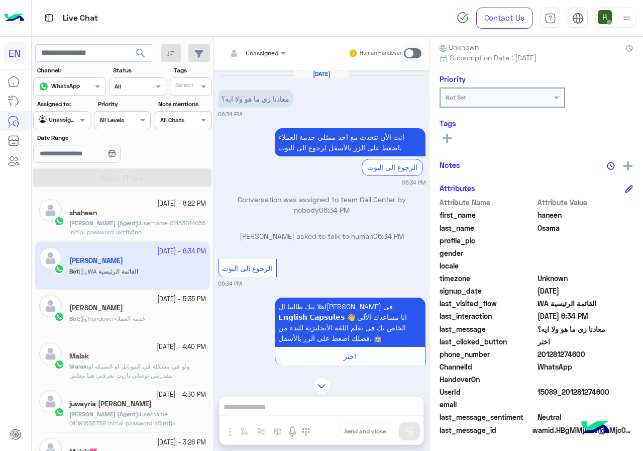
scroll to position [140, 0]
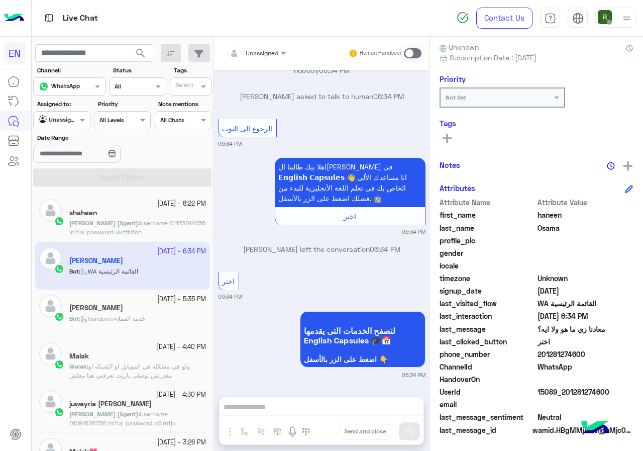
drag, startPoint x: 541, startPoint y: 354, endPoint x: 606, endPoint y: 354, distance: 64.9
click at [606, 354] on span "201281274600" at bounding box center [586, 354] width 96 height 11
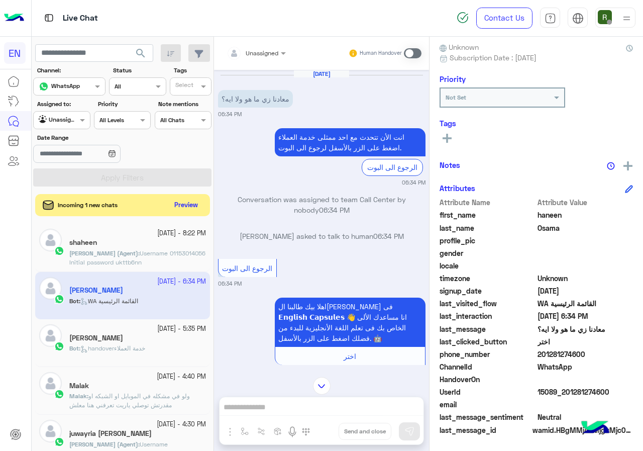
click at [448, 138] on rect at bounding box center [447, 138] width 2 height 9
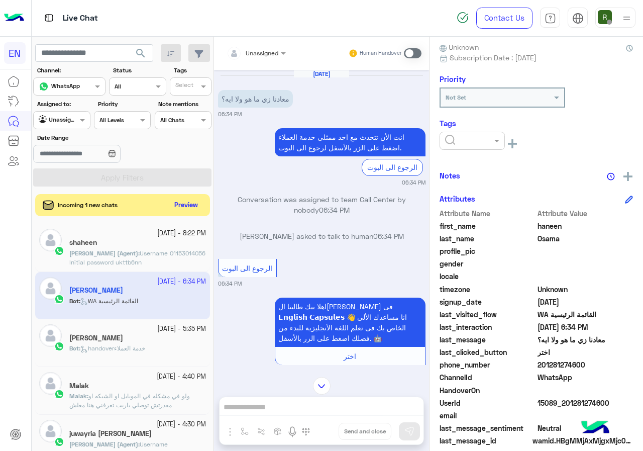
click at [469, 146] on div at bounding box center [472, 141] width 65 height 18
click at [472, 153] on ng-select "Solved Follow Up Blacklisted Shaimaa Sayed Nada Mohamed Christine Abdullah Sale…" at bounding box center [472, 143] width 65 height 23
click at [473, 158] on div "Solved" at bounding box center [472, 165] width 65 height 19
click at [499, 170] on div "Notes" at bounding box center [537, 175] width 194 height 13
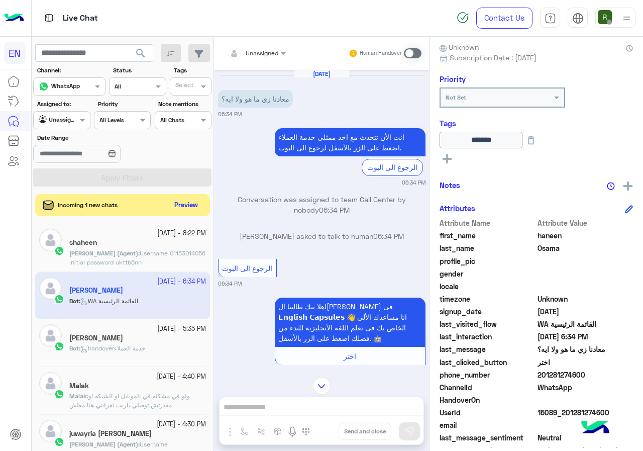
click at [265, 51] on div at bounding box center [256, 52] width 69 height 10
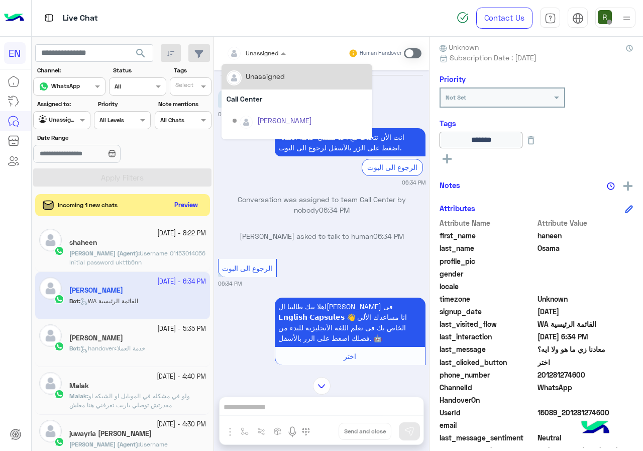
click at [268, 97] on div "Call Center" at bounding box center [297, 98] width 151 height 19
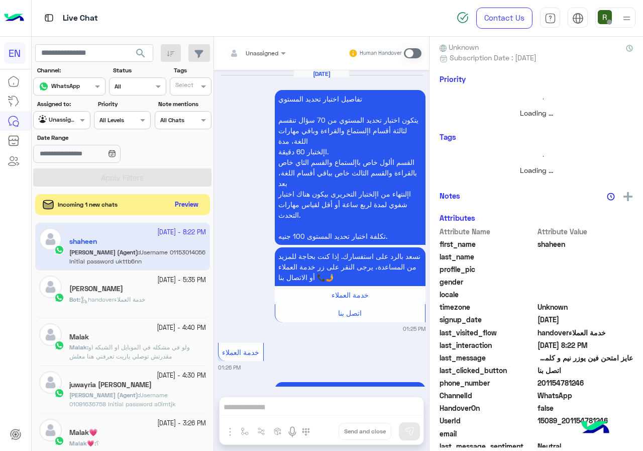
scroll to position [756, 0]
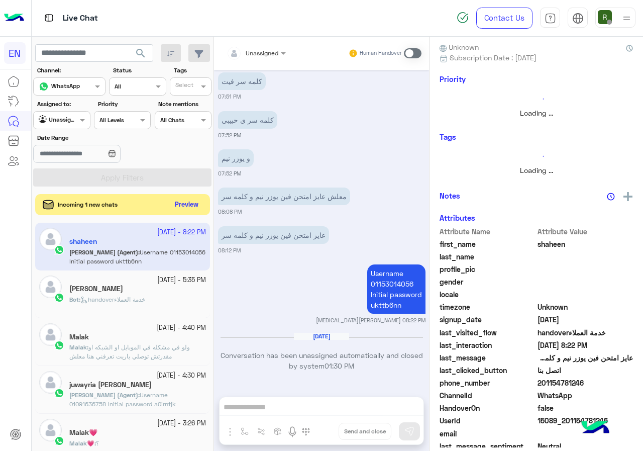
click at [193, 201] on button "Preview" at bounding box center [186, 205] width 31 height 14
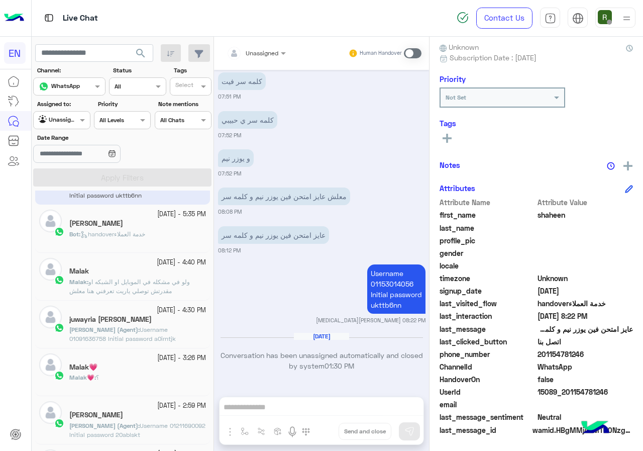
scroll to position [0, 0]
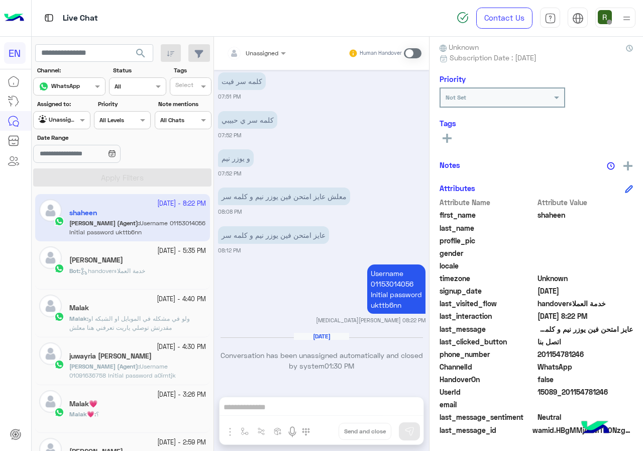
click at [135, 275] on p "Bot : handoverخدمة العملاء" at bounding box center [107, 270] width 76 height 9
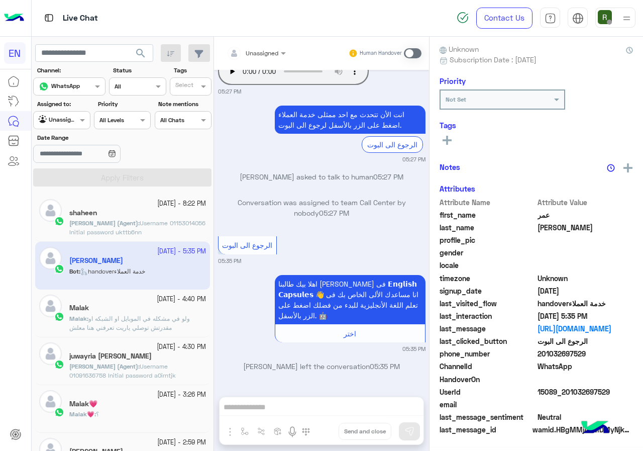
scroll to position [88, 0]
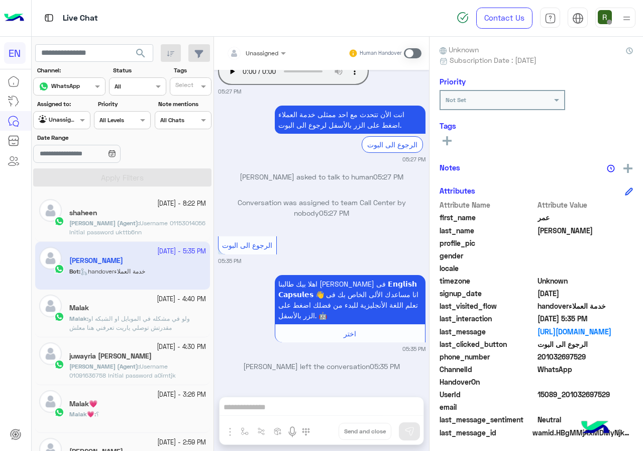
drag, startPoint x: 539, startPoint y: 357, endPoint x: 624, endPoint y: 364, distance: 85.7
click at [624, 364] on div "Attribute Name Attribute Value first_name عمر last_name شريف profile_pic gender…" at bounding box center [537, 320] width 194 height 240
click at [562, 378] on span at bounding box center [586, 382] width 96 height 11
drag, startPoint x: 541, startPoint y: 358, endPoint x: 595, endPoint y: 357, distance: 53.8
click at [595, 357] on span "201032697529" at bounding box center [586, 356] width 96 height 11
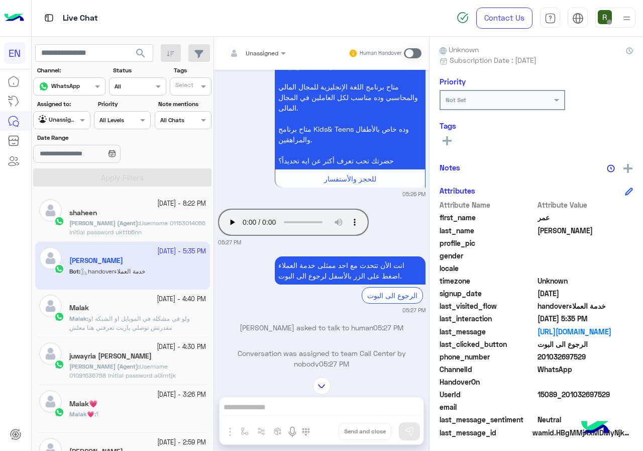
scroll to position [0, 0]
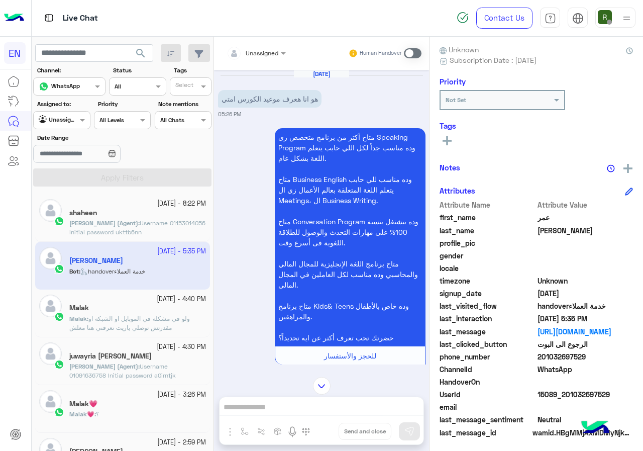
click at [448, 140] on icon at bounding box center [447, 140] width 9 height 9
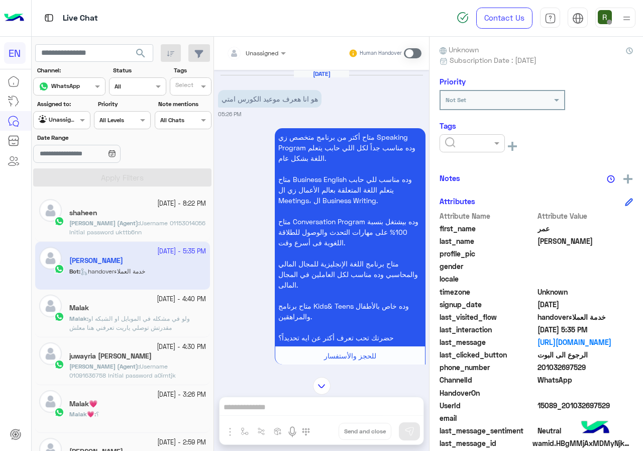
click at [471, 151] on div at bounding box center [472, 143] width 65 height 18
click at [482, 170] on div "Solved" at bounding box center [472, 167] width 65 height 19
click at [494, 174] on div "Notes" at bounding box center [537, 178] width 194 height 13
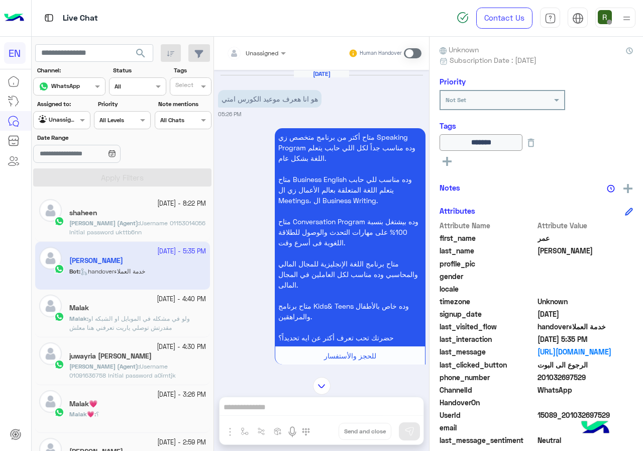
click at [401, 52] on small "Human Handover" at bounding box center [381, 53] width 42 height 8
click at [274, 43] on div "Unassigned Human Handover" at bounding box center [321, 53] width 215 height 33
click at [262, 61] on div "Unassigned" at bounding box center [253, 53] width 52 height 20
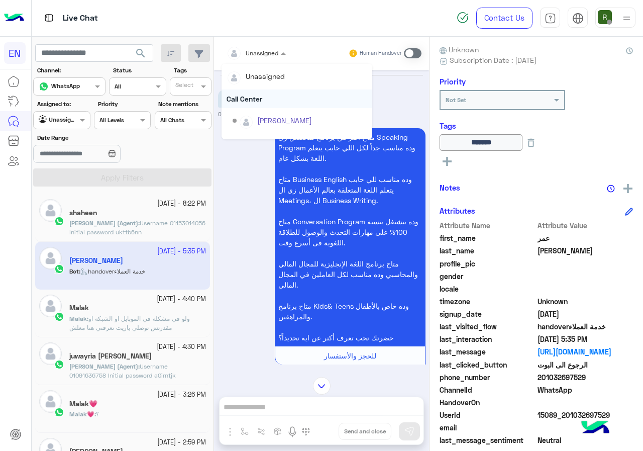
click at [262, 98] on div "Call Center" at bounding box center [297, 98] width 151 height 19
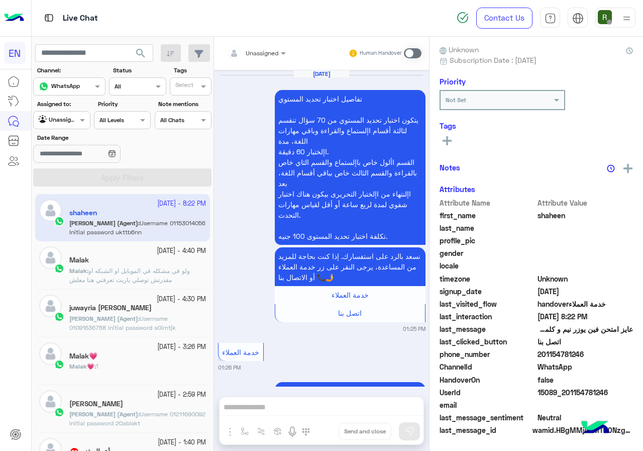
scroll to position [756, 0]
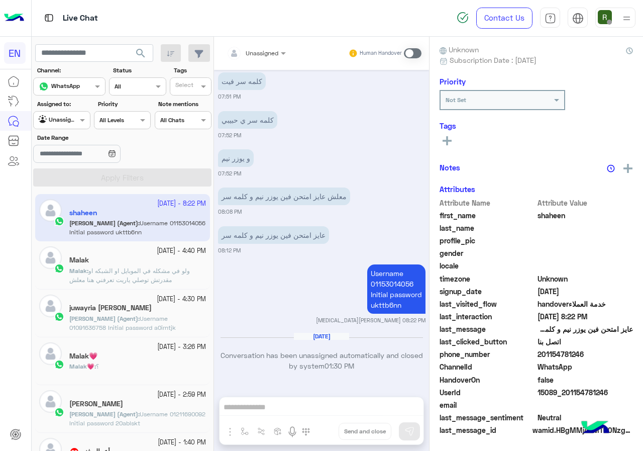
click at [159, 285] on div "14 October - 4:40 PM Malak Malak : ولو في مشكله في الموبايل او الشبكه او مقدرتش…" at bounding box center [122, 265] width 175 height 48
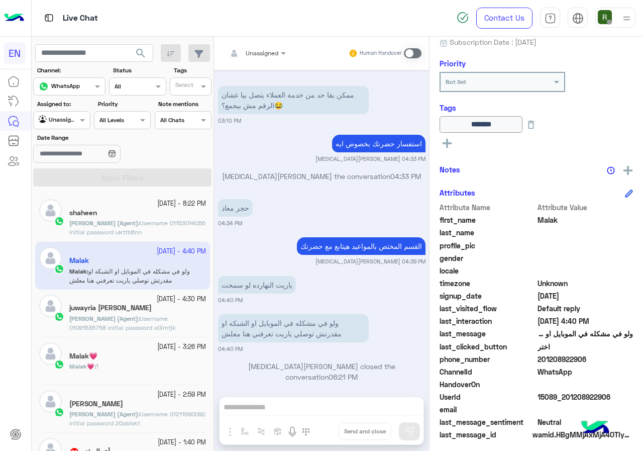
scroll to position [111, 0]
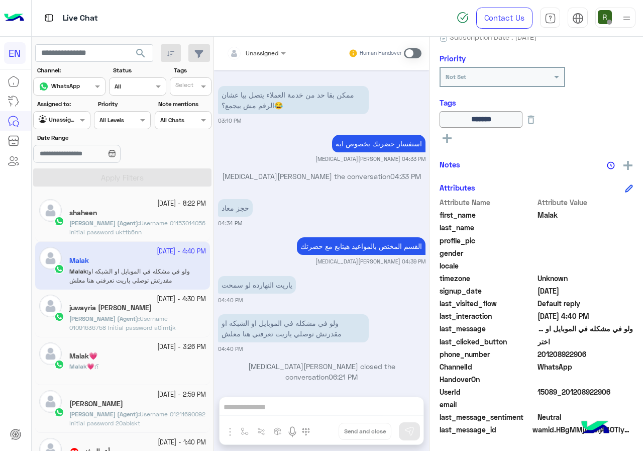
drag, startPoint x: 549, startPoint y: 355, endPoint x: 643, endPoint y: 355, distance: 93.5
click at [643, 355] on div "Malak Reachable Unknown Subscription Date : 07/14/2025 Priority Not Set Tags **…" at bounding box center [537, 242] width 214 height 411
click at [269, 57] on div "Unassigned" at bounding box center [262, 53] width 33 height 9
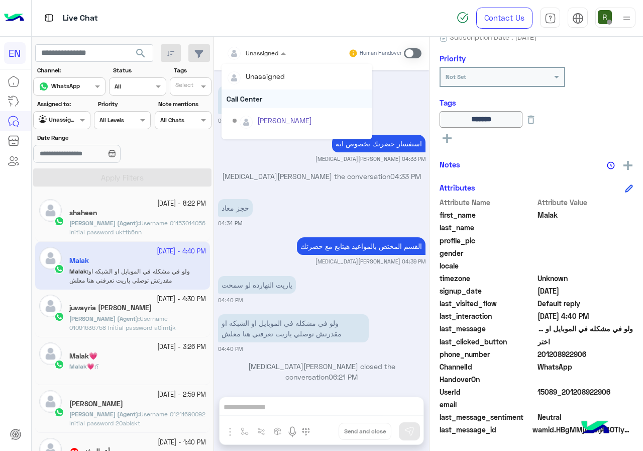
click at [268, 92] on div "Call Center" at bounding box center [297, 98] width 151 height 19
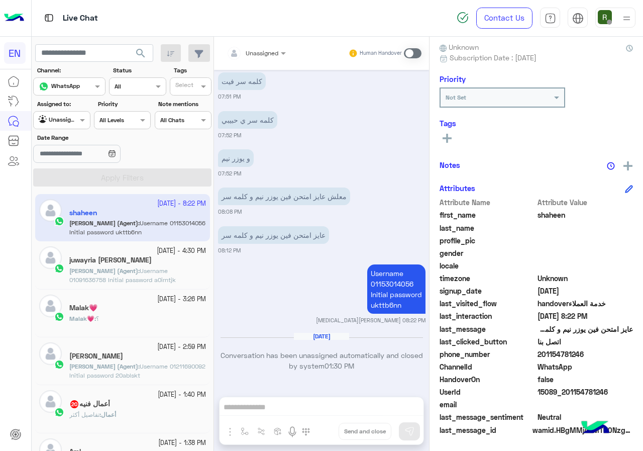
click at [143, 318] on div "Malak💗 : ؟" at bounding box center [137, 323] width 137 height 18
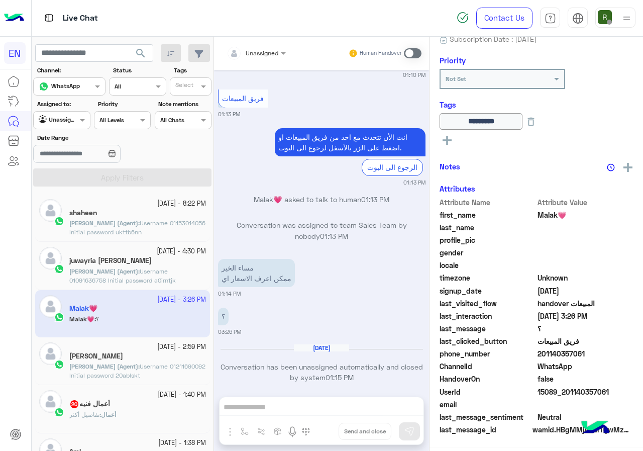
scroll to position [109, 0]
click at [259, 41] on div "Unassigned Human Handover" at bounding box center [321, 53] width 215 height 33
click at [259, 47] on input "text" at bounding box center [244, 51] width 35 height 9
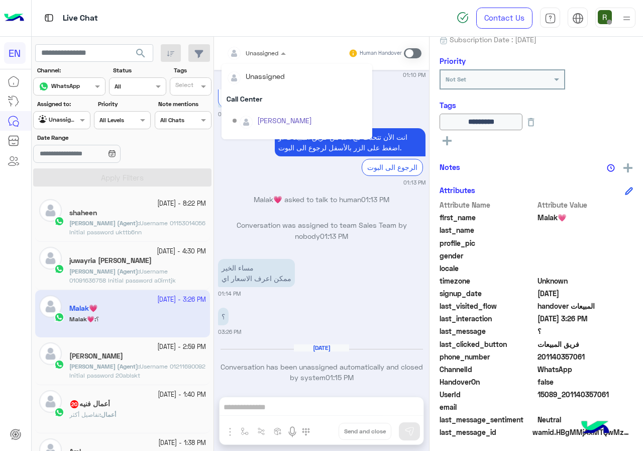
scroll to position [167, 0]
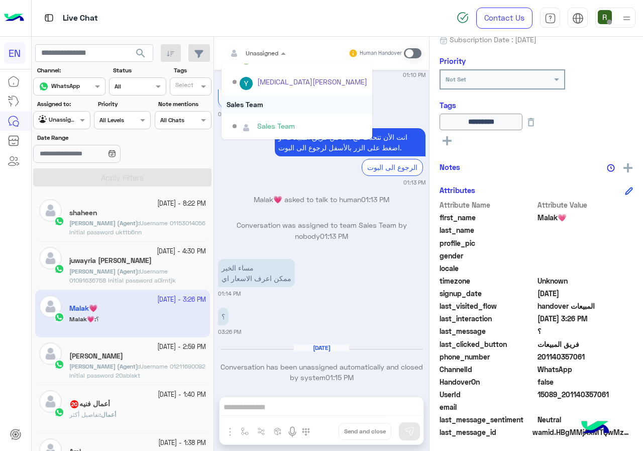
click at [259, 107] on div "Sales Team" at bounding box center [297, 104] width 151 height 19
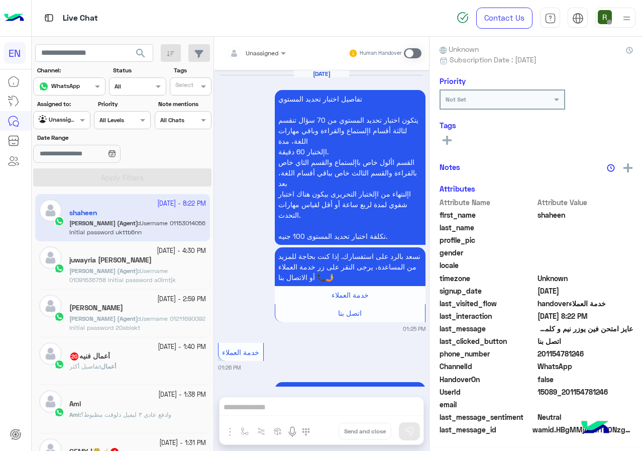
scroll to position [756, 0]
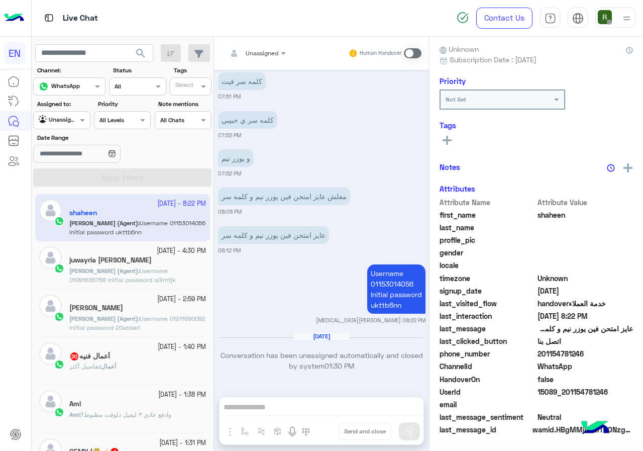
click at [127, 368] on div "أعمال : تفاصيل أكثر" at bounding box center [137, 371] width 137 height 18
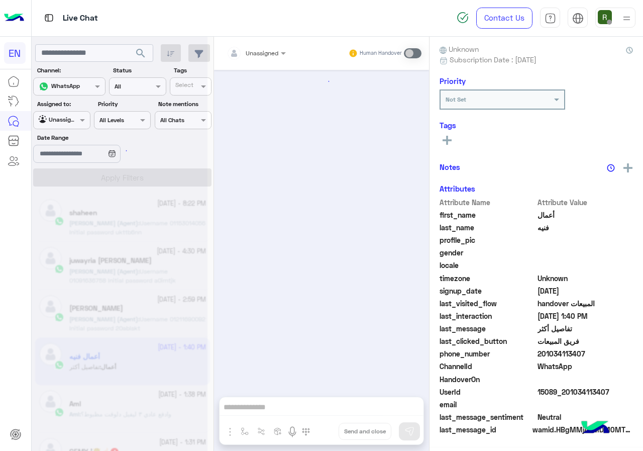
scroll to position [1170, 0]
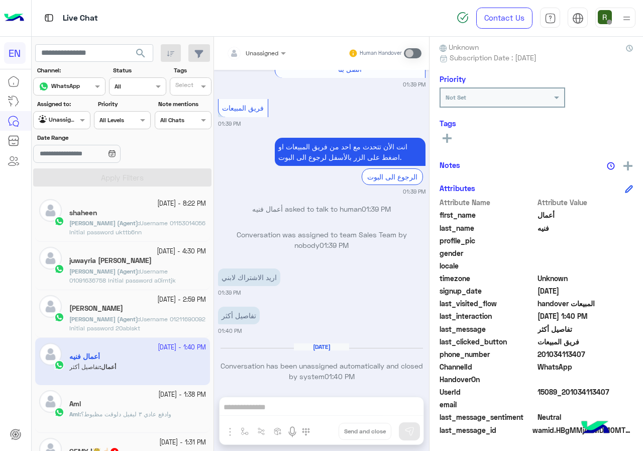
click at [268, 42] on div "Unassigned Human Handover" at bounding box center [321, 53] width 215 height 33
click at [269, 52] on div at bounding box center [256, 52] width 69 height 10
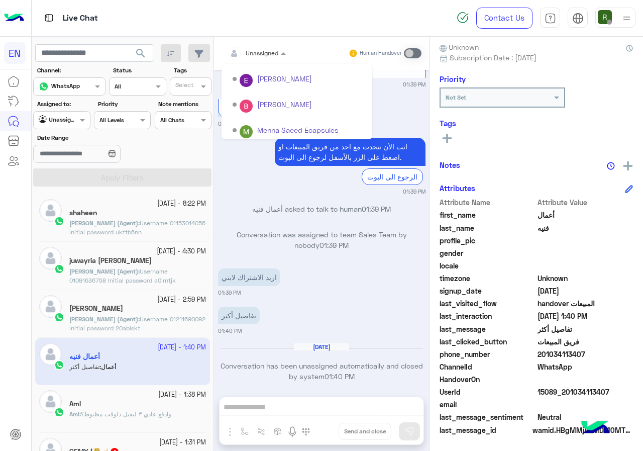
scroll to position [167, 0]
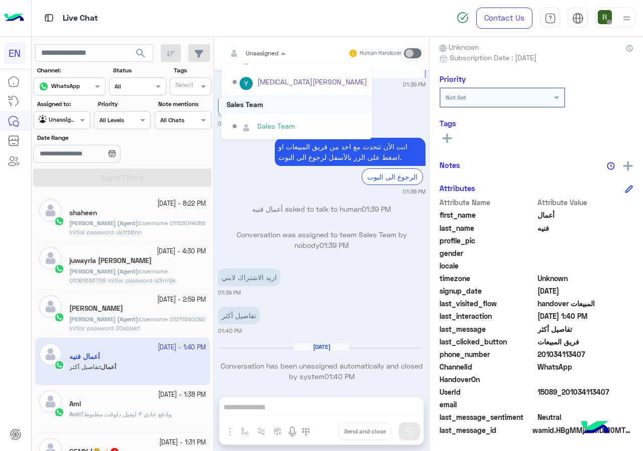
click at [272, 106] on div "Sales Team" at bounding box center [297, 104] width 151 height 19
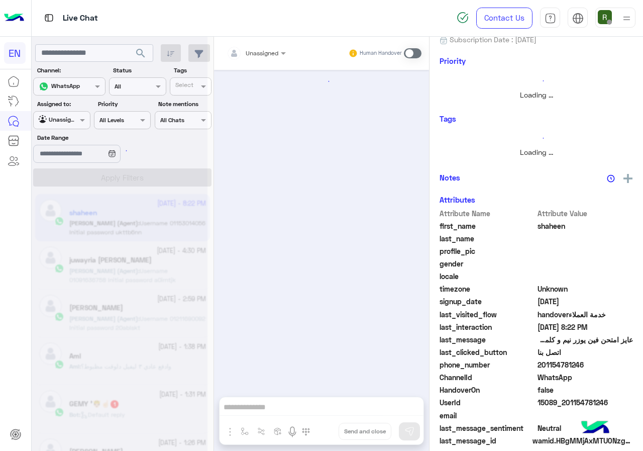
scroll to position [756, 0]
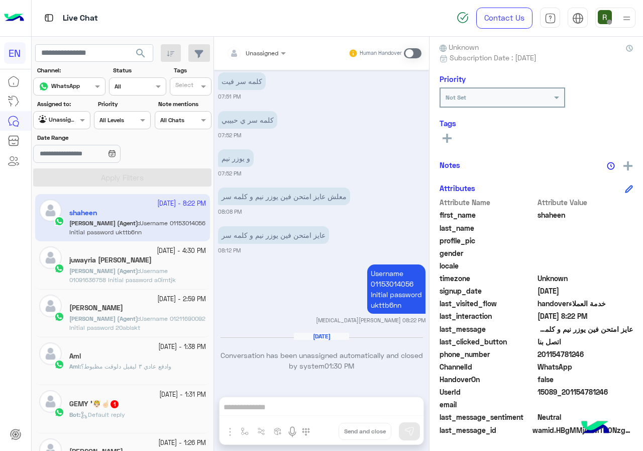
click at [127, 370] on span "وادفع عادي ٣ ليفيل دلوقت مظبوط؟" at bounding box center [126, 366] width 90 height 8
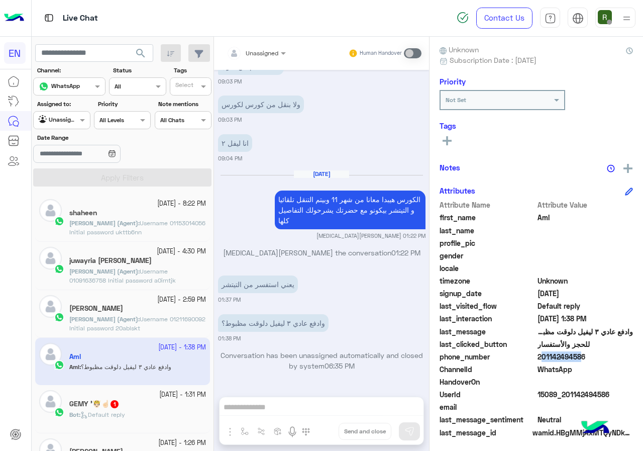
drag, startPoint x: 535, startPoint y: 356, endPoint x: 576, endPoint y: 356, distance: 40.7
click at [576, 356] on div "phone_number 201142494586" at bounding box center [537, 357] width 194 height 13
click at [562, 360] on span "201142494586" at bounding box center [586, 356] width 96 height 11
drag, startPoint x: 540, startPoint y: 355, endPoint x: 580, endPoint y: 358, distance: 39.9
click at [580, 358] on span "201142494586" at bounding box center [586, 356] width 96 height 11
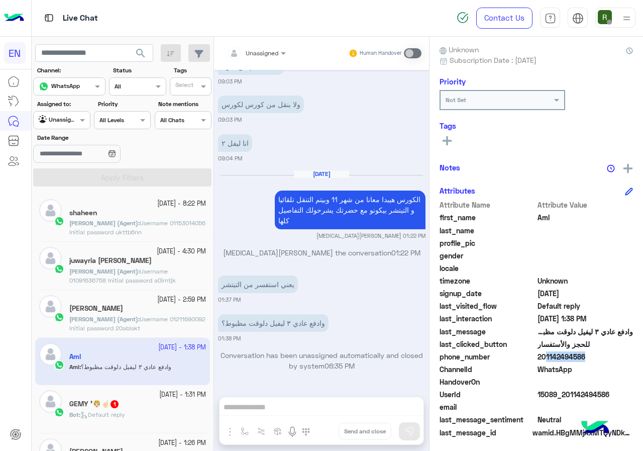
click at [580, 358] on span "201142494586" at bounding box center [586, 356] width 96 height 11
drag, startPoint x: 541, startPoint y: 357, endPoint x: 605, endPoint y: 353, distance: 63.9
click at [605, 353] on span "201142494586" at bounding box center [586, 356] width 96 height 11
click at [260, 48] on input "text" at bounding box center [244, 51] width 35 height 9
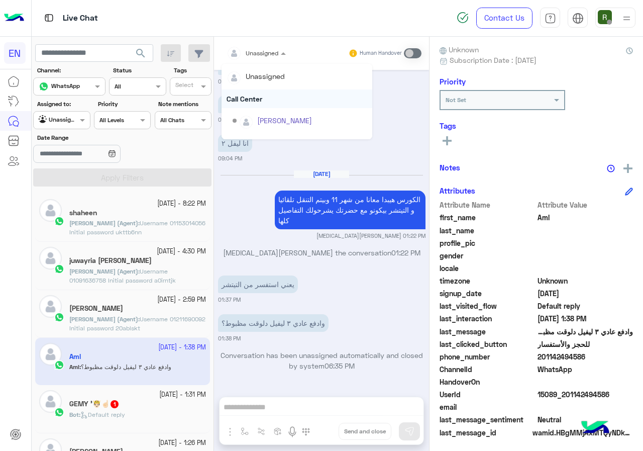
click at [257, 101] on div "Call Center" at bounding box center [297, 98] width 151 height 19
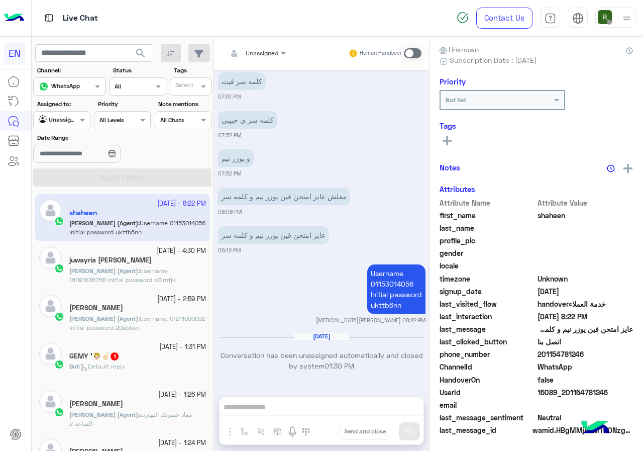
click at [138, 360] on div "GEMY '🤴🏻☝🏻 1" at bounding box center [137, 357] width 137 height 11
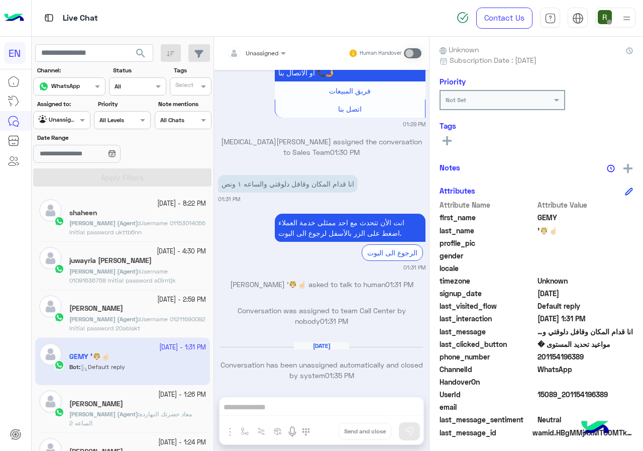
drag, startPoint x: 542, startPoint y: 355, endPoint x: 604, endPoint y: 355, distance: 61.8
click at [604, 355] on span "201154196389" at bounding box center [586, 356] width 96 height 11
drag, startPoint x: 556, startPoint y: 360, endPoint x: 477, endPoint y: 406, distance: 91.0
click at [477, 406] on span "email" at bounding box center [488, 407] width 96 height 11
drag, startPoint x: 539, startPoint y: 355, endPoint x: 583, endPoint y: 353, distance: 43.8
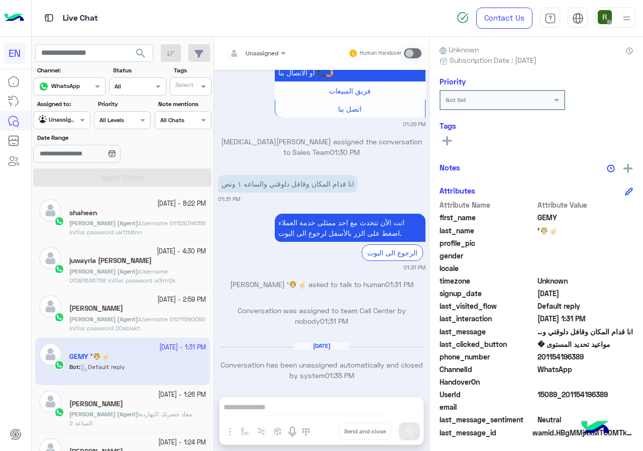
click at [583, 353] on span "201154196389" at bounding box center [586, 356] width 96 height 11
click at [258, 54] on input "text" at bounding box center [244, 51] width 35 height 9
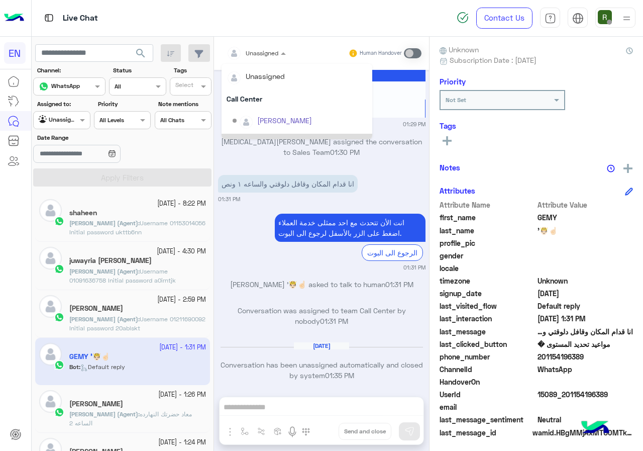
click at [268, 211] on div "انت الأن تتحدث مع احد ممثلى خدمة العملاء اضغط على الزر بالأسفل لرجوع الى البوت.…" at bounding box center [322, 241] width 208 height 61
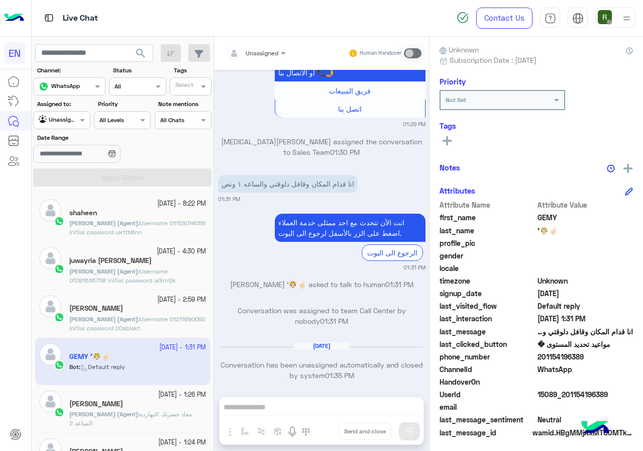
click at [253, 62] on div "Unassigned" at bounding box center [253, 53] width 52 height 20
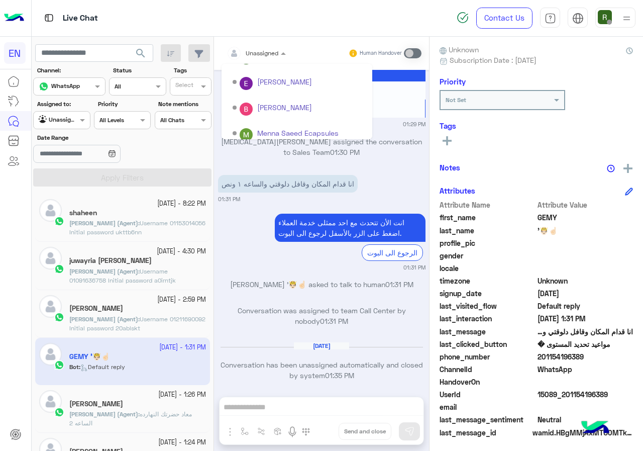
scroll to position [167, 0]
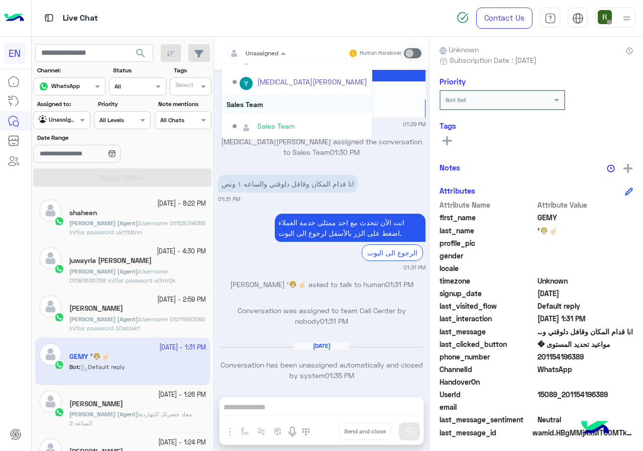
click at [256, 105] on div "Sales Team" at bounding box center [297, 104] width 151 height 19
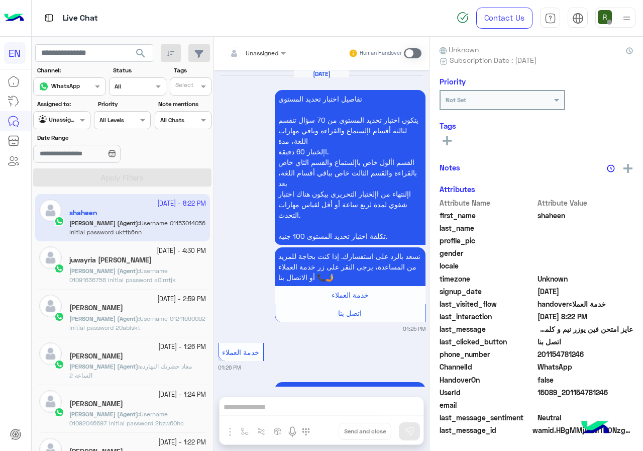
scroll to position [756, 0]
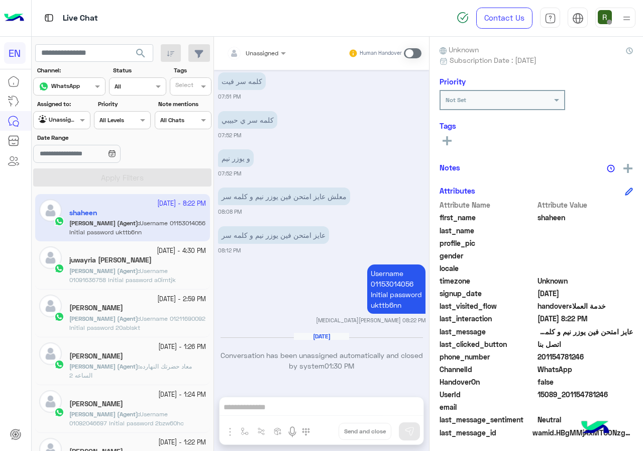
click at [63, 126] on div "Agent Filter Unassigned" at bounding box center [61, 120] width 57 height 18
click at [75, 172] on div "Your Inbox" at bounding box center [62, 179] width 58 height 20
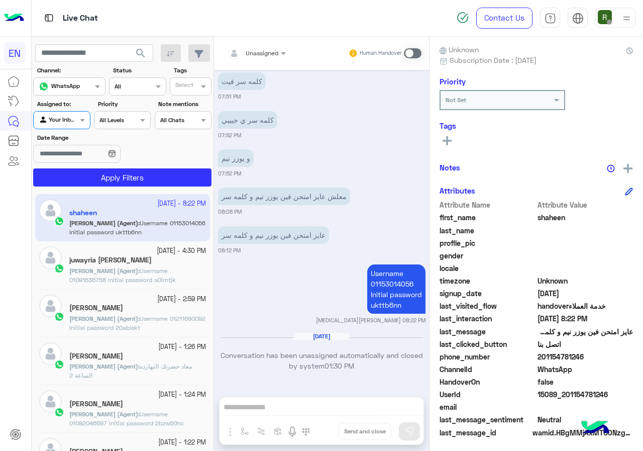
click at [82, 188] on app-inbox-users-filters "search Channel: Channel WhatsApp Status Channel All Tags Select Assigned to: Ag…" at bounding box center [123, 114] width 182 height 154
click at [83, 182] on button "Apply Filters" at bounding box center [122, 177] width 178 height 18
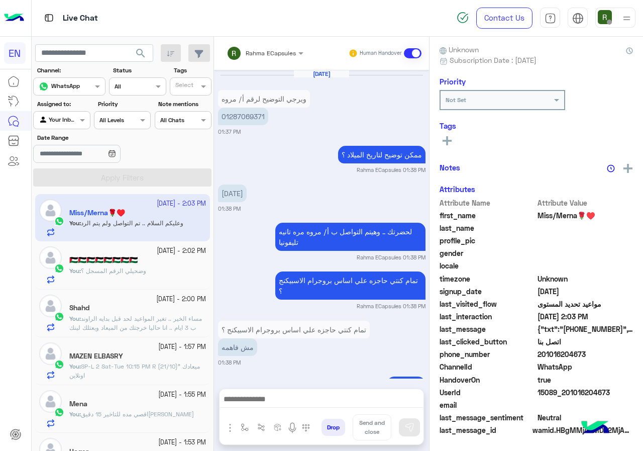
scroll to position [999, 0]
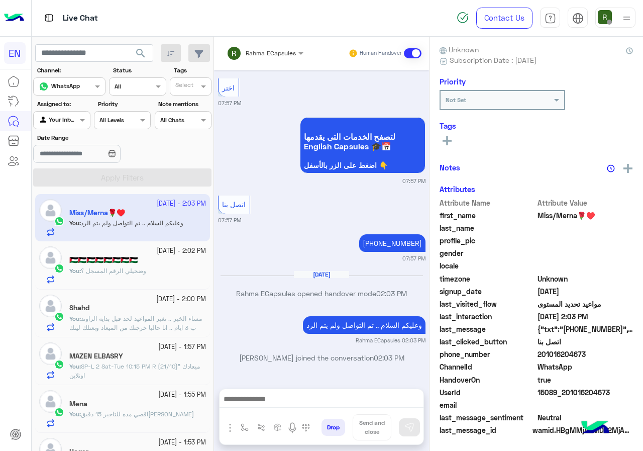
click at [244, 52] on input "text" at bounding box center [252, 51] width 51 height 9
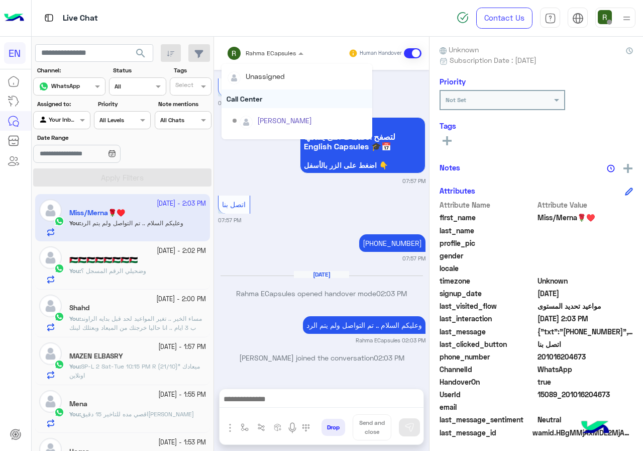
click at [256, 97] on div "Call Center" at bounding box center [297, 98] width 151 height 19
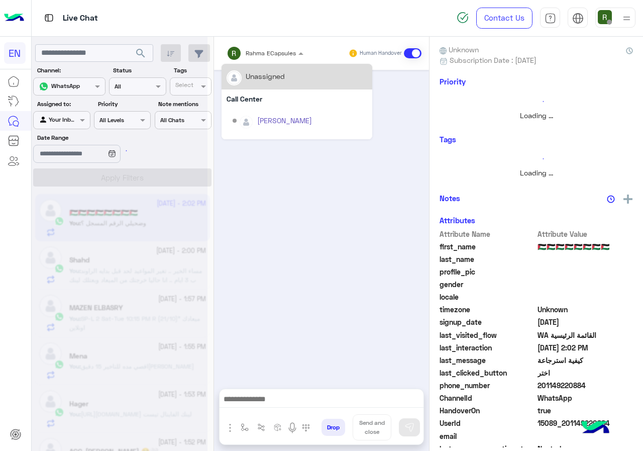
click at [251, 53] on input "text" at bounding box center [252, 51] width 51 height 9
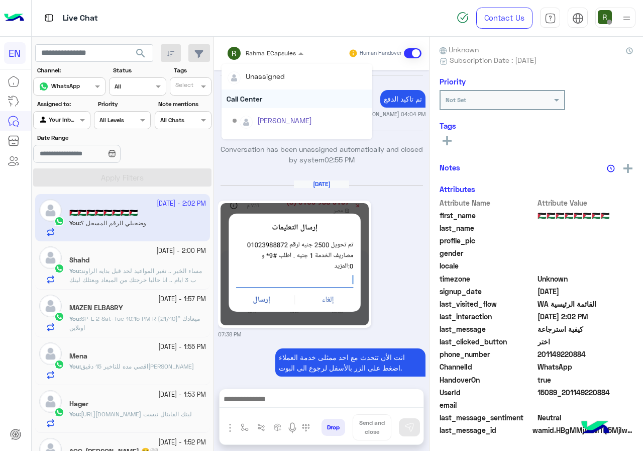
scroll to position [901, 0]
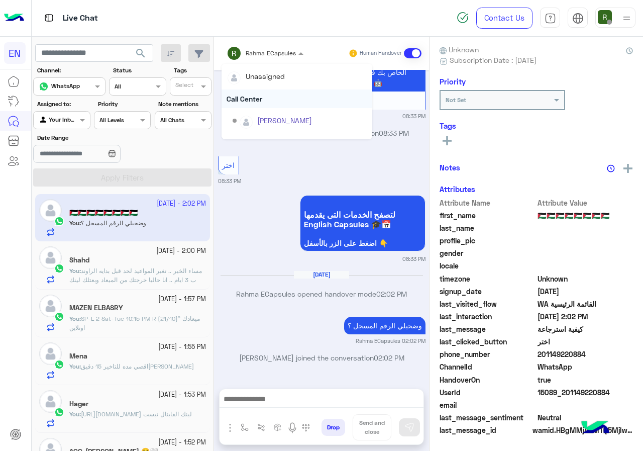
click at [251, 96] on div "Call Center" at bounding box center [297, 98] width 151 height 19
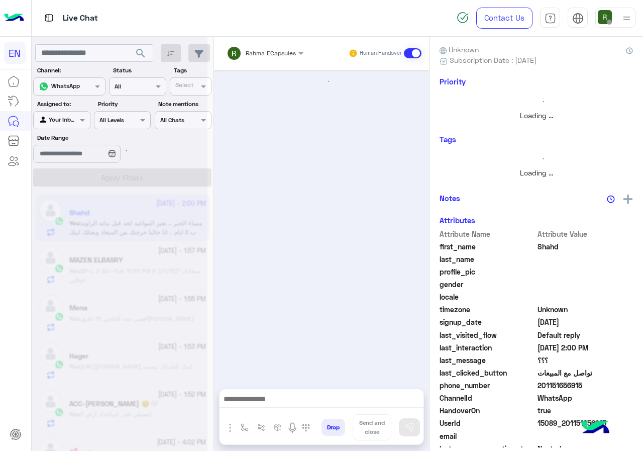
scroll to position [991, 0]
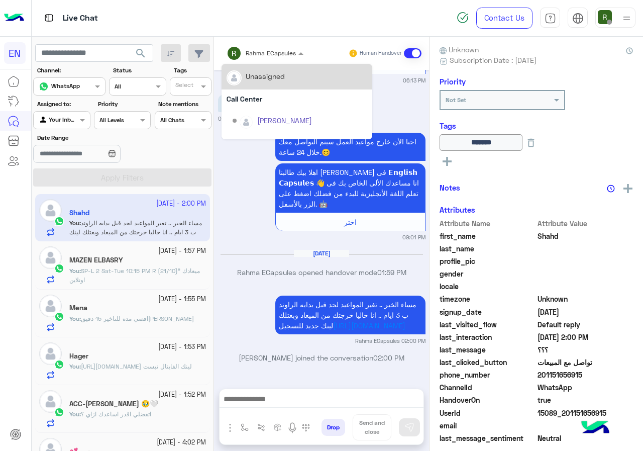
click at [251, 54] on input "text" at bounding box center [252, 51] width 51 height 9
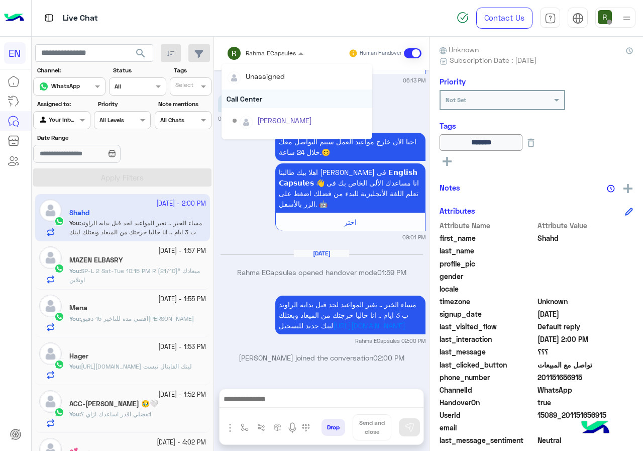
click at [257, 97] on div "Call Center" at bounding box center [297, 98] width 151 height 19
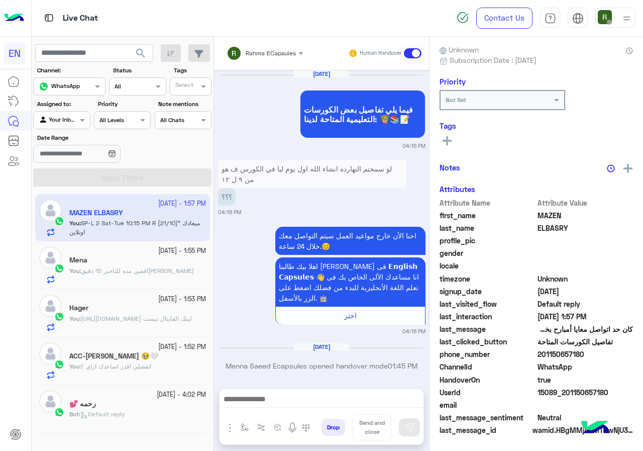
scroll to position [840, 0]
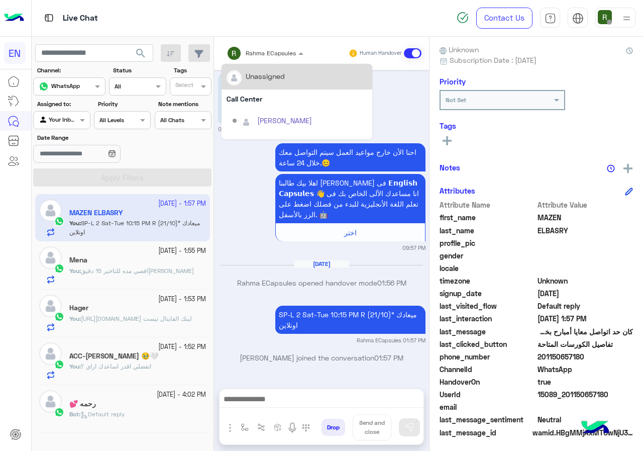
click at [252, 58] on div "Rahma ECapsules" at bounding box center [261, 53] width 69 height 20
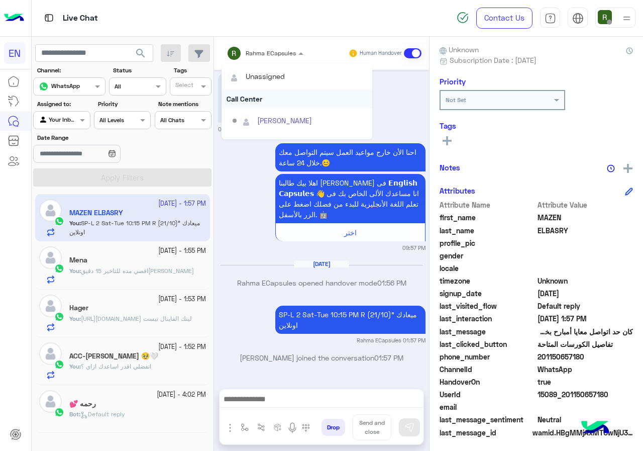
click at [256, 98] on div "Call Center" at bounding box center [297, 98] width 151 height 19
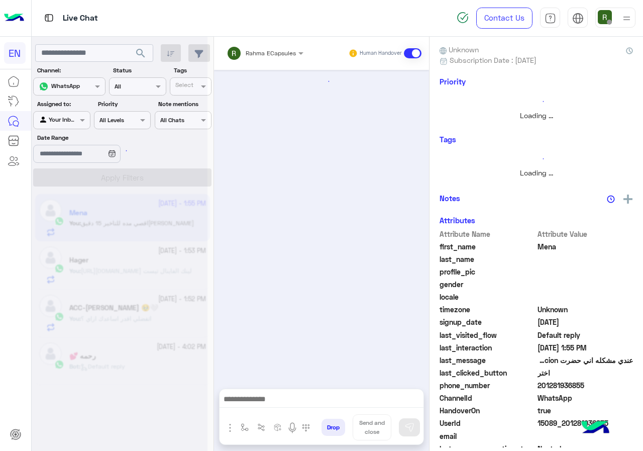
scroll to position [647, 0]
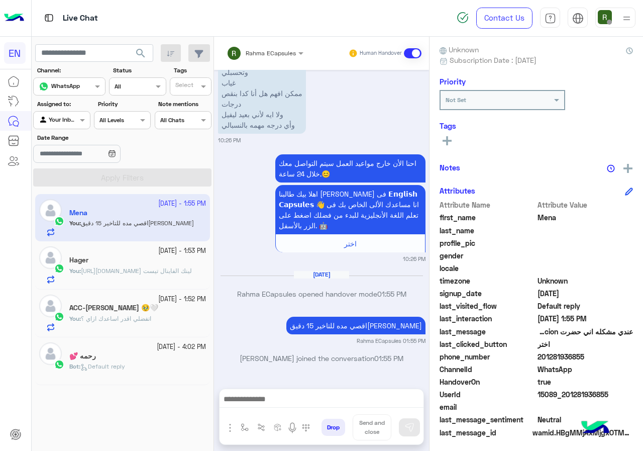
click at [255, 59] on div "Rahma ECapsules" at bounding box center [261, 53] width 69 height 20
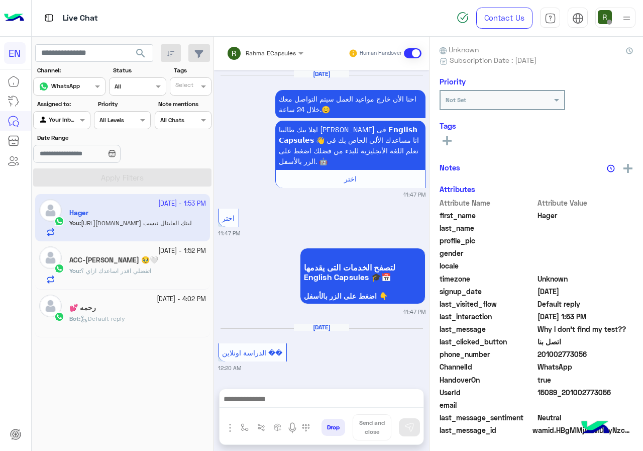
scroll to position [1275, 0]
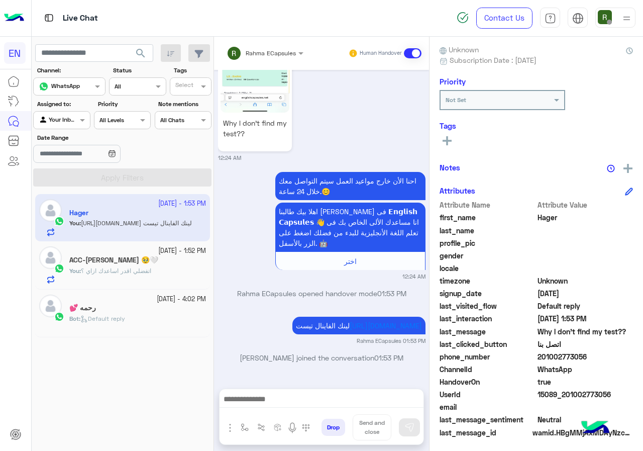
click at [267, 52] on input "text" at bounding box center [252, 51] width 51 height 9
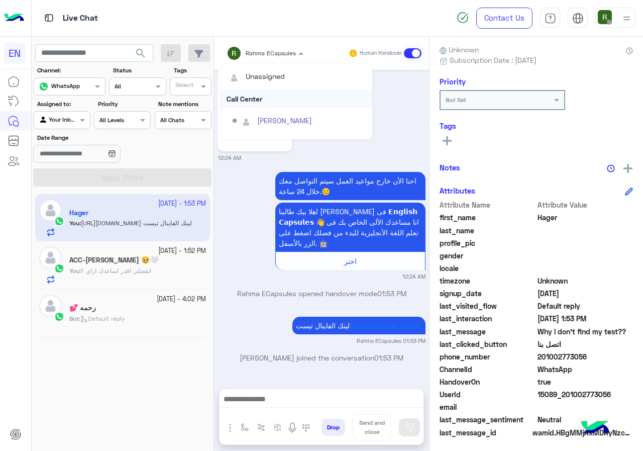
click at [265, 91] on div "Call Center" at bounding box center [297, 98] width 151 height 19
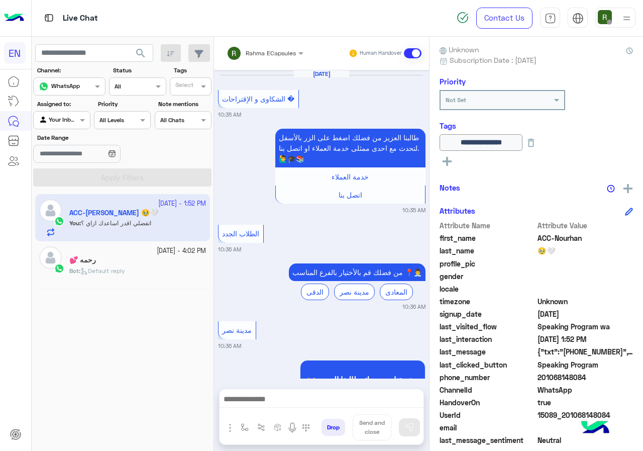
scroll to position [1780, 0]
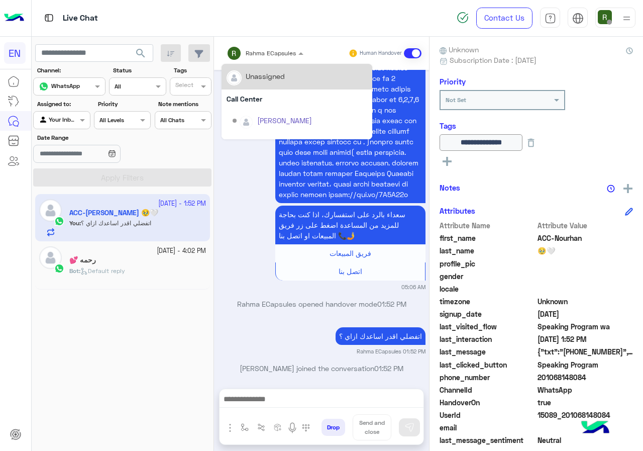
click at [261, 58] on div "Rahma ECapsules" at bounding box center [261, 53] width 69 height 20
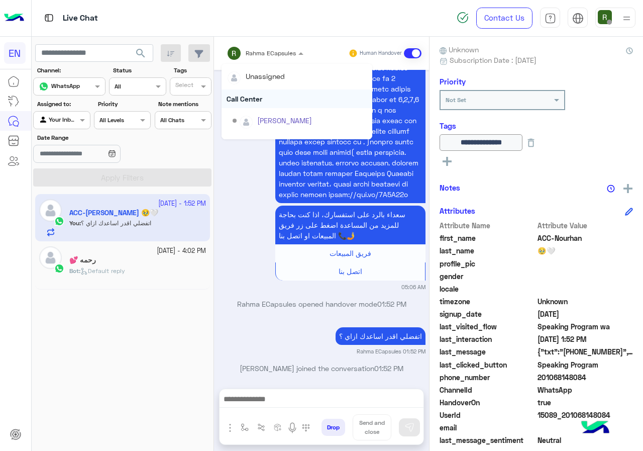
click at [271, 102] on div "Call Center" at bounding box center [297, 98] width 151 height 19
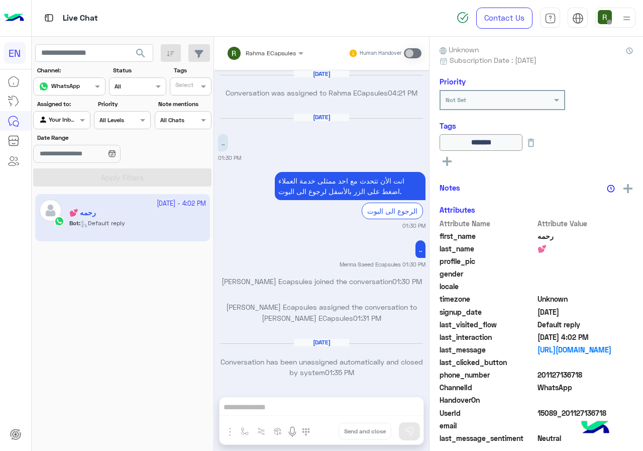
scroll to position [640, 0]
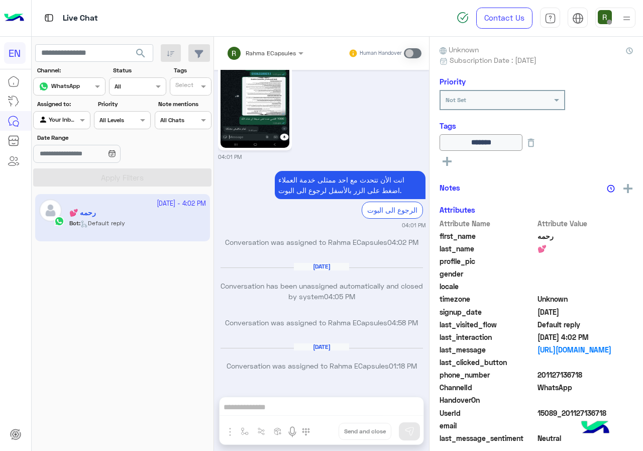
click at [69, 114] on div at bounding box center [62, 119] width 56 height 10
click at [69, 154] on div "Unassigned" at bounding box center [62, 159] width 58 height 20
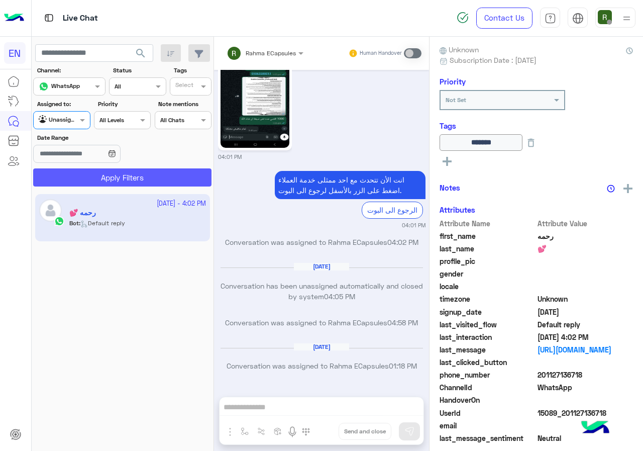
click at [74, 168] on button "Apply Filters" at bounding box center [122, 177] width 178 height 18
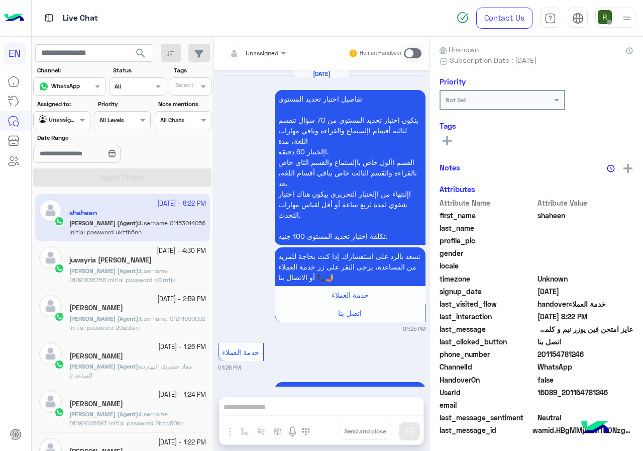
scroll to position [756, 0]
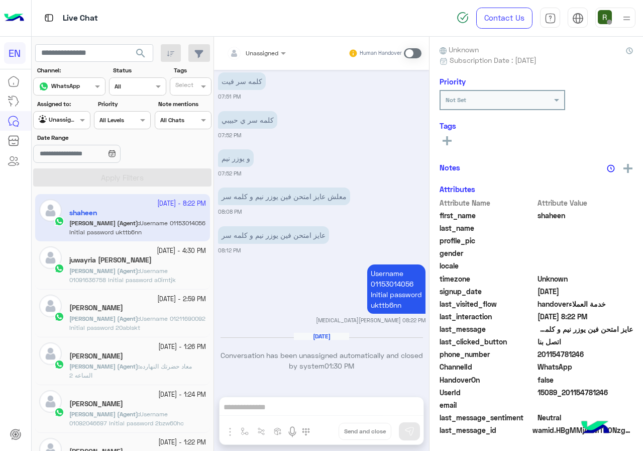
click at [69, 121] on div at bounding box center [62, 119] width 56 height 10
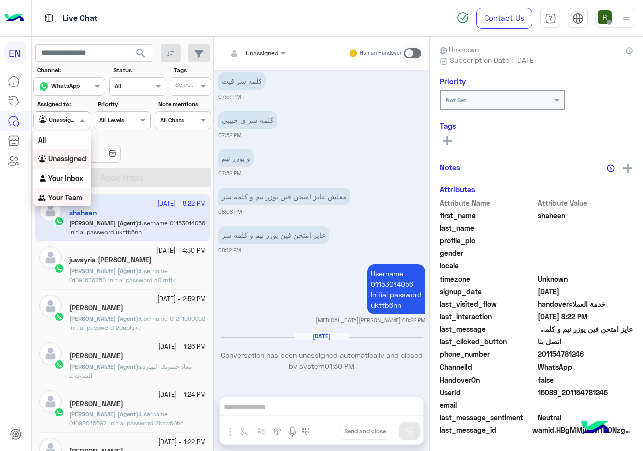
click at [68, 194] on b "Your Team" at bounding box center [65, 197] width 34 height 9
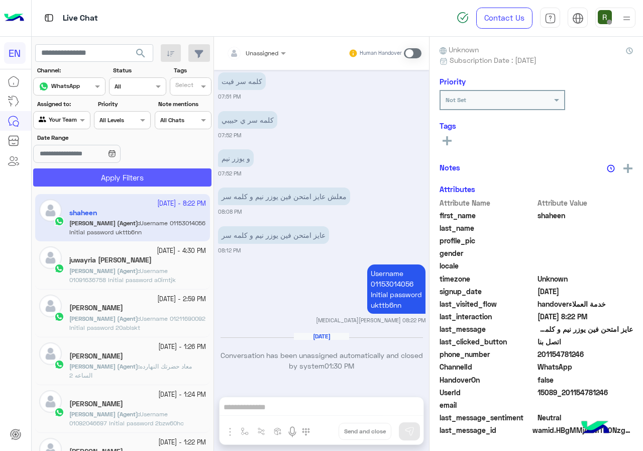
click at [73, 184] on button "Apply Filters" at bounding box center [122, 177] width 178 height 18
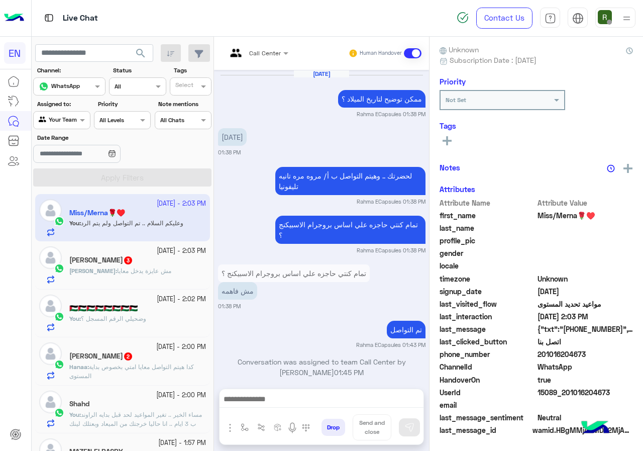
scroll to position [980, 0]
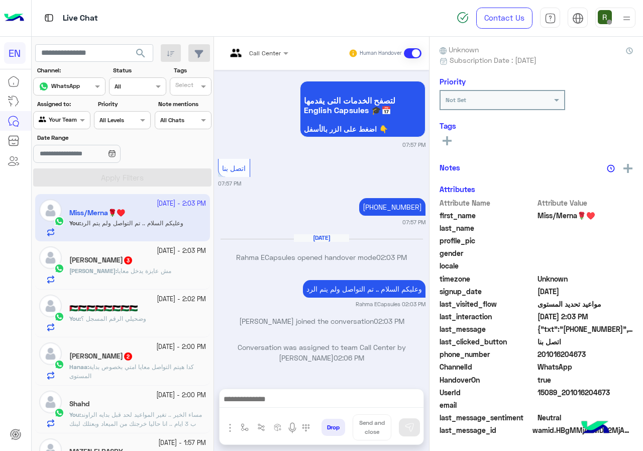
click at [117, 268] on span "مش عايزة يدخل معايا" at bounding box center [144, 271] width 54 height 8
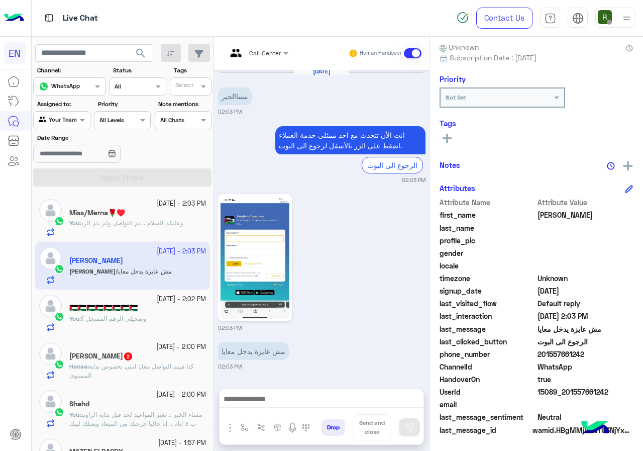
drag, startPoint x: 538, startPoint y: 355, endPoint x: 600, endPoint y: 355, distance: 61.8
click at [600, 355] on span "201557661242" at bounding box center [586, 354] width 96 height 11
click at [548, 359] on span "201557661242" at bounding box center [586, 354] width 96 height 11
drag, startPoint x: 540, startPoint y: 351, endPoint x: 598, endPoint y: 354, distance: 58.4
click at [598, 354] on span "201557661242" at bounding box center [586, 354] width 96 height 11
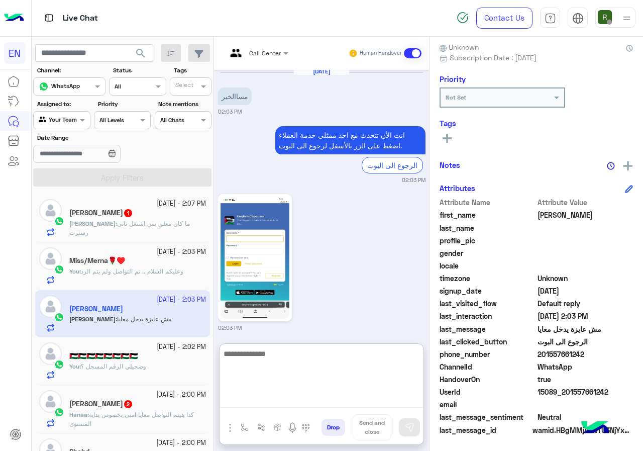
paste textarea "**********"
type textarea "**********"
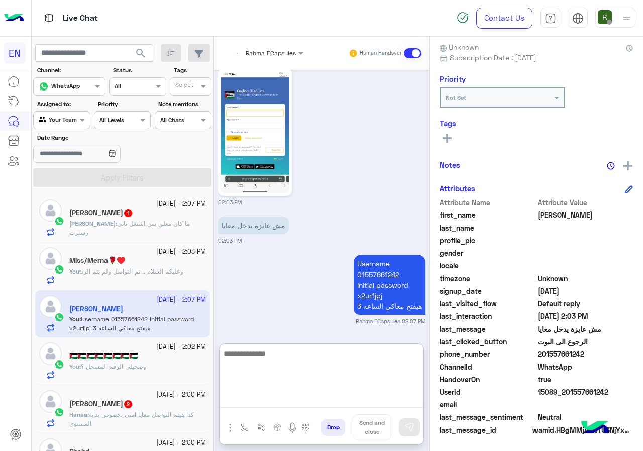
scroll to position [920, 0]
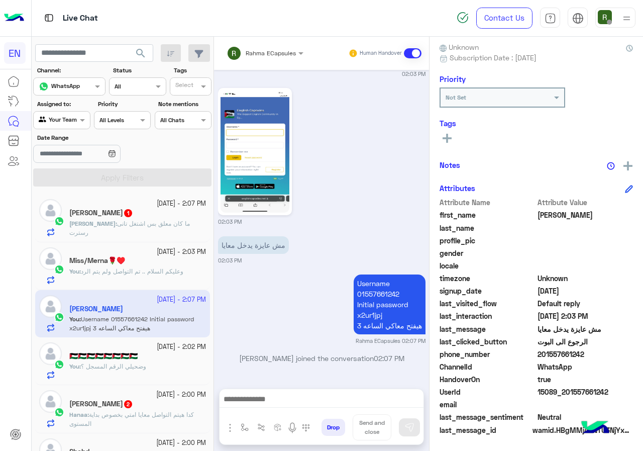
click at [160, 227] on p "Ahmed : ما كان معلق بس اشتغل تانى رسترت" at bounding box center [137, 228] width 137 height 18
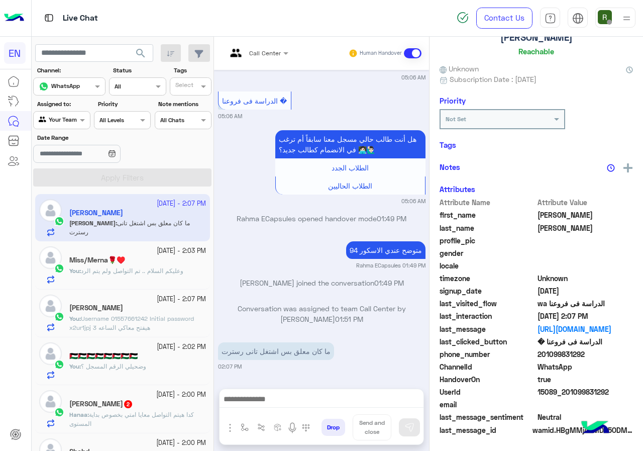
scroll to position [90, 0]
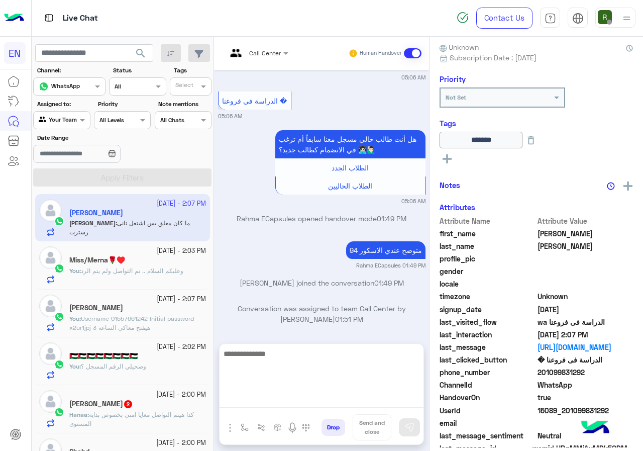
click at [295, 397] on textarea at bounding box center [322, 377] width 204 height 60
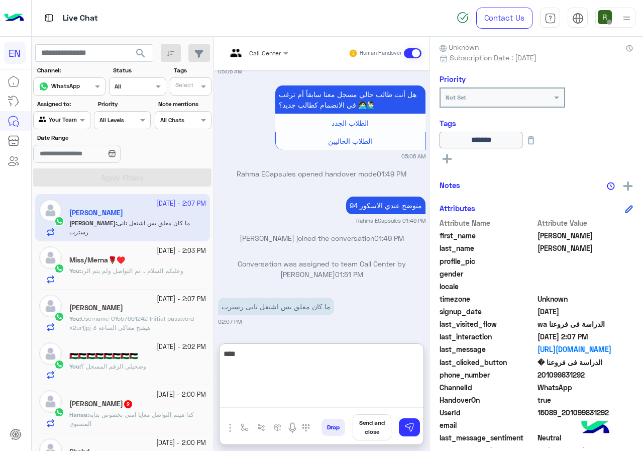
type textarea "****"
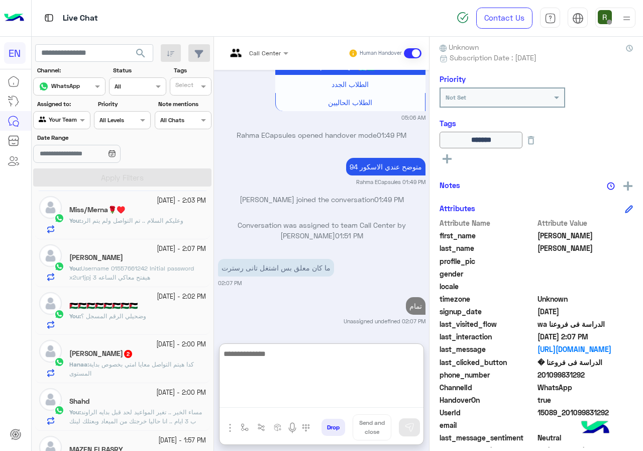
scroll to position [151, 0]
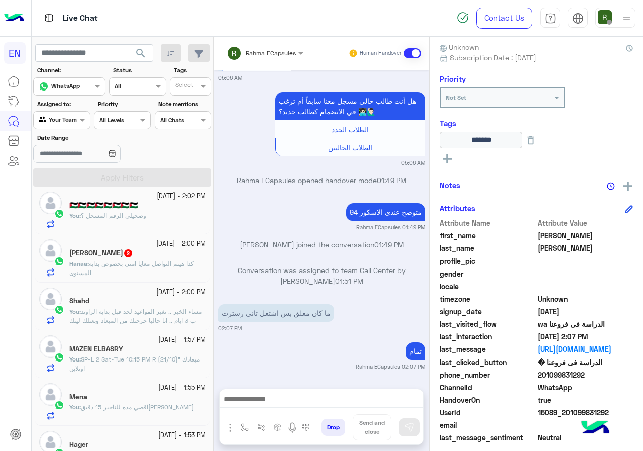
click at [124, 251] on span "2" at bounding box center [128, 253] width 8 height 8
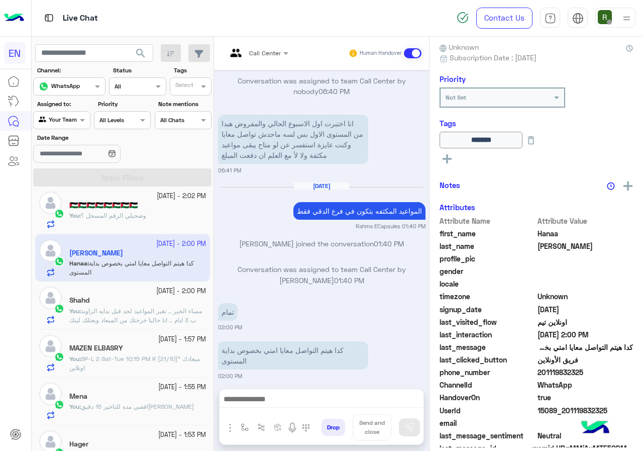
scroll to position [109, 0]
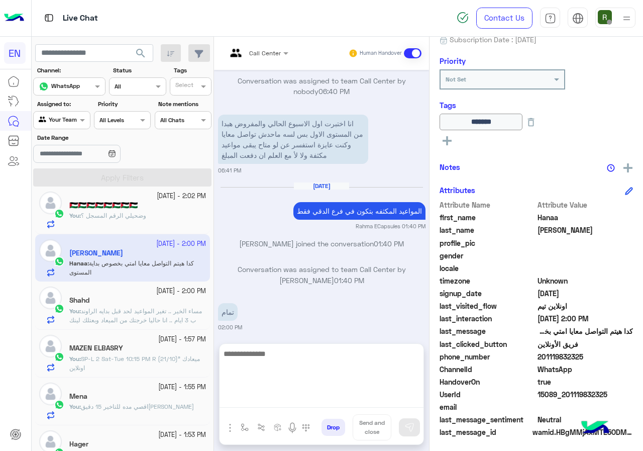
click at [321, 394] on textarea at bounding box center [322, 377] width 204 height 60
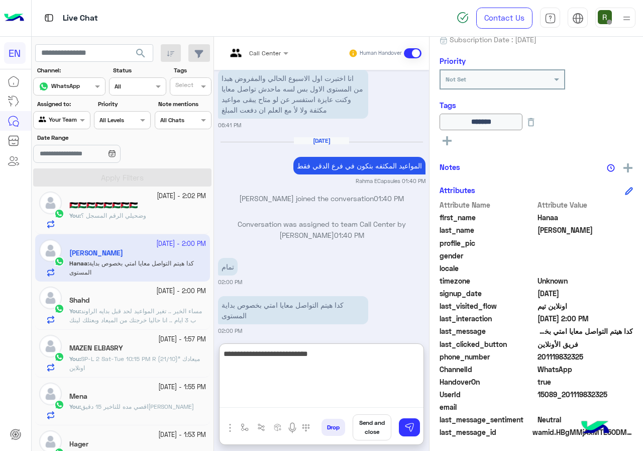
type textarea "**********"
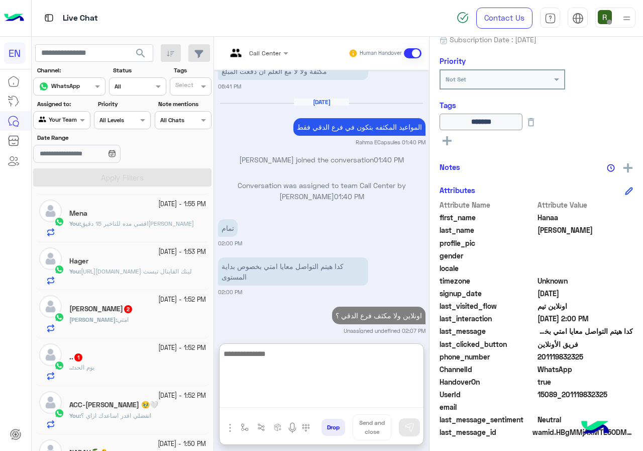
scroll to position [352, 0]
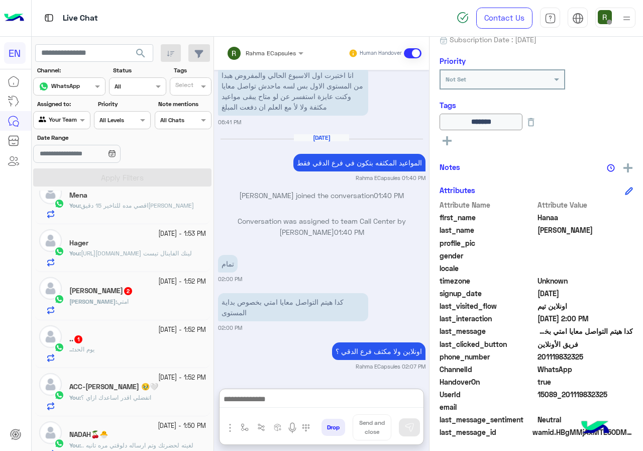
click at [138, 288] on div "مصطفى بهنسي 2" at bounding box center [137, 292] width 137 height 11
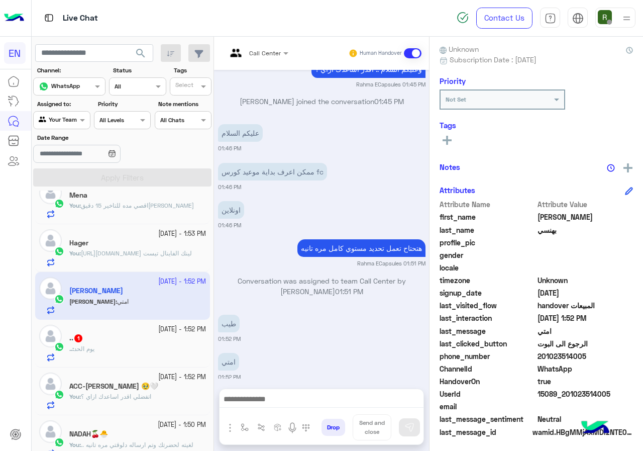
scroll to position [90, 0]
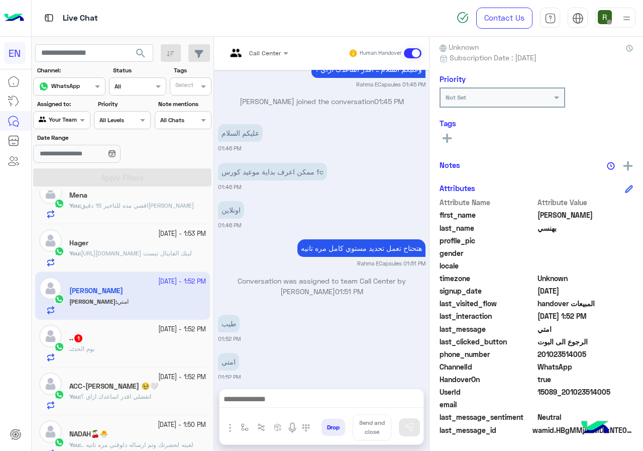
drag, startPoint x: 542, startPoint y: 356, endPoint x: 609, endPoint y: 354, distance: 66.9
click at [609, 354] on span "201023514005" at bounding box center [586, 354] width 96 height 11
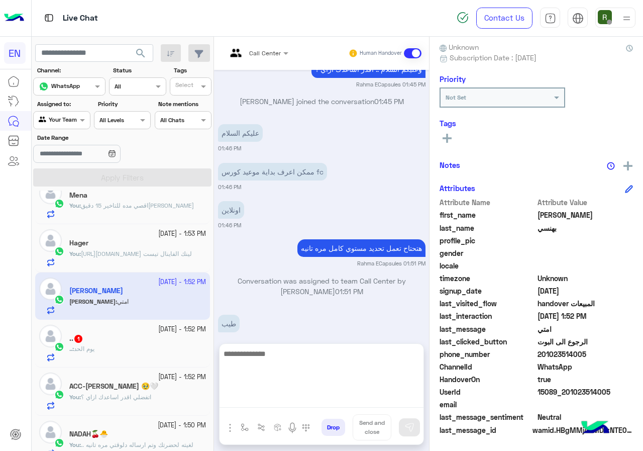
click at [286, 402] on textarea at bounding box center [322, 377] width 204 height 60
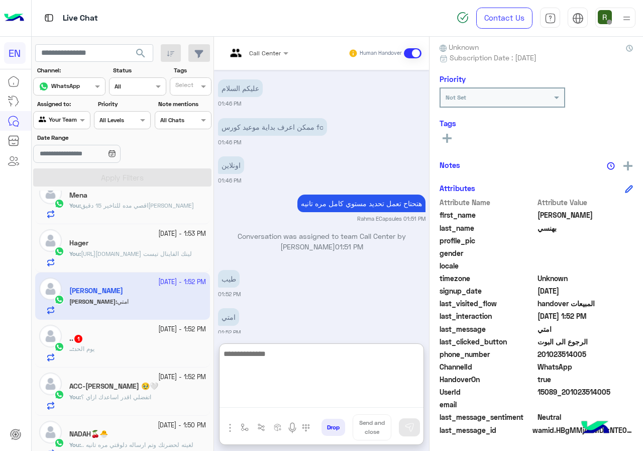
click at [281, 354] on textarea at bounding box center [322, 377] width 204 height 60
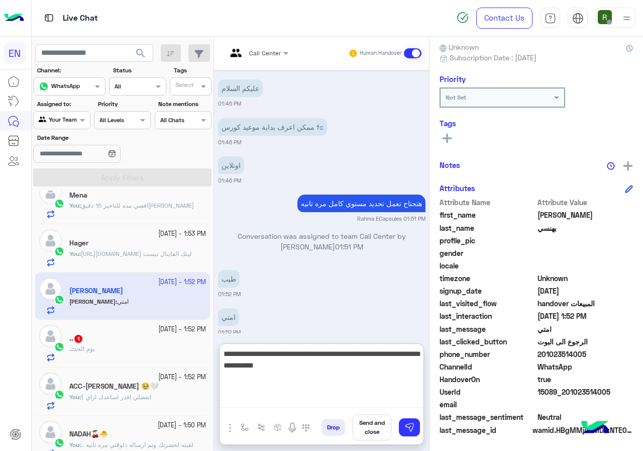
type textarea "**********"
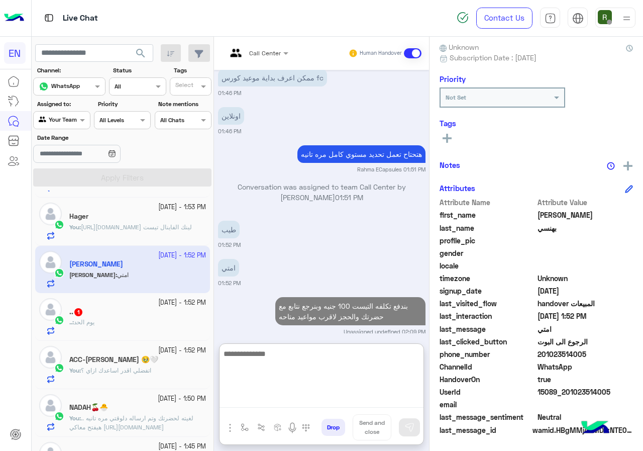
scroll to position [403, 0]
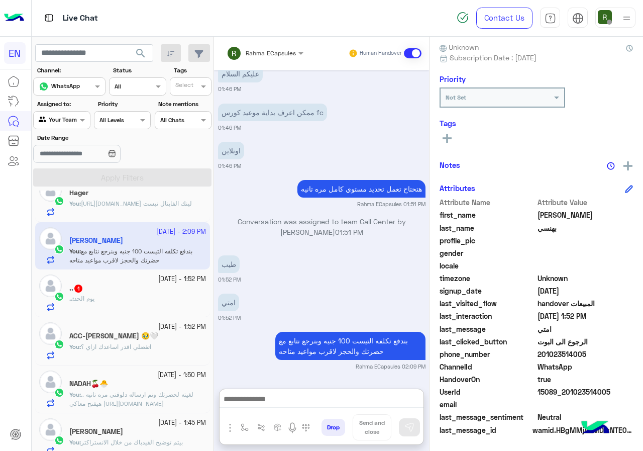
click at [111, 290] on div ".. 1" at bounding box center [137, 289] width 137 height 11
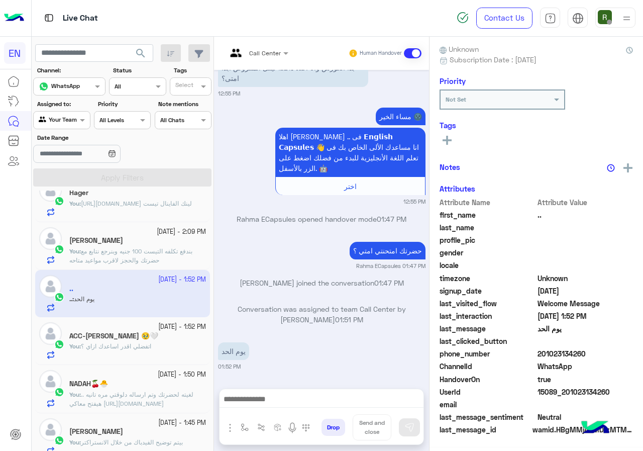
scroll to position [88, 0]
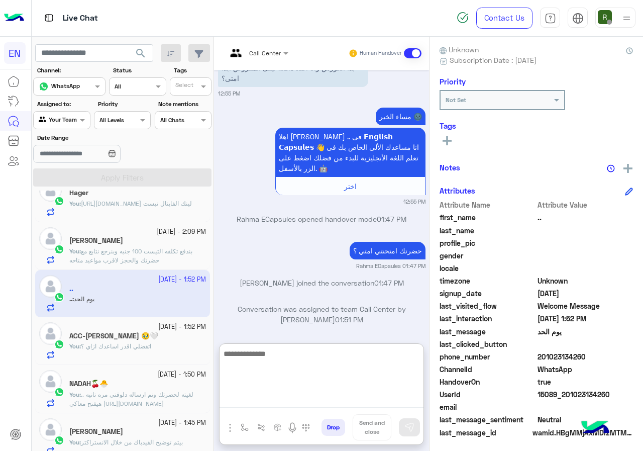
click at [314, 400] on textarea at bounding box center [322, 377] width 204 height 60
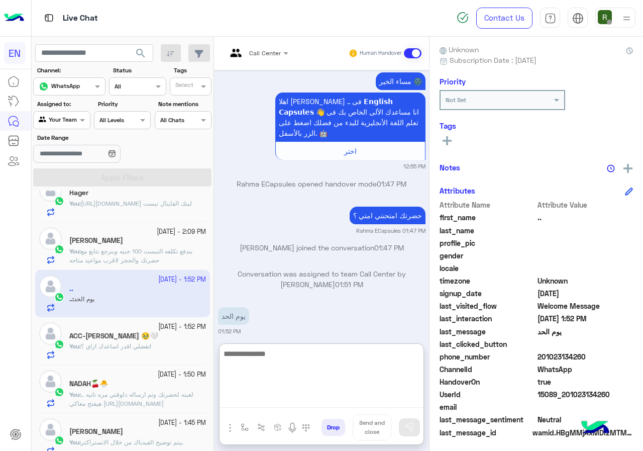
scroll to position [98, 0]
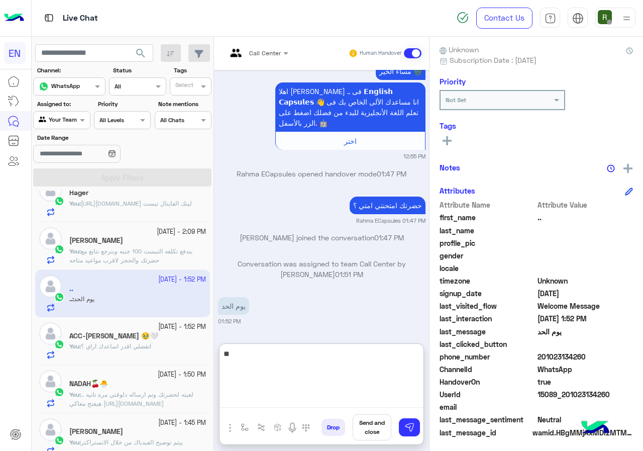
type textarea "*"
type textarea "**********"
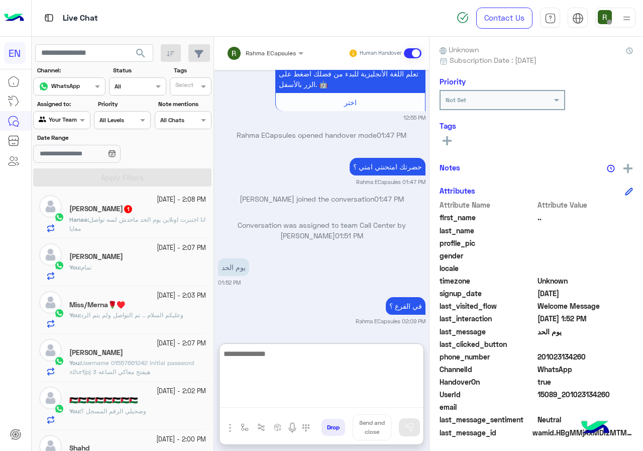
scroll to position [0, 0]
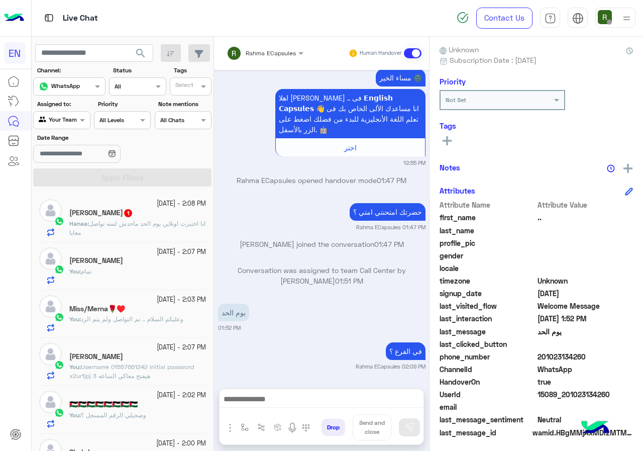
click at [140, 215] on div "Hanaa Ahmed 1" at bounding box center [137, 214] width 137 height 11
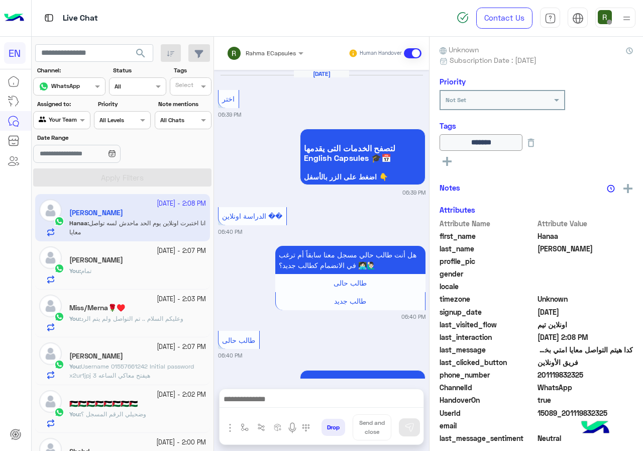
scroll to position [726, 0]
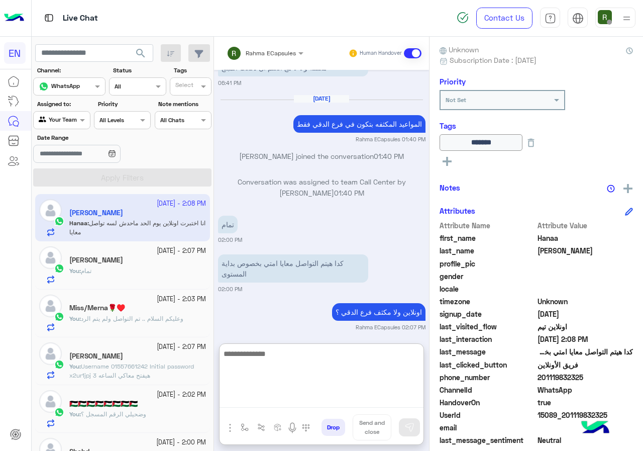
click at [340, 397] on textarea at bounding box center [322, 377] width 204 height 60
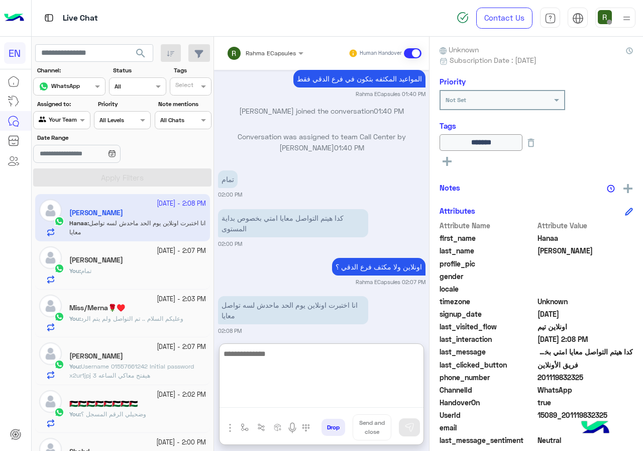
click at [350, 356] on textarea at bounding box center [322, 377] width 204 height 60
type textarea "**********"
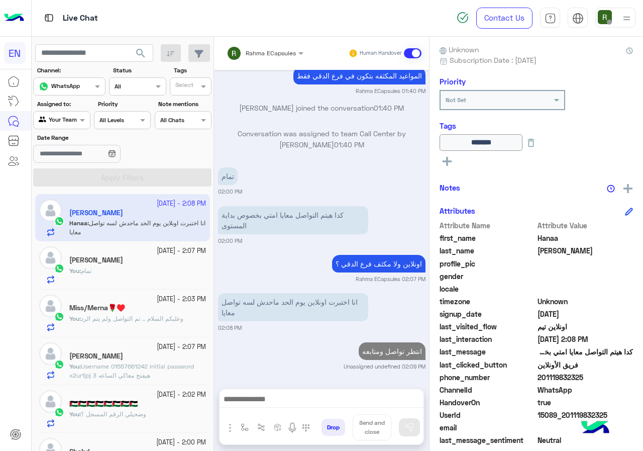
scroll to position [765, 0]
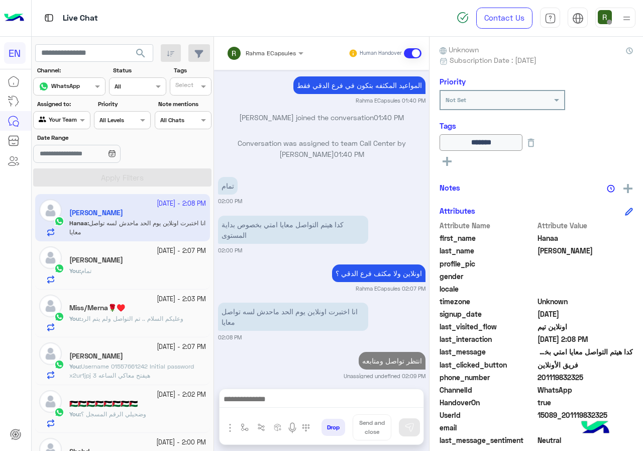
drag, startPoint x: 541, startPoint y: 377, endPoint x: 606, endPoint y: 375, distance: 64.9
click at [606, 375] on span "201119832325" at bounding box center [586, 377] width 96 height 11
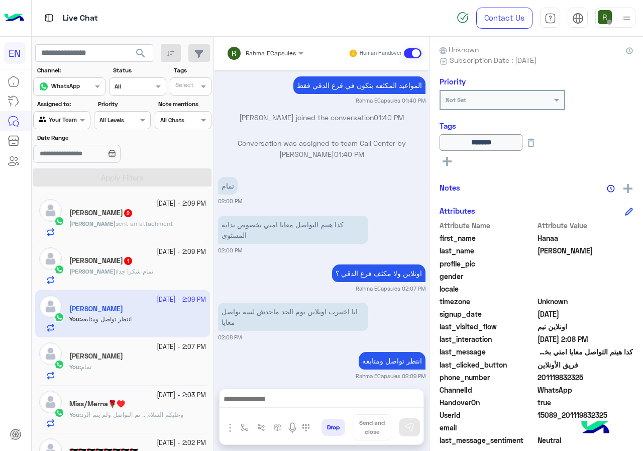
scroll to position [765, 0]
click at [100, 262] on div "Aya 1" at bounding box center [137, 261] width 137 height 11
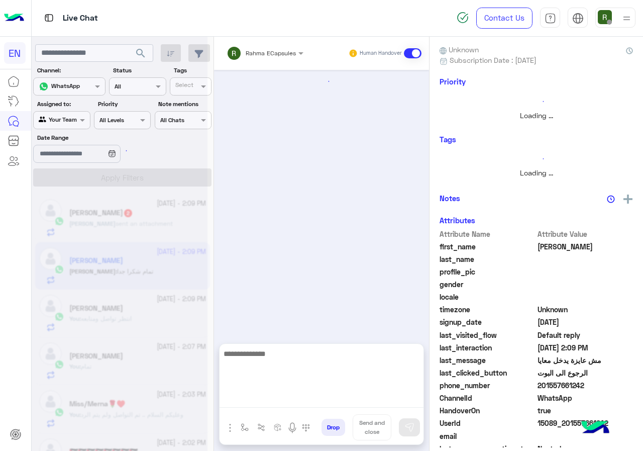
click at [310, 395] on textarea at bounding box center [322, 377] width 204 height 60
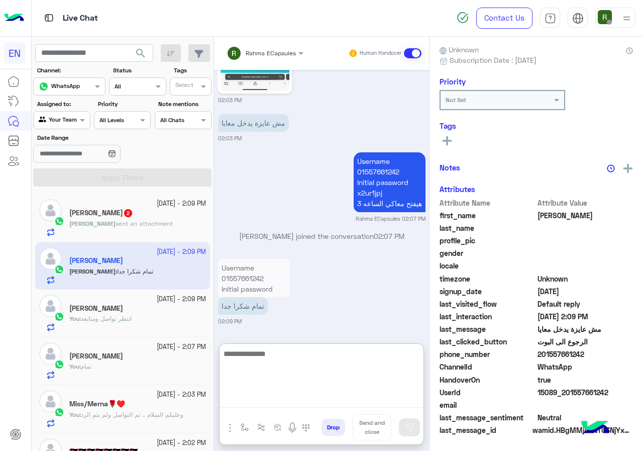
scroll to position [866, 0]
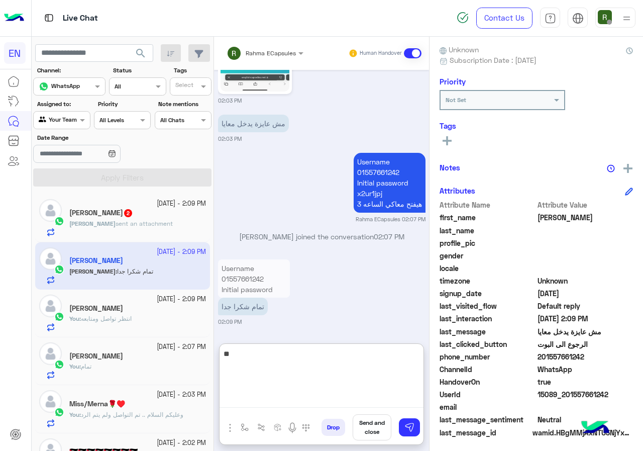
type textarea "*"
type textarea "****"
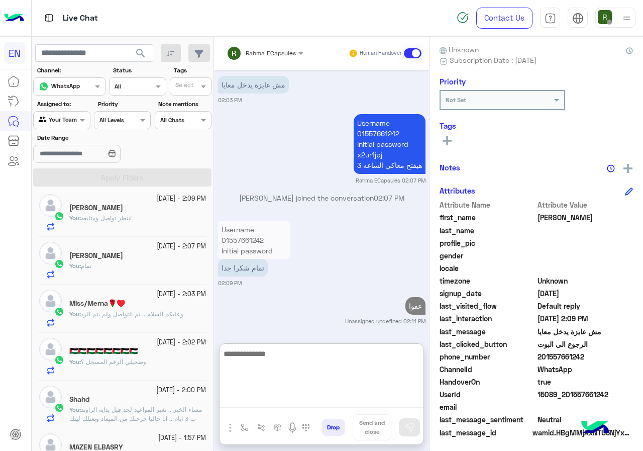
scroll to position [0, 0]
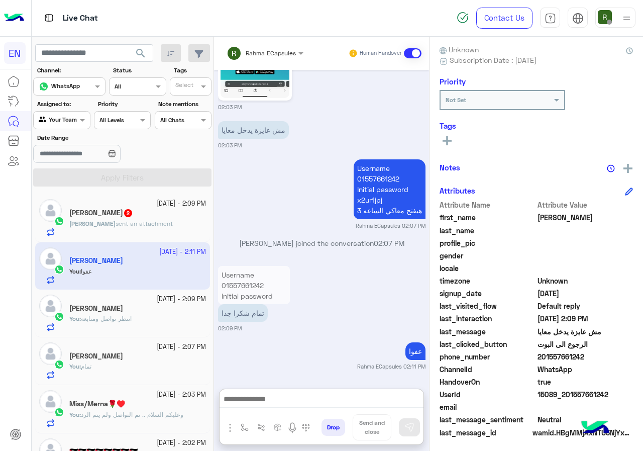
click at [165, 215] on div "مصطفى بهنسي 2" at bounding box center [137, 214] width 137 height 11
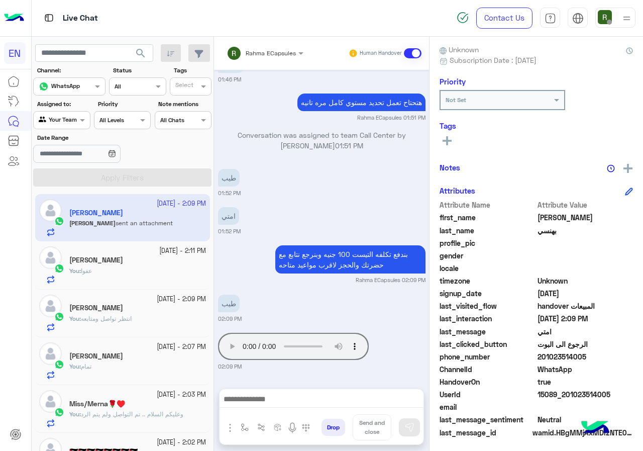
scroll to position [90, 0]
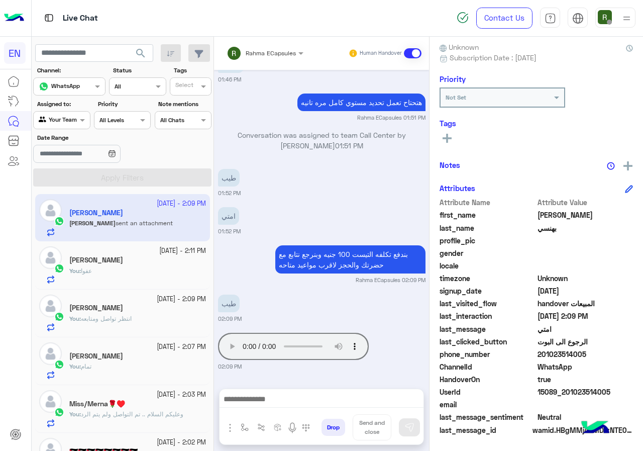
drag, startPoint x: 540, startPoint y: 353, endPoint x: 626, endPoint y: 353, distance: 86.0
click at [626, 353] on span "201023514005" at bounding box center [586, 354] width 96 height 11
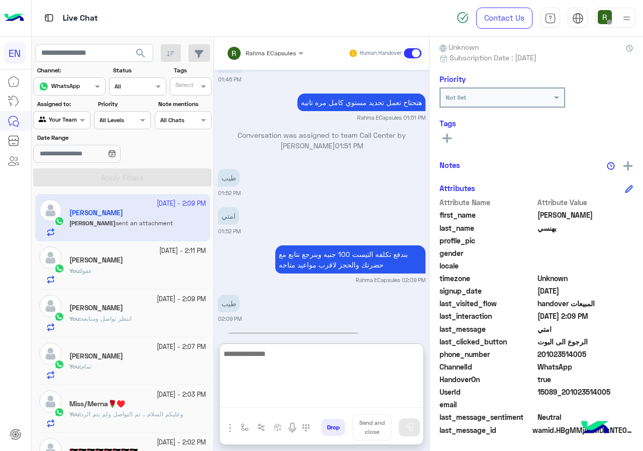
click at [296, 397] on textarea at bounding box center [322, 377] width 204 height 60
type textarea "**********"
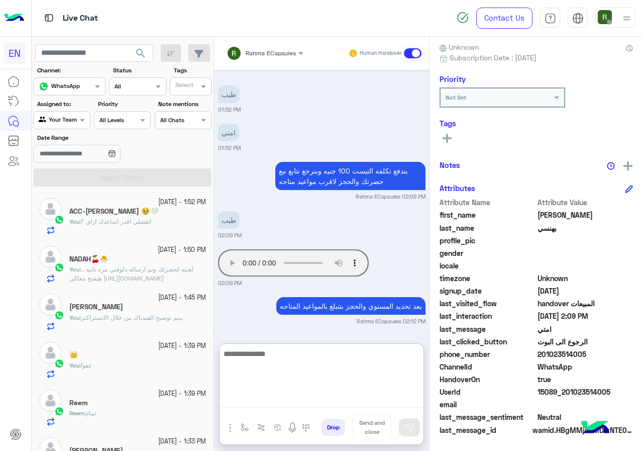
scroll to position [603, 0]
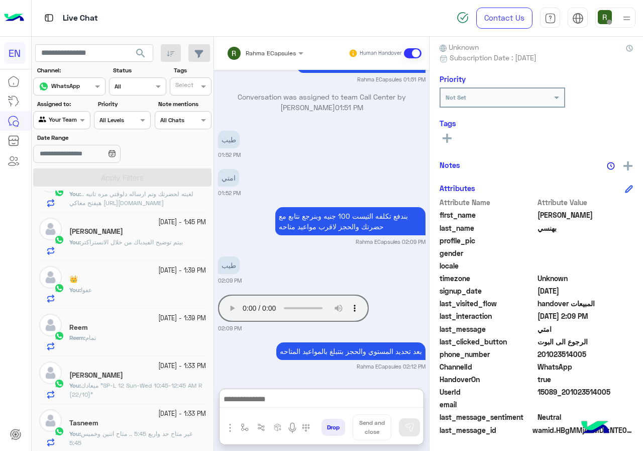
click at [67, 126] on div "Agent Filter Your Team" at bounding box center [61, 120] width 57 height 18
click at [65, 175] on b "Your Inbox" at bounding box center [65, 177] width 35 height 9
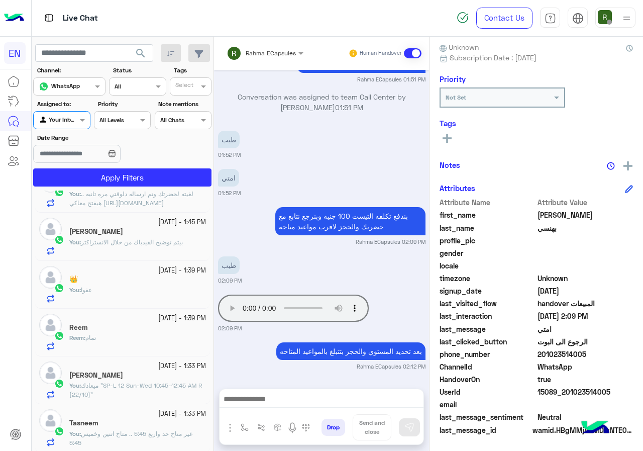
click at [83, 167] on section "Channel: Channel WhatsApp Status Channel All Tags Select Assigned to: Agent Fil…" at bounding box center [122, 126] width 167 height 121
click at [84, 171] on button "Apply Filters" at bounding box center [122, 177] width 178 height 18
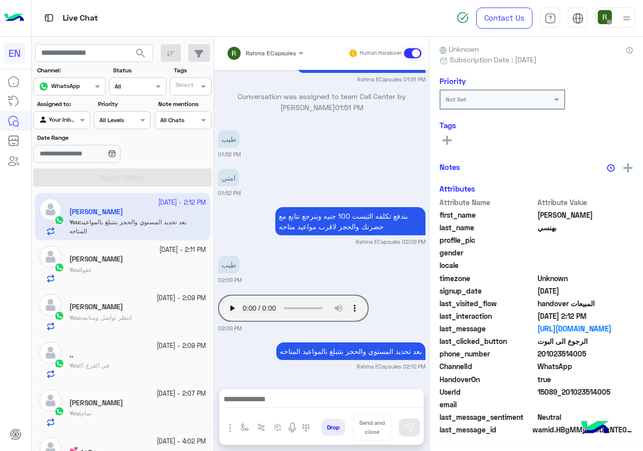
scroll to position [0, 0]
click at [280, 43] on div "Rahma ECapsules Human Handover" at bounding box center [321, 53] width 215 height 33
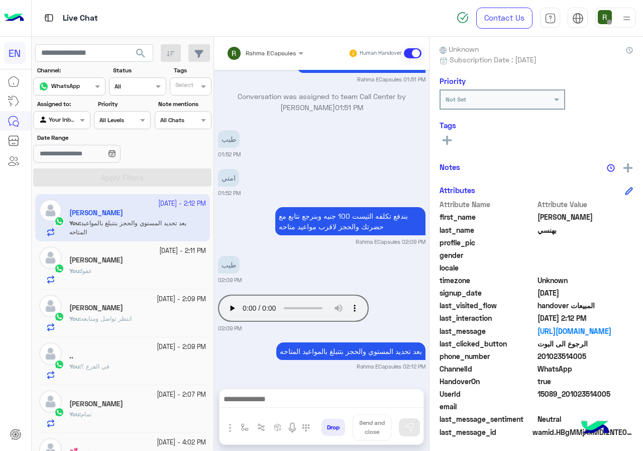
scroll to position [90, 0]
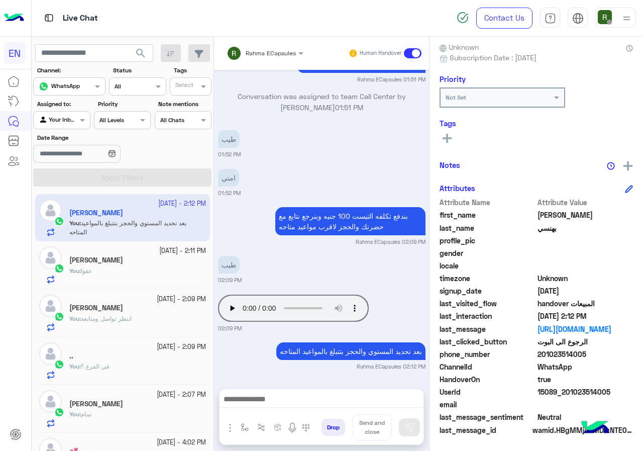
click at [274, 54] on input "text" at bounding box center [252, 51] width 51 height 9
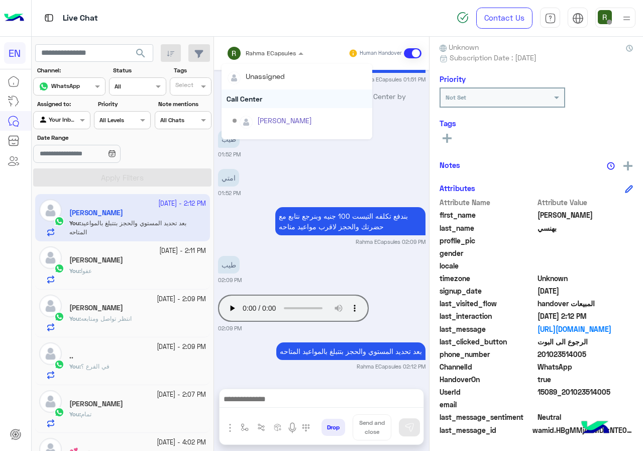
click at [265, 99] on div "Call Center" at bounding box center [297, 98] width 151 height 19
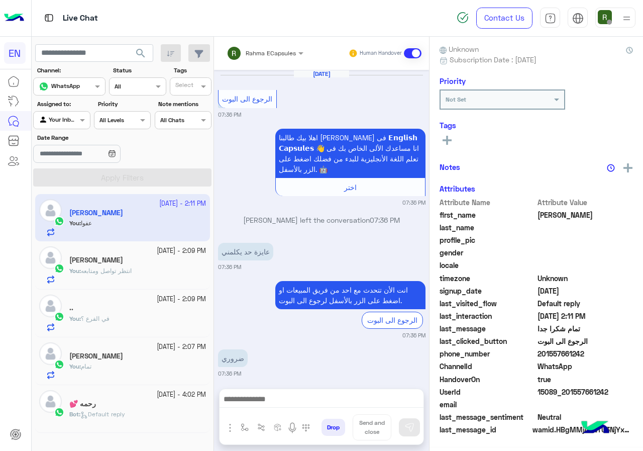
click at [264, 54] on input "text" at bounding box center [252, 51] width 51 height 9
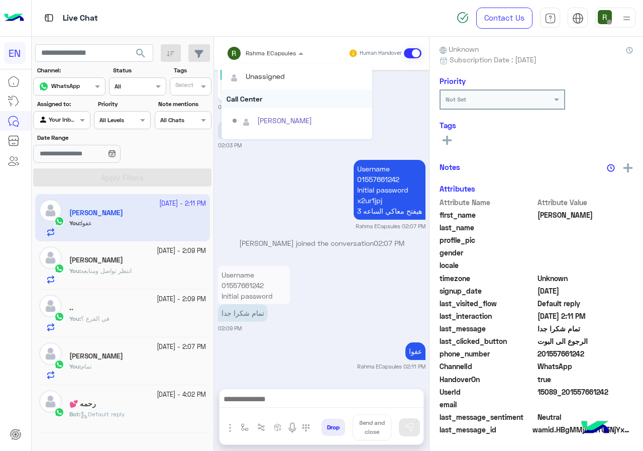
click at [260, 96] on div "Call Center" at bounding box center [297, 98] width 151 height 19
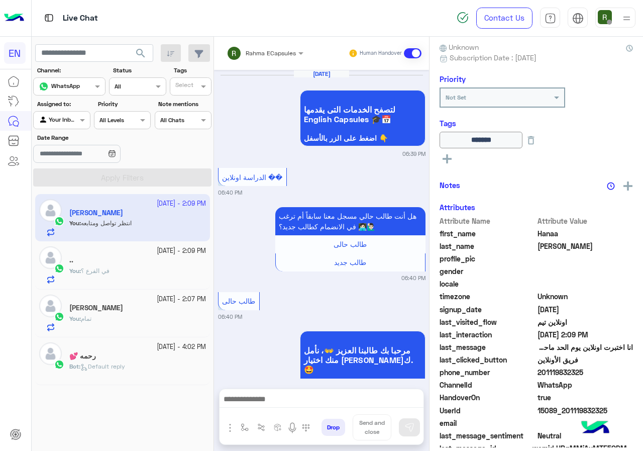
scroll to position [726, 0]
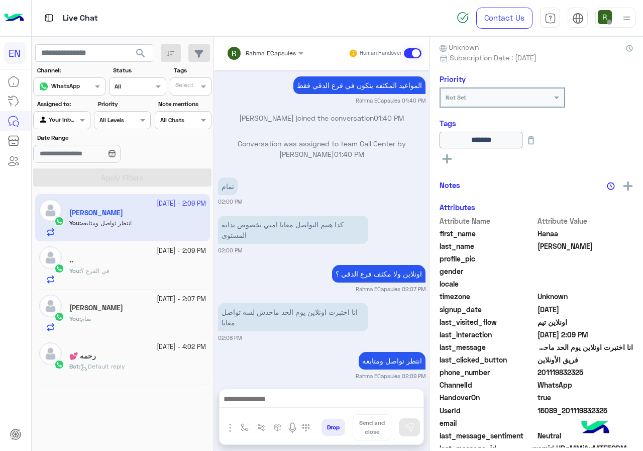
click at [261, 65] on div "Rahma ECapsules Human Handover" at bounding box center [321, 53] width 215 height 33
click at [262, 55] on input "text" at bounding box center [252, 51] width 51 height 9
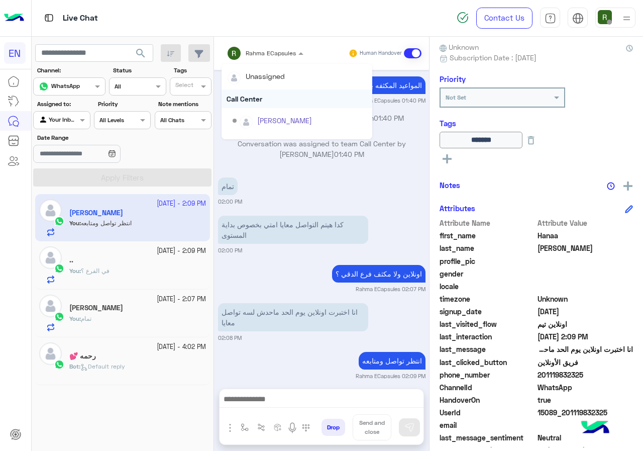
click at [257, 101] on div "Call Center" at bounding box center [297, 98] width 151 height 19
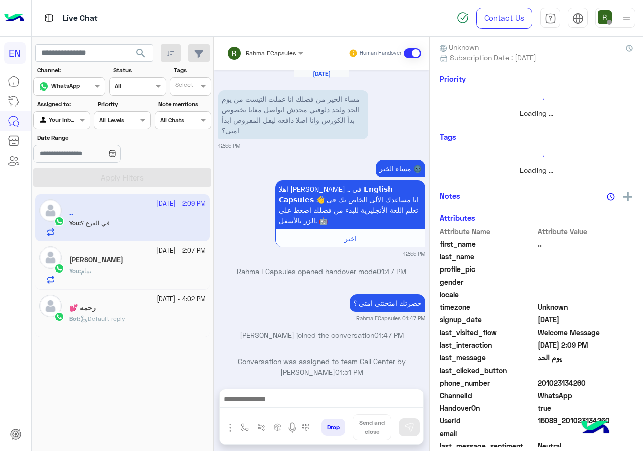
click at [264, 65] on div "Rahma ECapsules Human Handover" at bounding box center [321, 53] width 215 height 33
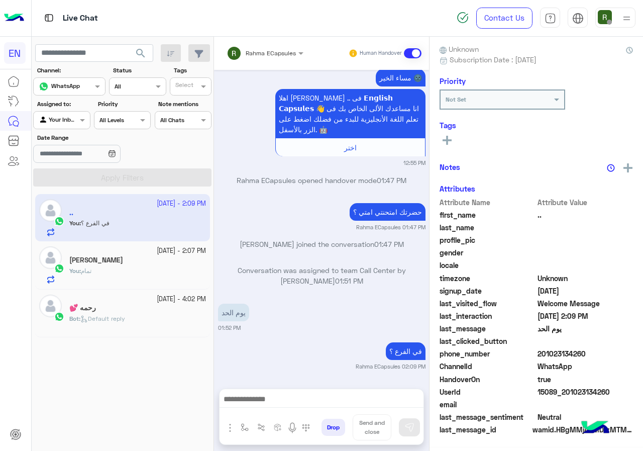
scroll to position [90, 0]
click at [263, 60] on div "Rahma ECapsules" at bounding box center [261, 53] width 69 height 20
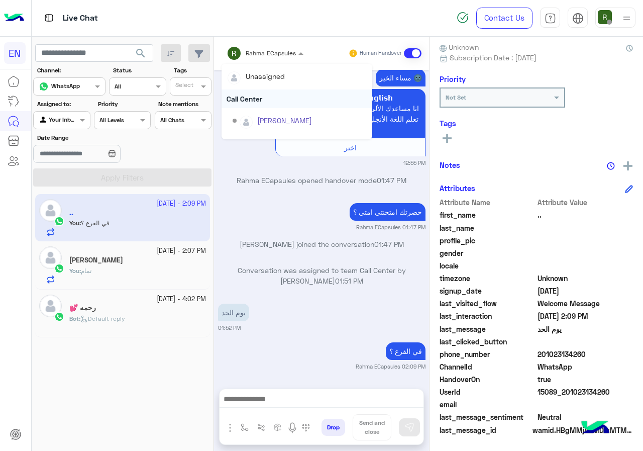
click at [257, 101] on div "Call Center" at bounding box center [297, 98] width 151 height 19
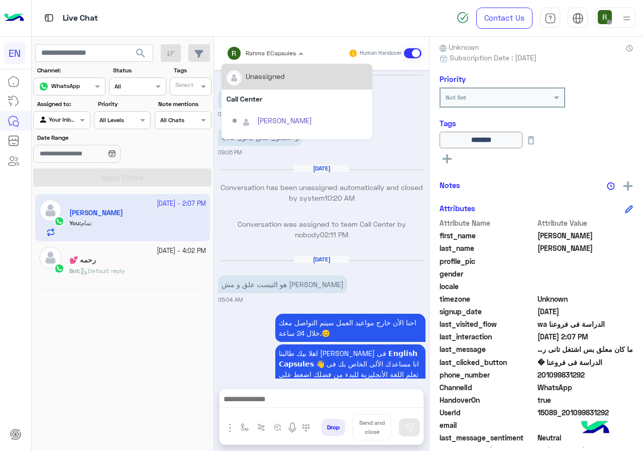
scroll to position [1030, 0]
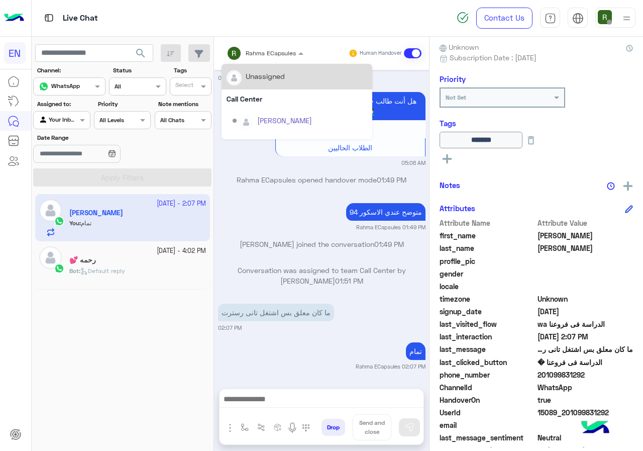
click at [257, 49] on input "text" at bounding box center [252, 51] width 51 height 9
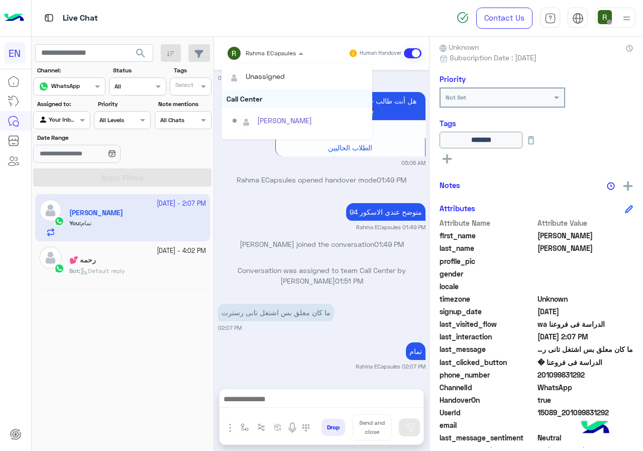
click at [265, 101] on div "Call Center" at bounding box center [297, 98] width 151 height 19
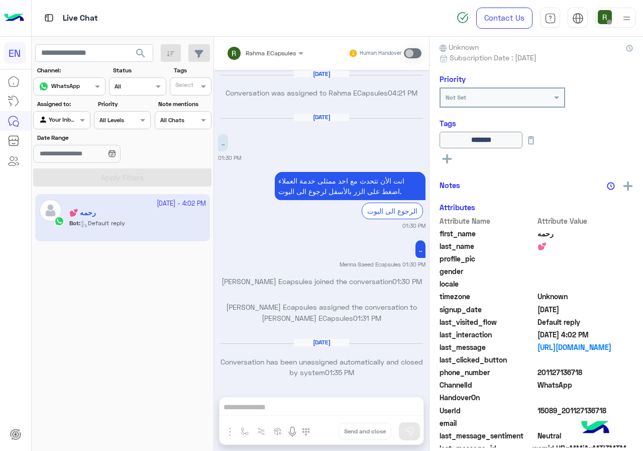
scroll to position [640, 0]
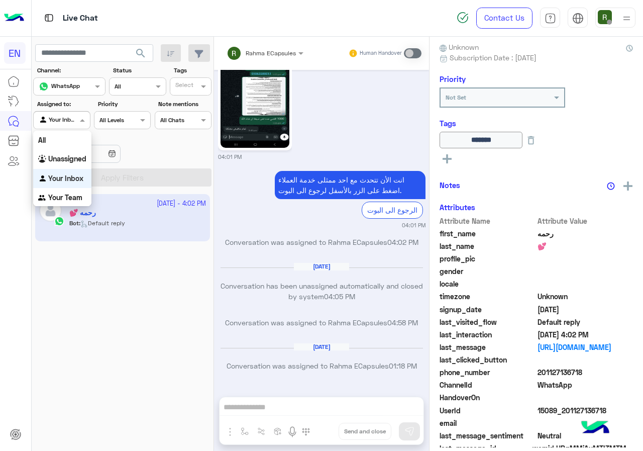
click at [69, 121] on div at bounding box center [62, 119] width 56 height 10
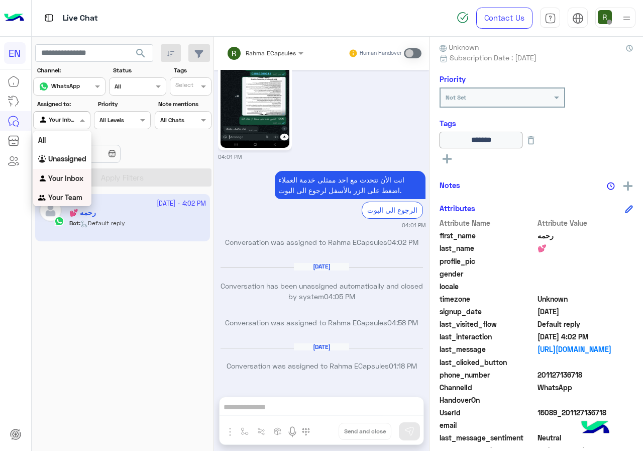
click at [69, 200] on b "Your Team" at bounding box center [65, 197] width 34 height 9
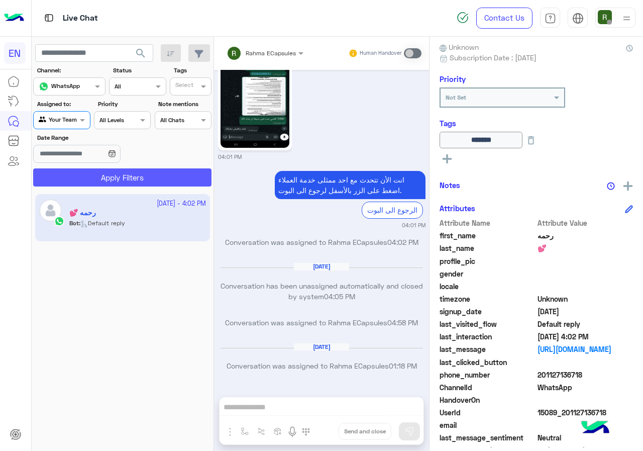
click at [84, 182] on button "Apply Filters" at bounding box center [122, 177] width 178 height 18
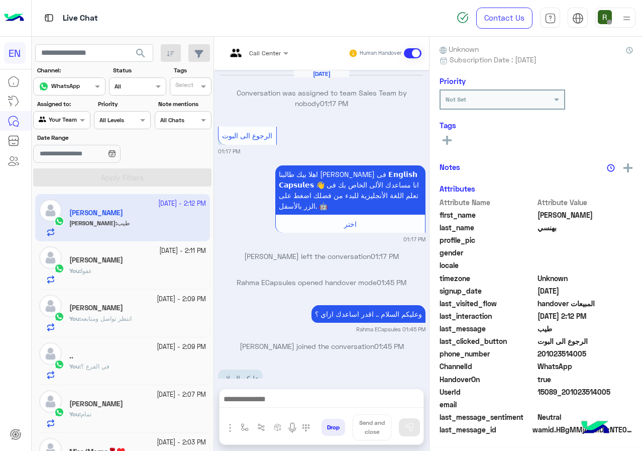
scroll to position [515, 0]
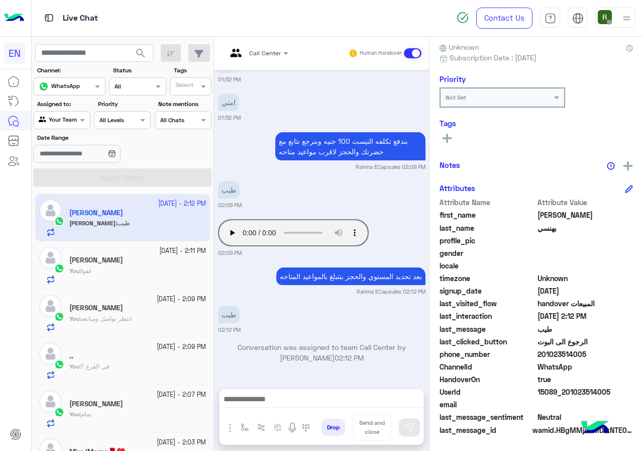
click at [280, 391] on div at bounding box center [322, 401] width 204 height 25
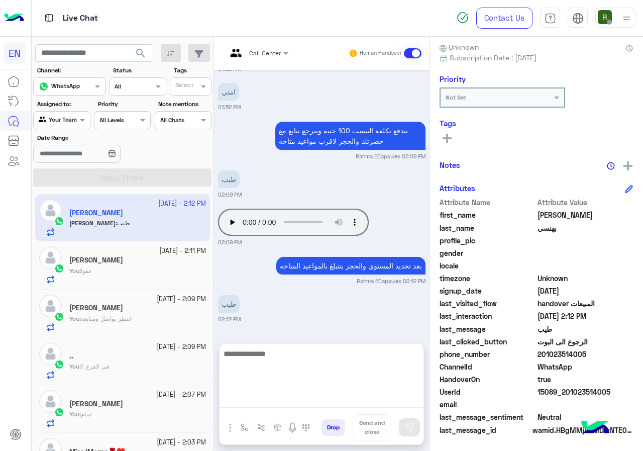
click at [280, 398] on textarea at bounding box center [322, 377] width 204 height 60
type textarea "****"
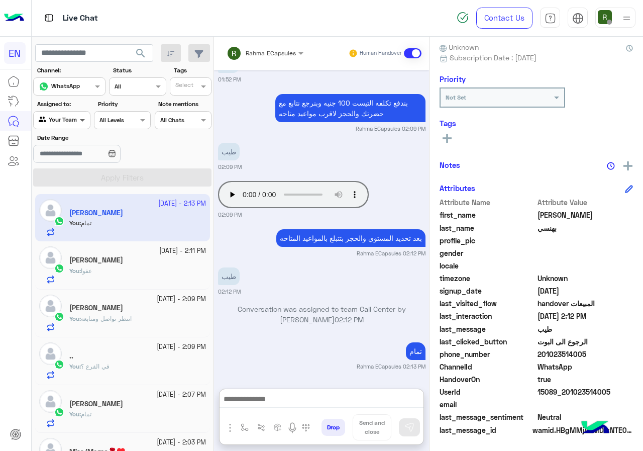
click at [86, 120] on span at bounding box center [83, 120] width 13 height 11
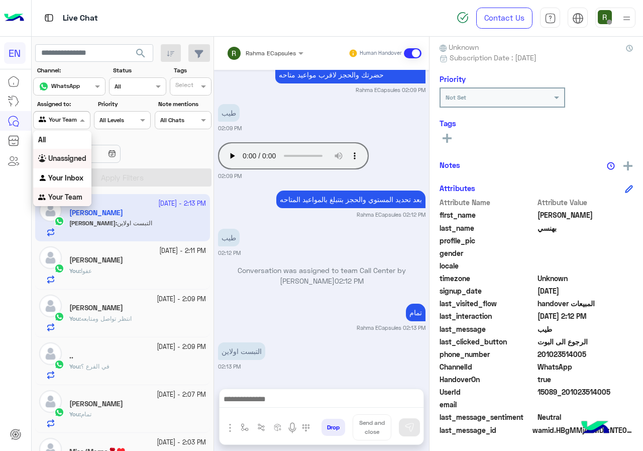
click at [74, 158] on b "Unassigned" at bounding box center [67, 158] width 38 height 9
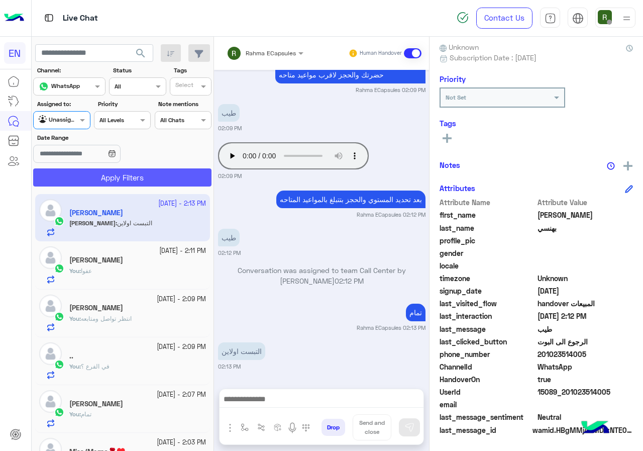
click at [83, 182] on button "Apply Filters" at bounding box center [122, 177] width 178 height 18
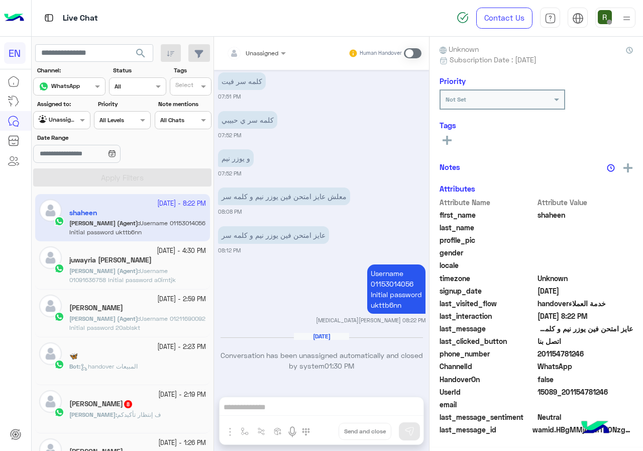
click at [167, 413] on div "Ali : ف إنتظار تأكيدكم" at bounding box center [137, 419] width 137 height 18
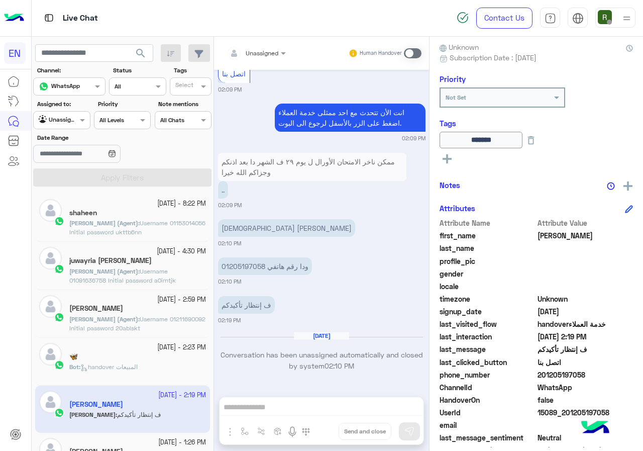
click at [167, 293] on div "14 October - 2:59 PM Omar Yasmin (Agent) : Username 01211690092 Initial passwor…" at bounding box center [122, 314] width 175 height 48
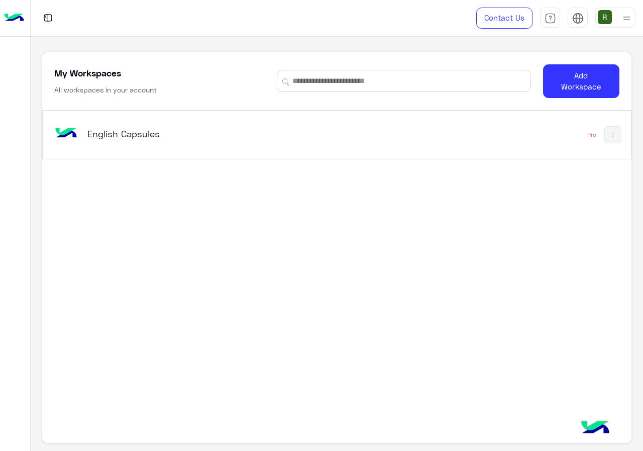
click at [373, 137] on div "English Capsules" at bounding box center [223, 134] width 342 height 29
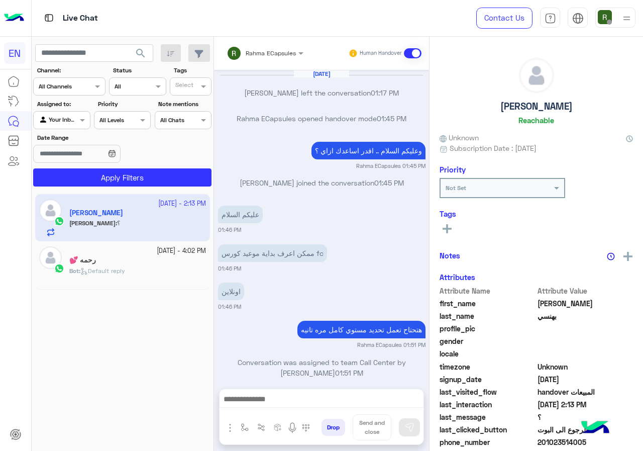
scroll to position [466, 0]
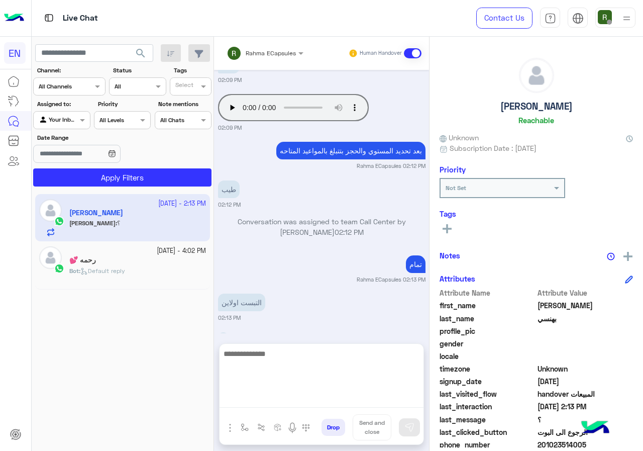
click at [302, 402] on textarea at bounding box center [322, 377] width 204 height 60
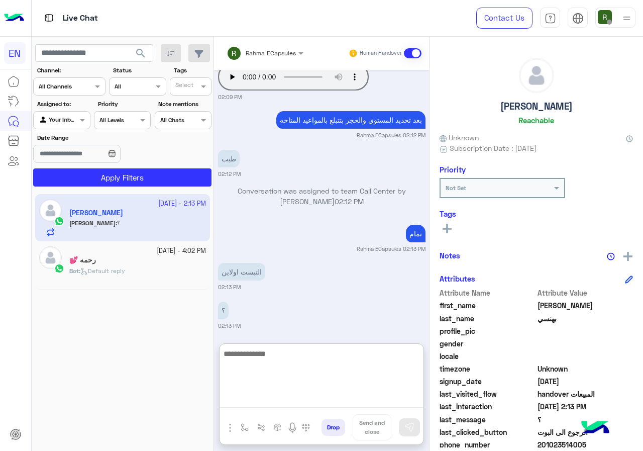
scroll to position [511, 0]
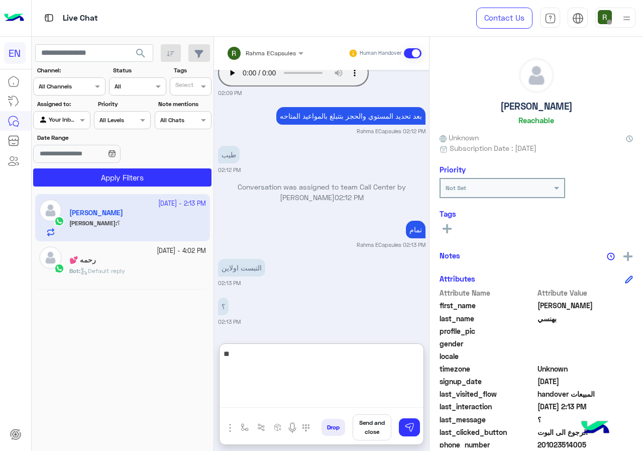
type textarea "*"
type textarea "**********"
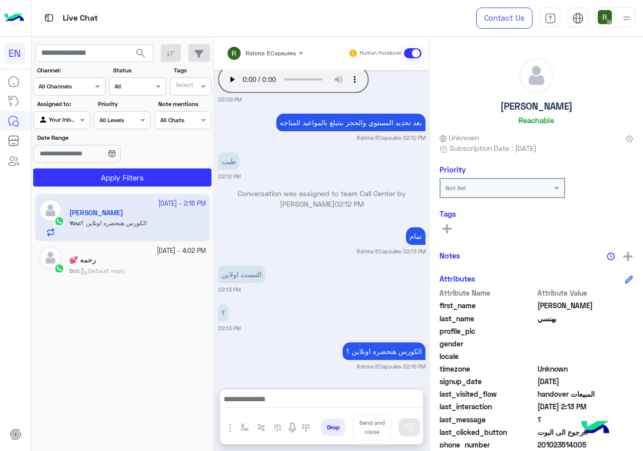
click at [284, 52] on div at bounding box center [265, 52] width 87 height 10
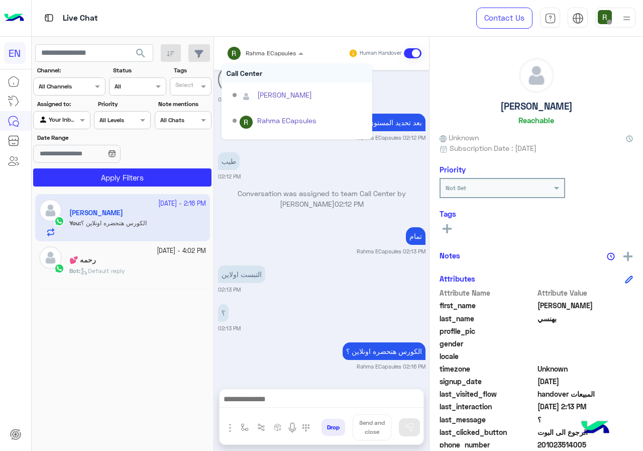
scroll to position [505, 0]
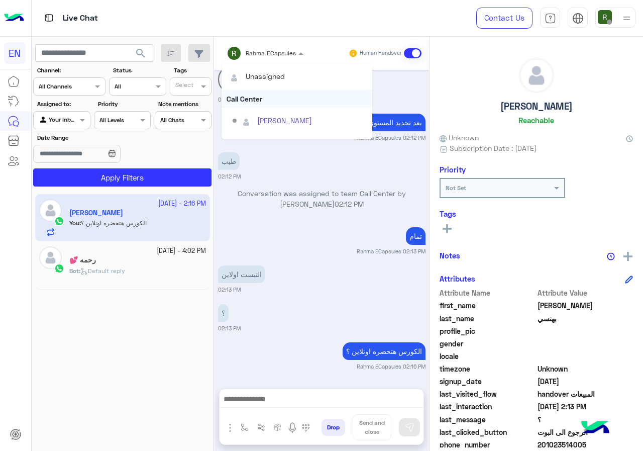
click at [261, 92] on div "Call Center" at bounding box center [297, 98] width 151 height 19
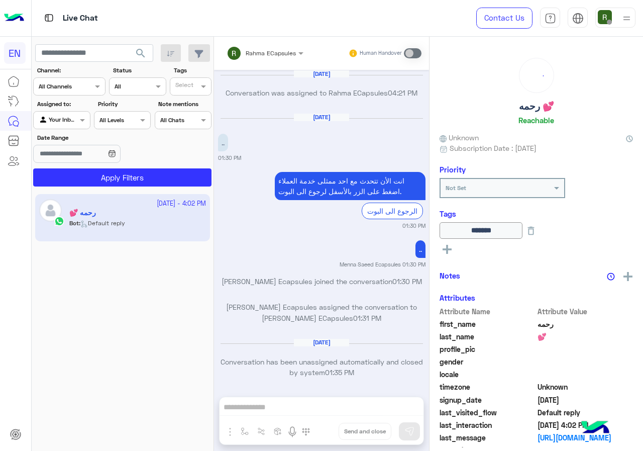
scroll to position [640, 0]
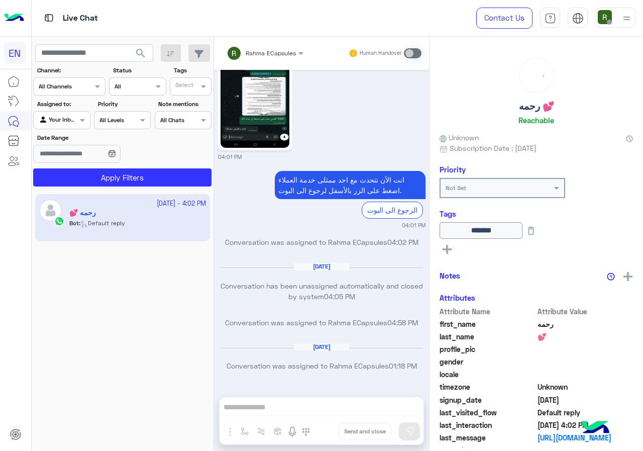
click at [84, 85] on div at bounding box center [69, 85] width 71 height 10
click at [75, 128] on b "WhatsApp" at bounding box center [68, 125] width 35 height 9
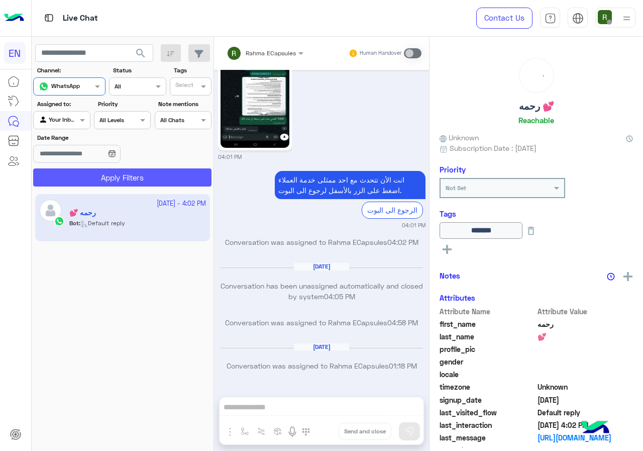
click at [89, 170] on button "Apply Filters" at bounding box center [122, 177] width 178 height 18
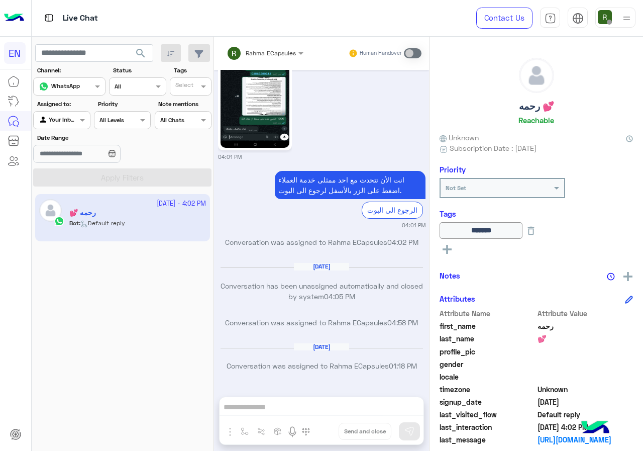
click at [71, 121] on div at bounding box center [62, 119] width 56 height 10
click at [71, 194] on b "Your Team" at bounding box center [65, 197] width 34 height 9
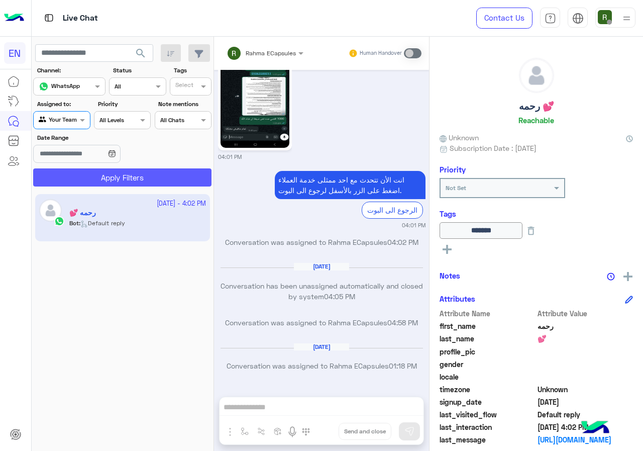
click at [99, 175] on button "Apply Filters" at bounding box center [122, 177] width 178 height 18
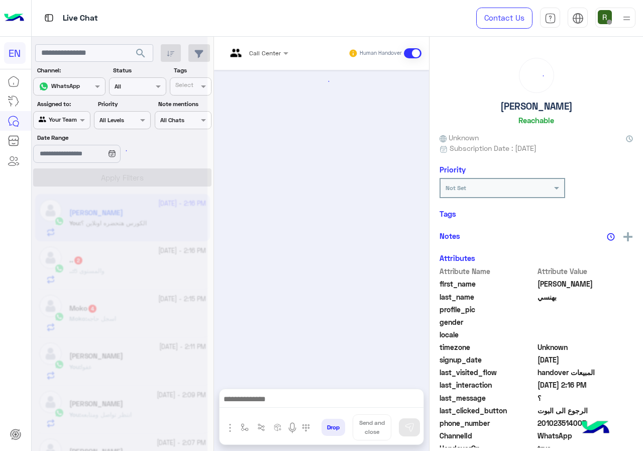
scroll to position [490, 0]
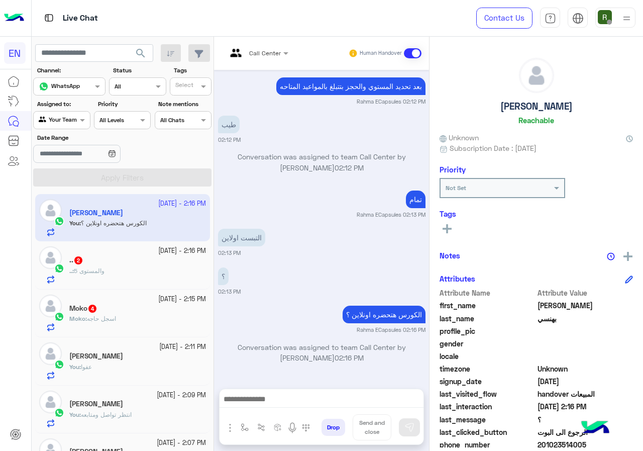
click at [127, 268] on div ".. : والمستوى 5" at bounding box center [137, 275] width 137 height 18
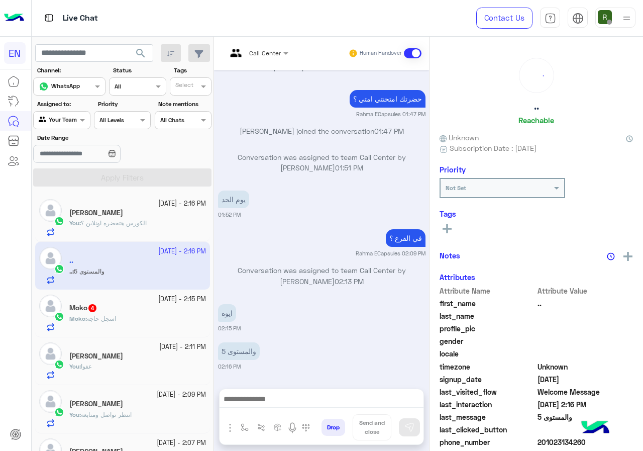
scroll to position [88, 0]
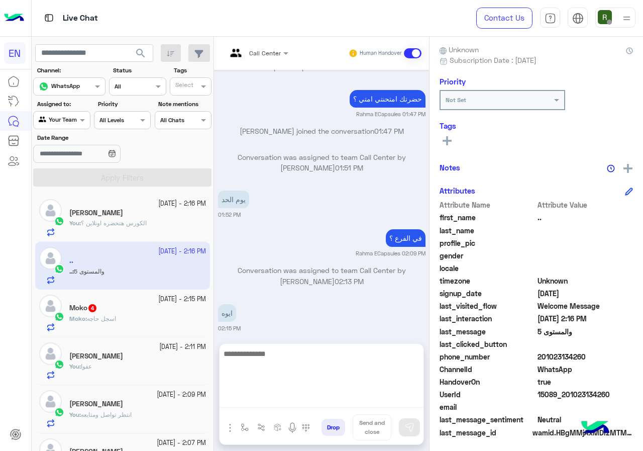
click at [296, 402] on textarea at bounding box center [322, 377] width 204 height 60
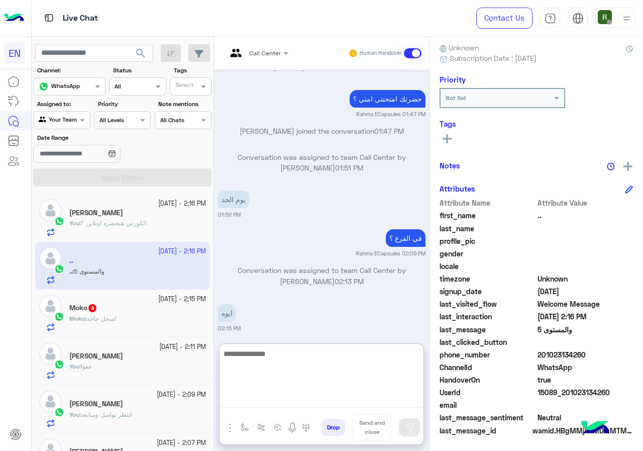
scroll to position [90, 0]
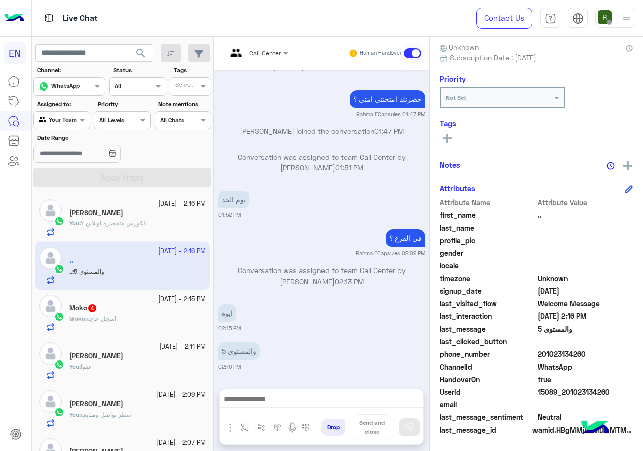
drag, startPoint x: 547, startPoint y: 356, endPoint x: 600, endPoint y: 356, distance: 52.8
click at [600, 356] on span "201023134260" at bounding box center [586, 354] width 96 height 11
copy span "01023134260"
click at [308, 390] on div at bounding box center [322, 401] width 204 height 25
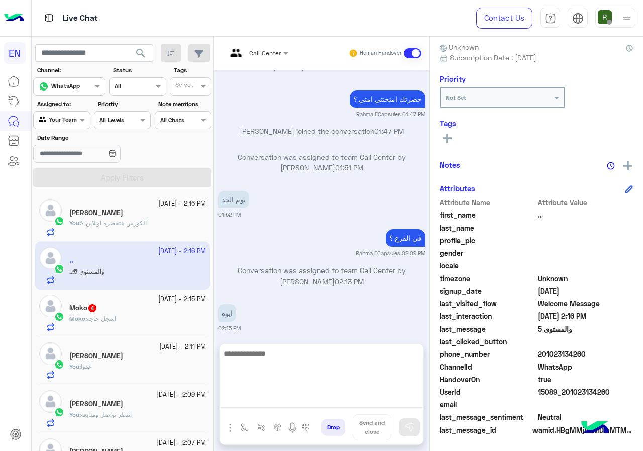
click at [306, 398] on textarea at bounding box center [322, 377] width 204 height 60
type textarea "**********"
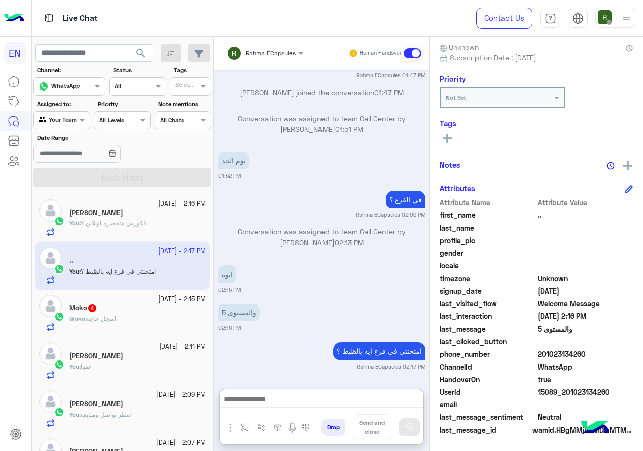
click at [151, 322] on div "Moko : اسجل حاجه" at bounding box center [137, 323] width 137 height 18
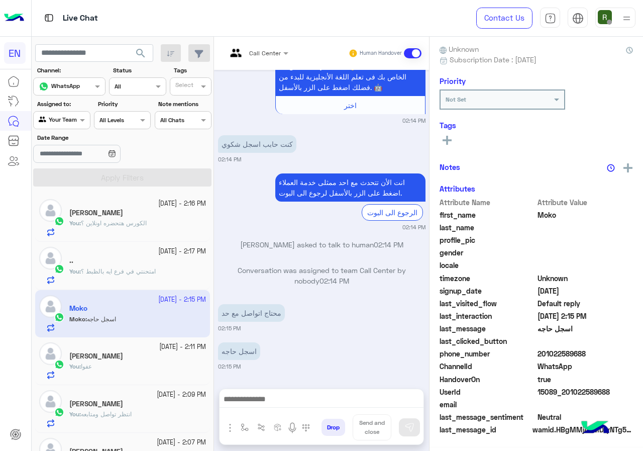
scroll to position [88, 0]
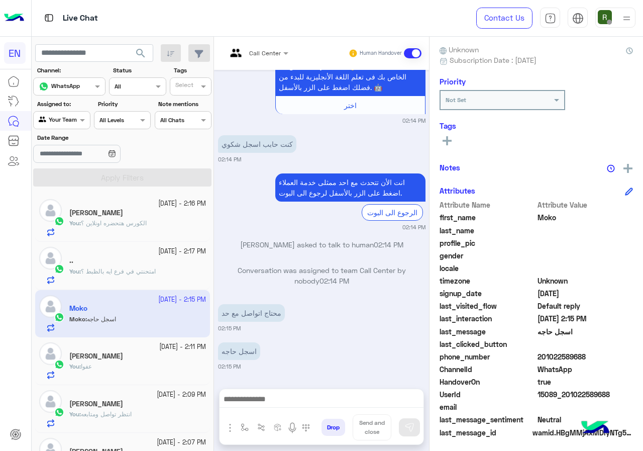
drag, startPoint x: 541, startPoint y: 356, endPoint x: 585, endPoint y: 356, distance: 44.2
click at [585, 356] on span "201022589688" at bounding box center [586, 356] width 96 height 11
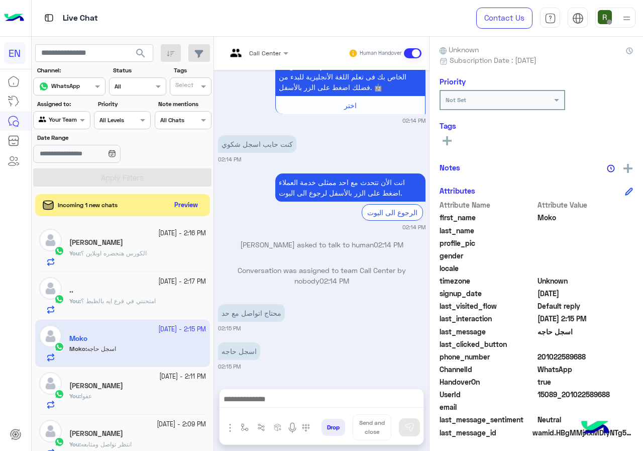
copy span "01022589688"
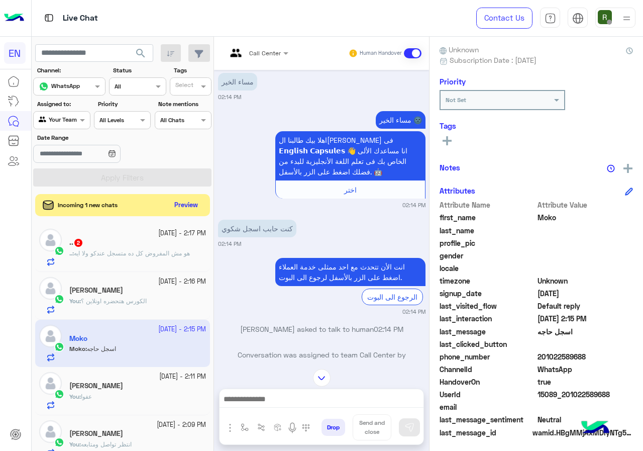
scroll to position [0, 0]
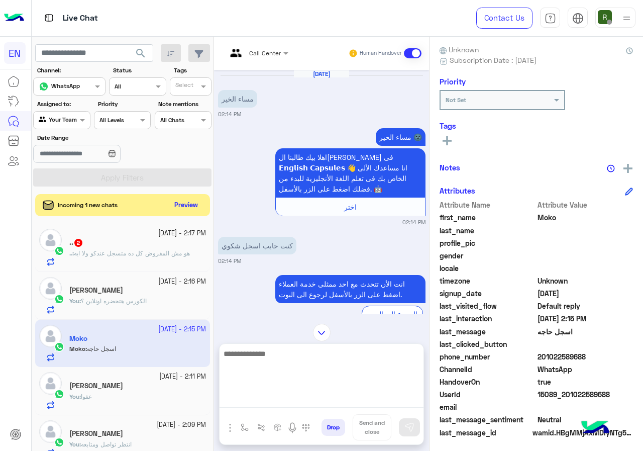
click at [308, 397] on textarea at bounding box center [322, 377] width 204 height 60
type textarea "**********"
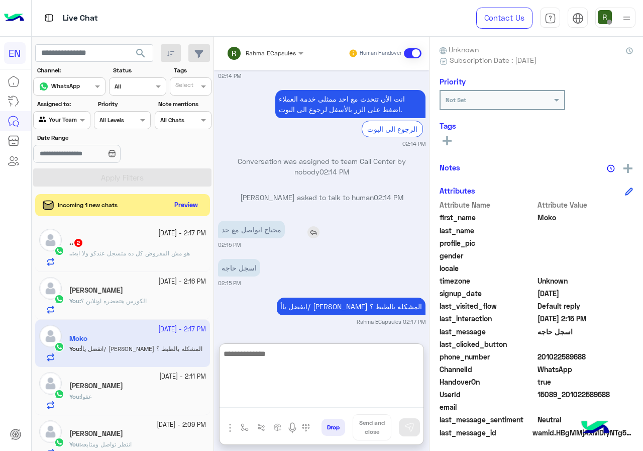
scroll to position [211, 0]
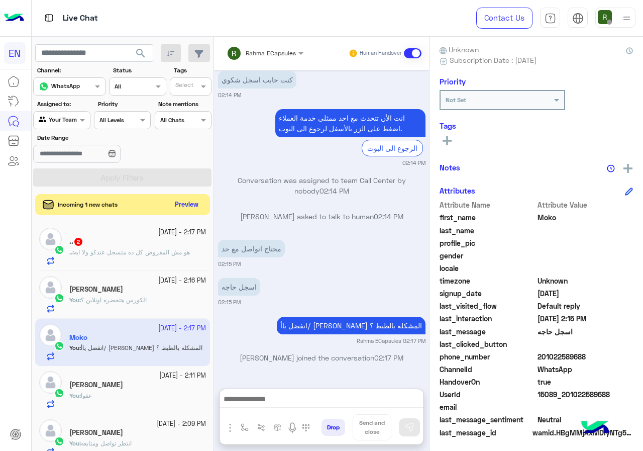
click at [189, 203] on button "Preview" at bounding box center [186, 205] width 31 height 14
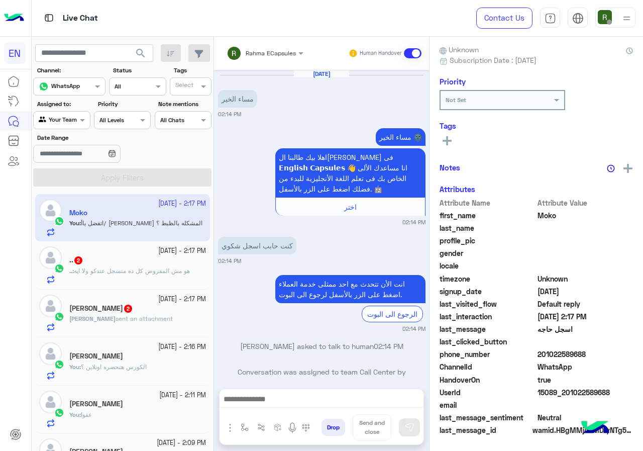
scroll to position [166, 0]
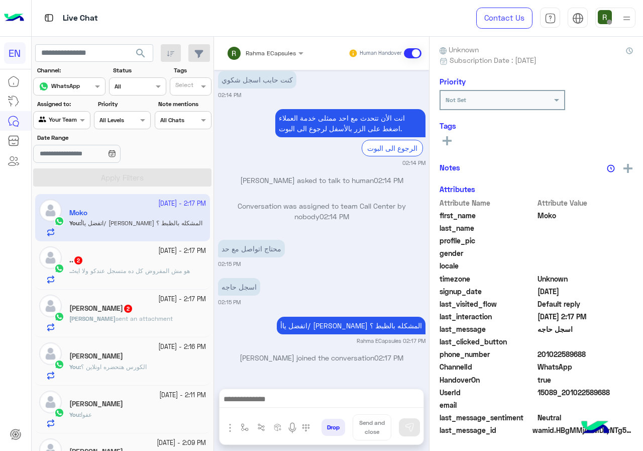
click at [150, 264] on div ".. 2" at bounding box center [137, 261] width 137 height 11
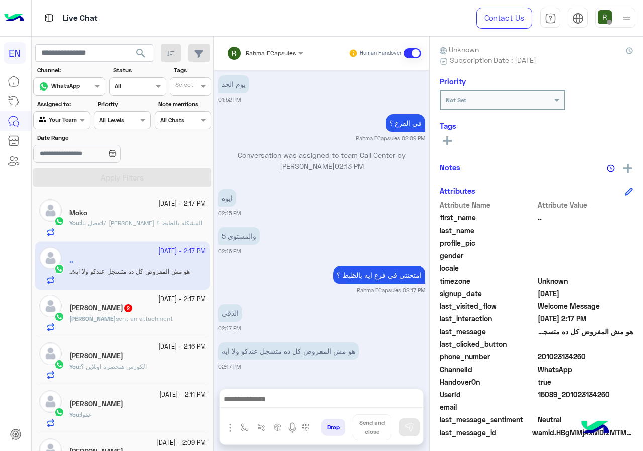
scroll to position [90, 0]
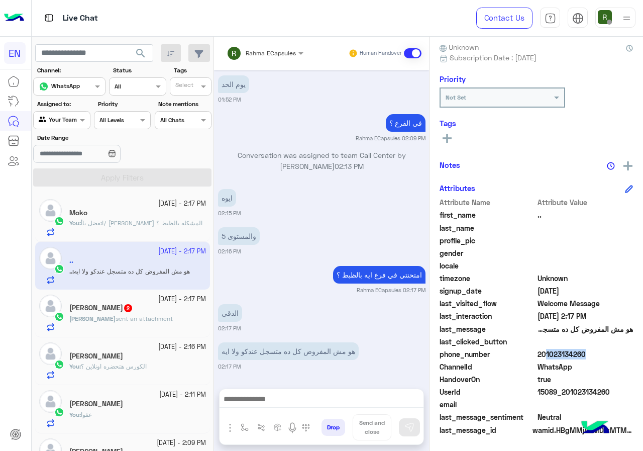
drag, startPoint x: 542, startPoint y: 352, endPoint x: 580, endPoint y: 351, distance: 37.7
click at [580, 351] on span "201023134260" at bounding box center [586, 354] width 96 height 11
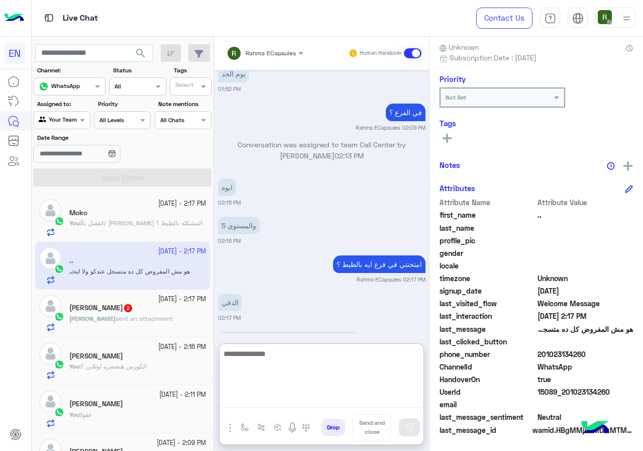
click at [347, 397] on textarea at bounding box center [322, 377] width 204 height 60
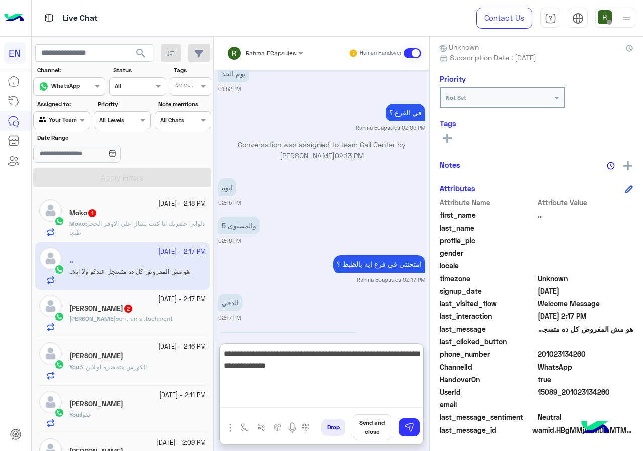
type textarea "**********"
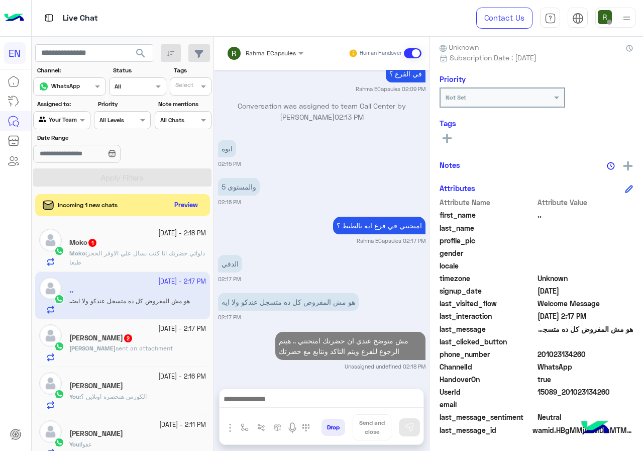
scroll to position [379, 0]
drag, startPoint x: 603, startPoint y: 353, endPoint x: 628, endPoint y: 353, distance: 24.6
click at [628, 353] on span "201023134260" at bounding box center [586, 354] width 96 height 11
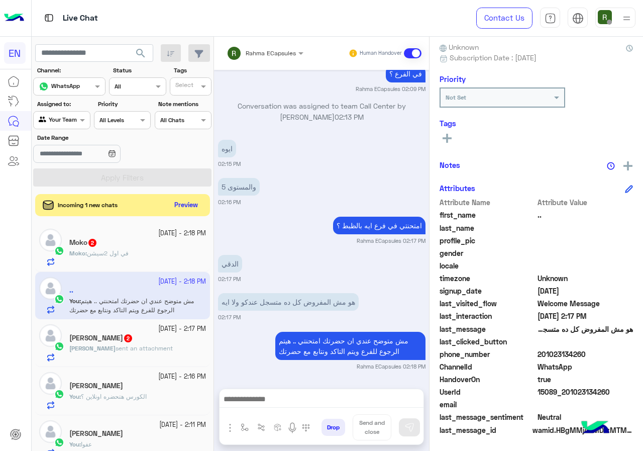
copy span "01023134260"
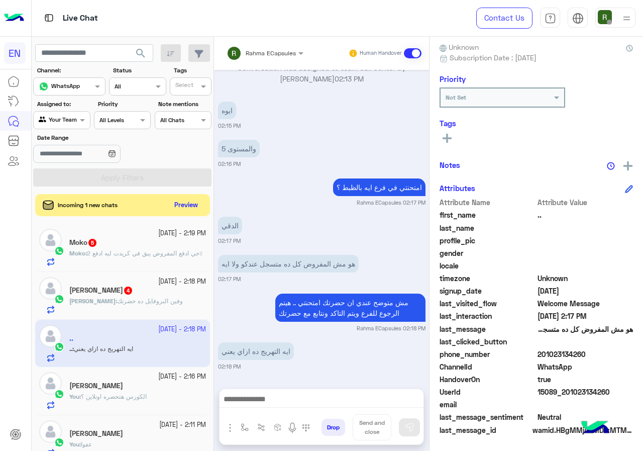
scroll to position [417, 0]
drag, startPoint x: 292, startPoint y: 301, endPoint x: 309, endPoint y: 312, distance: 20.1
click at [287, 318] on p "مش متوضح عندي ان حضرتك امتحنتي .. هيتم الرجوع للفرع ويتم التاكد ونتابع مع حضرتك" at bounding box center [350, 308] width 150 height 28
copy p "هيتم الرجوع للفرع ويتم التاكد ونتابع مع حضر"
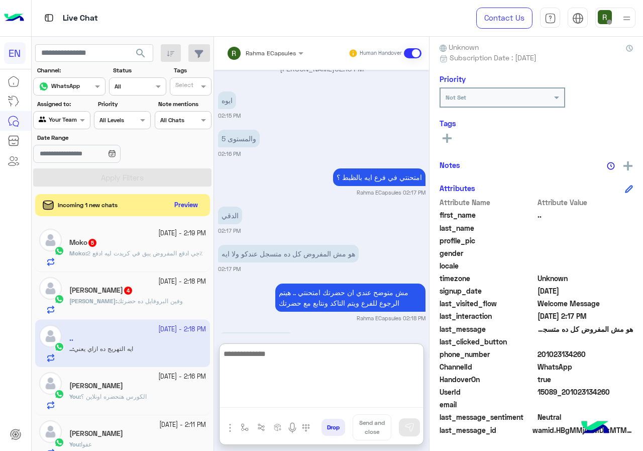
paste textarea "**********"
type textarea "**********"
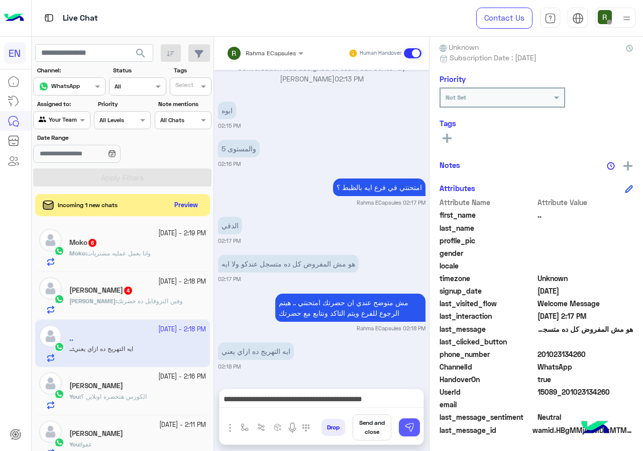
click at [409, 433] on button at bounding box center [409, 427] width 21 height 18
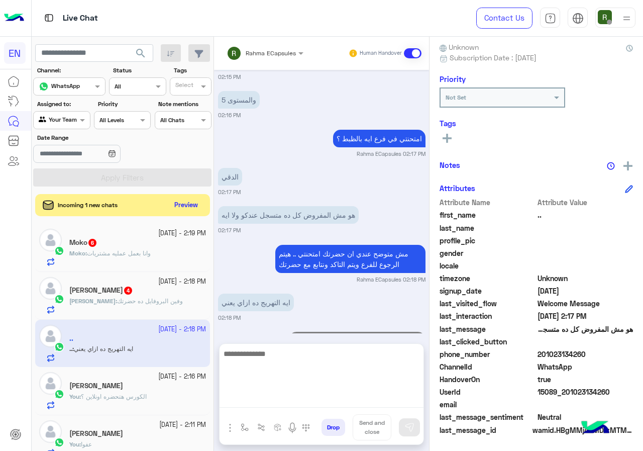
click at [333, 405] on textarea at bounding box center [322, 377] width 204 height 60
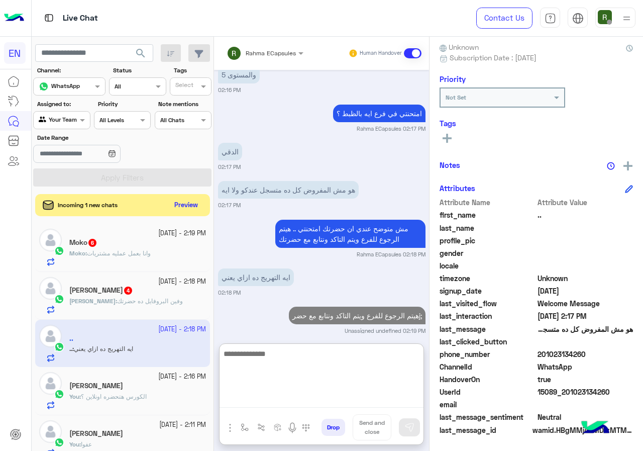
scroll to position [486, 0]
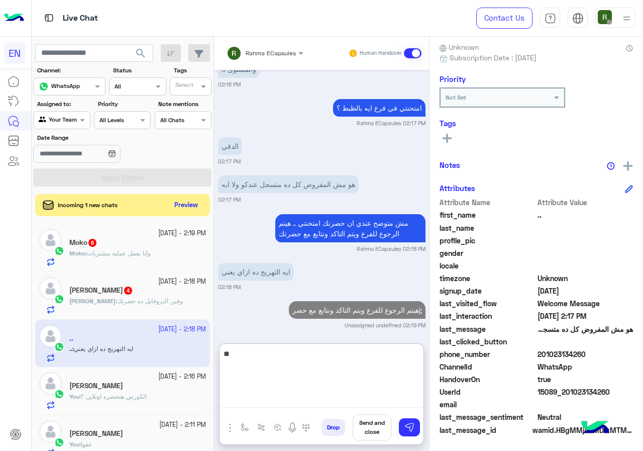
type textarea "*"
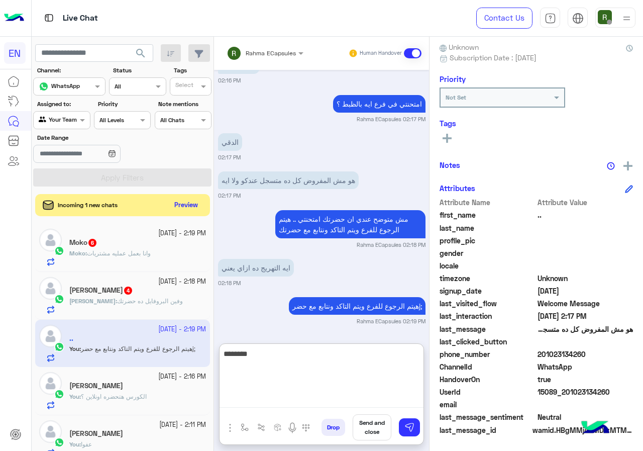
type textarea "*******"
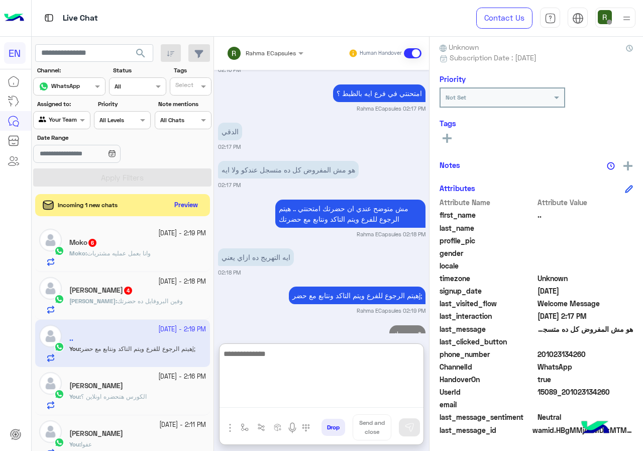
scroll to position [539, 0]
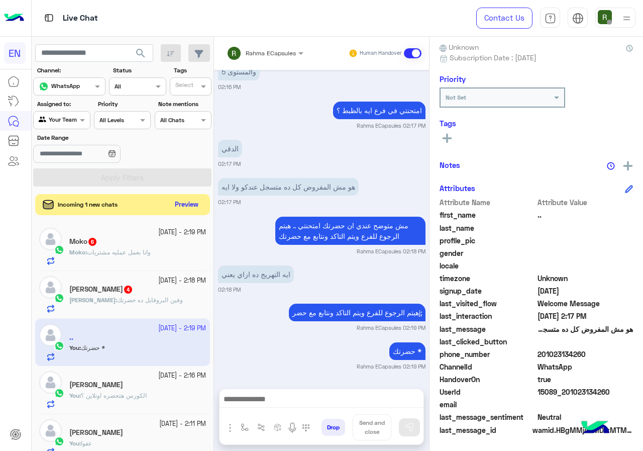
click at [171, 200] on button "Preview" at bounding box center [186, 205] width 31 height 14
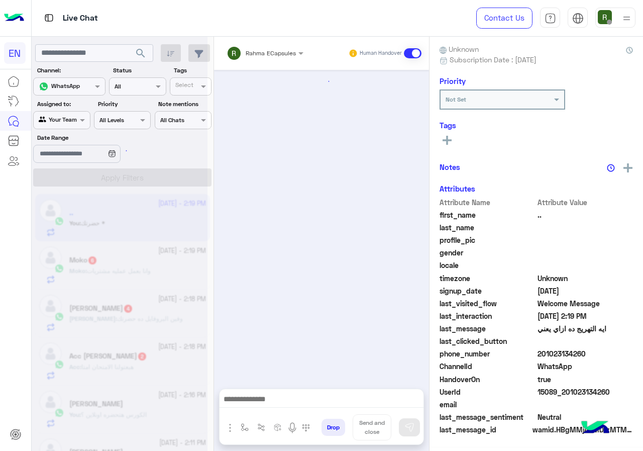
scroll to position [494, 0]
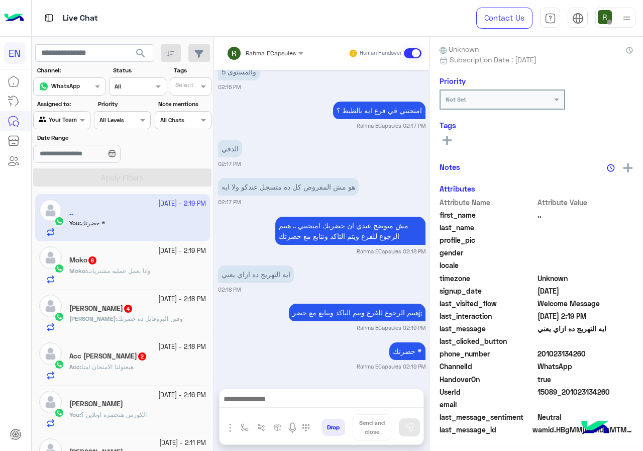
click at [164, 268] on div "Moko : وانا بعمل عمليه مشتريات" at bounding box center [137, 275] width 137 height 18
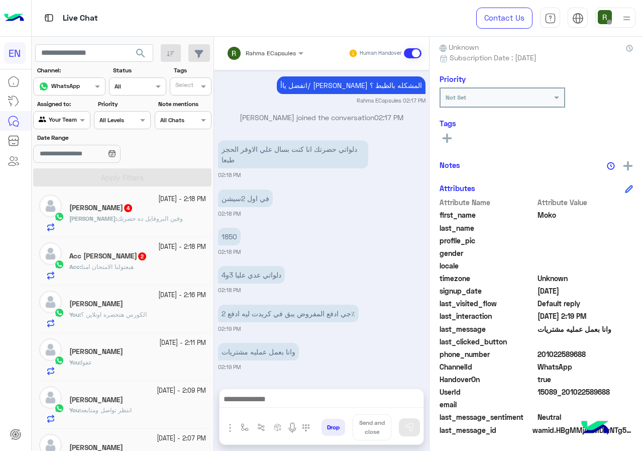
scroll to position [101, 0]
click at [158, 250] on small "[DATE] - 2:18 PM" at bounding box center [182, 247] width 48 height 10
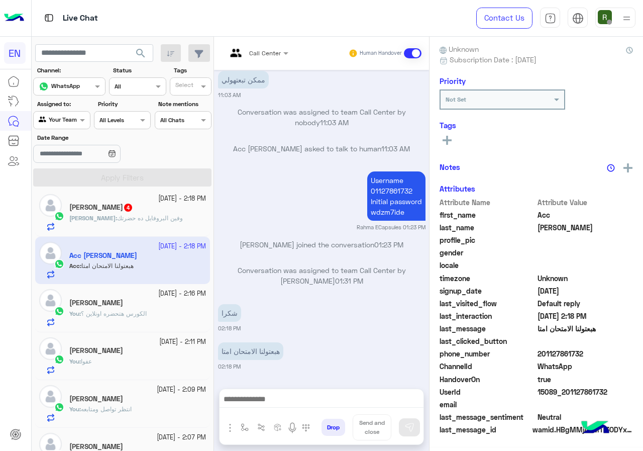
scroll to position [88, 0]
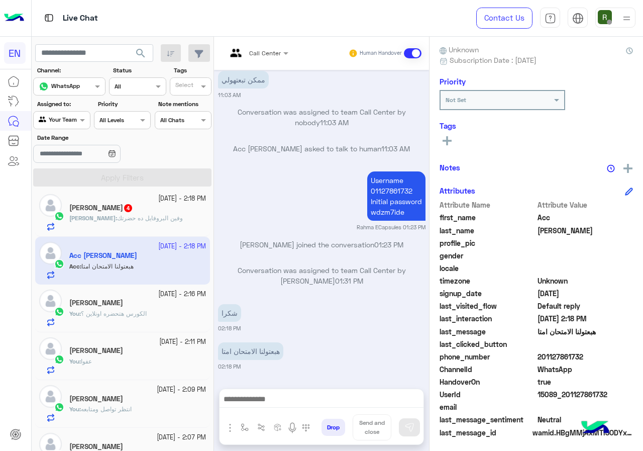
drag, startPoint x: 538, startPoint y: 358, endPoint x: 597, endPoint y: 359, distance: 58.3
click at [597, 359] on span "201127861732" at bounding box center [586, 356] width 96 height 11
drag, startPoint x: 578, startPoint y: 358, endPoint x: 477, endPoint y: 244, distance: 152.0
click at [477, 244] on span "profile_pic" at bounding box center [488, 243] width 96 height 11
drag, startPoint x: 540, startPoint y: 354, endPoint x: 597, endPoint y: 354, distance: 56.8
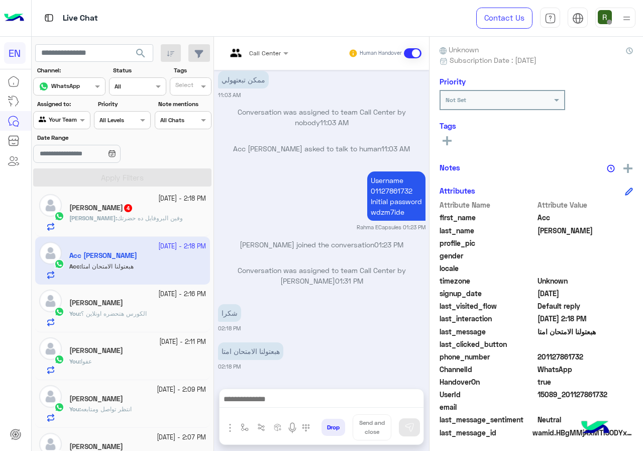
click at [597, 354] on span "201127861732" at bounding box center [586, 356] width 96 height 11
copy span "01127861732"
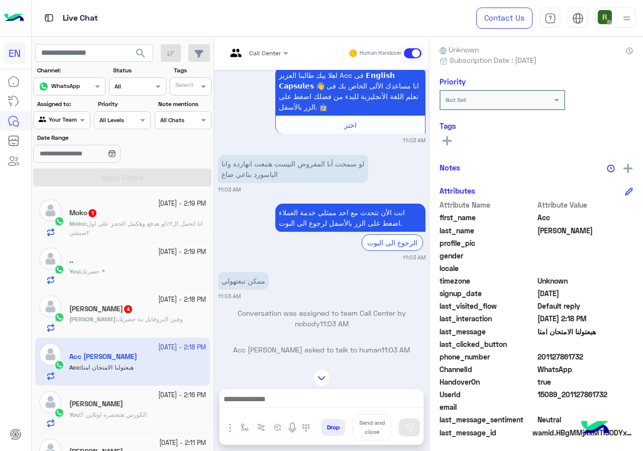
scroll to position [283, 0]
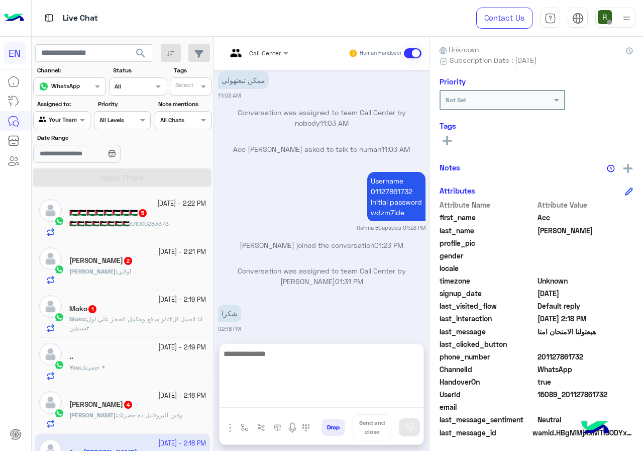
click at [288, 394] on textarea at bounding box center [322, 377] width 204 height 60
type textarea "*"
type textarea "**********"
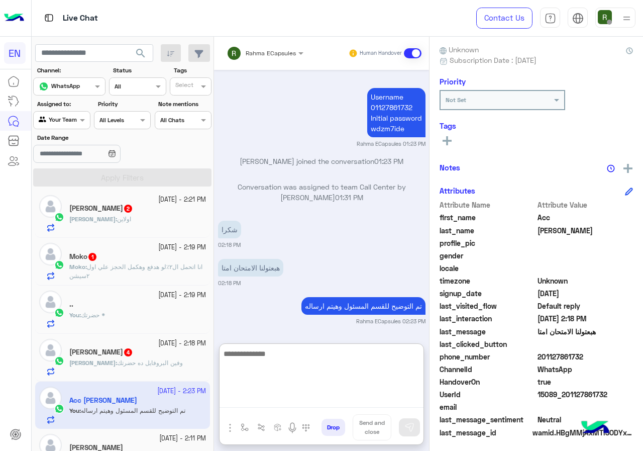
scroll to position [101, 0]
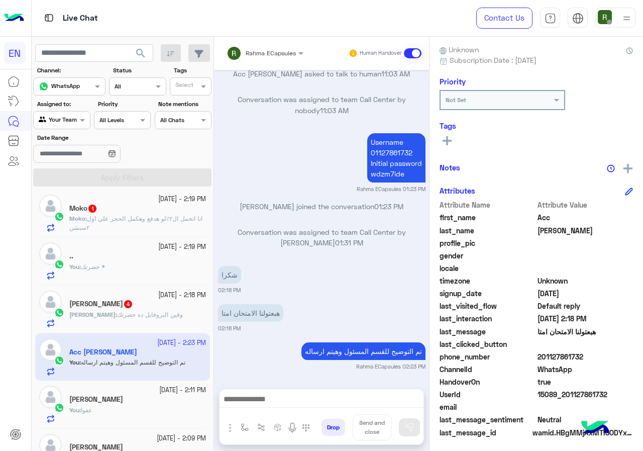
click at [131, 324] on div "[PERSON_NAME] : وفين البروفايل ده حضرتك" at bounding box center [137, 319] width 137 height 18
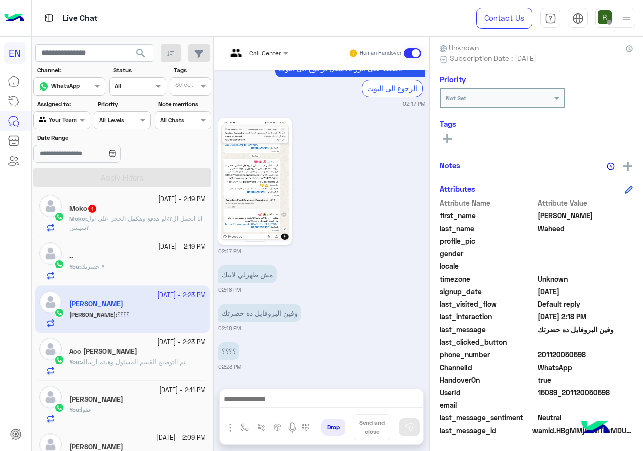
scroll to position [90, 0]
drag, startPoint x: 539, startPoint y: 354, endPoint x: 588, endPoint y: 354, distance: 49.3
click at [588, 354] on span "201120050598" at bounding box center [586, 354] width 96 height 11
copy span "01120050598"
click at [207, 142] on div "Date Range" at bounding box center [123, 149] width 182 height 32
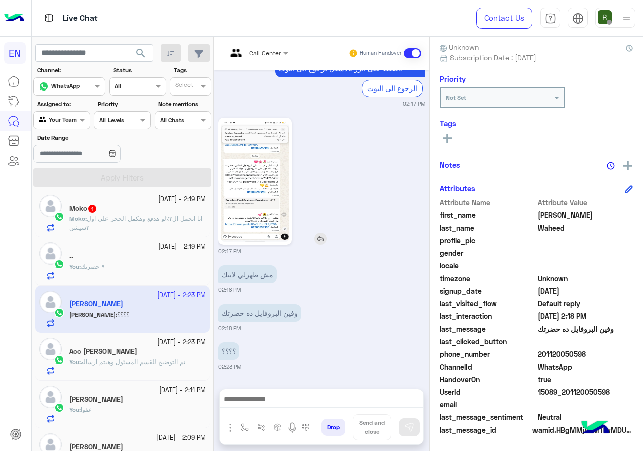
click at [251, 158] on img at bounding box center [255, 181] width 69 height 122
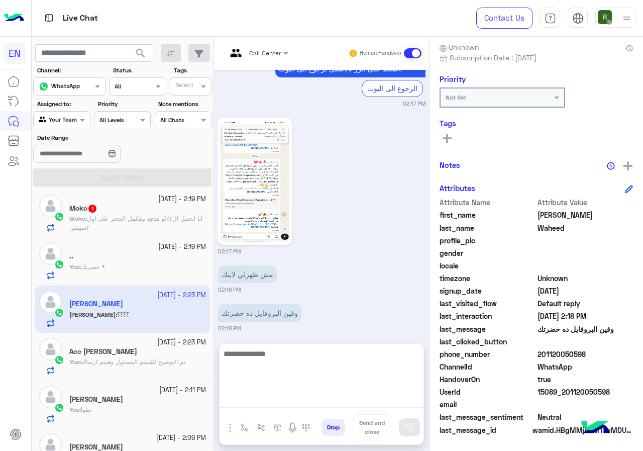
click at [345, 393] on textarea at bounding box center [322, 377] width 204 height 60
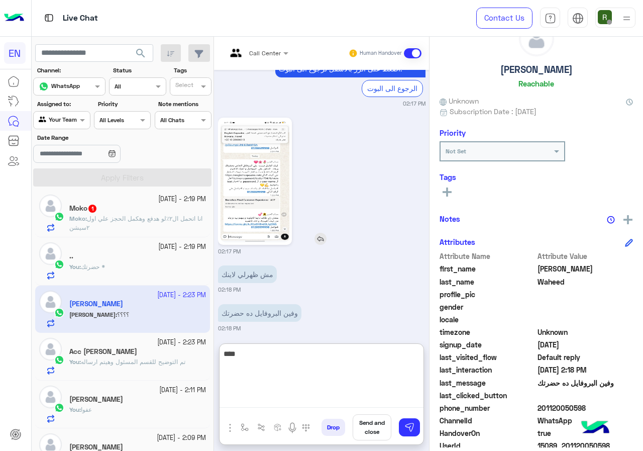
scroll to position [0, 0]
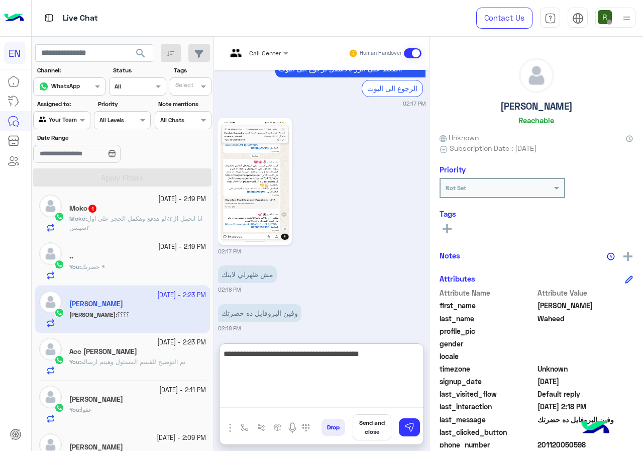
type textarea "**********"
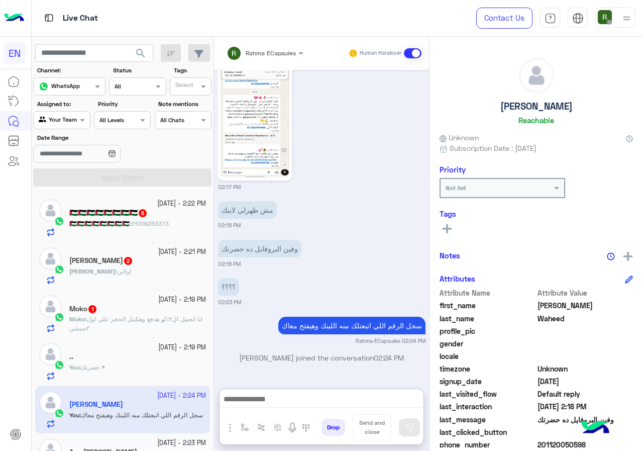
click at [145, 319] on span "انا اتحمل ال٢٪لو هدفع وهكمل الحجز علي اول ٢سيشن" at bounding box center [135, 323] width 133 height 17
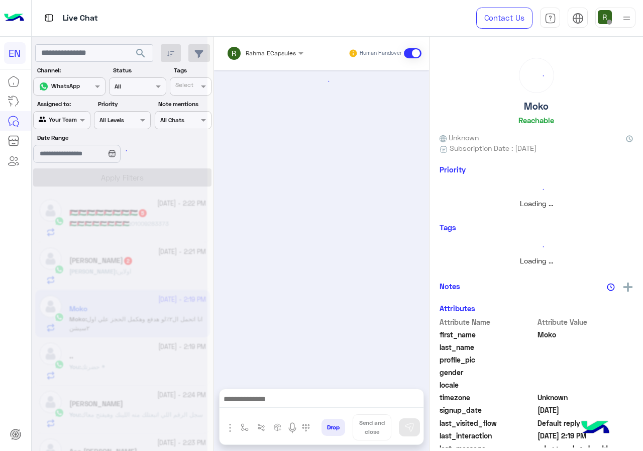
scroll to position [455, 0]
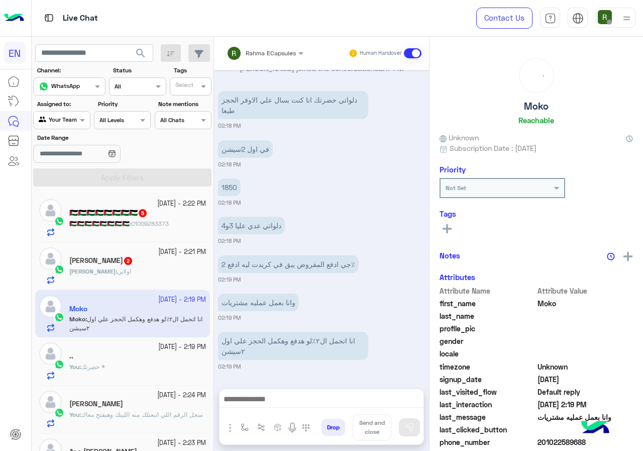
click at [107, 280] on div "[PERSON_NAME] : اولاين" at bounding box center [137, 276] width 137 height 18
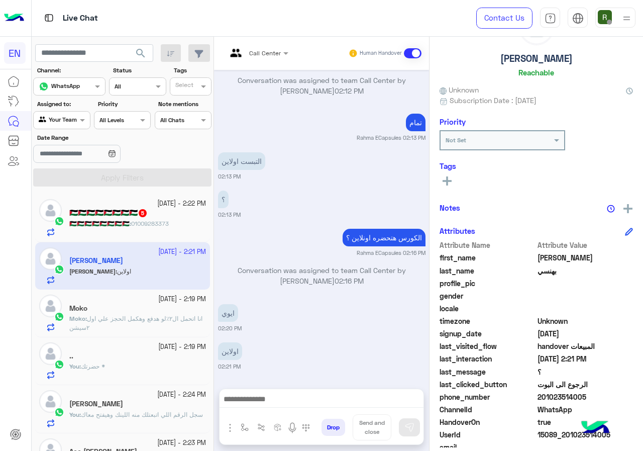
scroll to position [90, 0]
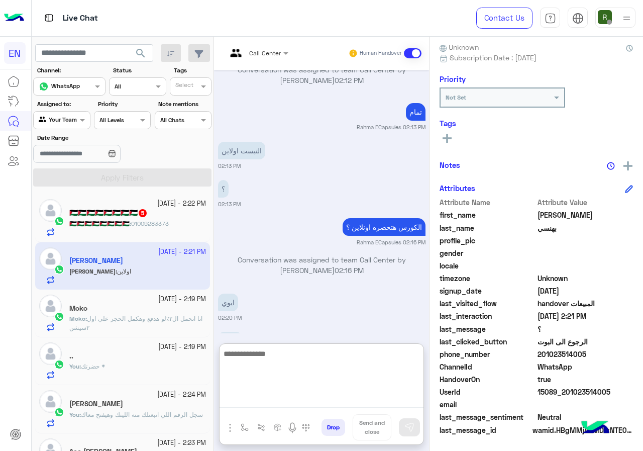
click at [284, 405] on textarea at bounding box center [322, 377] width 204 height 60
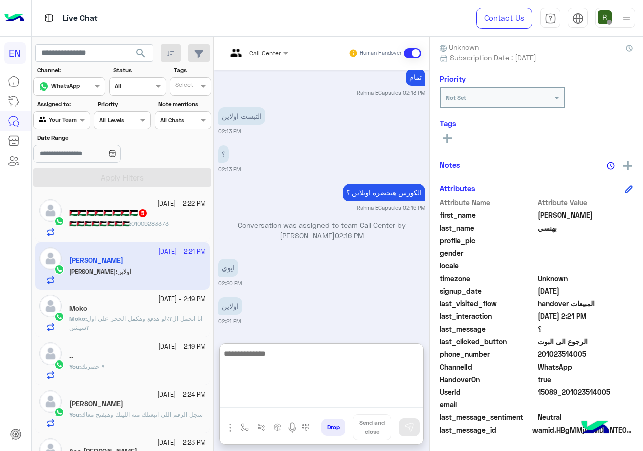
scroll to position [547, 0]
type textarea "**********"
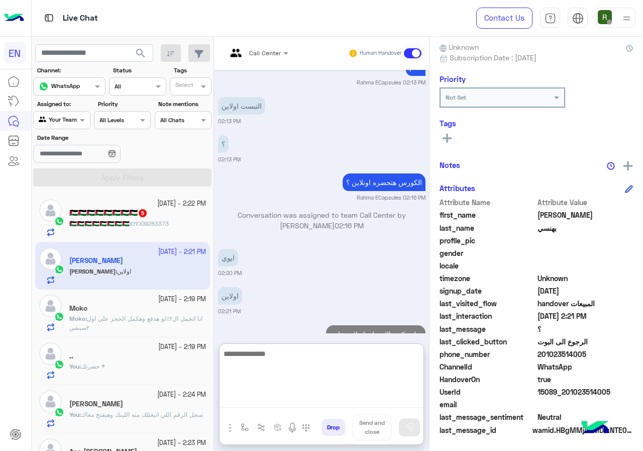
scroll to position [586, 0]
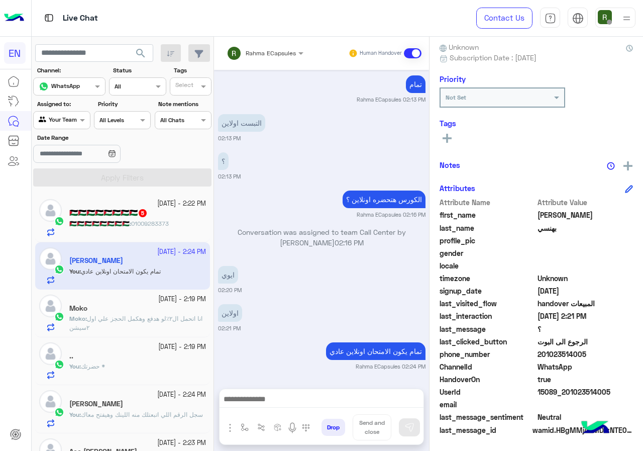
click at [131, 221] on span "01009283373" at bounding box center [150, 224] width 38 height 8
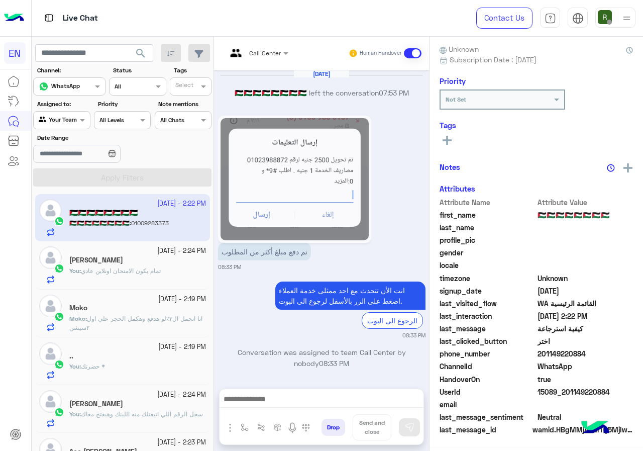
scroll to position [676, 0]
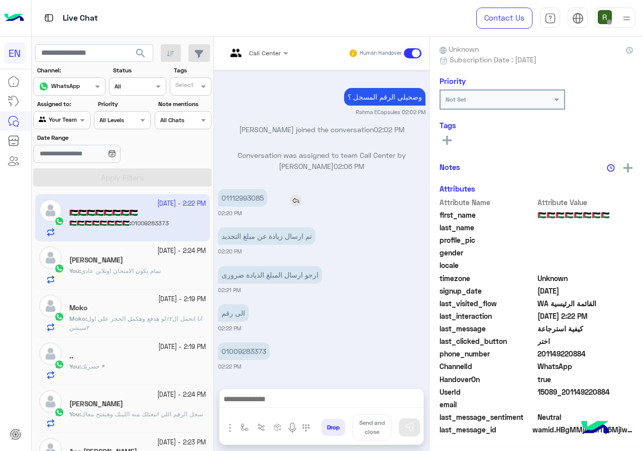
click at [241, 198] on p "01112993085" at bounding box center [242, 198] width 49 height 18
copy p "01112993085"
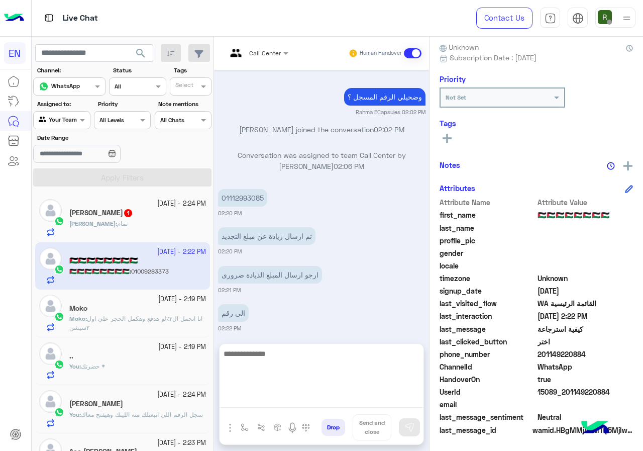
click at [301, 395] on textarea at bounding box center [322, 377] width 204 height 60
type textarea "*"
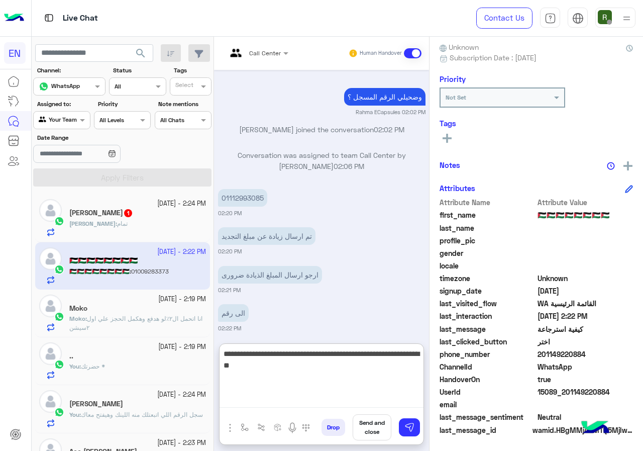
type textarea "**********"
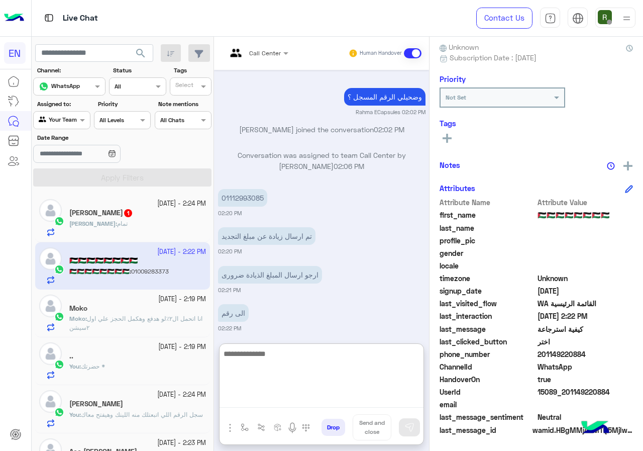
scroll to position [770, 0]
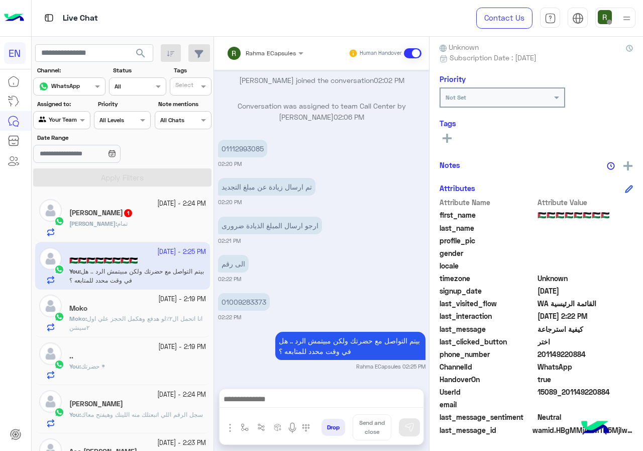
click at [153, 212] on div "مصطفى بهنسي 1" at bounding box center [137, 214] width 137 height 11
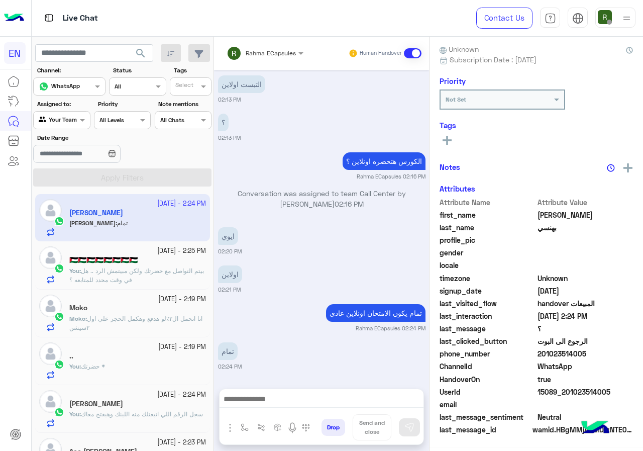
scroll to position [90, 0]
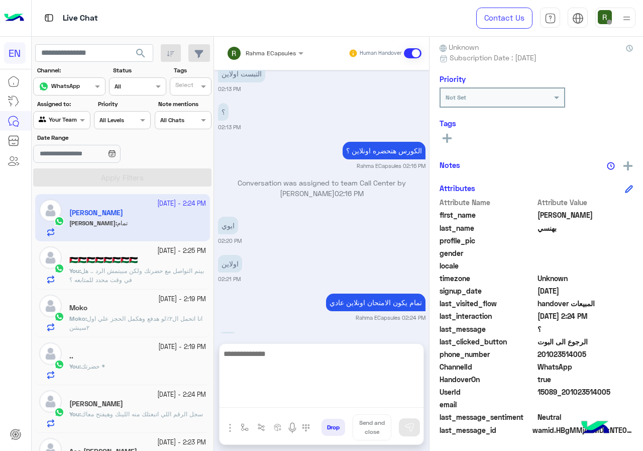
click at [246, 396] on textarea at bounding box center [322, 377] width 204 height 60
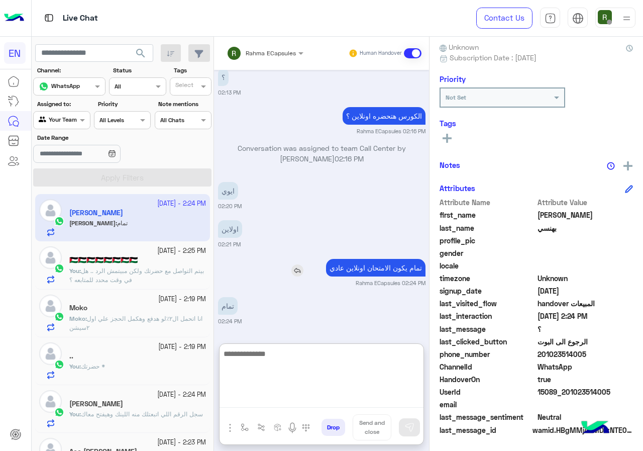
scroll to position [245, 0]
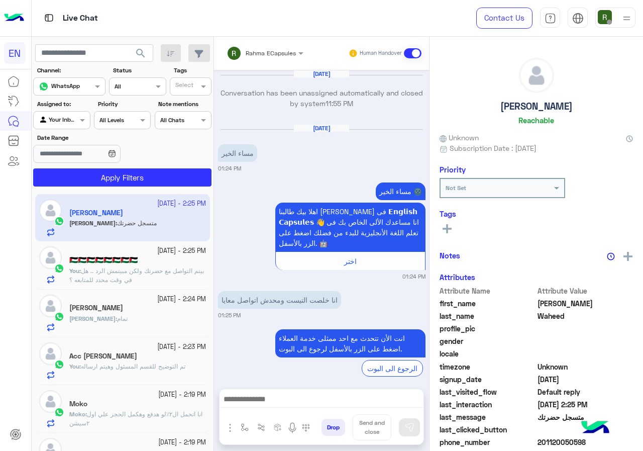
scroll to position [1540, 0]
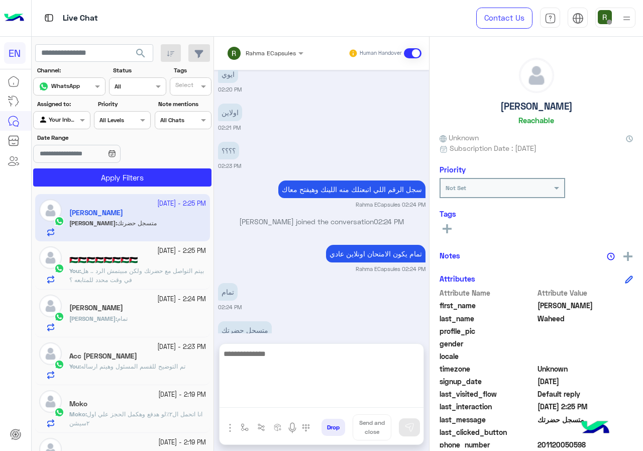
click at [301, 398] on textarea at bounding box center [322, 377] width 204 height 60
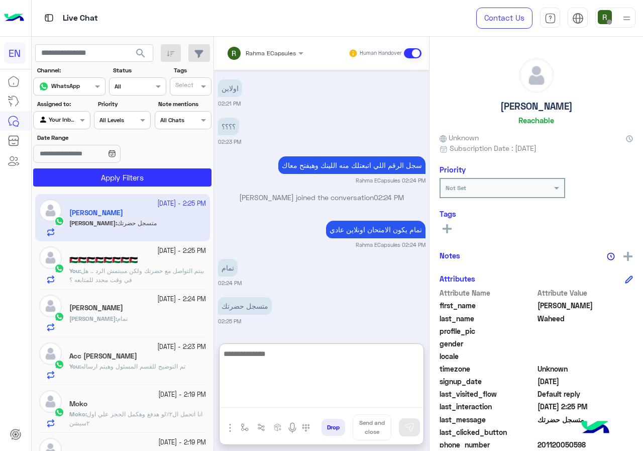
click at [303, 352] on textarea at bounding box center [322, 377] width 204 height 60
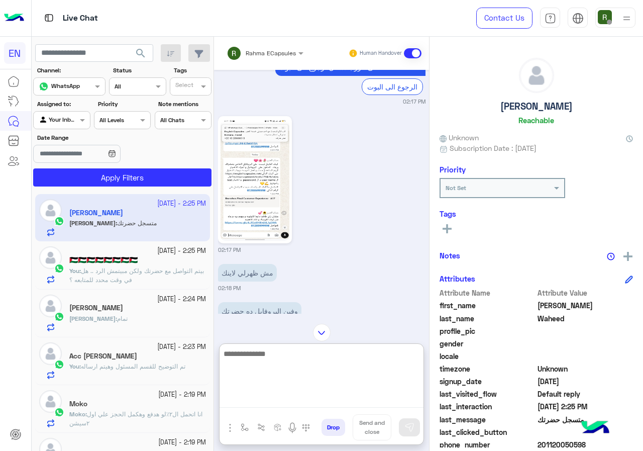
scroll to position [1234, 0]
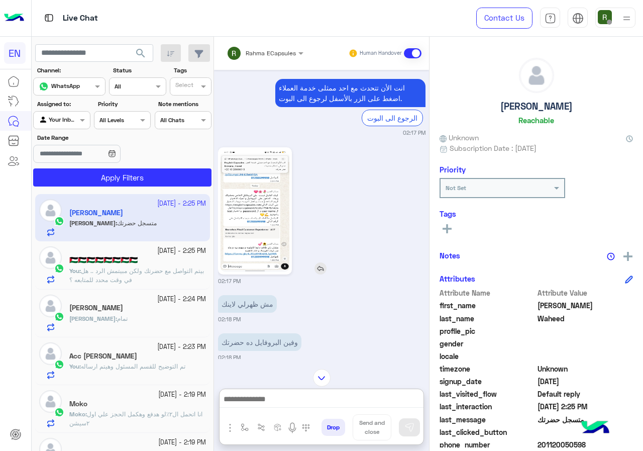
click at [265, 225] on img at bounding box center [255, 211] width 69 height 122
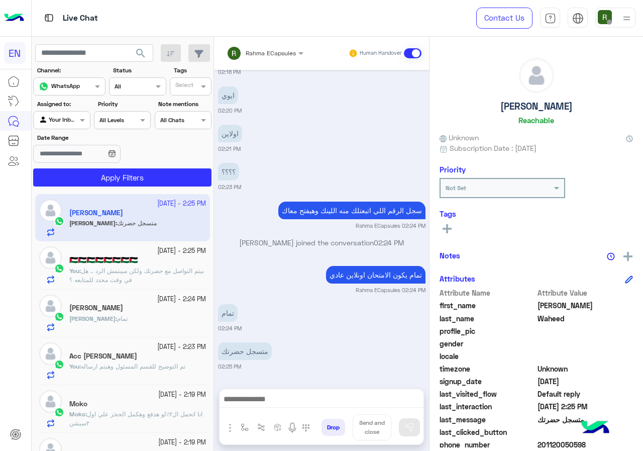
scroll to position [1540, 0]
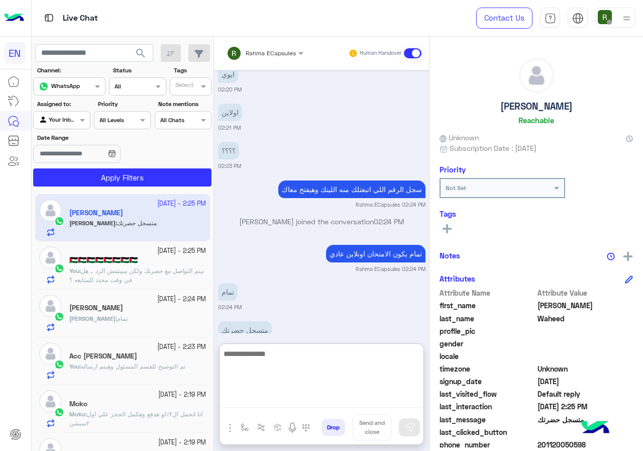
click at [301, 403] on textarea at bounding box center [322, 377] width 204 height 60
type textarea "*"
type textarea "**********"
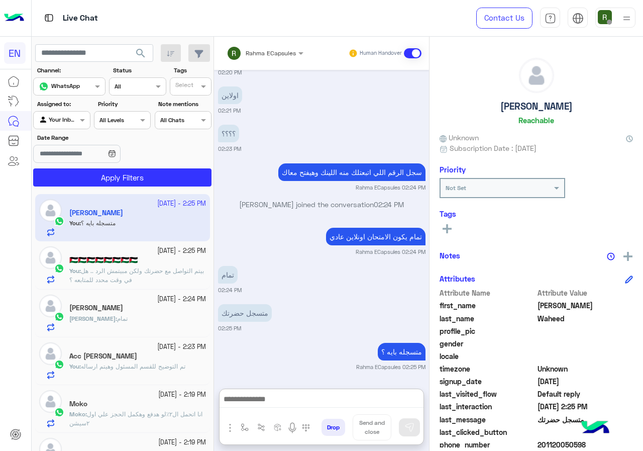
click at [267, 48] on input "text" at bounding box center [252, 51] width 51 height 9
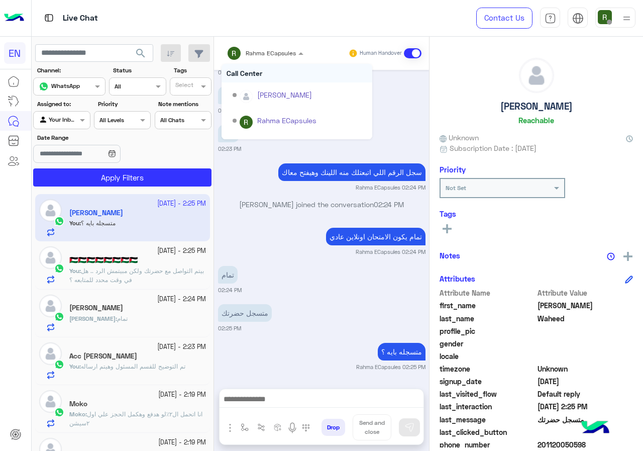
scroll to position [1578, 0]
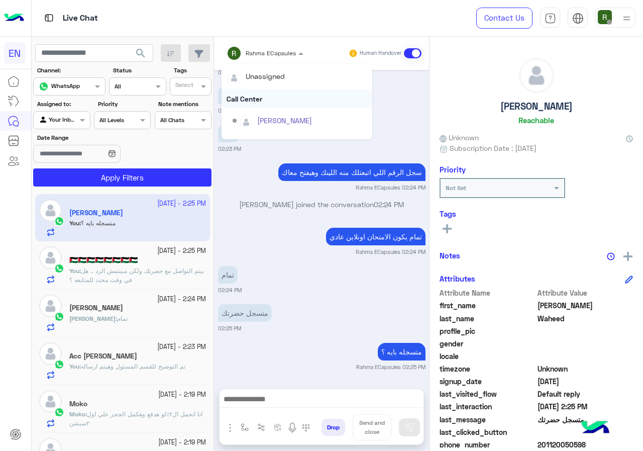
click at [271, 91] on div "Call Center" at bounding box center [297, 98] width 151 height 19
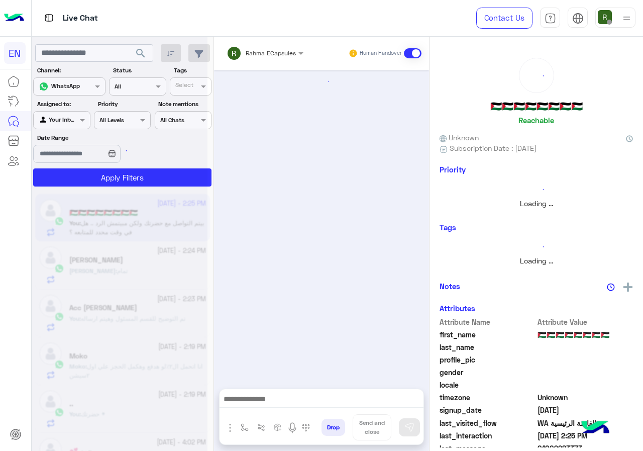
click at [272, 53] on input "text" at bounding box center [252, 51] width 51 height 9
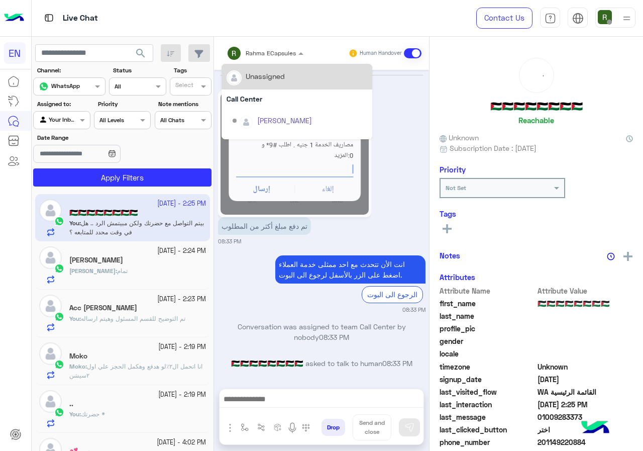
scroll to position [699, 0]
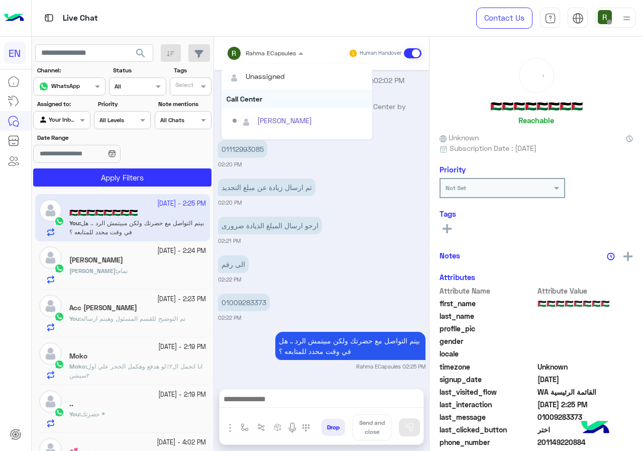
click at [268, 92] on div "Call Center" at bounding box center [297, 98] width 151 height 19
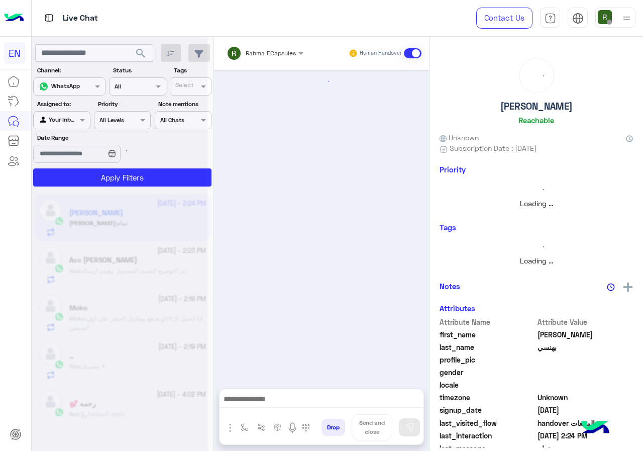
click at [266, 47] on input "text" at bounding box center [252, 51] width 51 height 9
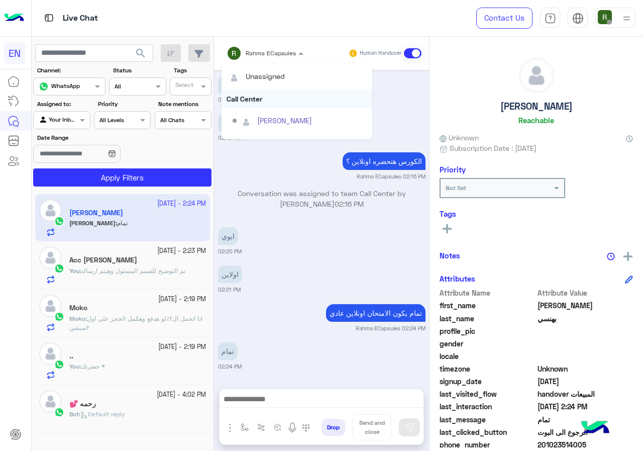
click at [266, 102] on div "Call Center" at bounding box center [297, 98] width 151 height 19
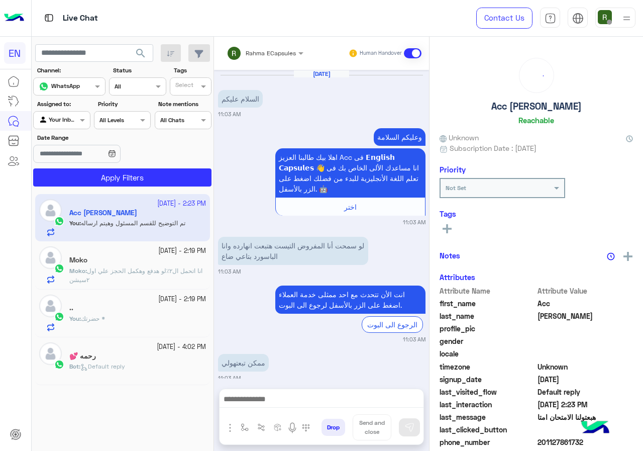
scroll to position [321, 0]
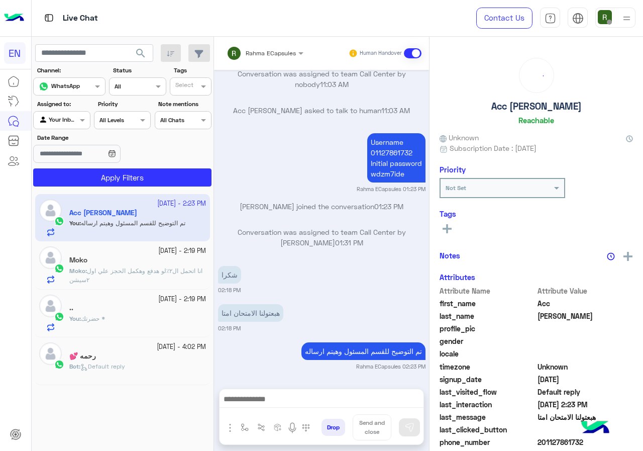
click at [273, 59] on div "Rahma ECapsules" at bounding box center [261, 53] width 69 height 20
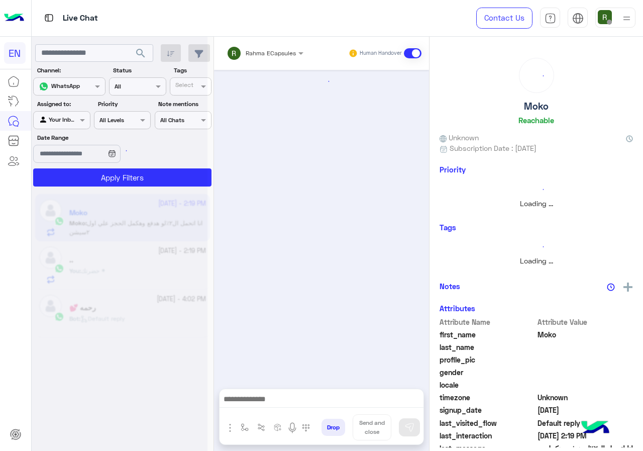
click at [275, 56] on span "Rahma ECapsules" at bounding box center [271, 53] width 50 height 8
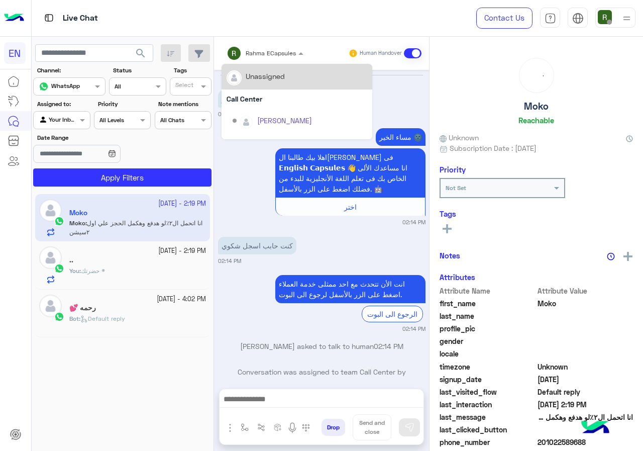
scroll to position [455, 0]
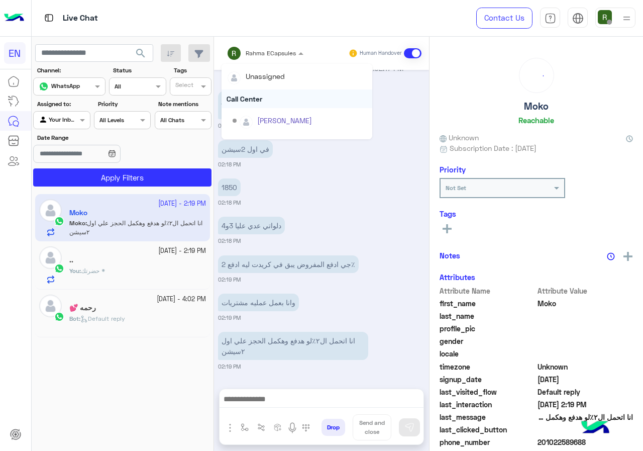
click at [275, 89] on div "Call Center" at bounding box center [297, 98] width 151 height 19
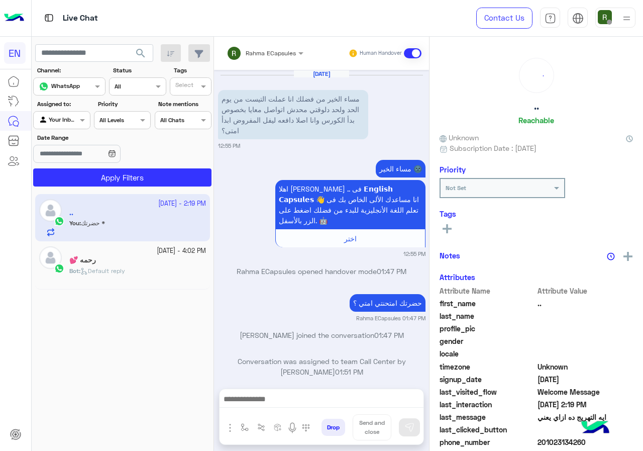
scroll to position [494, 0]
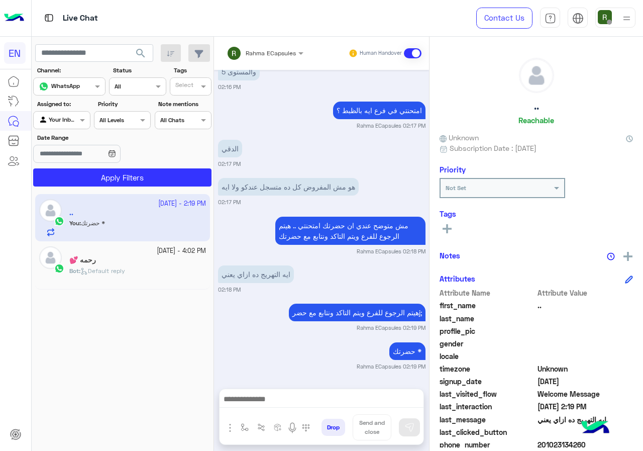
click at [262, 55] on input "text" at bounding box center [252, 51] width 51 height 9
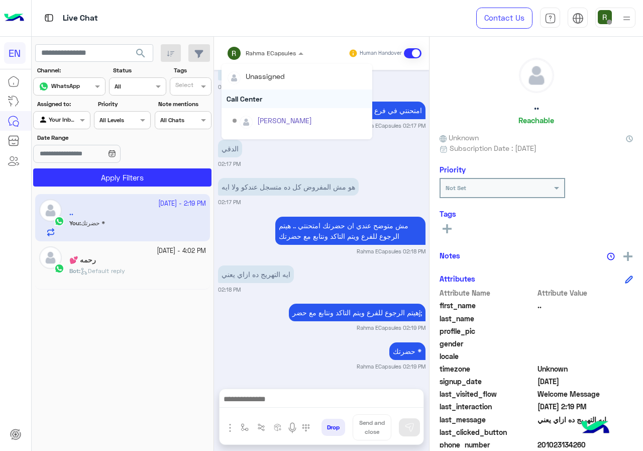
click at [263, 93] on div "Call Center" at bounding box center [297, 98] width 151 height 19
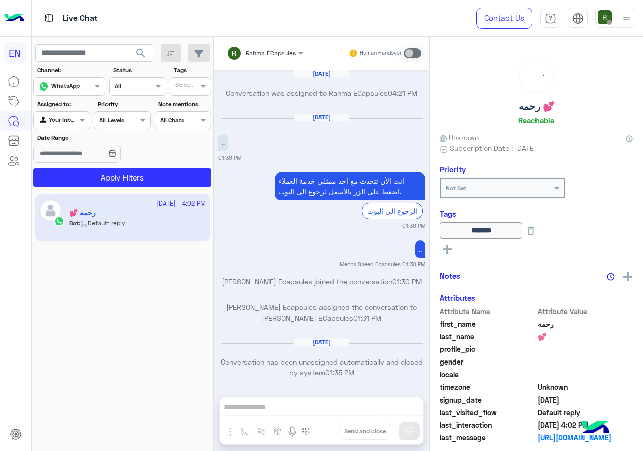
scroll to position [640, 0]
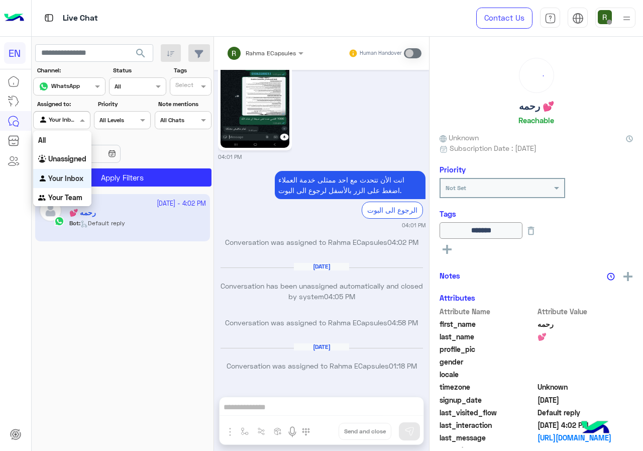
click at [71, 127] on div "Agent Filter Your Inbox" at bounding box center [61, 120] width 57 height 18
click at [74, 189] on div "Your Team" at bounding box center [62, 198] width 58 height 20
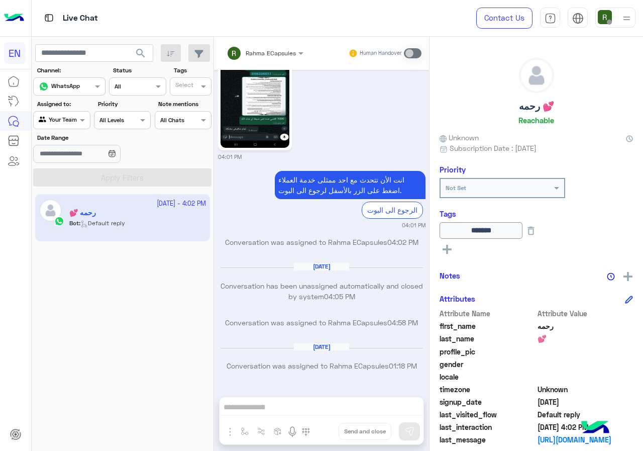
click at [138, 48] on span "search" at bounding box center [141, 53] width 12 height 12
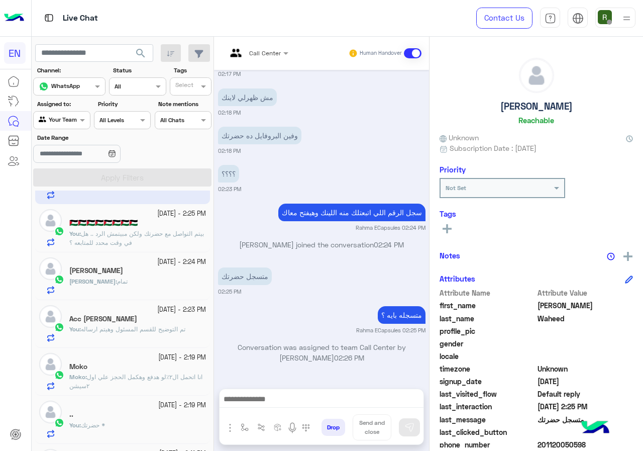
scroll to position [101, 0]
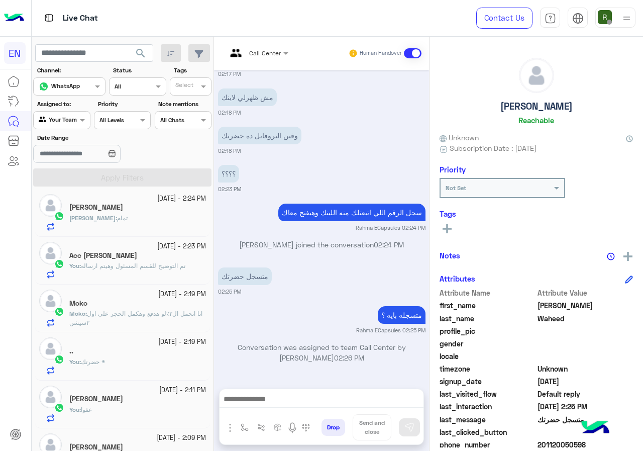
click at [137, 218] on div "[PERSON_NAME] : تمام" at bounding box center [137, 223] width 137 height 18
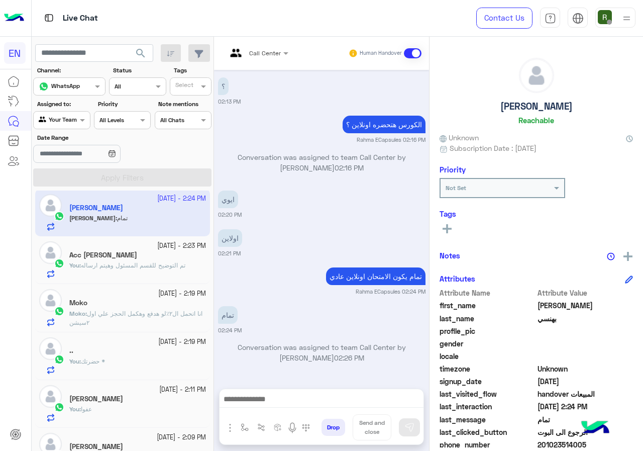
scroll to position [151, 0]
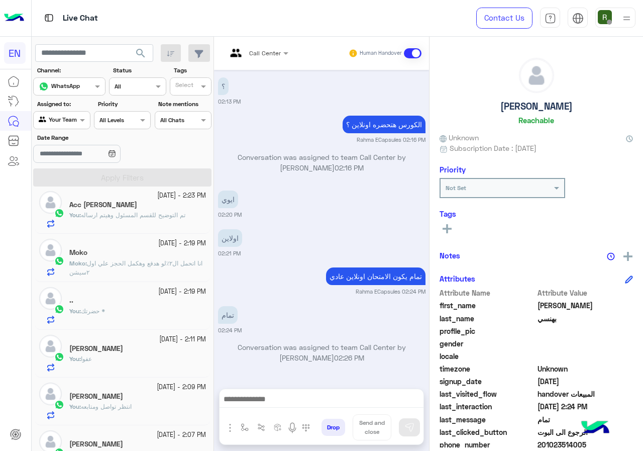
click at [135, 265] on span "انا اتحمل ال٢٪لو هدفع وهكمل الحجز علي اول ٢سيشن" at bounding box center [135, 267] width 133 height 17
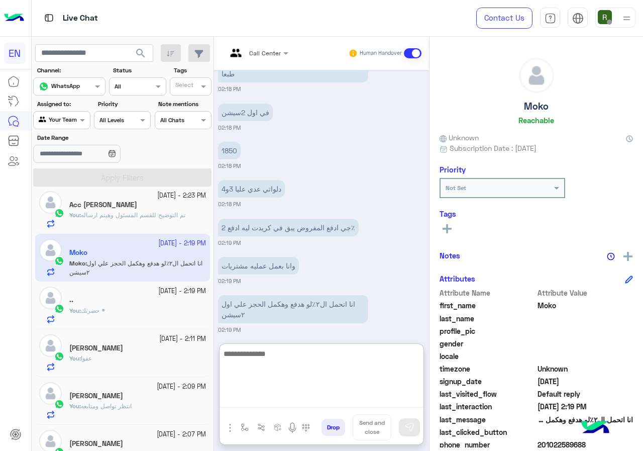
click at [321, 400] on textarea at bounding box center [322, 377] width 204 height 60
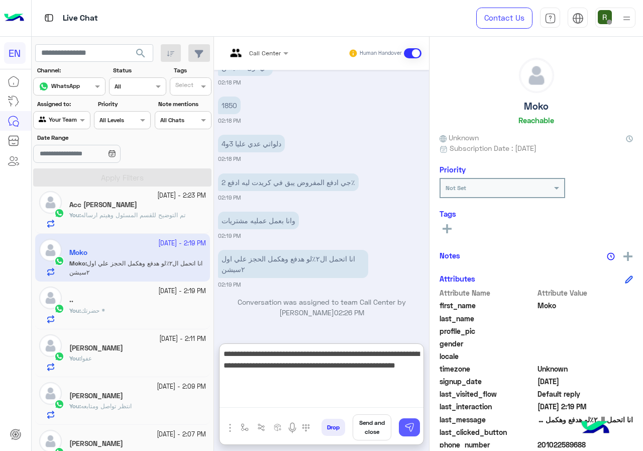
type textarea "**********"
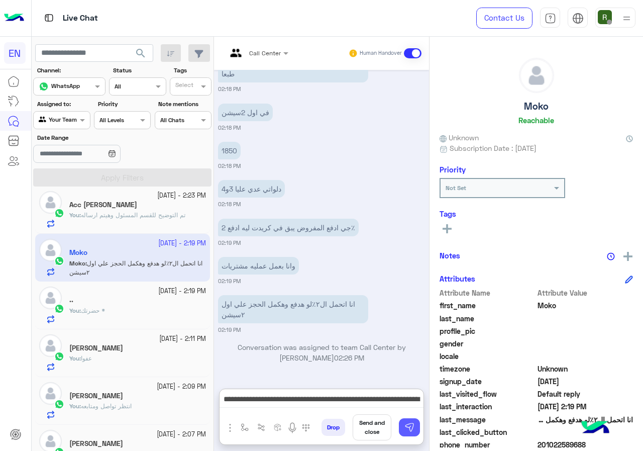
click at [404, 423] on button at bounding box center [409, 427] width 21 height 18
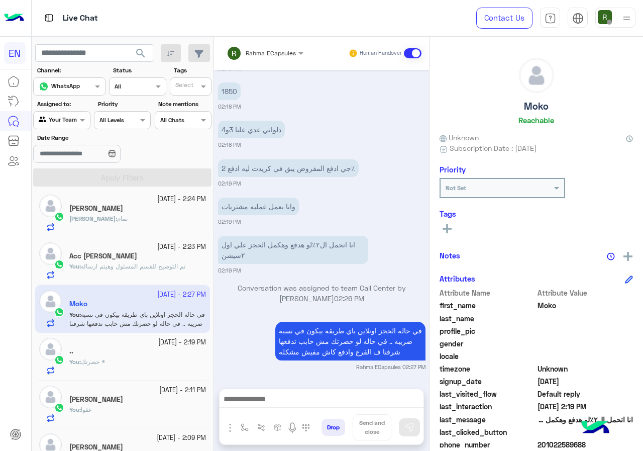
scroll to position [0, 0]
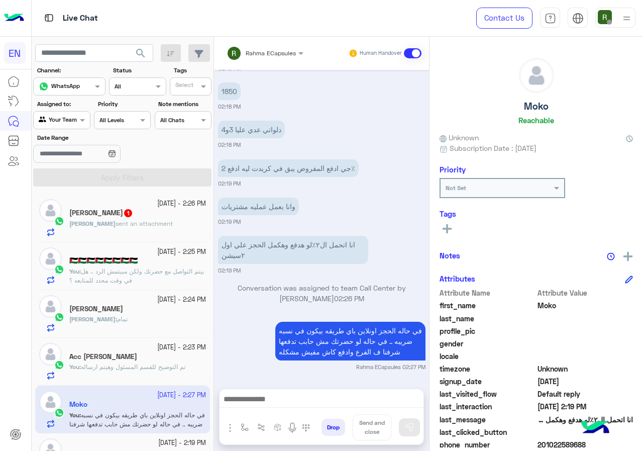
click at [127, 229] on div "[PERSON_NAME] sent an attachment" at bounding box center [137, 228] width 137 height 18
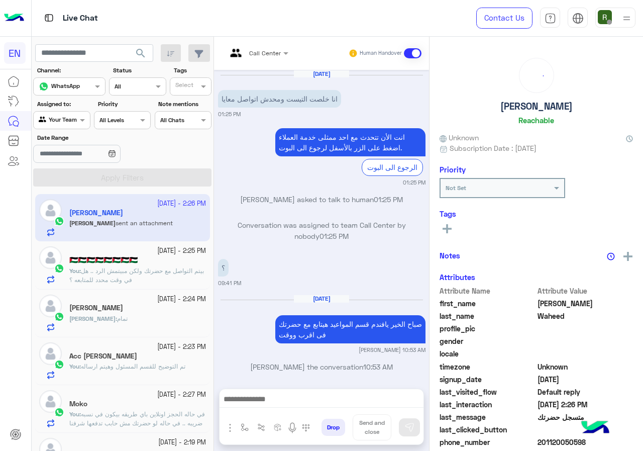
scroll to position [769, 0]
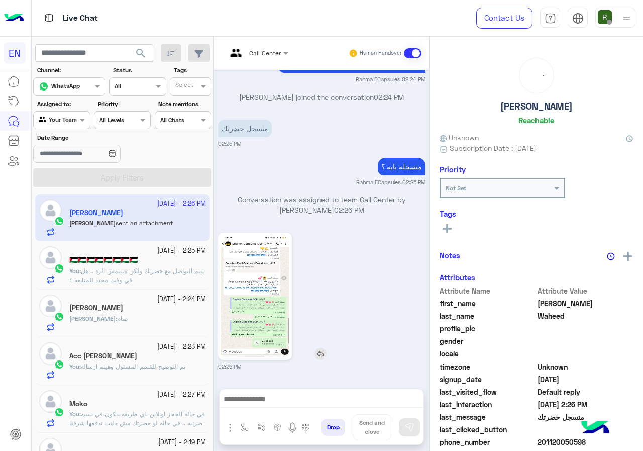
click at [272, 286] on img at bounding box center [255, 296] width 69 height 122
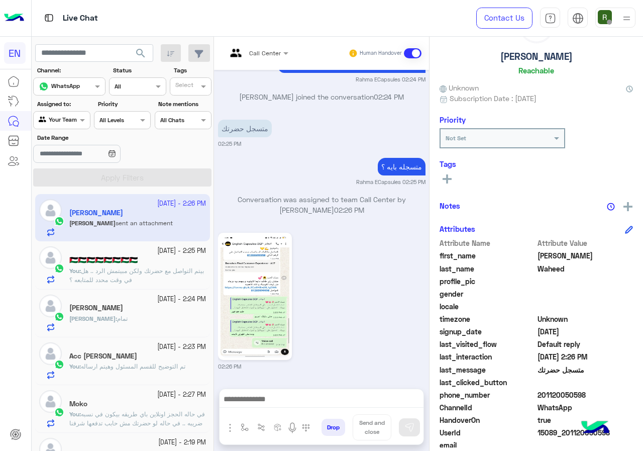
scroll to position [90, 0]
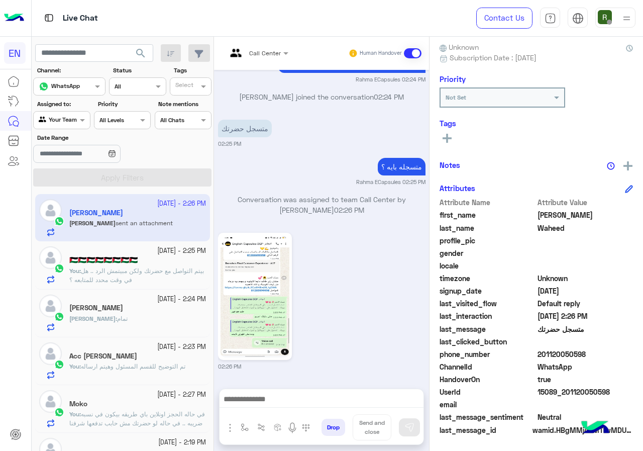
drag, startPoint x: 540, startPoint y: 353, endPoint x: 598, endPoint y: 353, distance: 57.8
click at [598, 353] on span "201120050598" at bounding box center [586, 354] width 96 height 11
copy span "01120050598"
drag, startPoint x: 329, startPoint y: 413, endPoint x: 302, endPoint y: 391, distance: 35.0
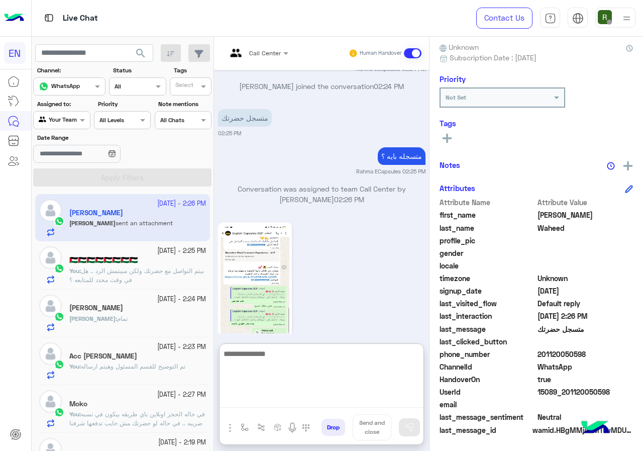
drag, startPoint x: 302, startPoint y: 391, endPoint x: 270, endPoint y: 394, distance: 32.3
click at [270, 394] on textarea at bounding box center [322, 377] width 204 height 60
paste textarea "**********"
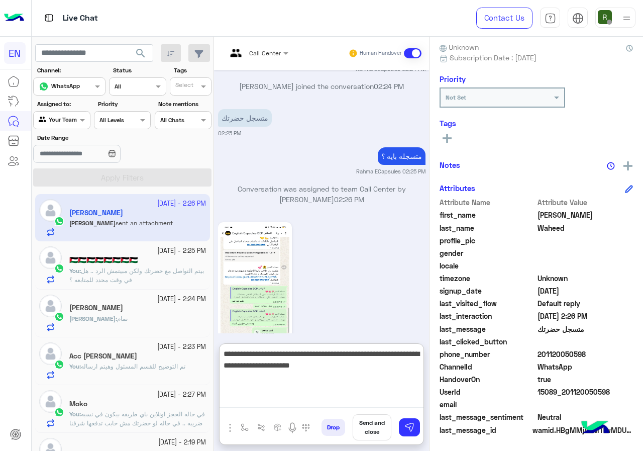
type textarea "**********"
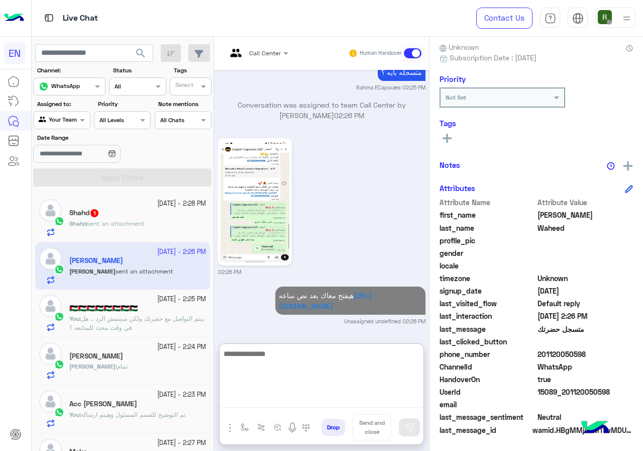
scroll to position [0, 0]
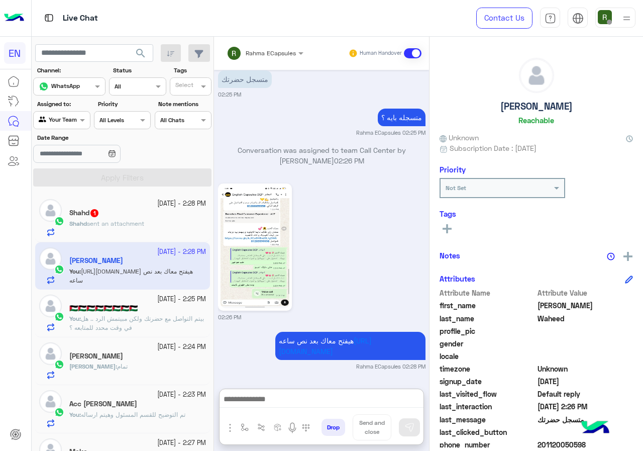
click at [140, 228] on p "Shahd sent an attachment" at bounding box center [106, 223] width 75 height 9
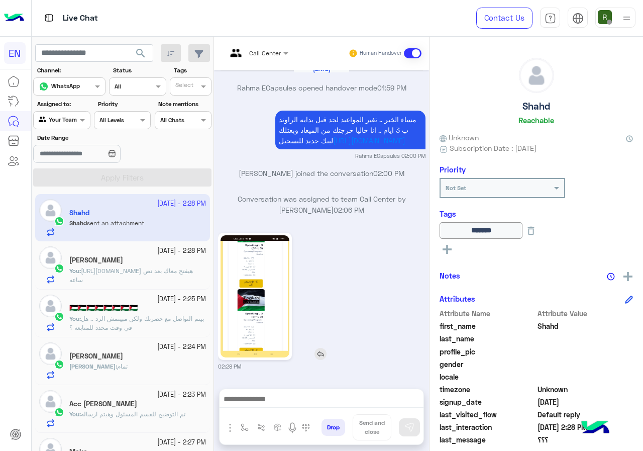
scroll to position [1093, 0]
click at [304, 414] on div at bounding box center [322, 401] width 204 height 25
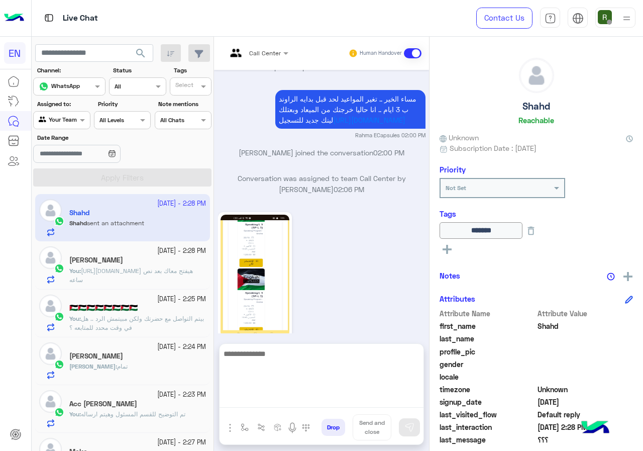
click at [305, 407] on textarea at bounding box center [322, 377] width 204 height 60
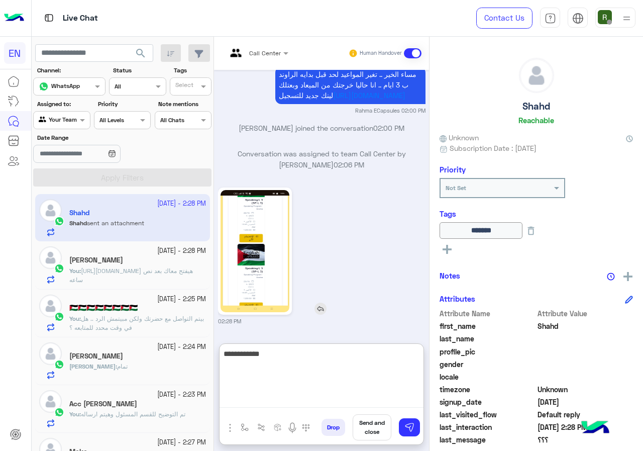
scroll to position [1177, 0]
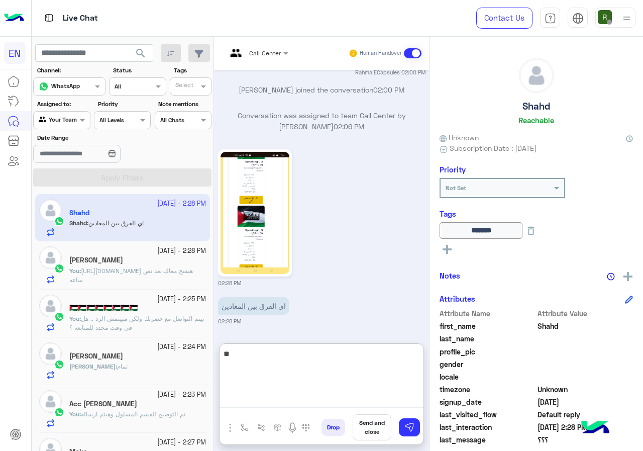
type textarea "*"
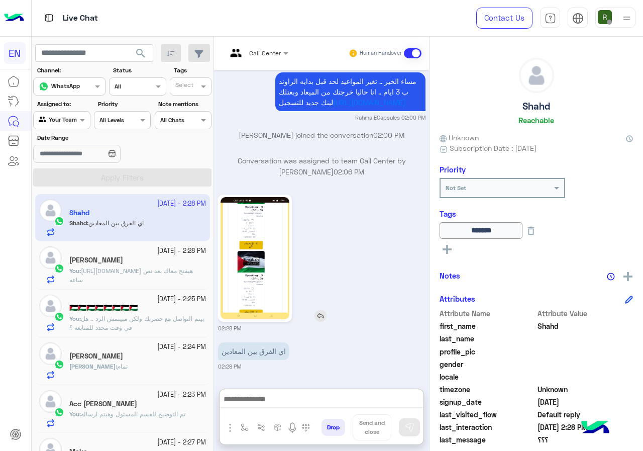
click at [269, 198] on img at bounding box center [255, 258] width 69 height 122
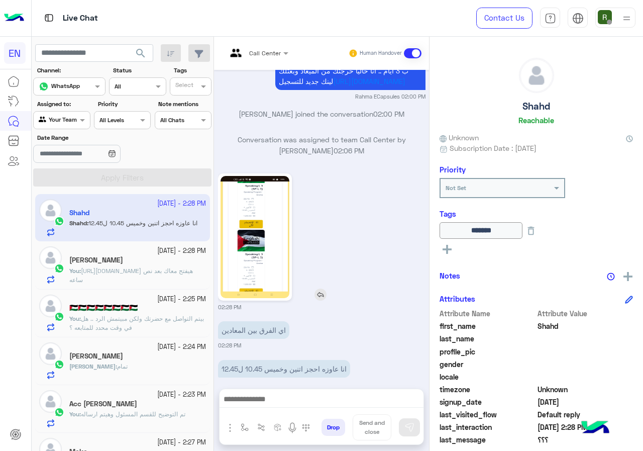
scroll to position [1170, 0]
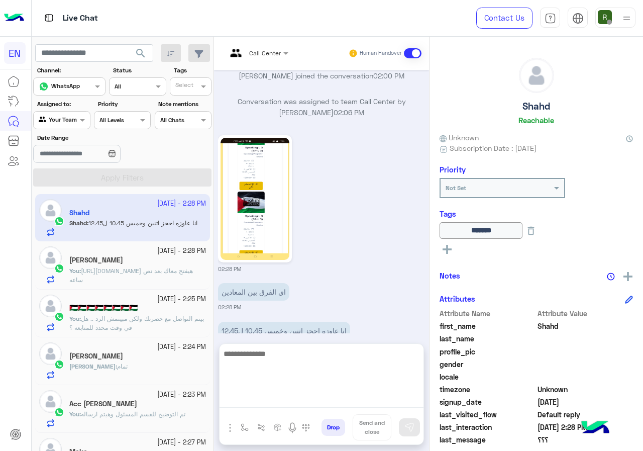
click at [301, 398] on textarea at bounding box center [322, 377] width 204 height 60
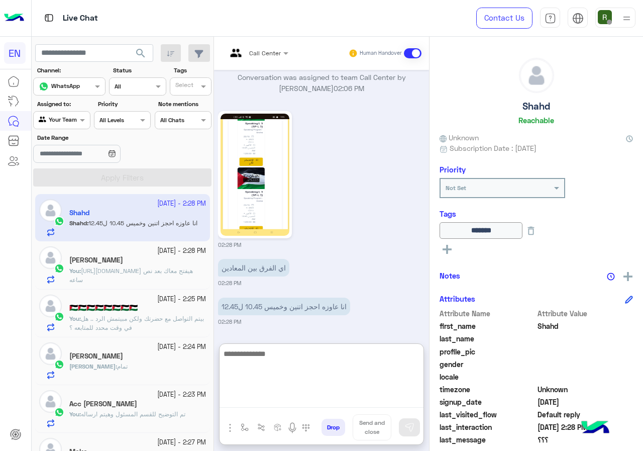
scroll to position [1216, 0]
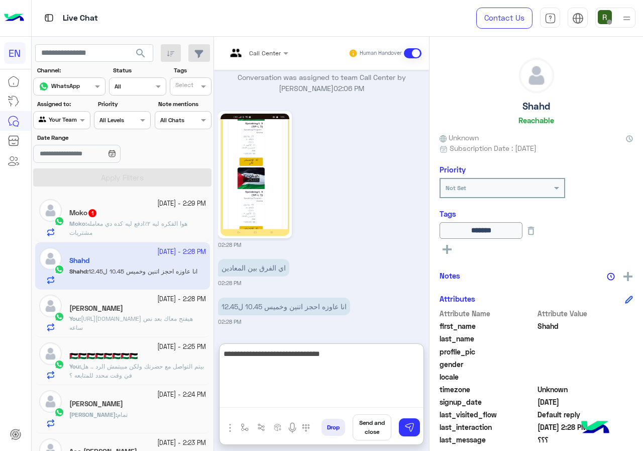
type textarea "**********"
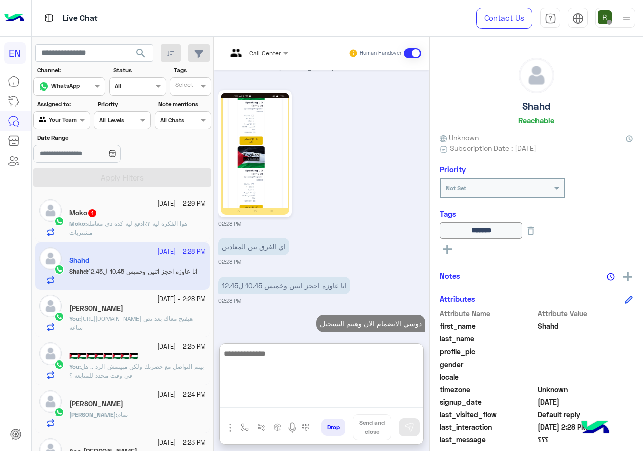
scroll to position [1254, 0]
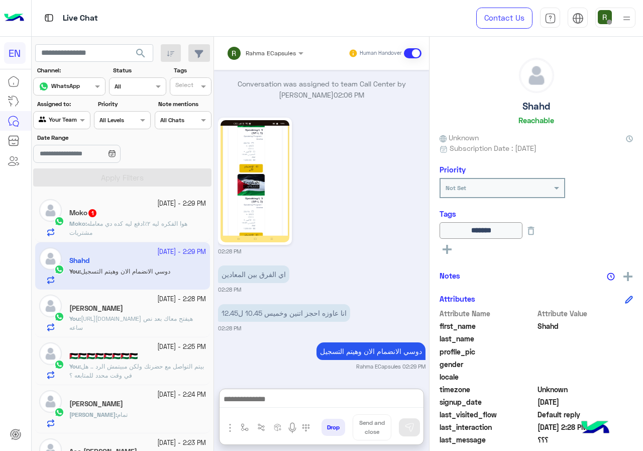
click at [165, 230] on p "Moko : هوا الفكره ليه ٢٪ادفع ليه كده دي معامله مشتريات" at bounding box center [137, 228] width 137 height 18
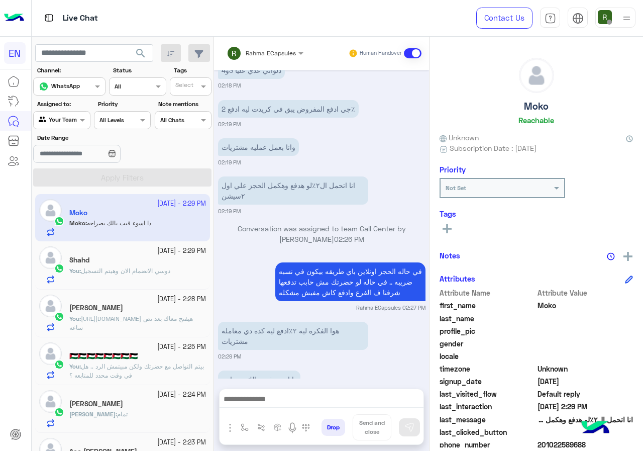
scroll to position [649, 0]
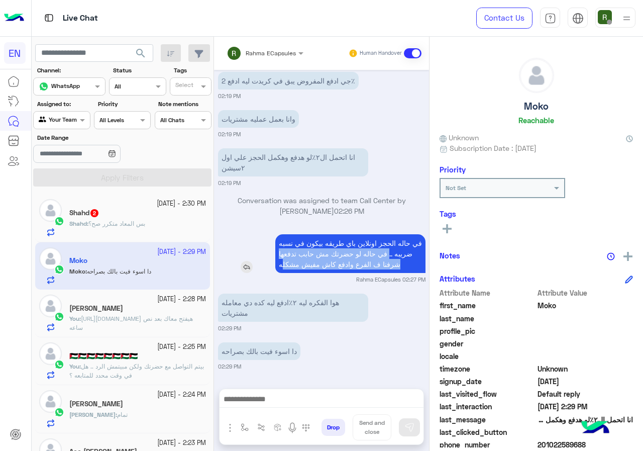
drag, startPoint x: 364, startPoint y: 242, endPoint x: 283, endPoint y: 264, distance: 84.9
click at [283, 264] on p "في حاله الحجز اونلاين باي طريقه بيكون في نسبه ضريبه .. في حاله لو حضرتك مش حابب…" at bounding box center [350, 253] width 150 height 39
copy p "في حاله لو حضرتك مش حابب تدفعها شرفنا ف الفرع وادفع كاش مفيش مشكل"
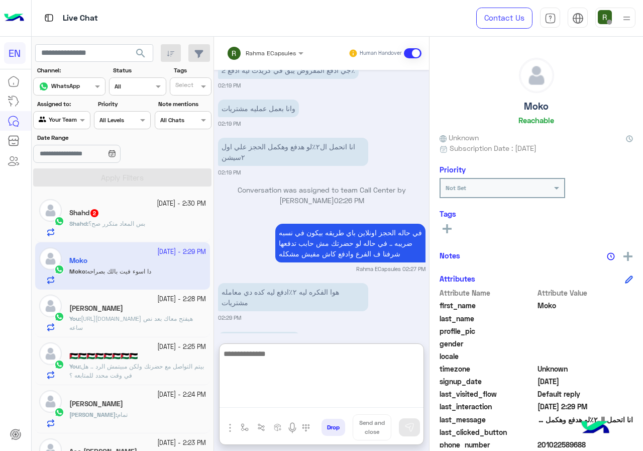
paste textarea "**********"
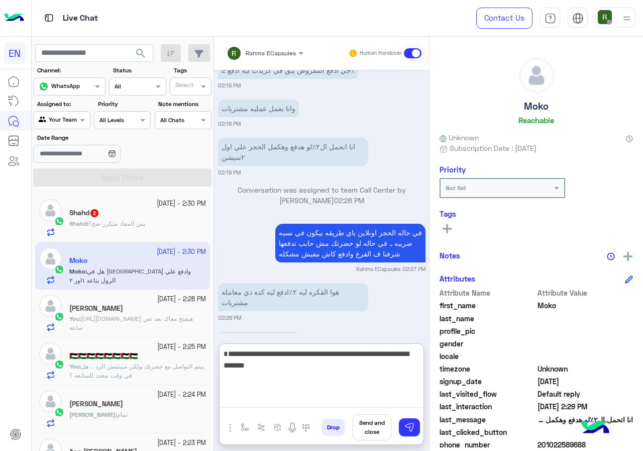
scroll to position [733, 0]
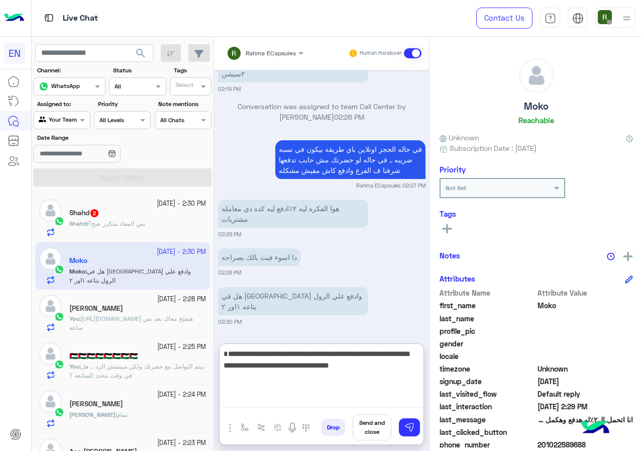
type textarea "**********"
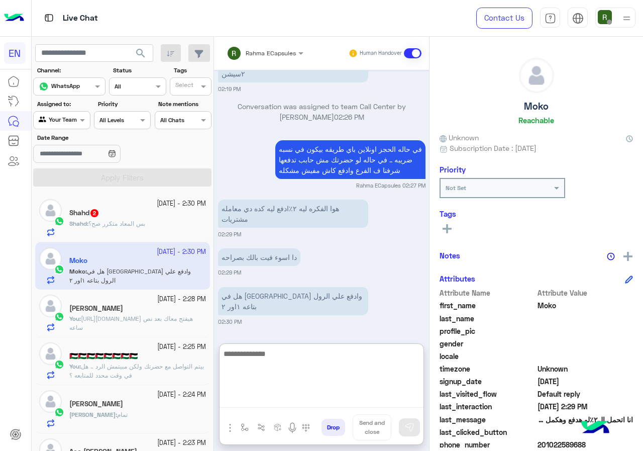
scroll to position [793, 0]
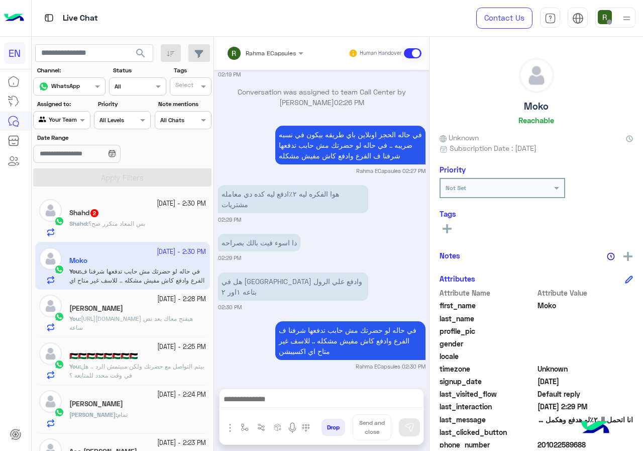
click at [152, 212] on div "Shahd 2" at bounding box center [137, 214] width 137 height 11
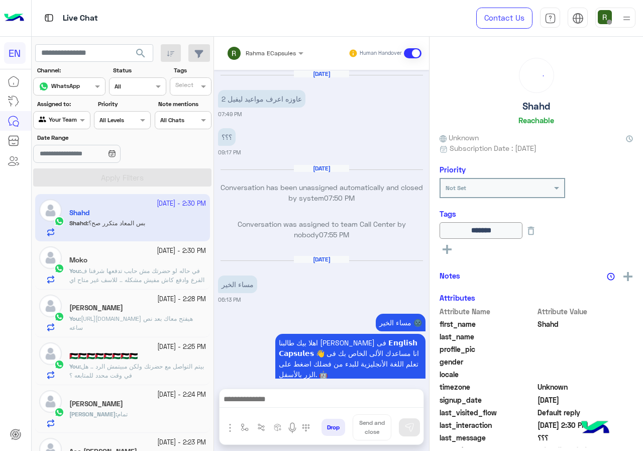
scroll to position [1020, 0]
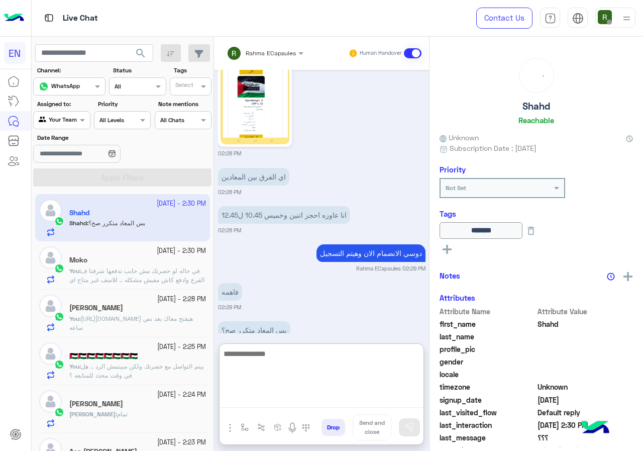
click at [295, 396] on textarea at bounding box center [322, 377] width 204 height 60
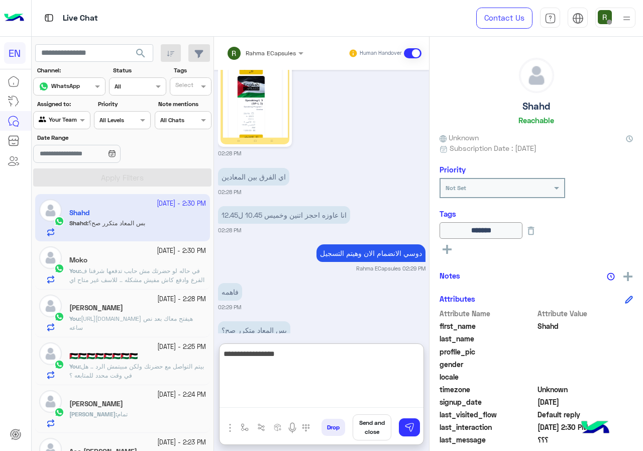
type textarea "**********"
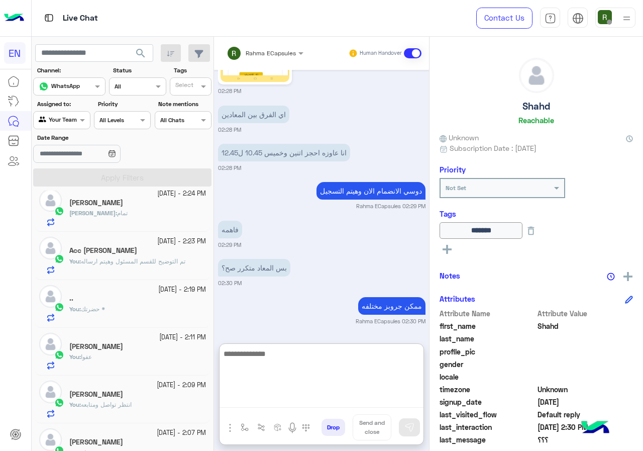
scroll to position [0, 0]
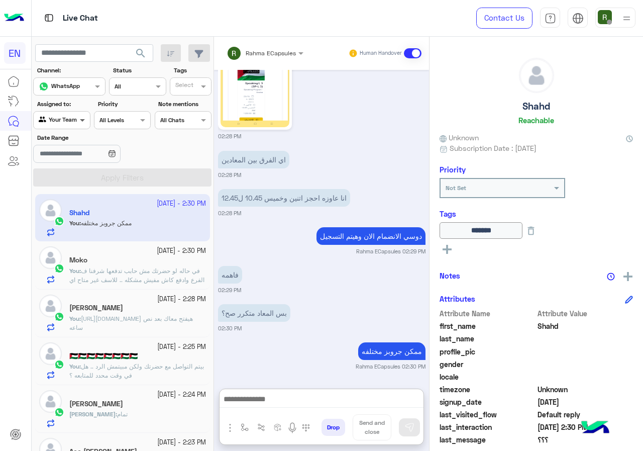
click at [83, 123] on span at bounding box center [83, 120] width 13 height 11
click at [77, 181] on b "Your Inbox" at bounding box center [65, 177] width 35 height 9
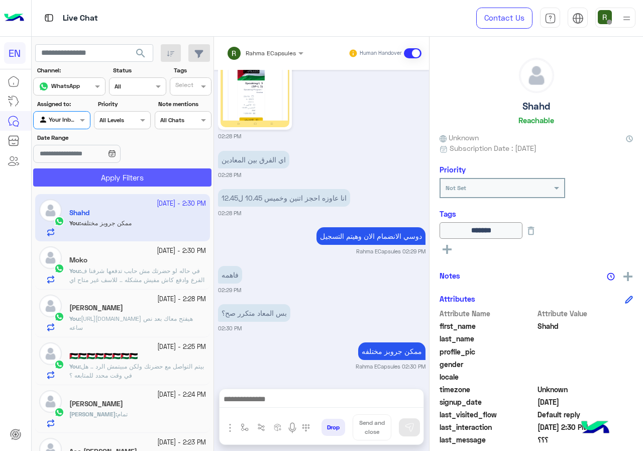
click at [85, 182] on button "Apply Filters" at bounding box center [122, 177] width 178 height 18
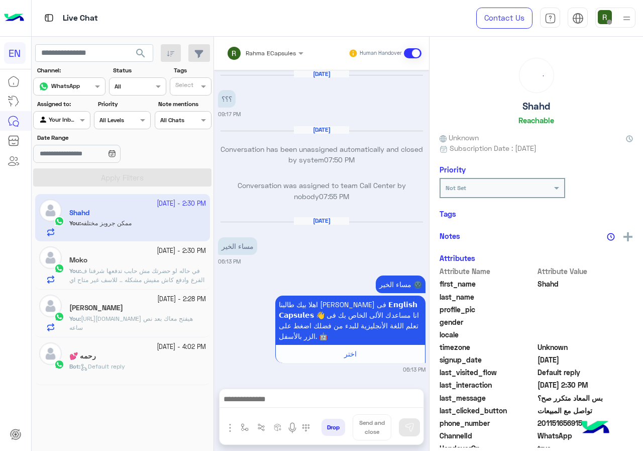
scroll to position [1020, 0]
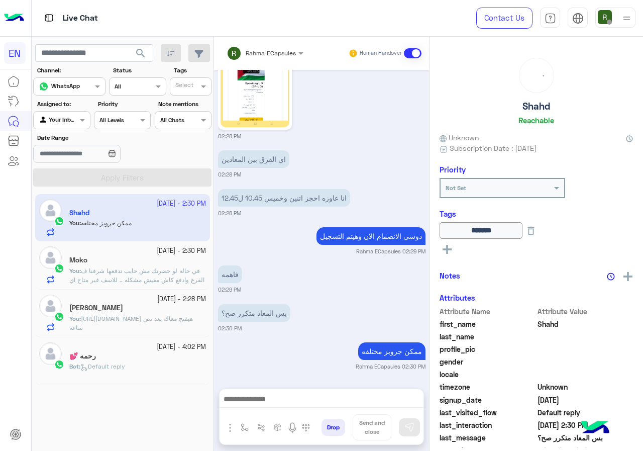
click at [248, 43] on div "Rahma ECapsules Human Handover" at bounding box center [321, 53] width 215 height 33
click at [248, 62] on div "Rahma ECapsules" at bounding box center [261, 53] width 69 height 20
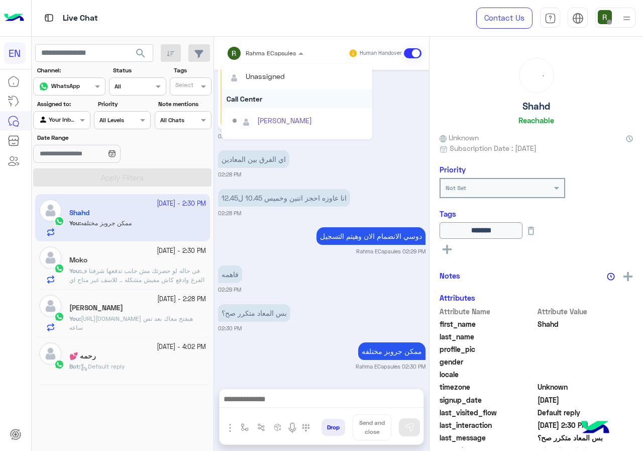
click at [251, 97] on div "Call Center" at bounding box center [297, 98] width 151 height 19
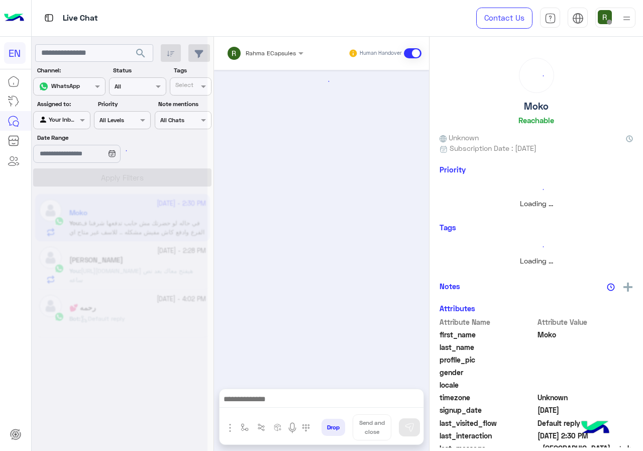
click at [256, 55] on input "text" at bounding box center [252, 51] width 51 height 9
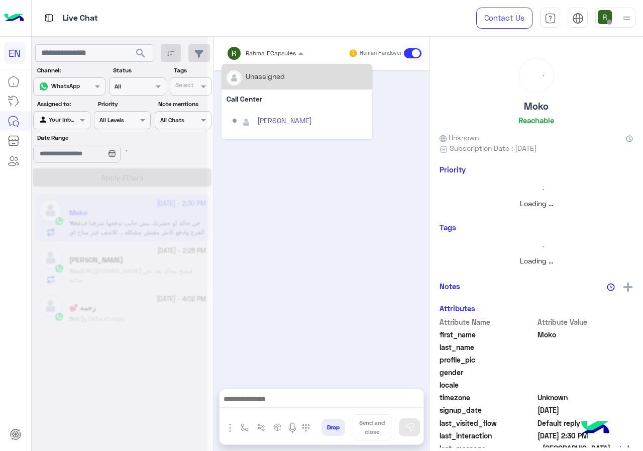
scroll to position [563, 0]
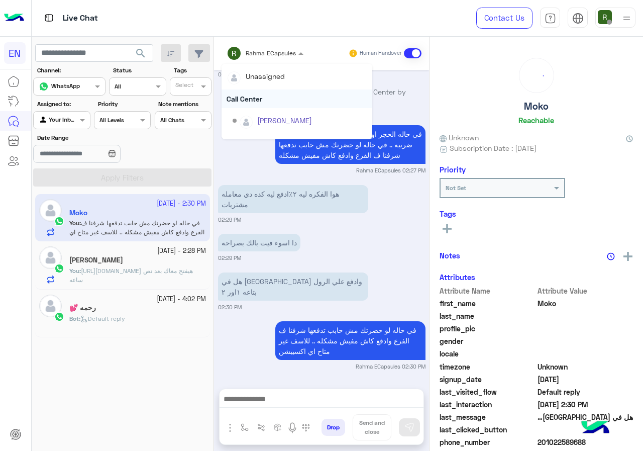
click at [258, 98] on div "Call Center" at bounding box center [297, 98] width 151 height 19
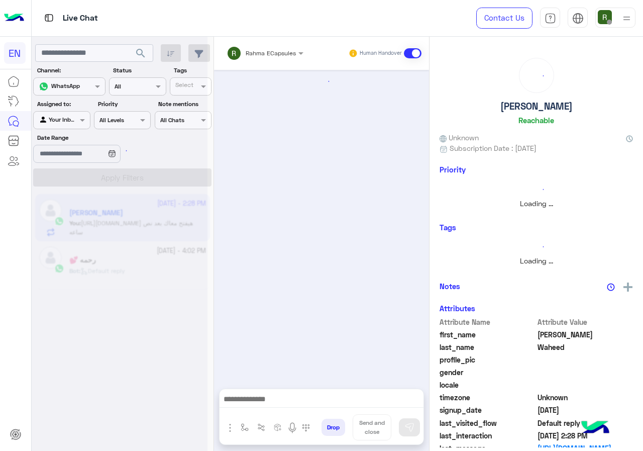
click at [256, 45] on div "Rahma ECapsules" at bounding box center [261, 53] width 69 height 20
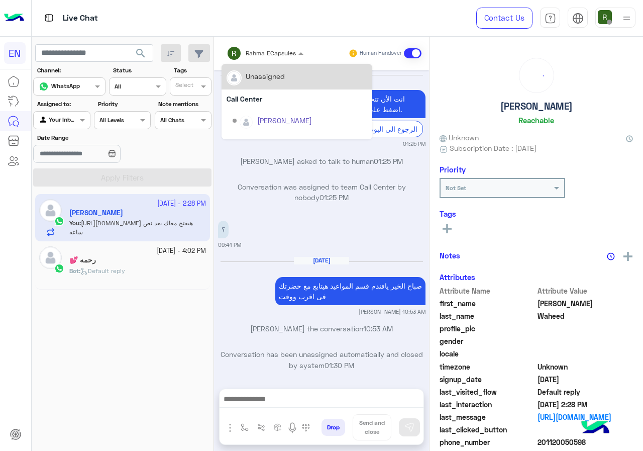
scroll to position [790, 0]
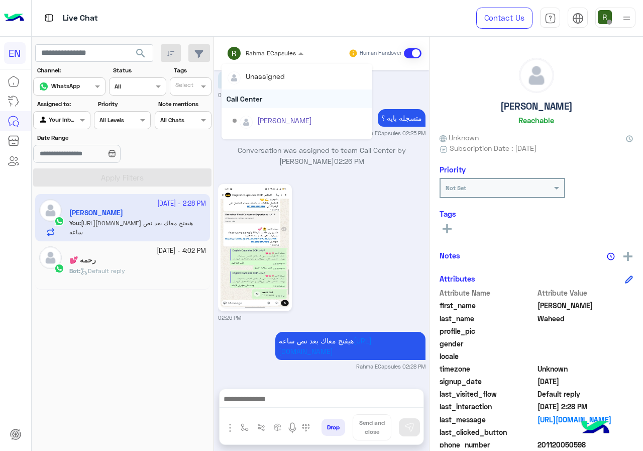
click at [262, 95] on div "Call Center" at bounding box center [297, 98] width 151 height 19
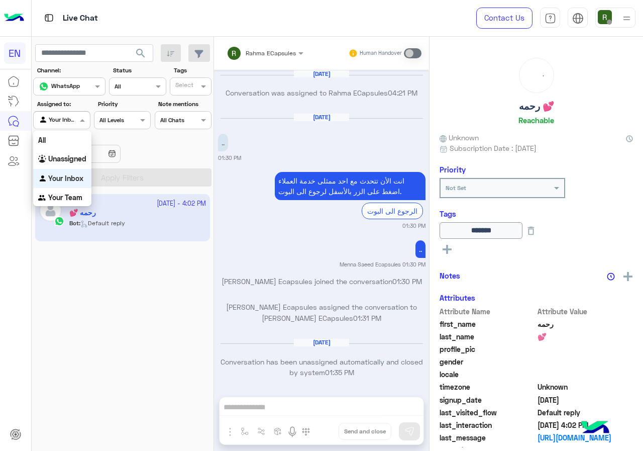
click at [66, 117] on div at bounding box center [62, 119] width 56 height 10
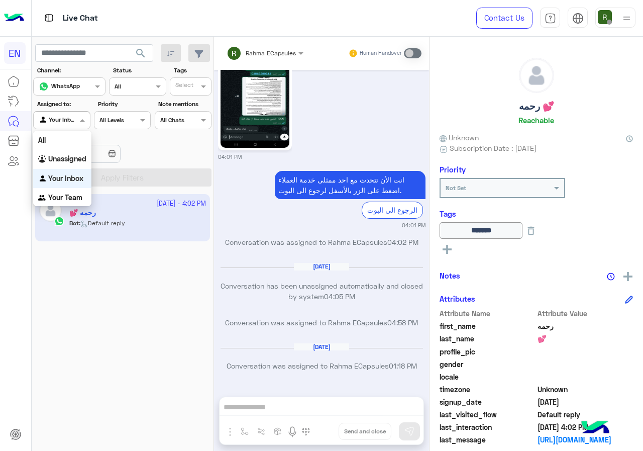
click at [73, 169] on div "Your Inbox" at bounding box center [62, 179] width 58 height 20
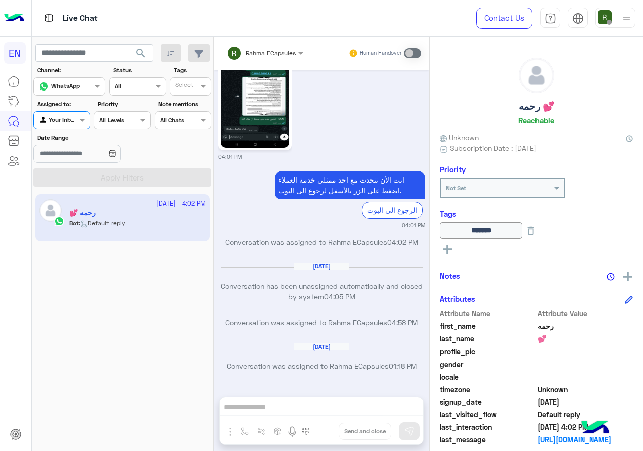
click at [64, 110] on div "Assigned to: Agent Filter Your Inbox" at bounding box center [61, 115] width 57 height 30
click at [68, 120] on div at bounding box center [62, 119] width 56 height 10
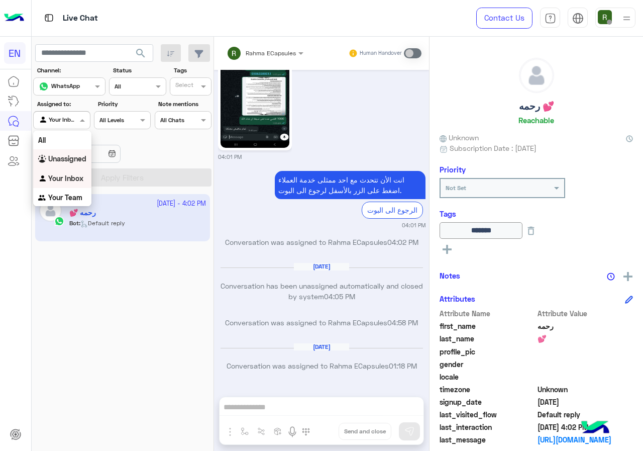
click at [72, 154] on b "Unassigned" at bounding box center [67, 158] width 38 height 9
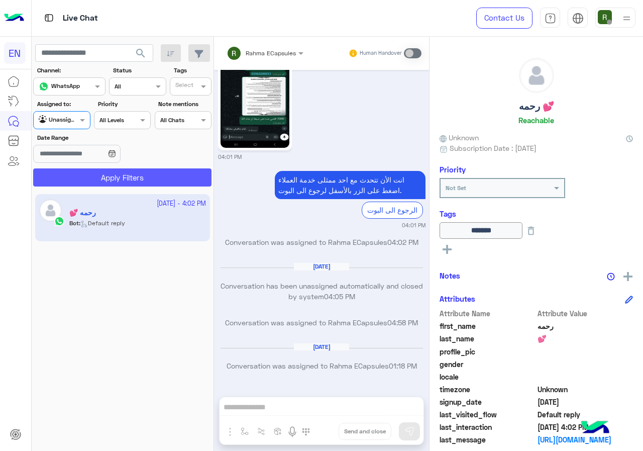
click at [84, 178] on button "Apply Filters" at bounding box center [122, 177] width 178 height 18
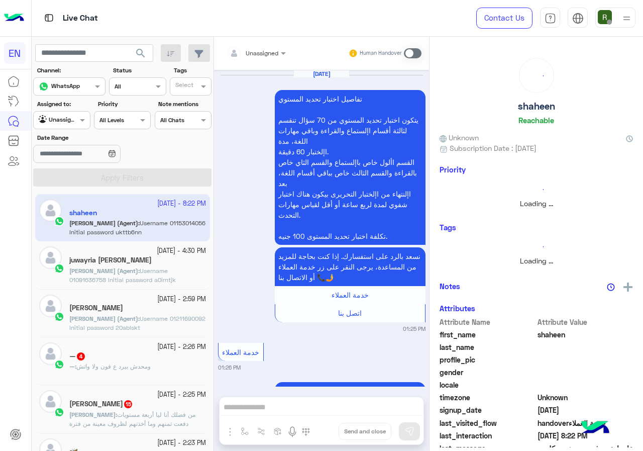
scroll to position [756, 0]
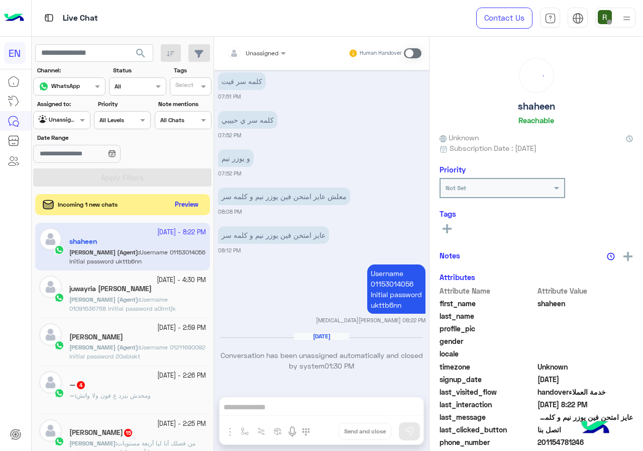
click at [187, 211] on button "Preview" at bounding box center [186, 205] width 31 height 14
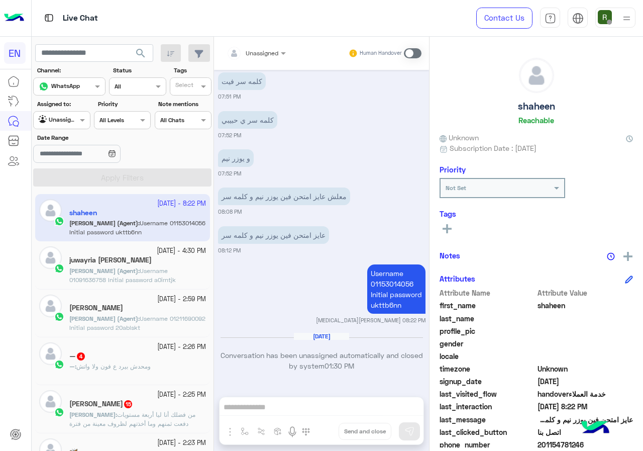
click at [126, 344] on div "[DATE] - 2:26 PM" at bounding box center [137, 347] width 137 height 10
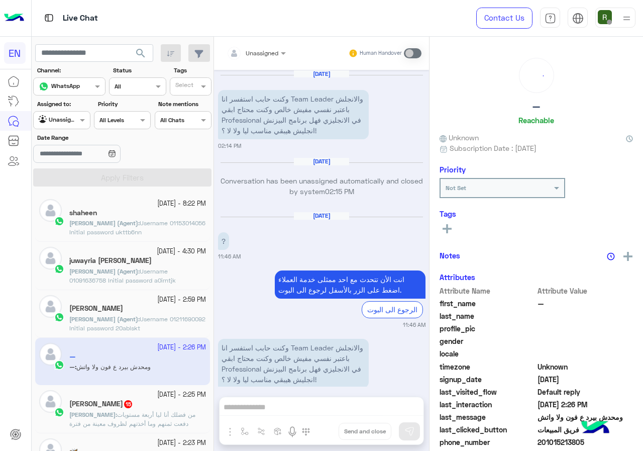
scroll to position [717, 0]
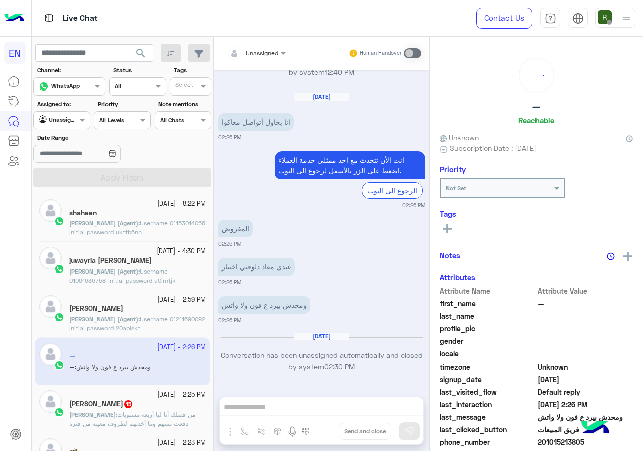
click at [128, 408] on div "[PERSON_NAME] 15" at bounding box center [137, 405] width 137 height 11
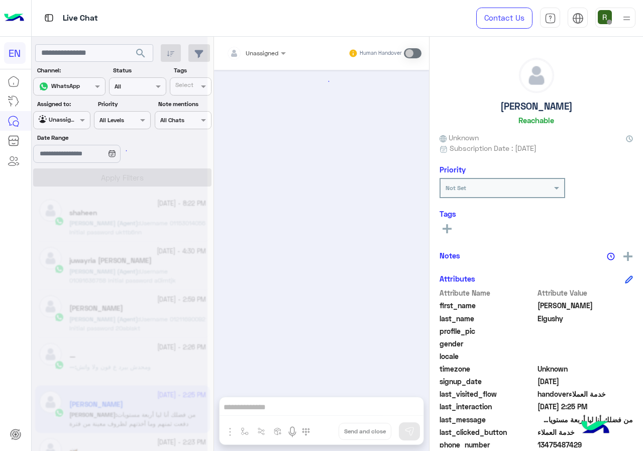
scroll to position [742, 0]
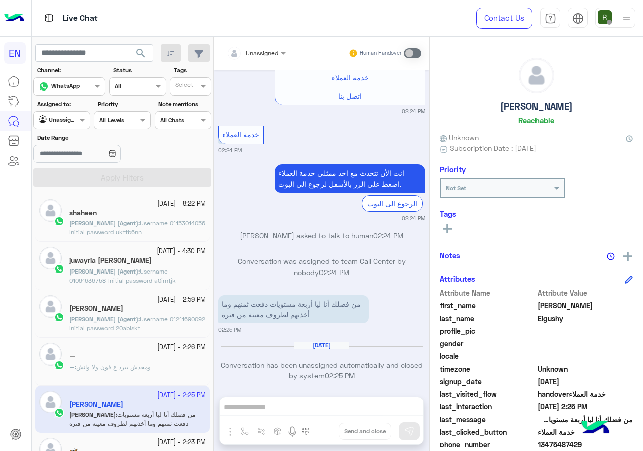
click at [142, 221] on span "Username 01153014056 Initial password ukttb6nn" at bounding box center [137, 227] width 136 height 17
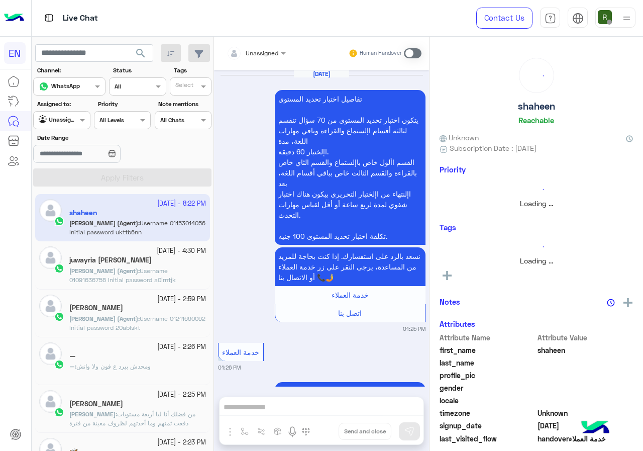
scroll to position [756, 0]
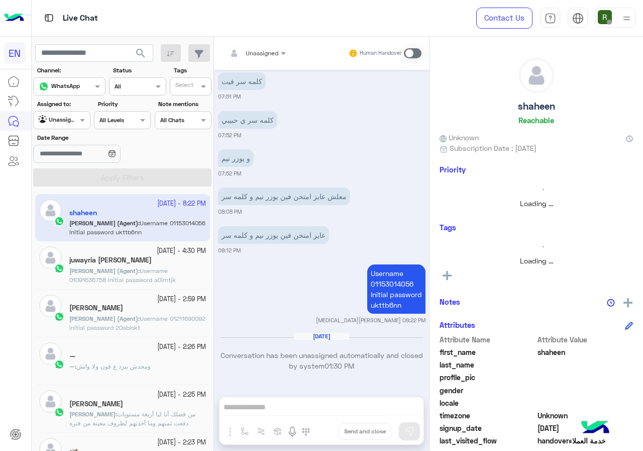
click at [61, 123] on input "text" at bounding box center [50, 119] width 23 height 9
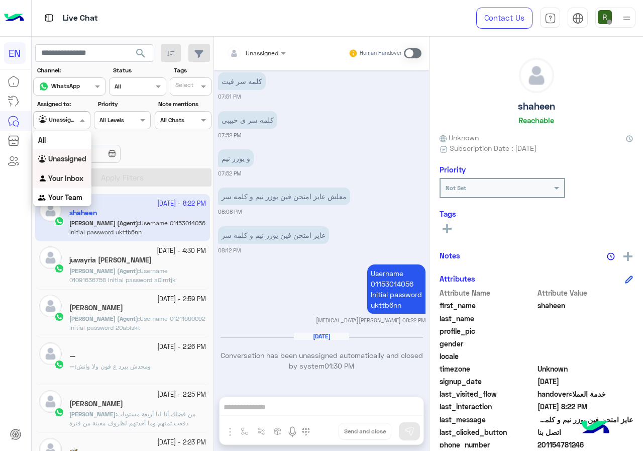
click at [64, 183] on div "Your Inbox" at bounding box center [62, 179] width 58 height 20
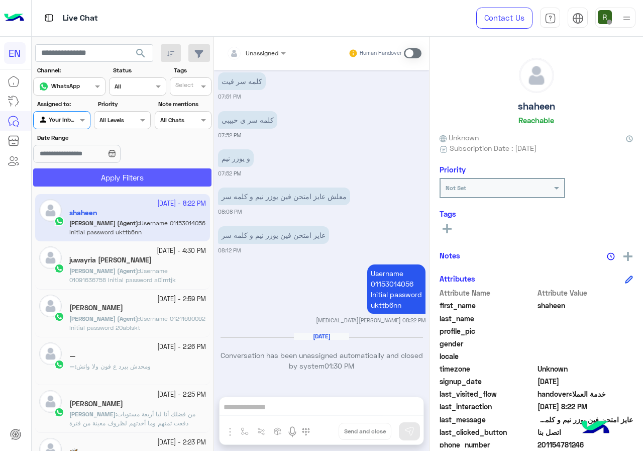
click at [87, 181] on button "Apply Filters" at bounding box center [122, 177] width 178 height 18
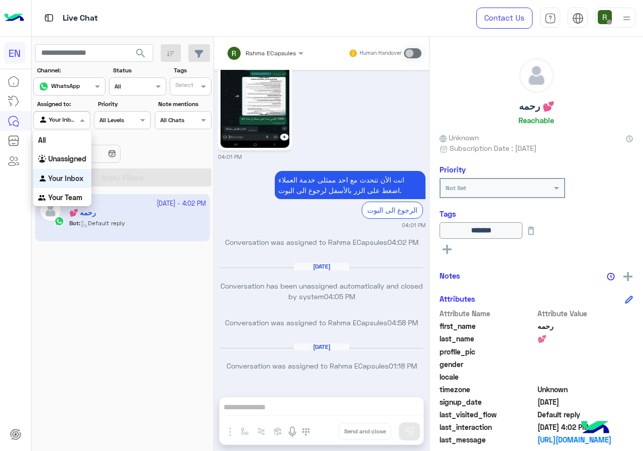
click at [62, 127] on div "Agent Filter Your Inbox" at bounding box center [61, 120] width 57 height 18
click at [64, 192] on div "Your Team" at bounding box center [62, 198] width 58 height 20
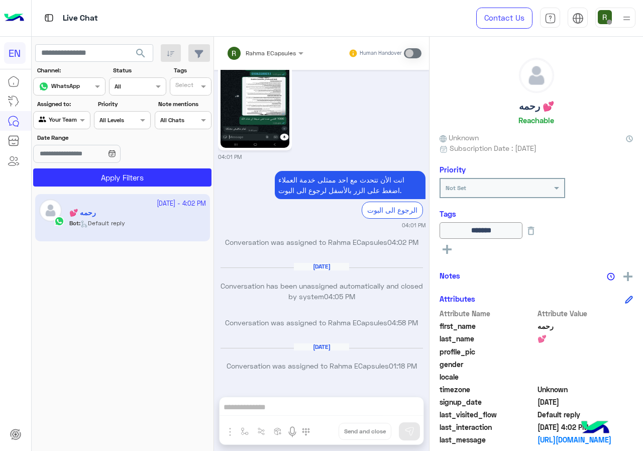
click at [91, 167] on section "Channel: Channel WhatsApp Status Channel All Tags Select Assigned to: Agent Fil…" at bounding box center [122, 126] width 167 height 121
click at [91, 169] on button "Apply Filters" at bounding box center [122, 177] width 178 height 18
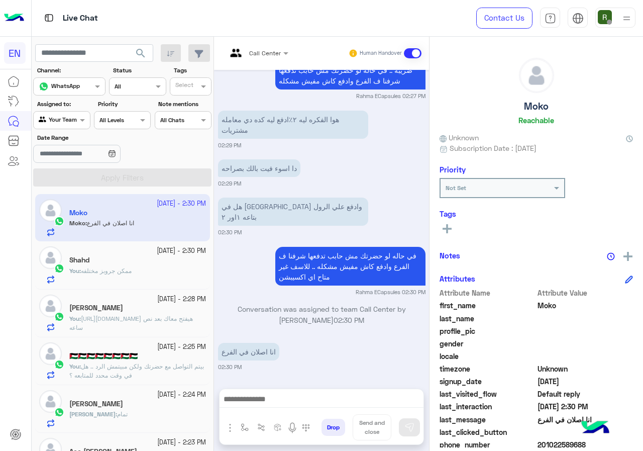
click at [292, 408] on div at bounding box center [322, 401] width 204 height 25
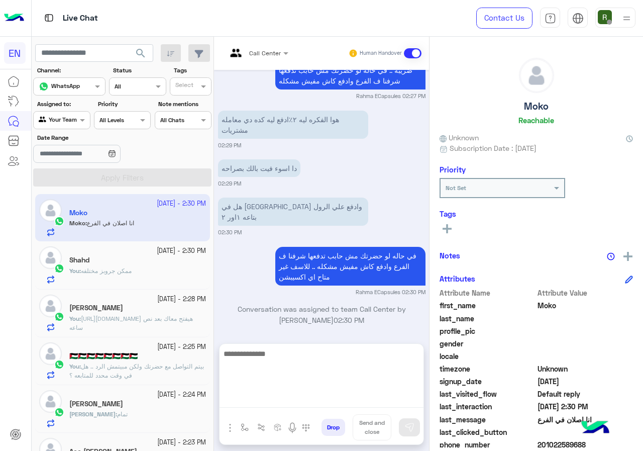
click at [291, 393] on textarea at bounding box center [322, 377] width 204 height 60
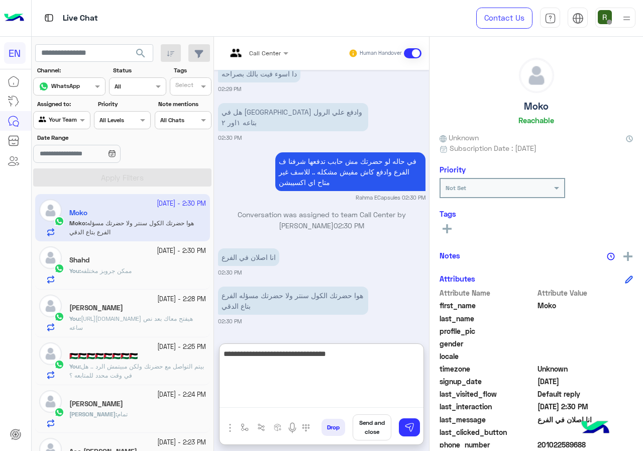
type textarea "**********"
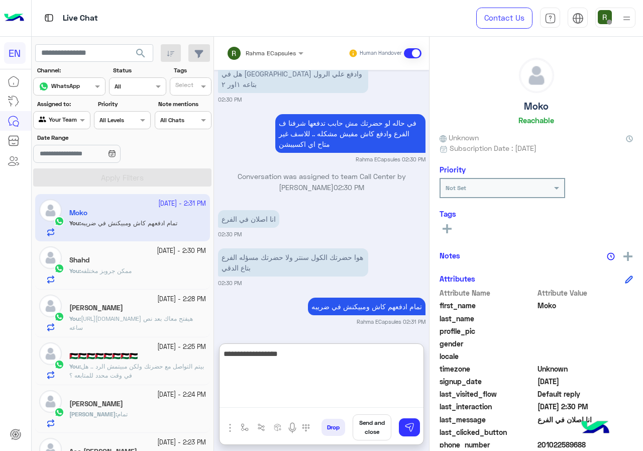
type textarea "**********"
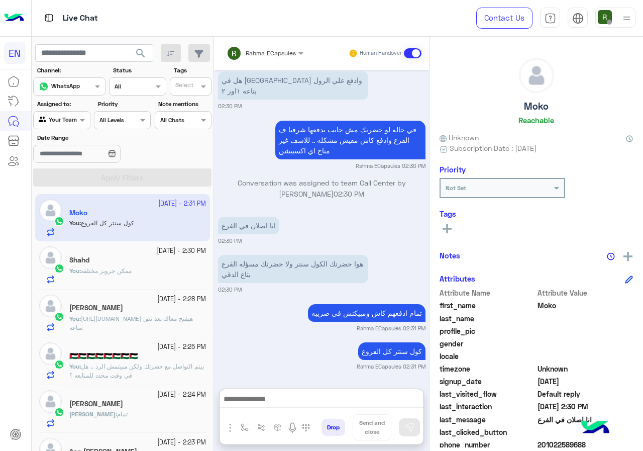
click at [71, 123] on div at bounding box center [62, 119] width 56 height 10
click at [75, 176] on b "Your Inbox" at bounding box center [65, 177] width 35 height 9
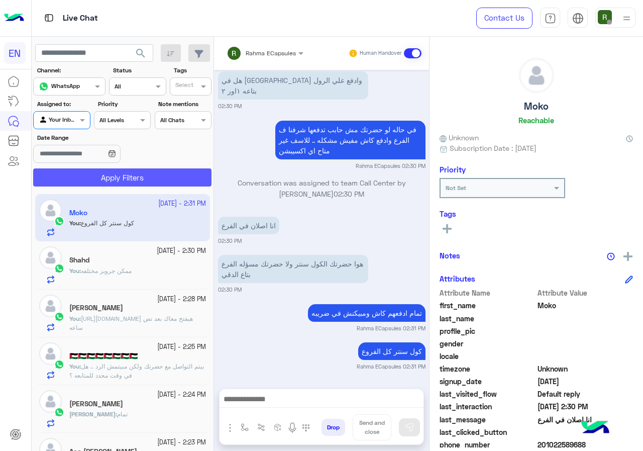
click at [90, 175] on button "Apply Filters" at bounding box center [122, 177] width 178 height 18
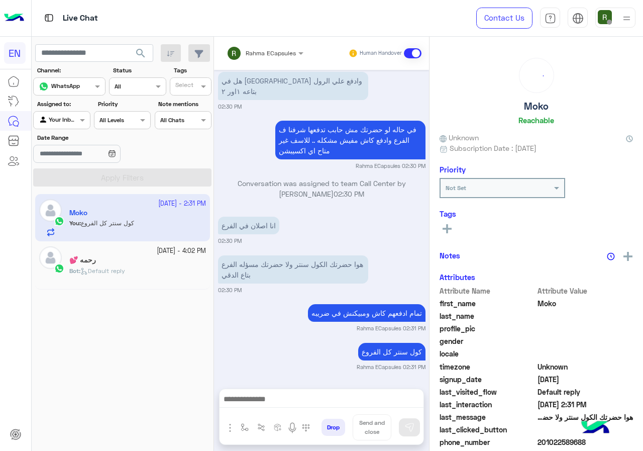
click at [248, 43] on div "Rahma ECapsules Human Handover" at bounding box center [321, 53] width 215 height 33
click at [256, 65] on div "Rahma ECapsules Human Handover" at bounding box center [321, 53] width 215 height 33
click at [258, 59] on div "Rahma ECapsules" at bounding box center [261, 53] width 69 height 20
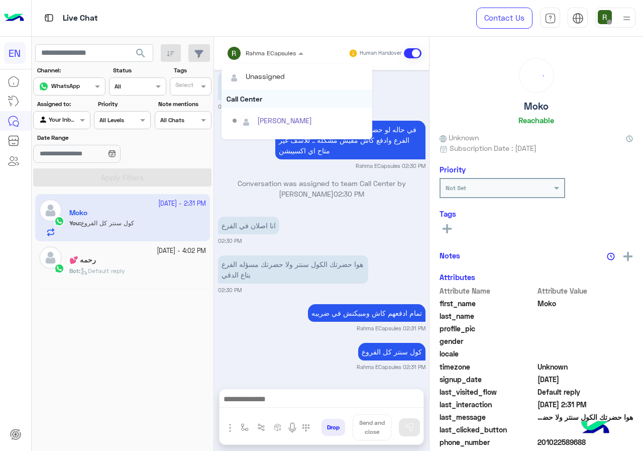
click at [256, 90] on div "Call Center" at bounding box center [297, 98] width 151 height 19
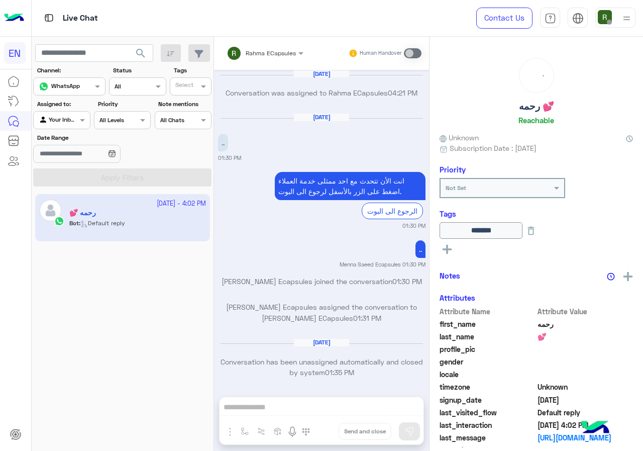
click at [51, 118] on input "text" at bounding box center [50, 119] width 23 height 9
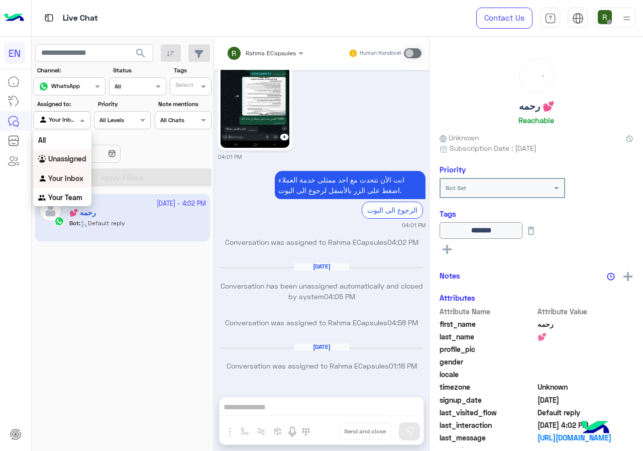
click at [73, 160] on b "Unassigned" at bounding box center [67, 158] width 38 height 9
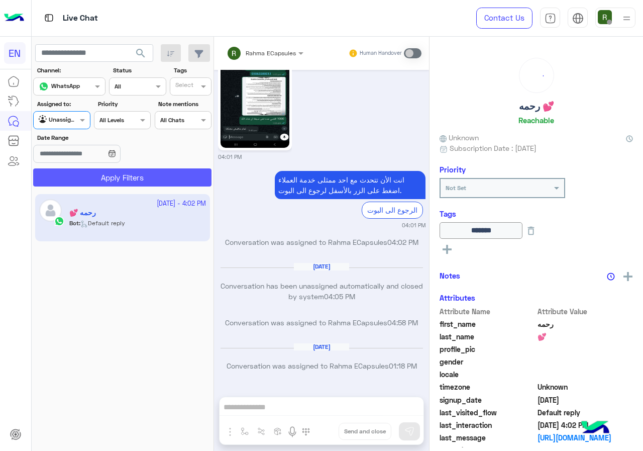
click at [83, 168] on button "Apply Filters" at bounding box center [122, 177] width 178 height 18
